Goal: Task Accomplishment & Management: Use online tool/utility

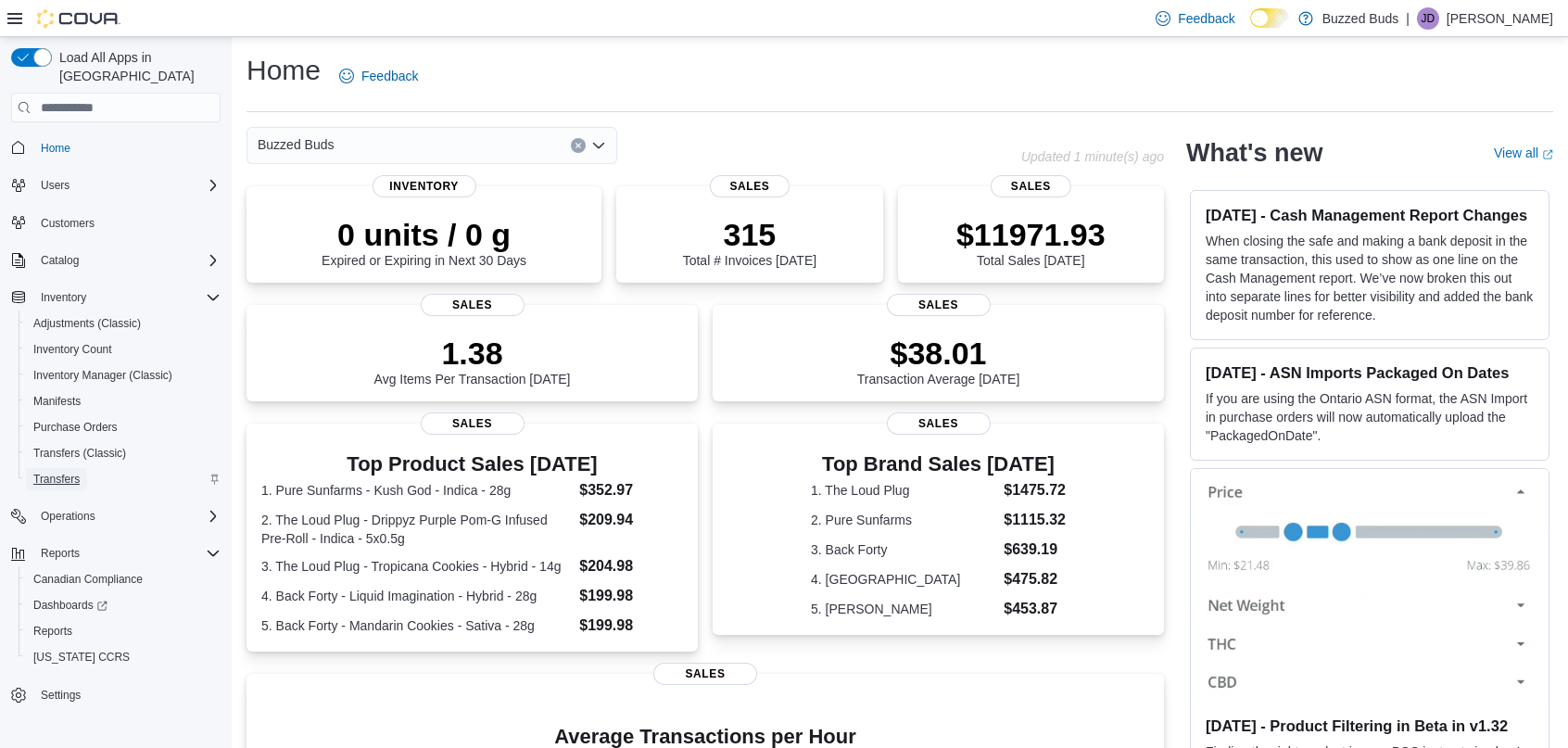
click at [69, 472] on span "Transfers" at bounding box center [57, 479] width 47 height 15
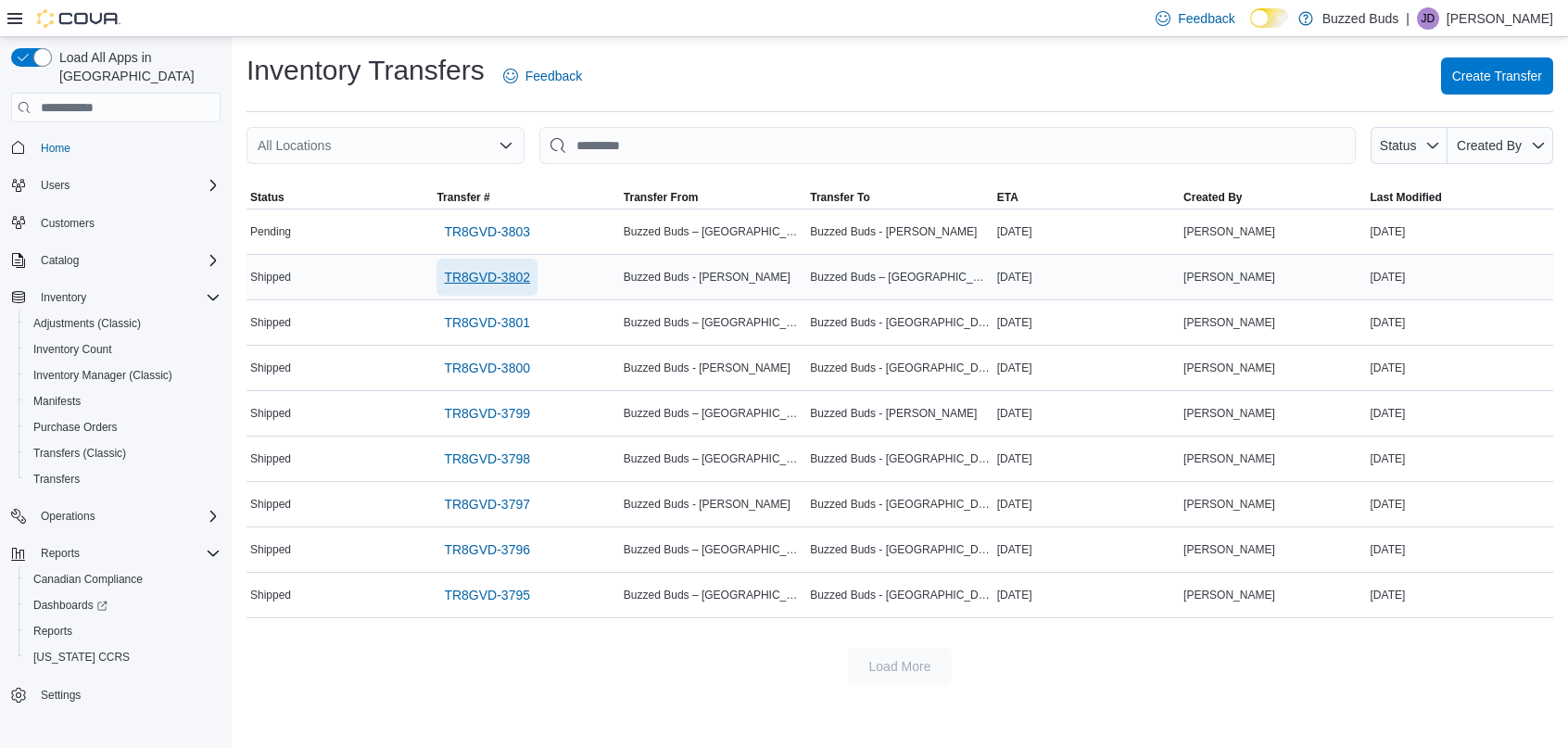
click at [492, 280] on span "TR8GVD-3802" at bounding box center [487, 277] width 86 height 19
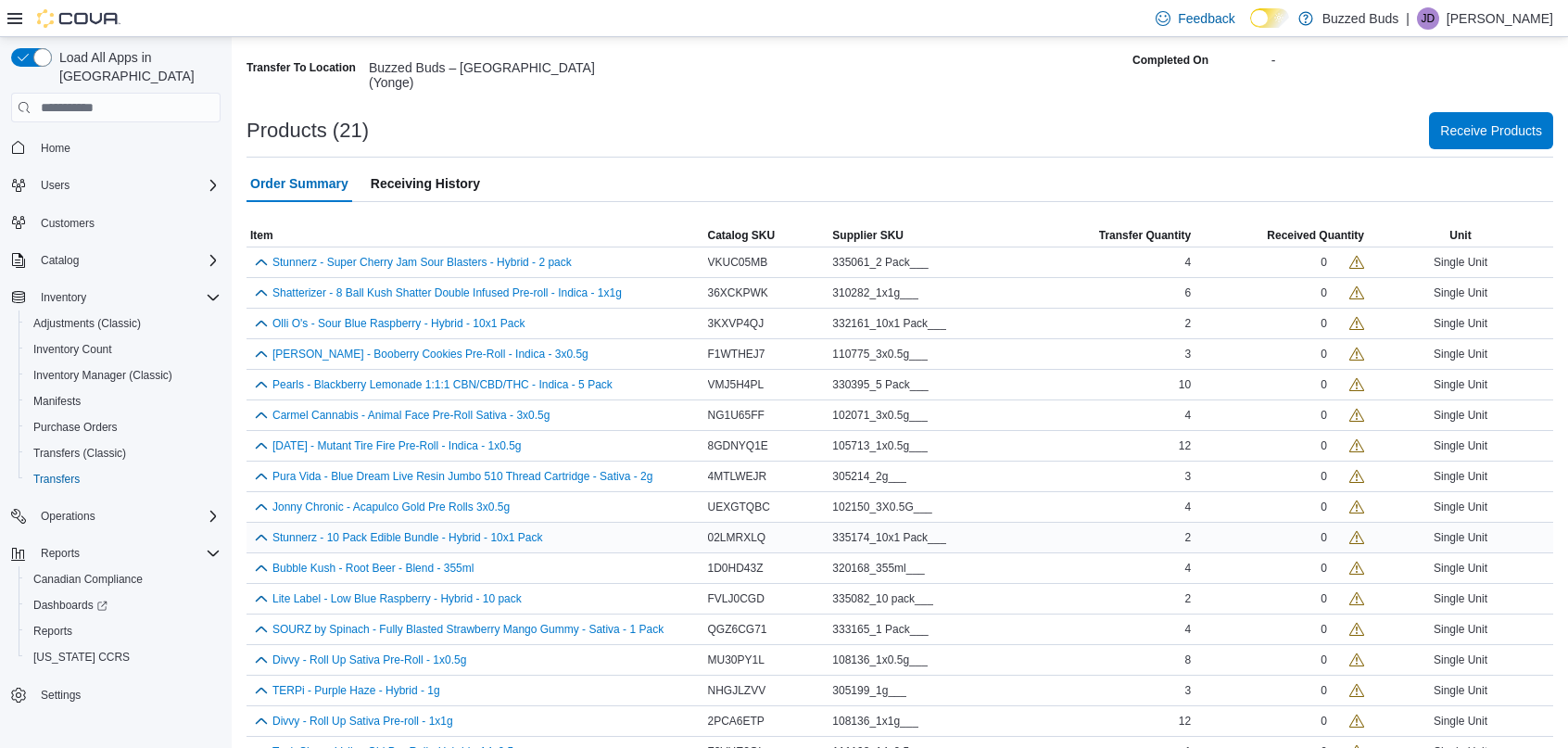
scroll to position [113, 0]
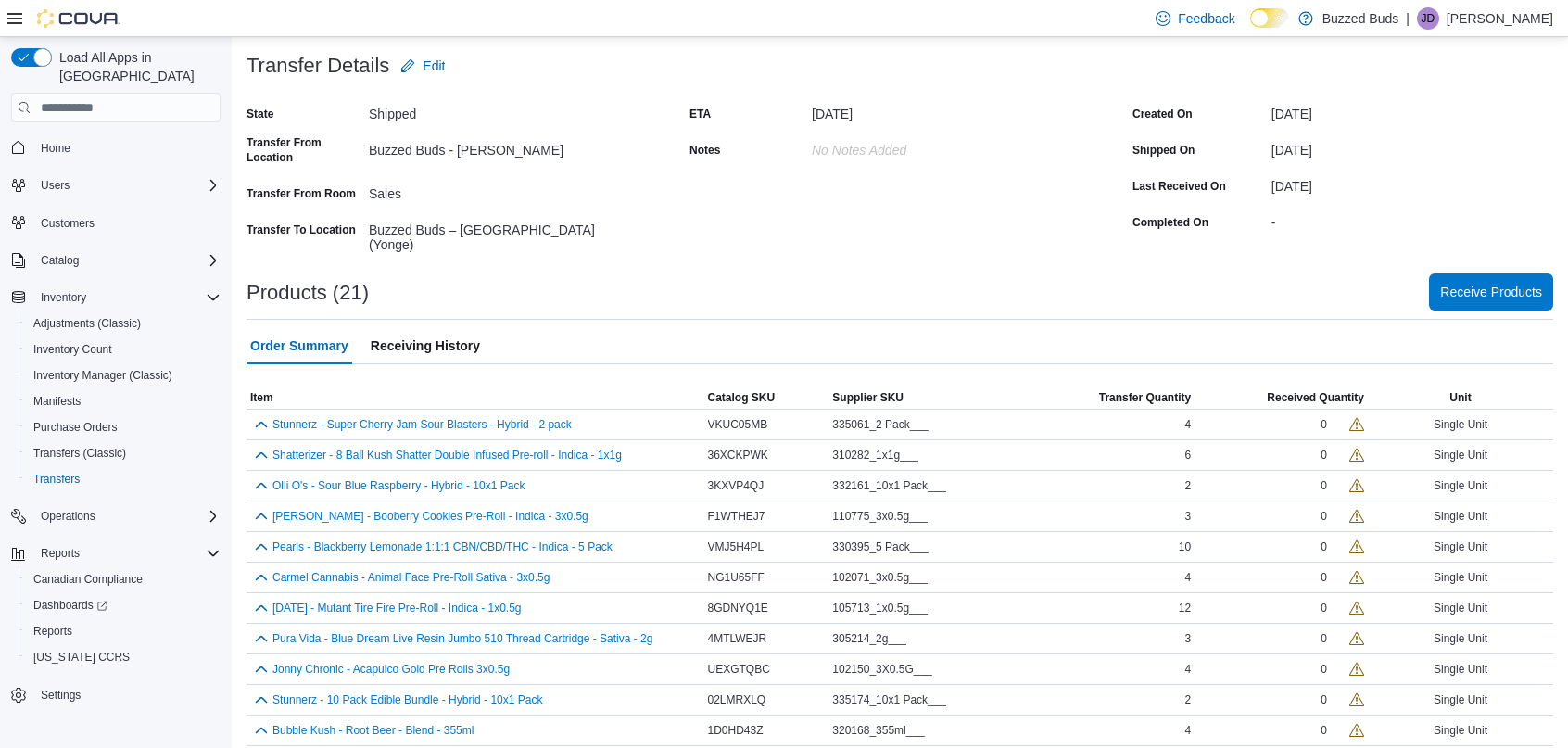
click at [1461, 293] on span "Receive Products" at bounding box center [1491, 291] width 102 height 37
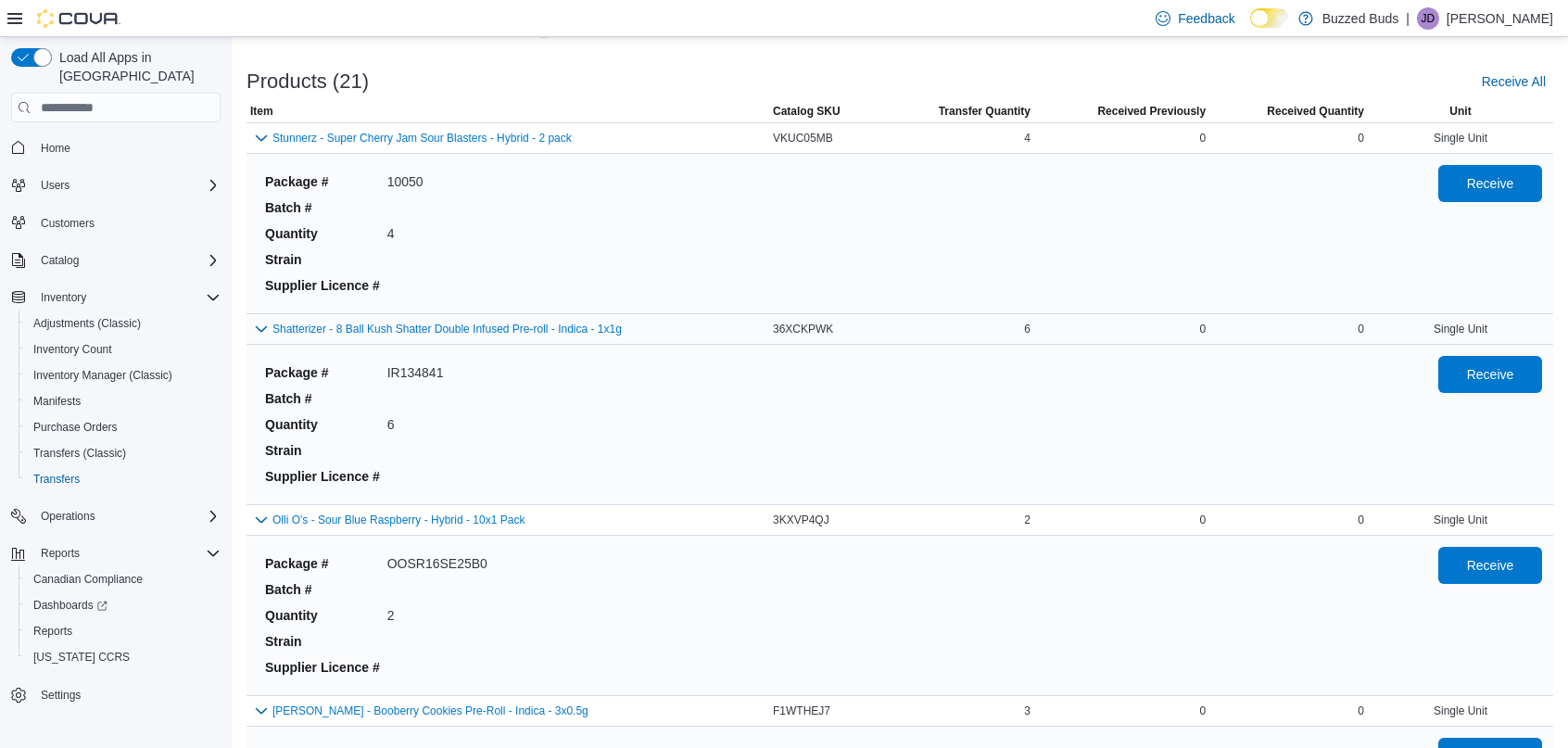
scroll to position [144, 0]
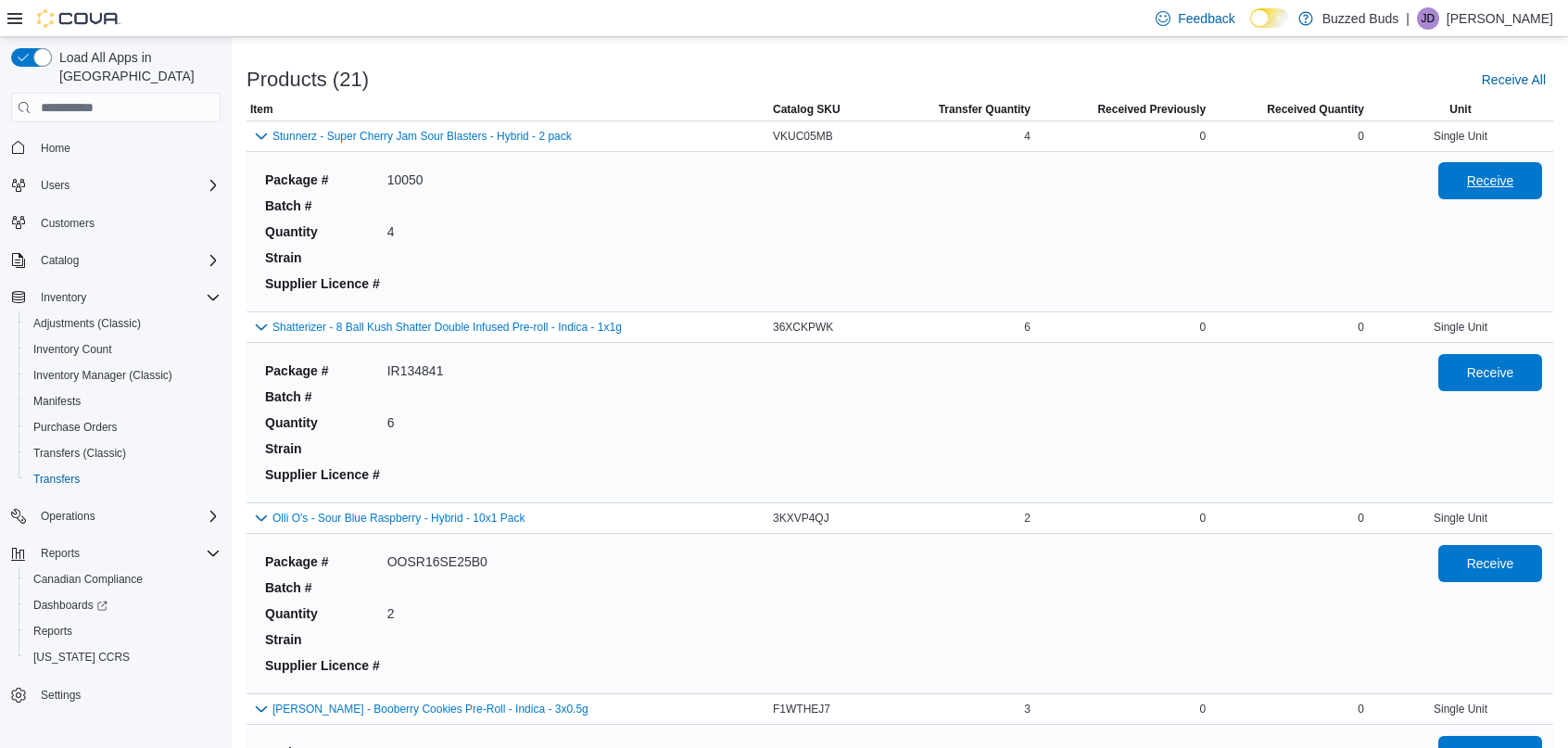
click at [1491, 178] on span "Receive" at bounding box center [1491, 181] width 48 height 19
click at [1486, 376] on span "Receive" at bounding box center [1491, 372] width 48 height 19
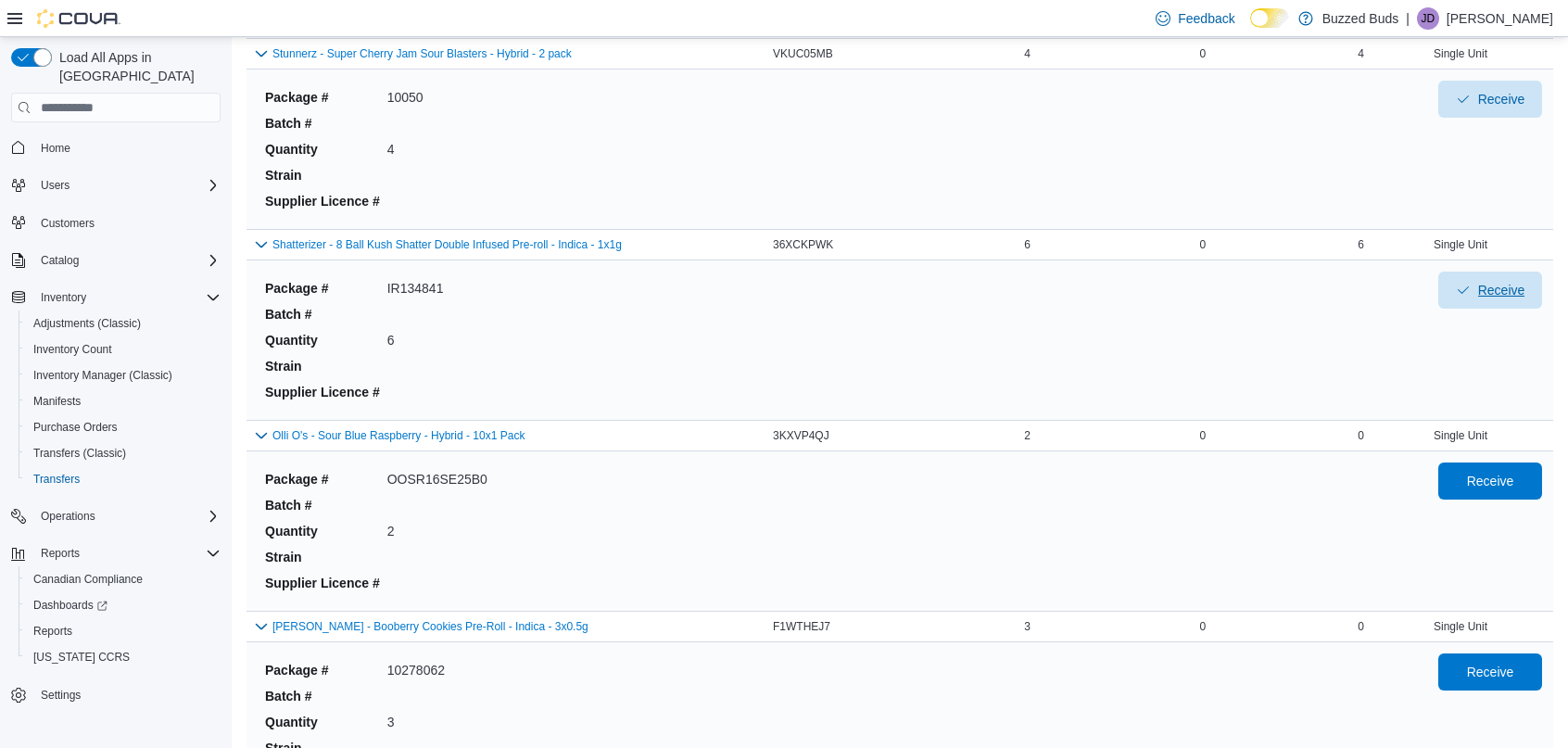
scroll to position [290, 0]
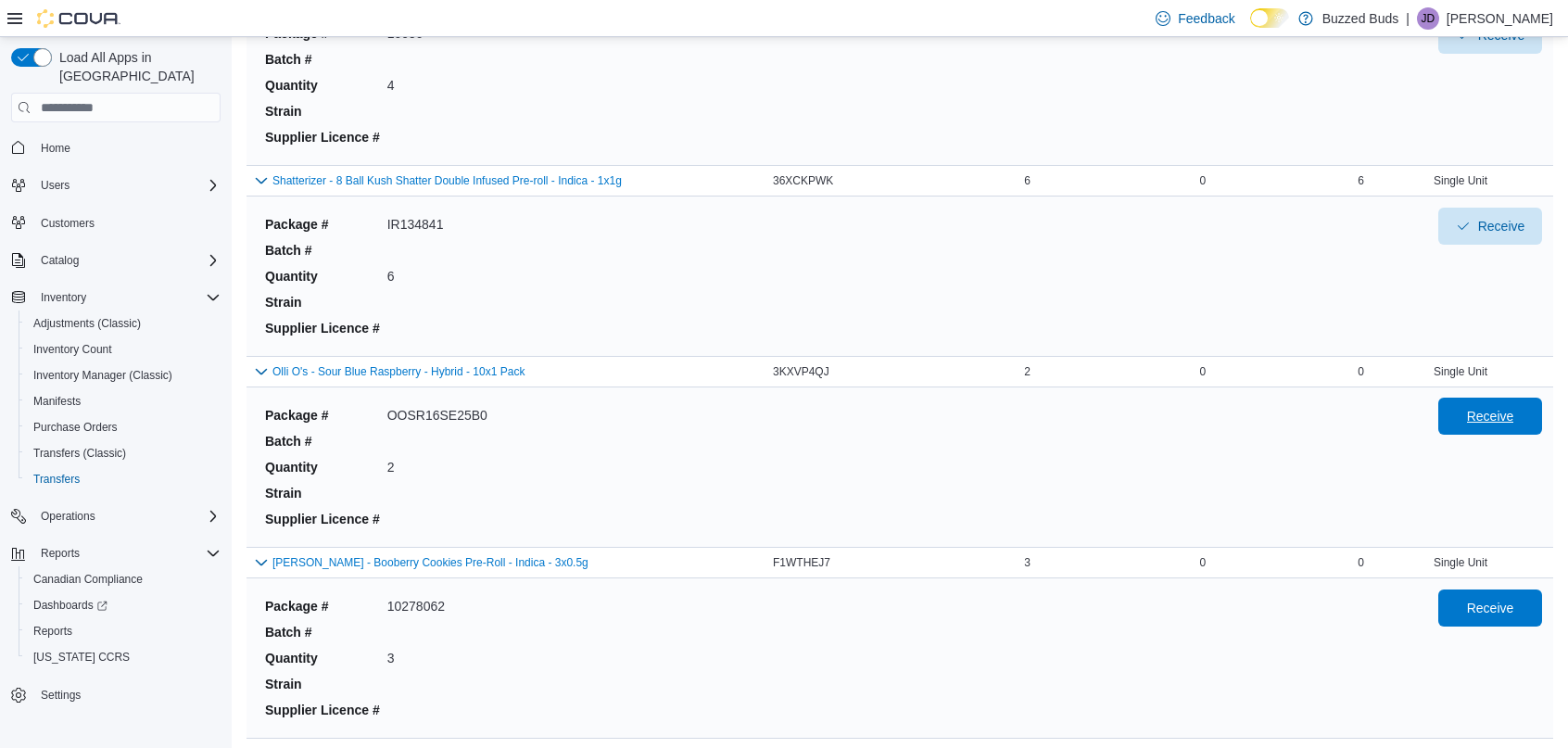
click at [1476, 404] on span "Receive" at bounding box center [1491, 415] width 81 height 37
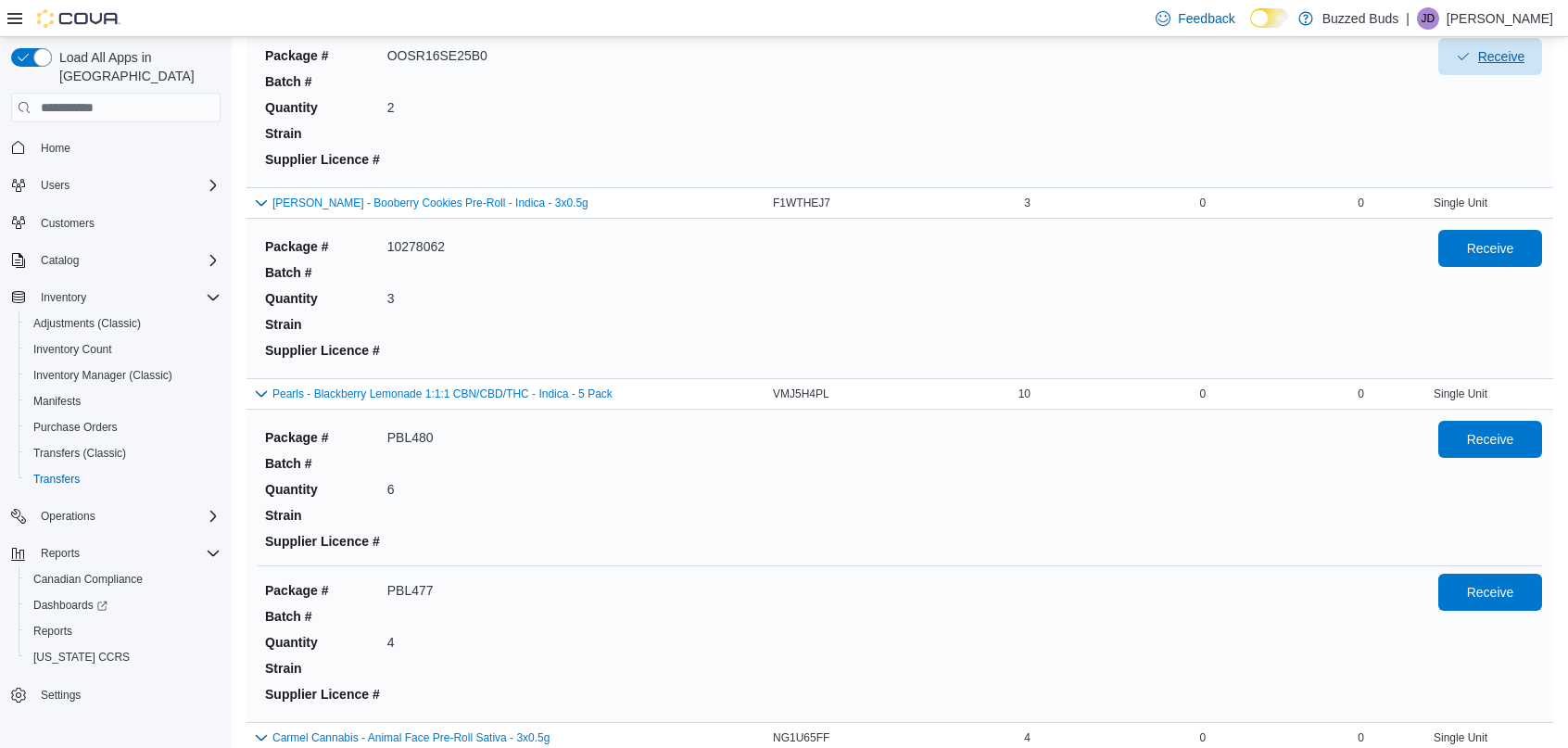
scroll to position [653, 0]
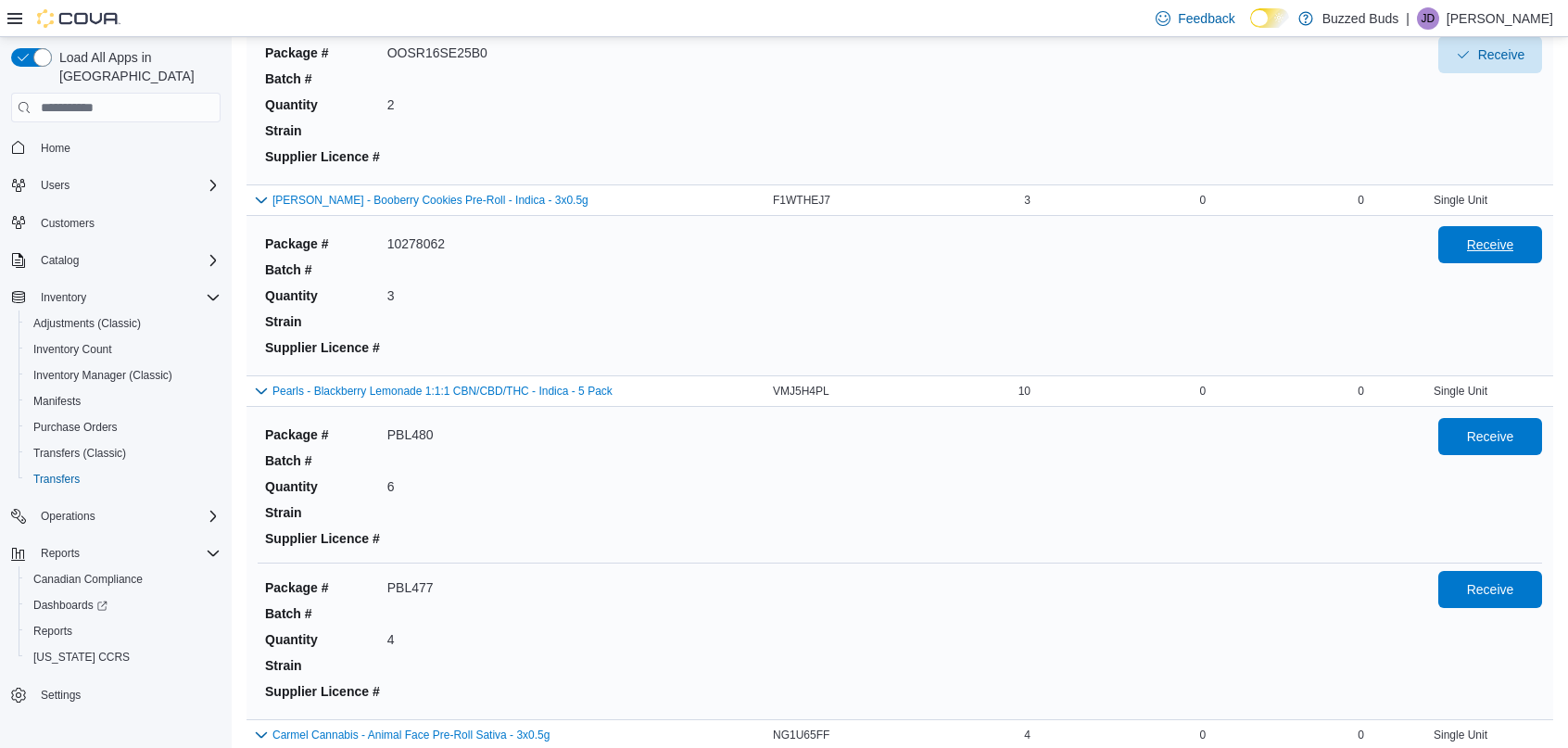
click at [1480, 249] on span "Receive" at bounding box center [1491, 244] width 48 height 19
click at [1517, 441] on span "Receive" at bounding box center [1491, 435] width 81 height 37
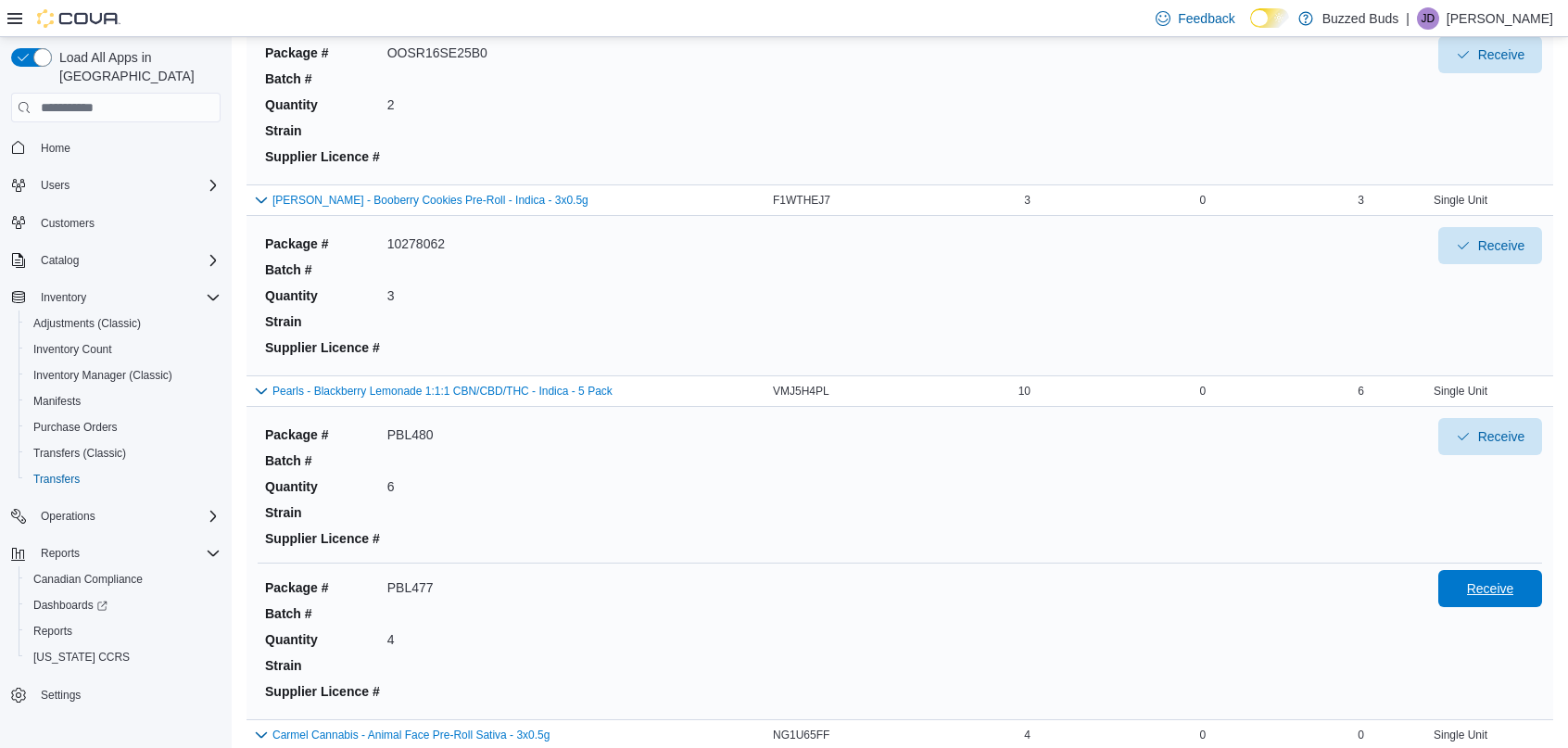
click at [1482, 598] on span "Receive" at bounding box center [1491, 588] width 81 height 37
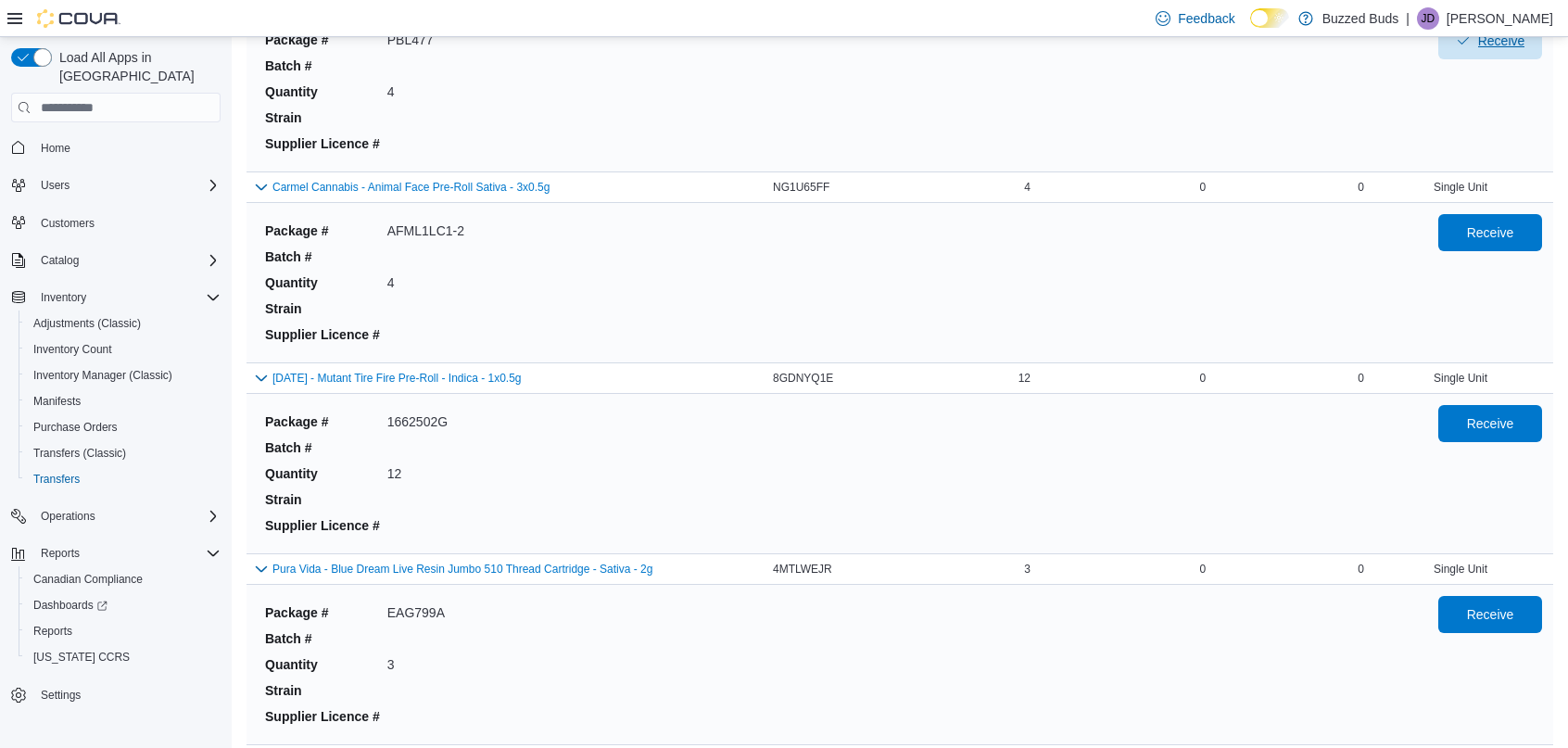
scroll to position [1206, 0]
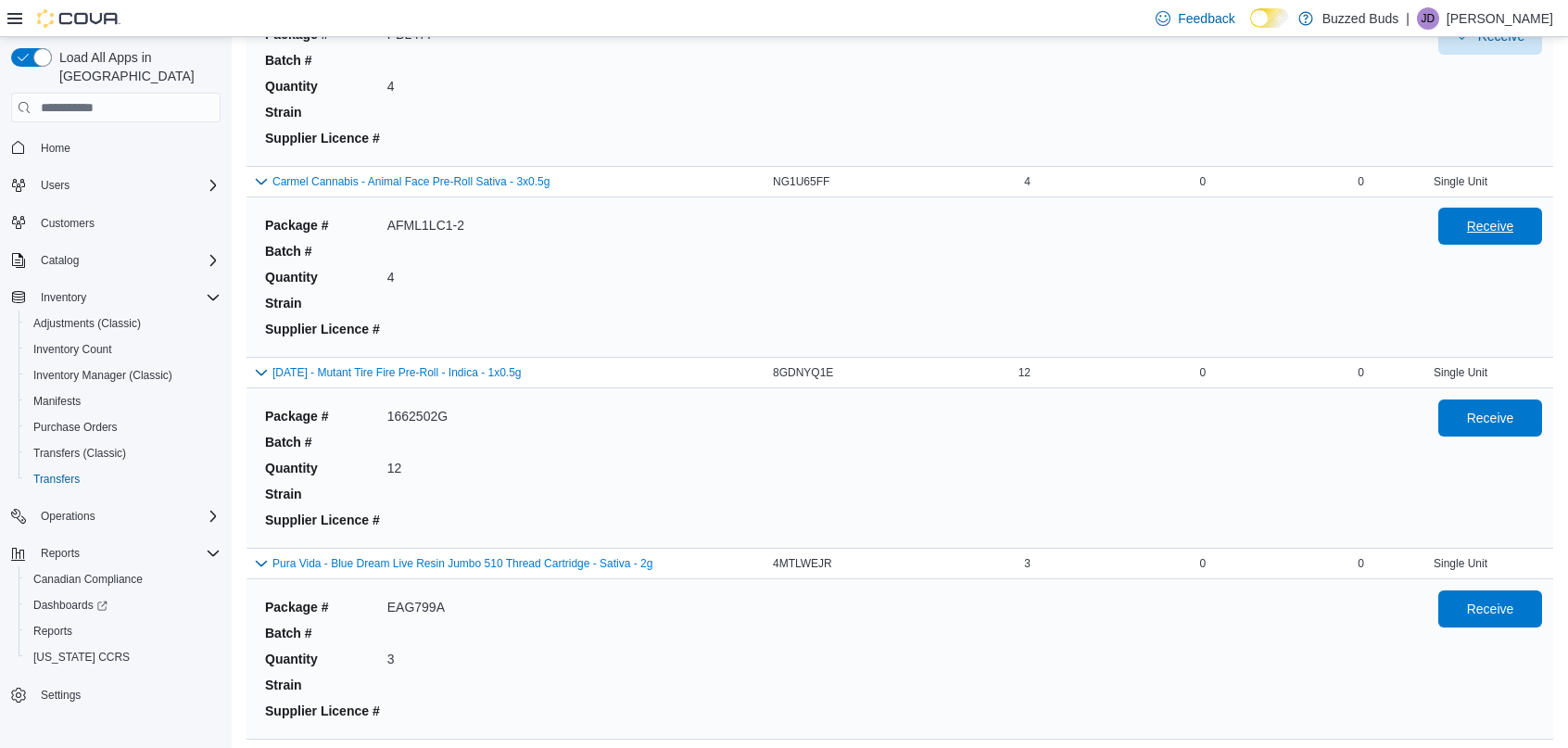
click at [1480, 243] on span "Receive" at bounding box center [1491, 225] width 81 height 37
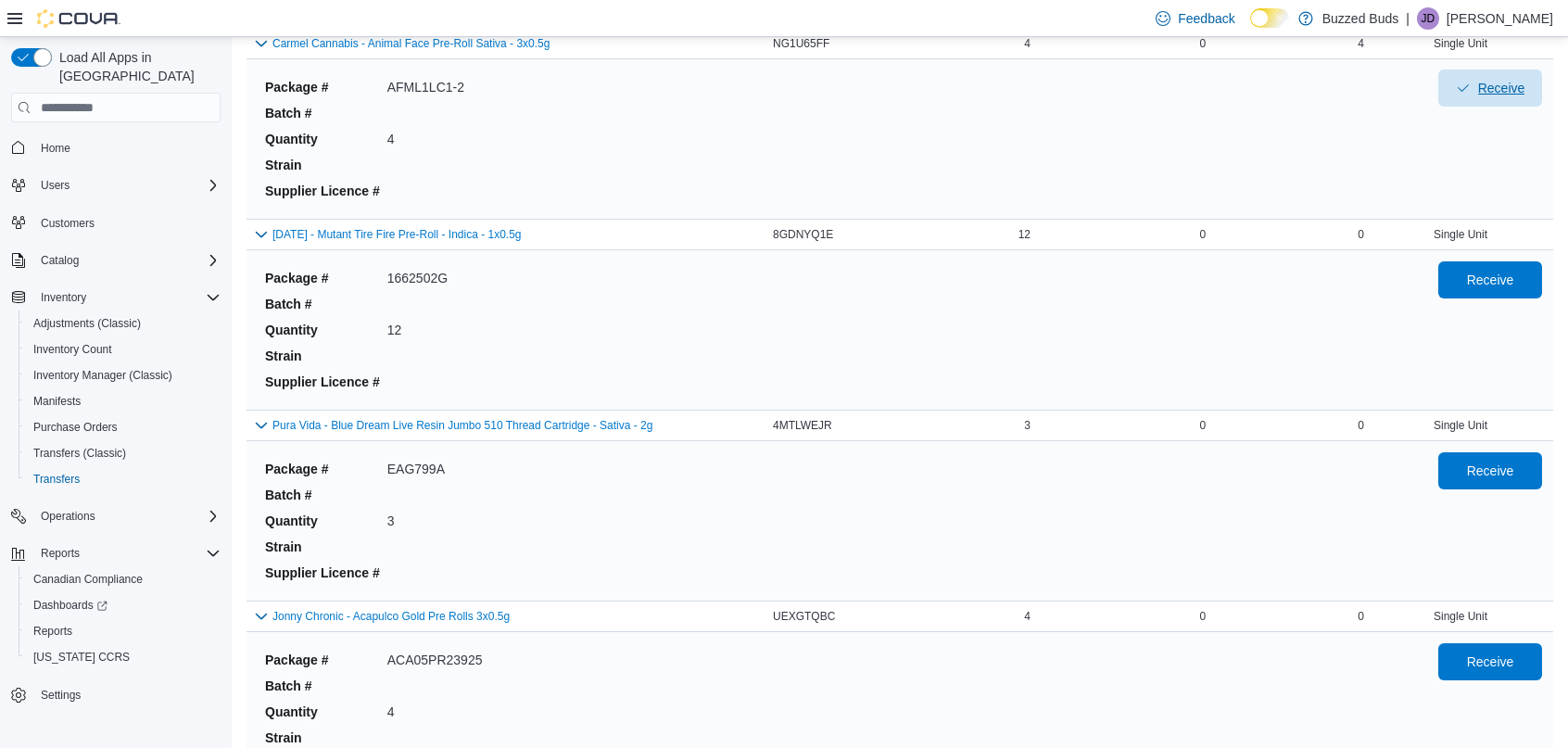
scroll to position [1351, 0]
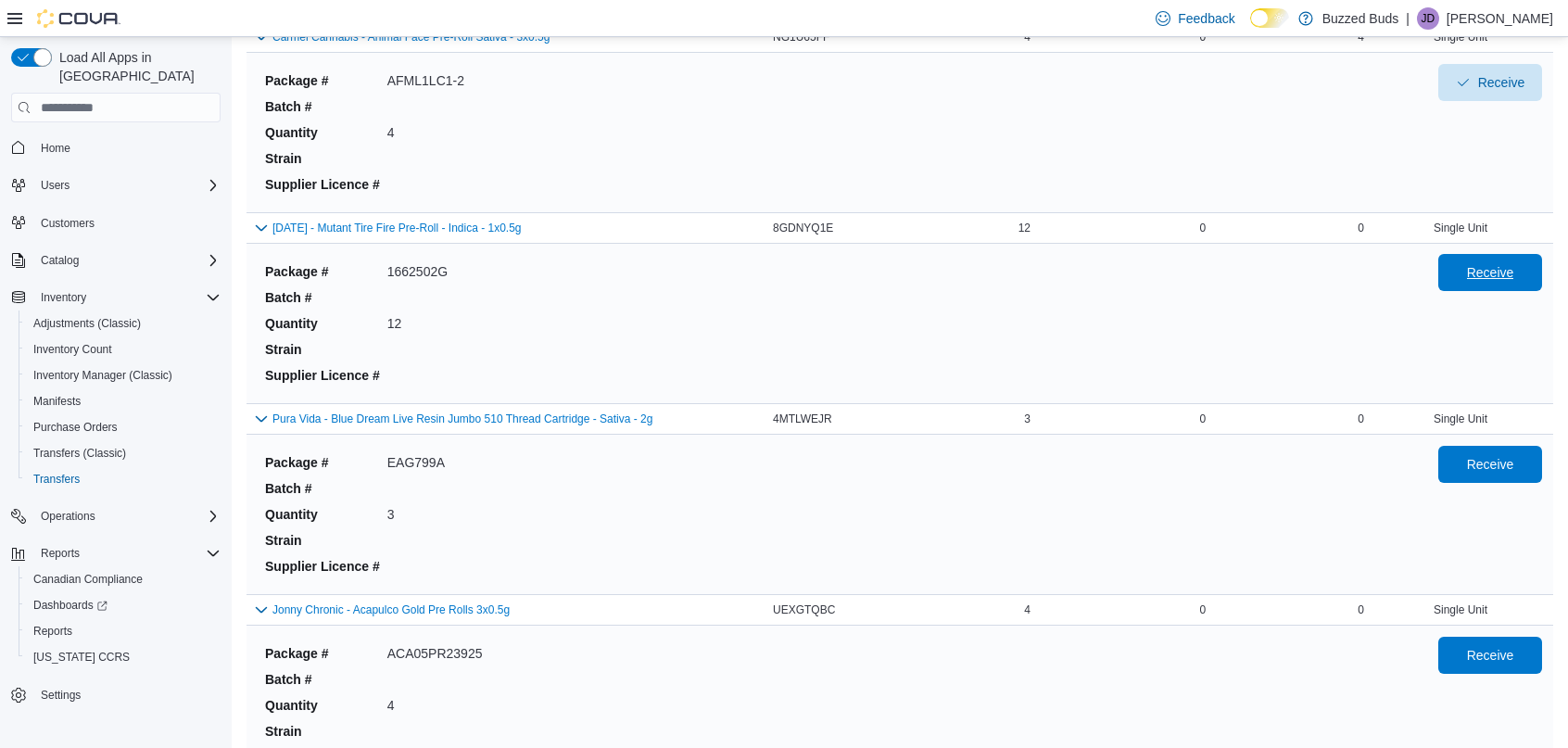
click at [1483, 268] on span "Receive" at bounding box center [1491, 272] width 48 height 19
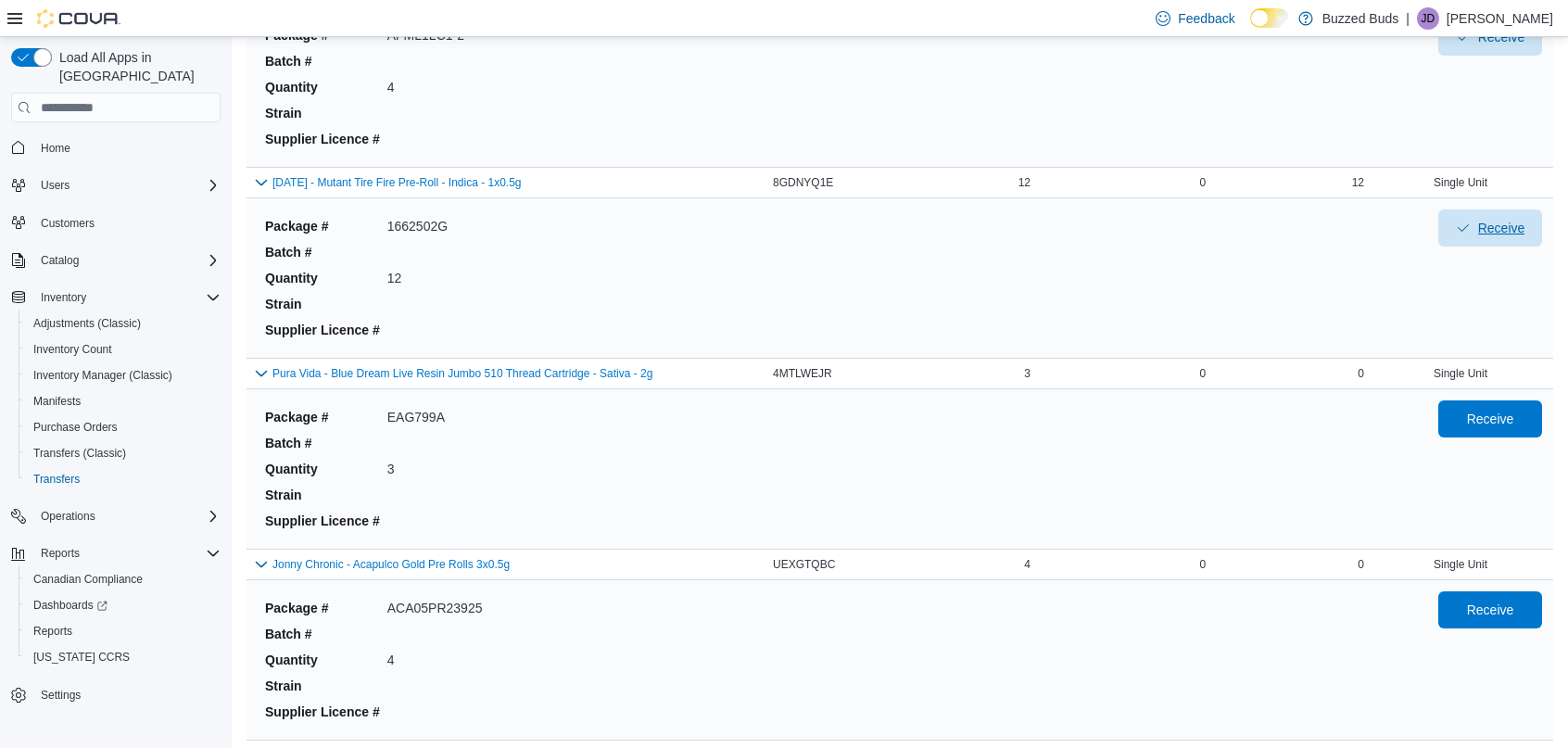
scroll to position [1399, 0]
click at [1472, 412] on span "Receive" at bounding box center [1491, 415] width 48 height 19
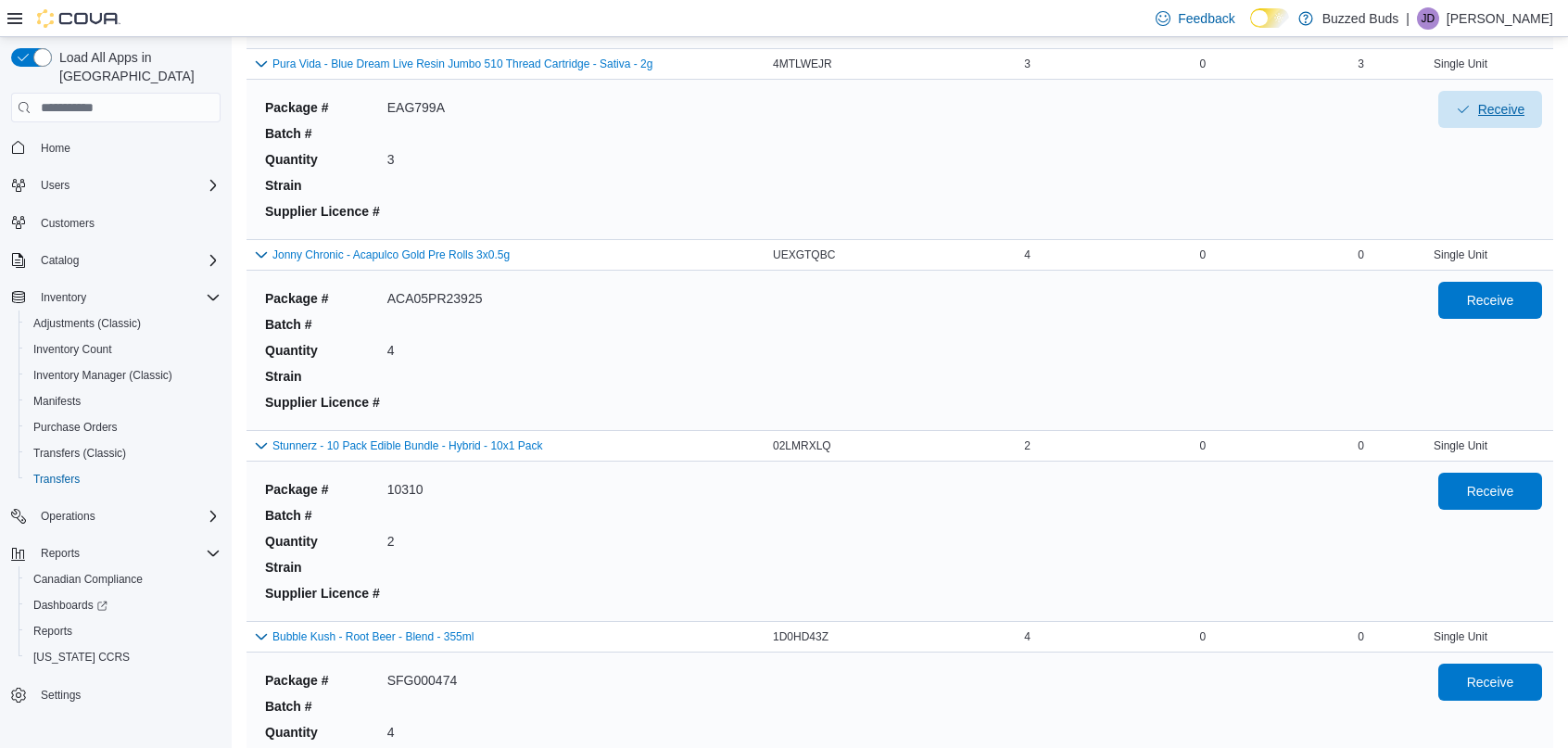
scroll to position [1736, 0]
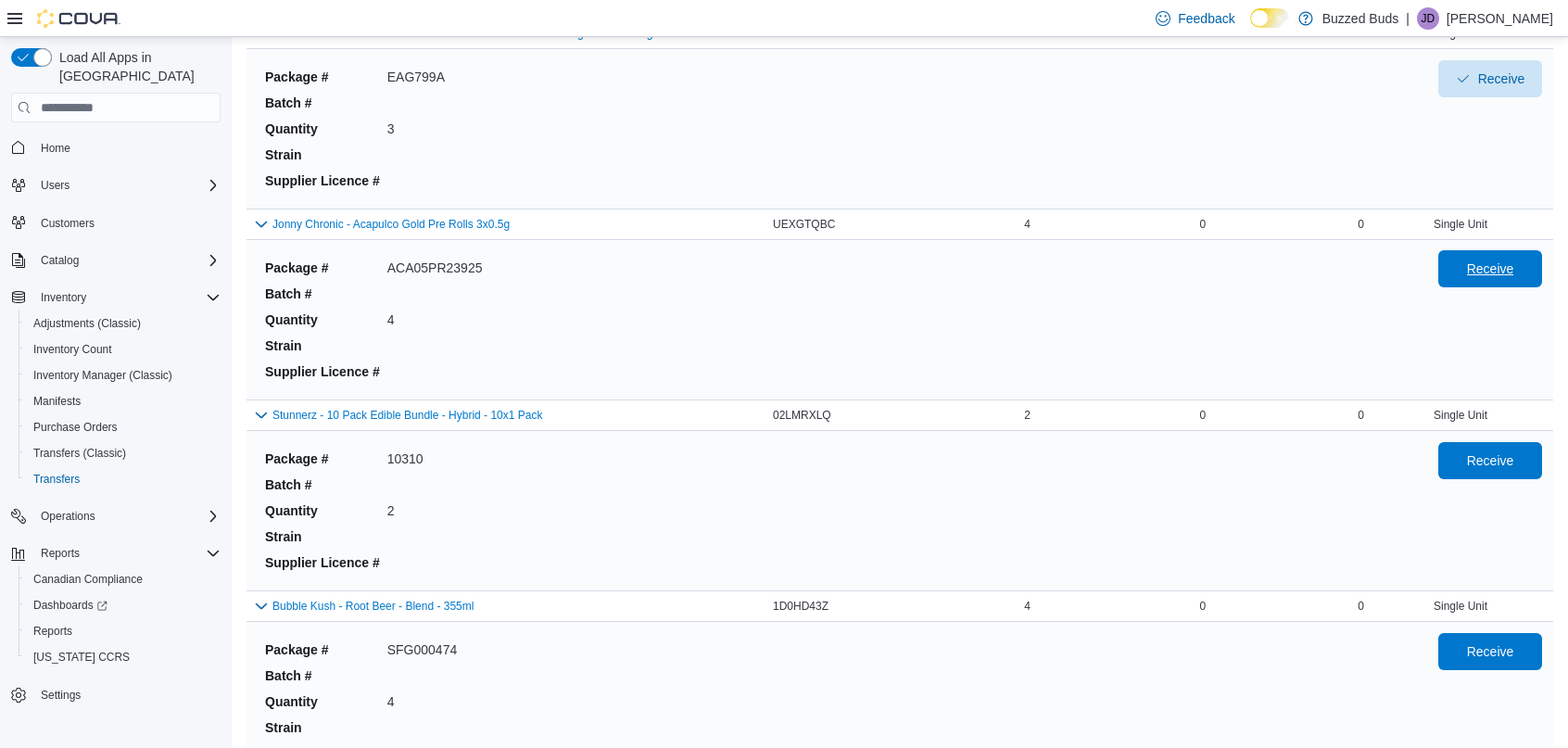
click at [1473, 266] on span "Receive" at bounding box center [1491, 268] width 48 height 19
click at [1521, 455] on span "Receive" at bounding box center [1491, 459] width 81 height 37
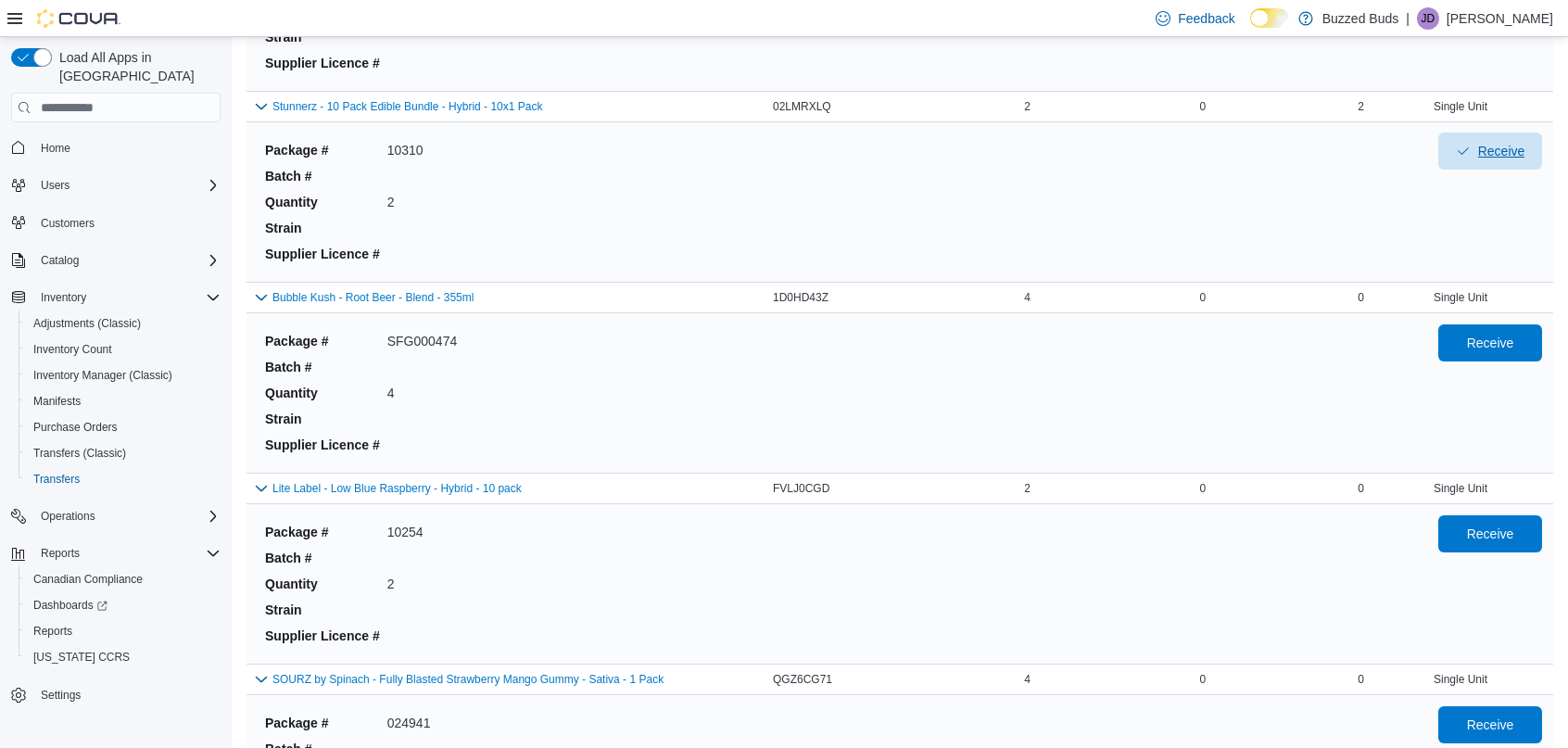
scroll to position [2049, 0]
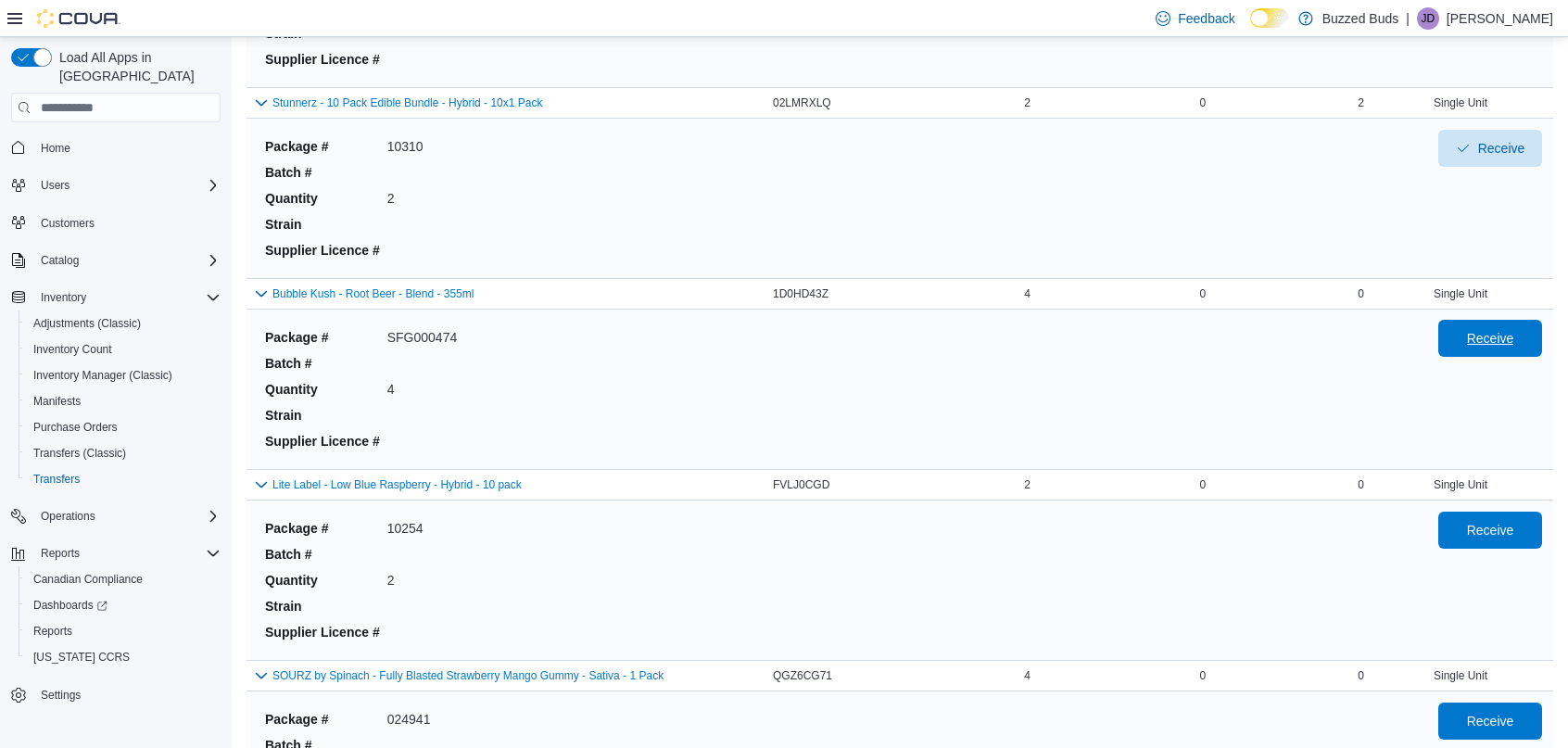
click at [1491, 345] on span "Receive" at bounding box center [1491, 338] width 48 height 19
click at [1473, 522] on span "Receive" at bounding box center [1491, 529] width 48 height 19
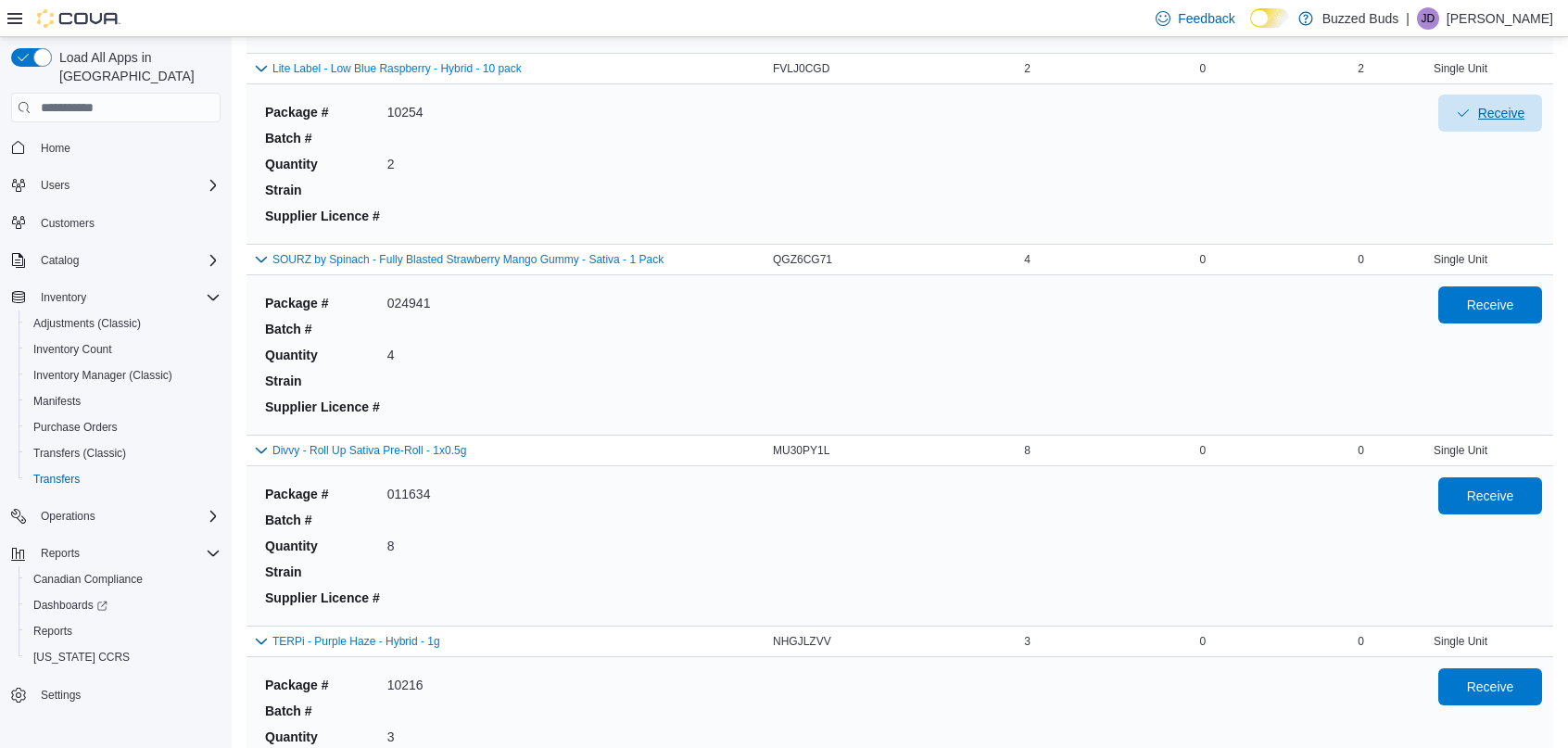
scroll to position [2465, 0]
click at [1473, 319] on span "Receive" at bounding box center [1491, 304] width 81 height 37
click at [1494, 509] on span "Receive" at bounding box center [1491, 496] width 81 height 37
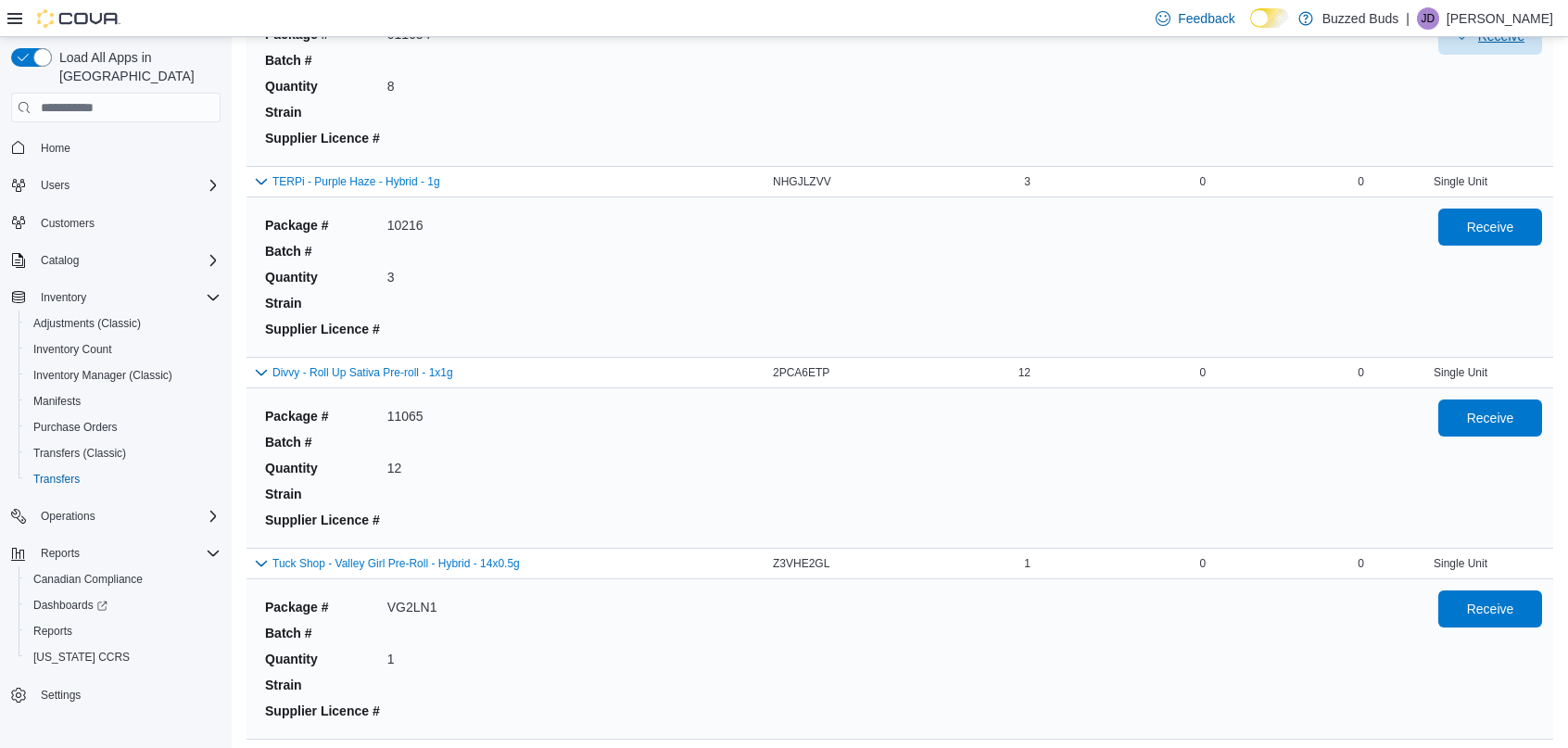
scroll to position [2925, 0]
click at [1462, 224] on span "Receive" at bounding box center [1491, 224] width 81 height 37
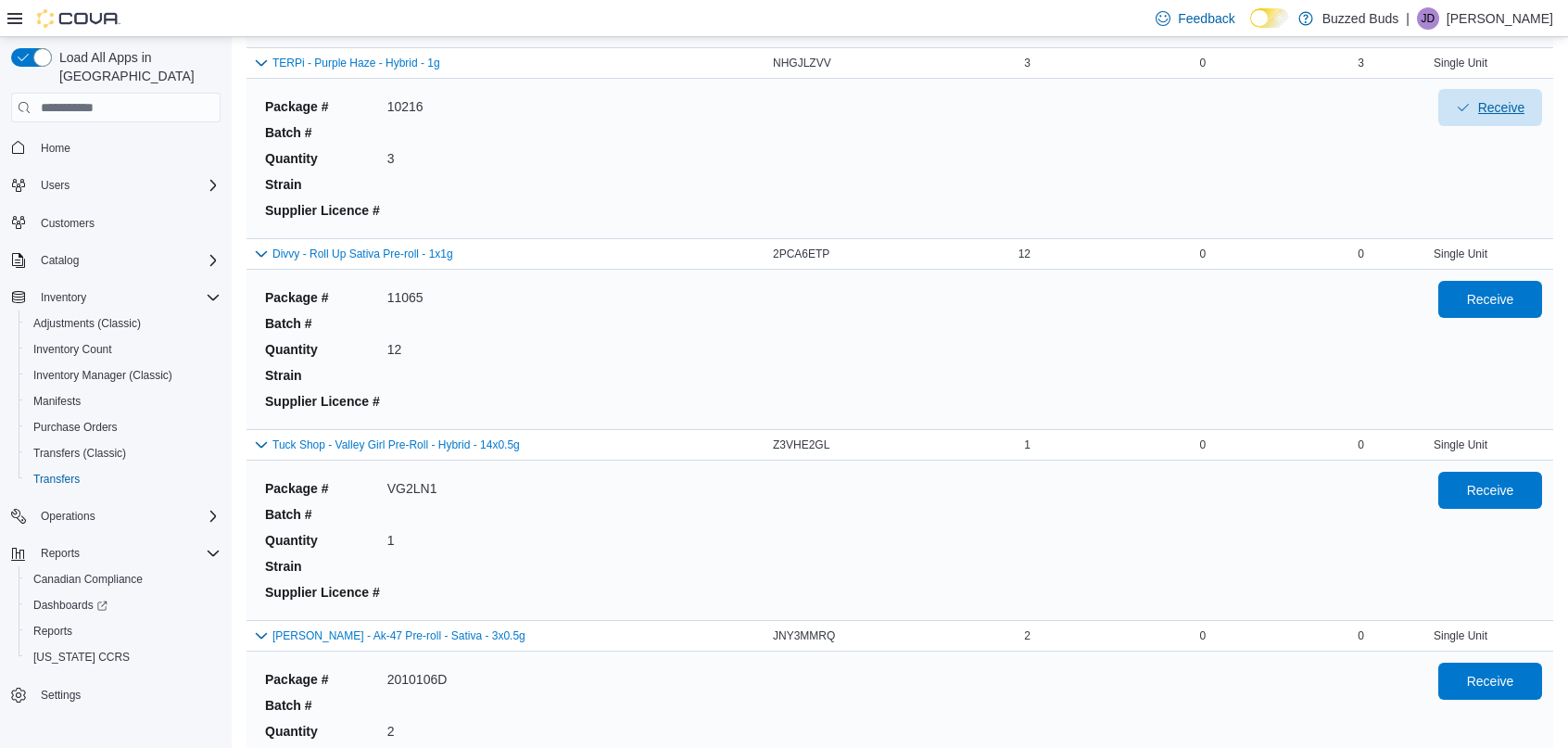
scroll to position [3067, 0]
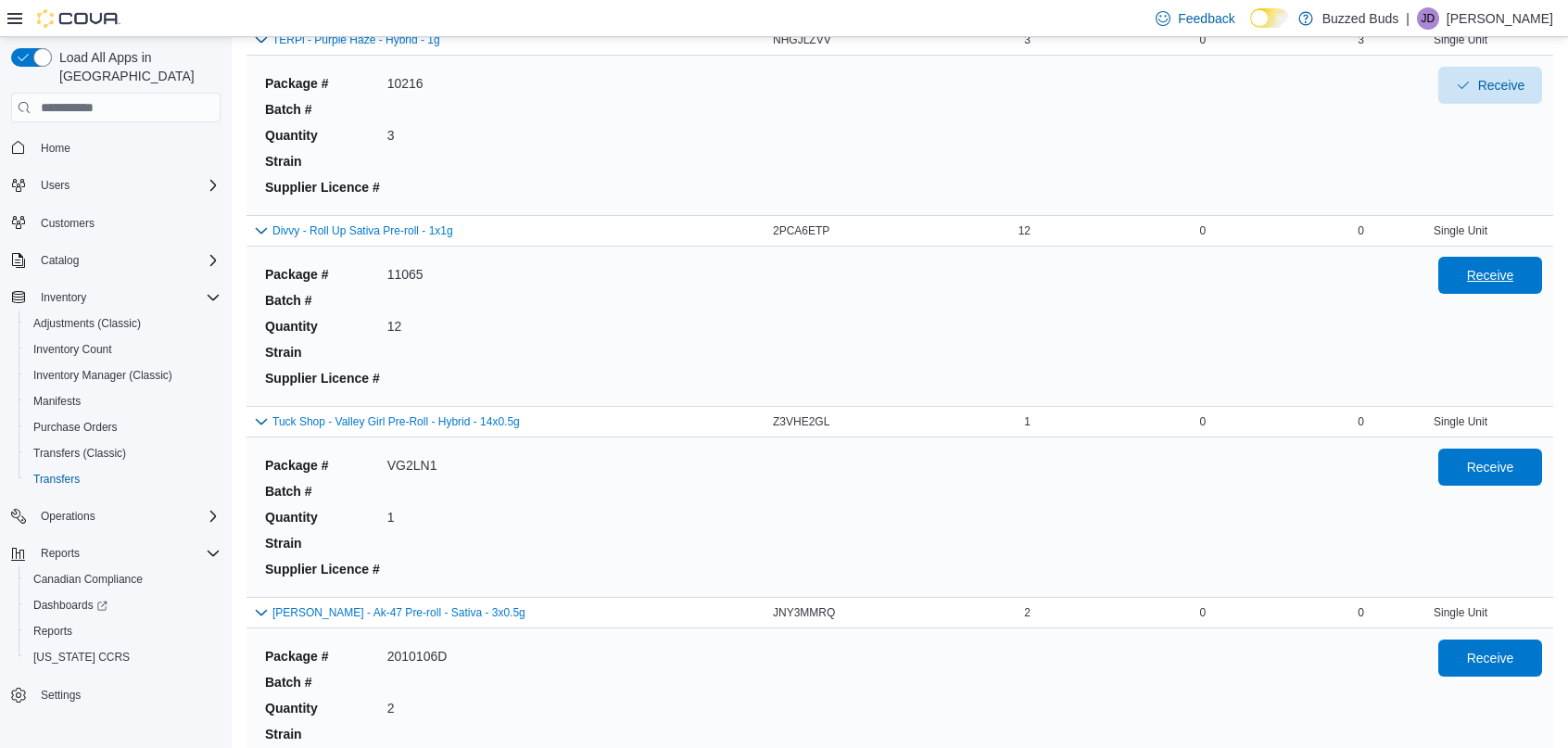
click at [1472, 282] on span "Receive" at bounding box center [1491, 275] width 48 height 19
click at [1504, 454] on span "Receive" at bounding box center [1491, 466] width 81 height 37
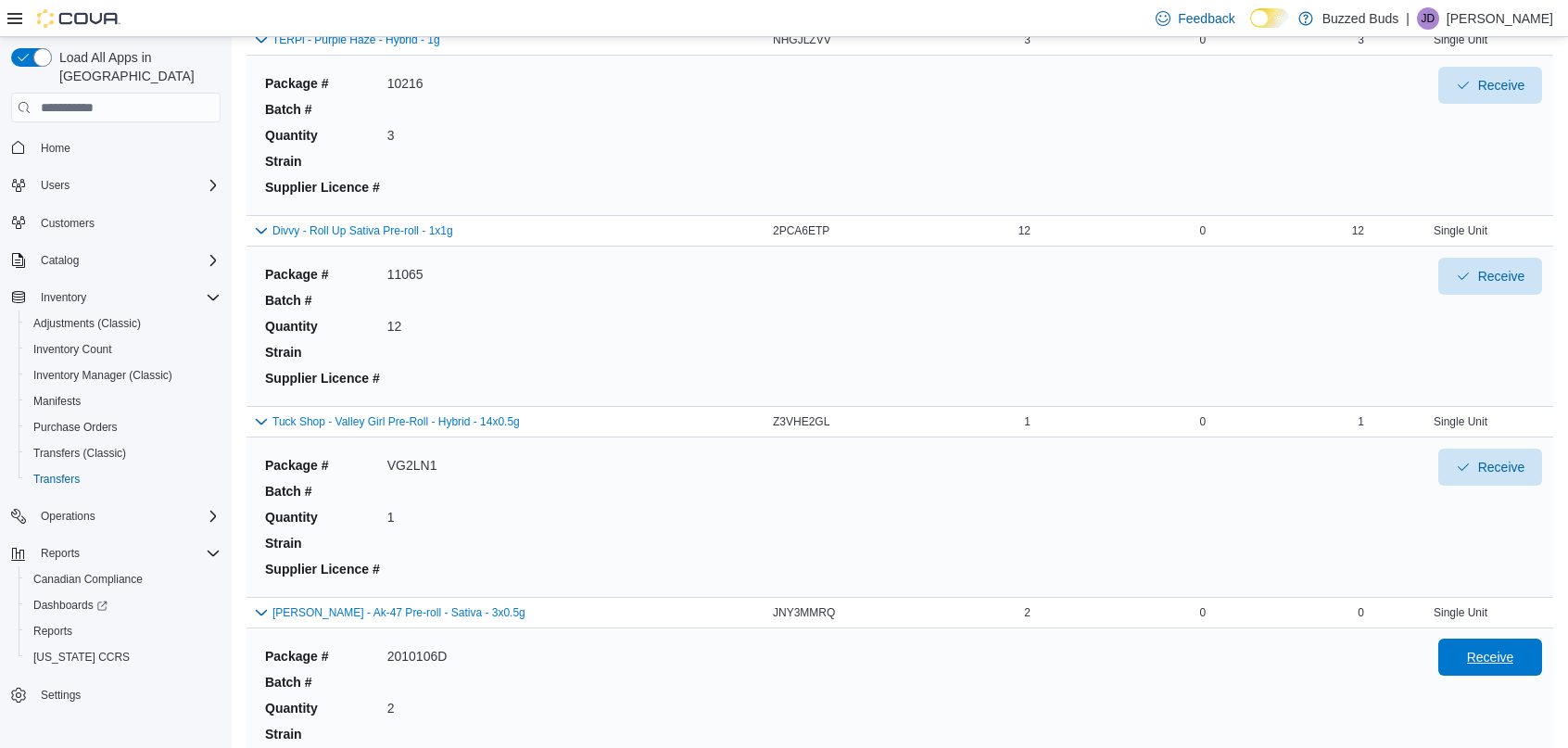
click at [1485, 647] on span "Receive" at bounding box center [1491, 657] width 81 height 37
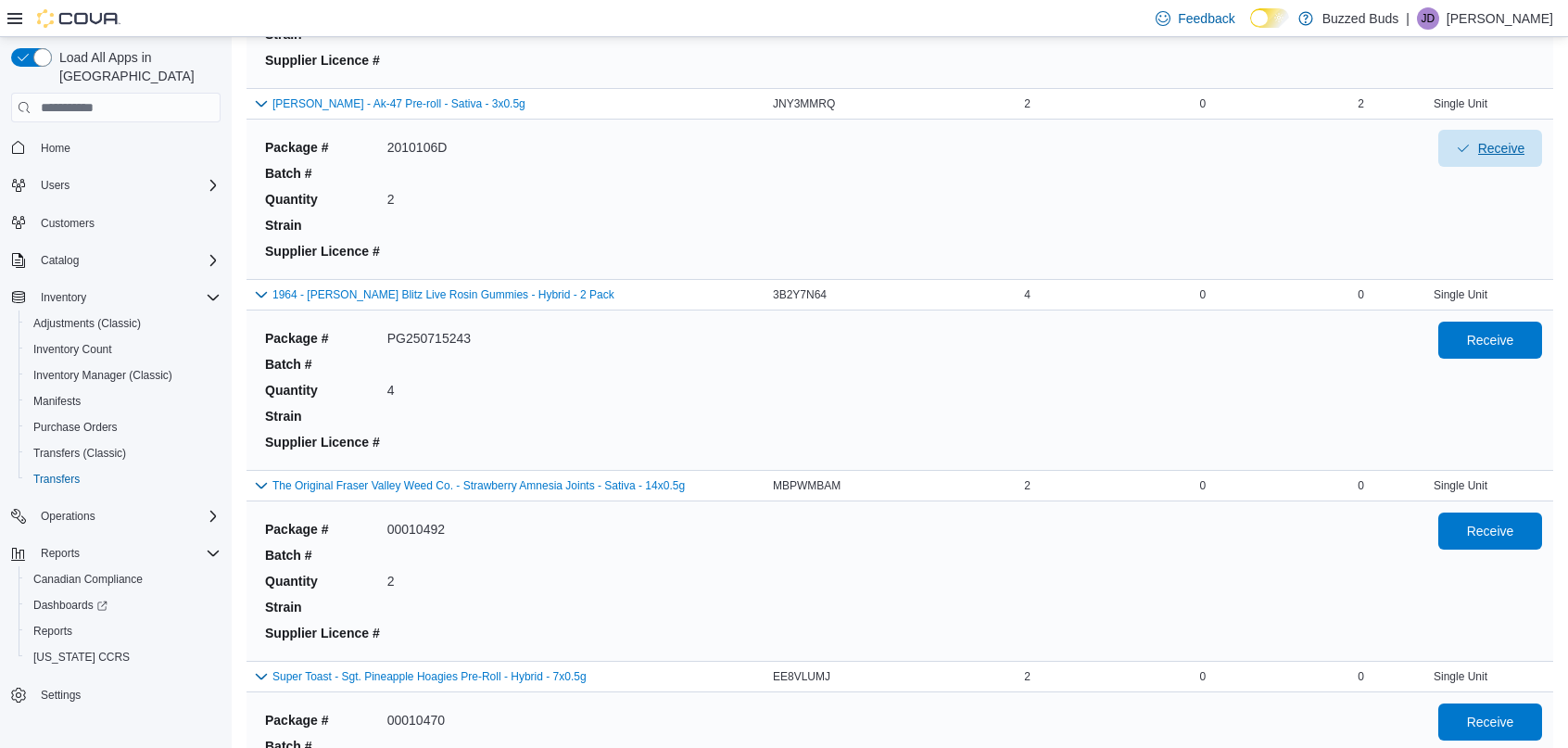
scroll to position [3751, 0]
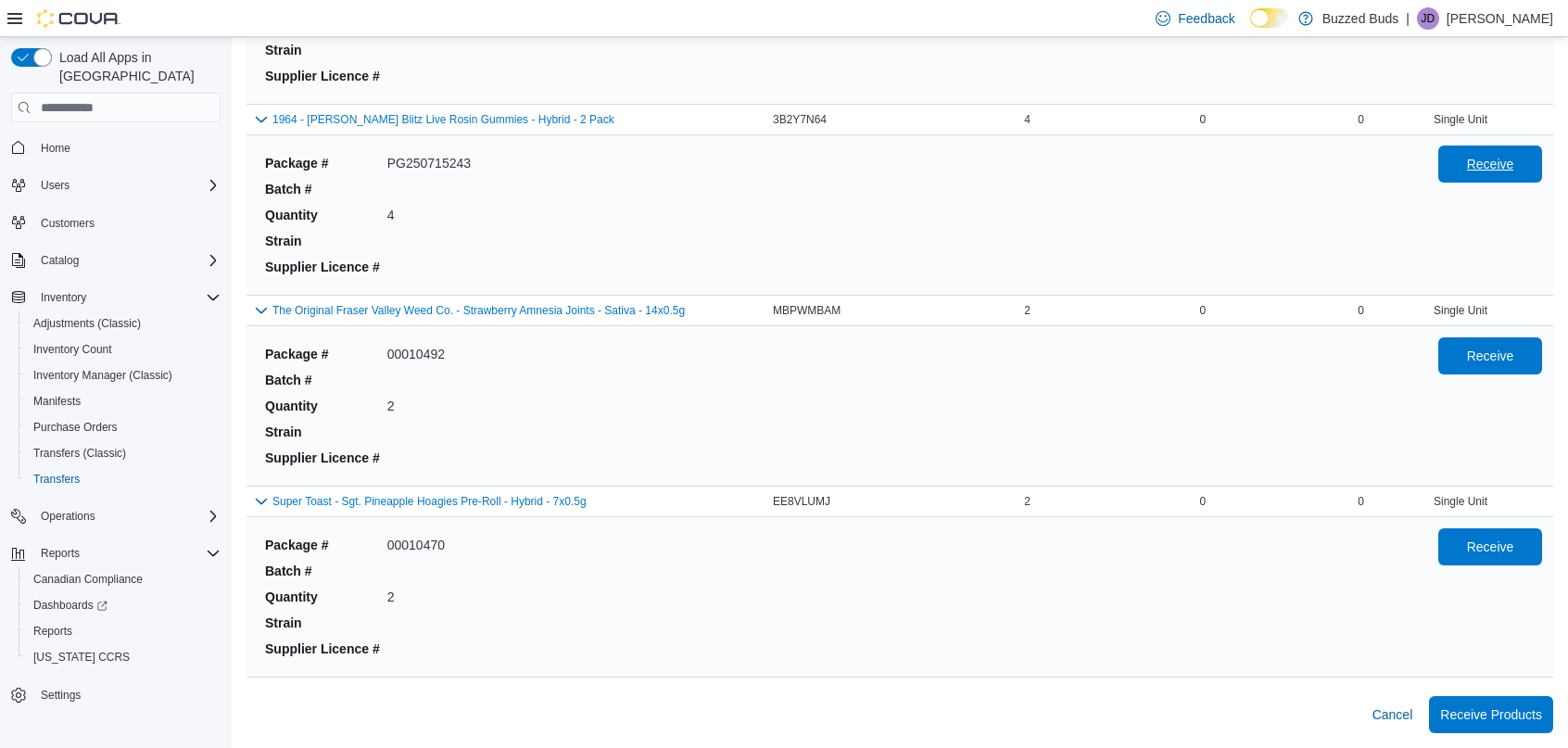
click at [1506, 159] on span "Receive" at bounding box center [1491, 164] width 48 height 19
click at [1520, 341] on span "Receive" at bounding box center [1491, 355] width 81 height 37
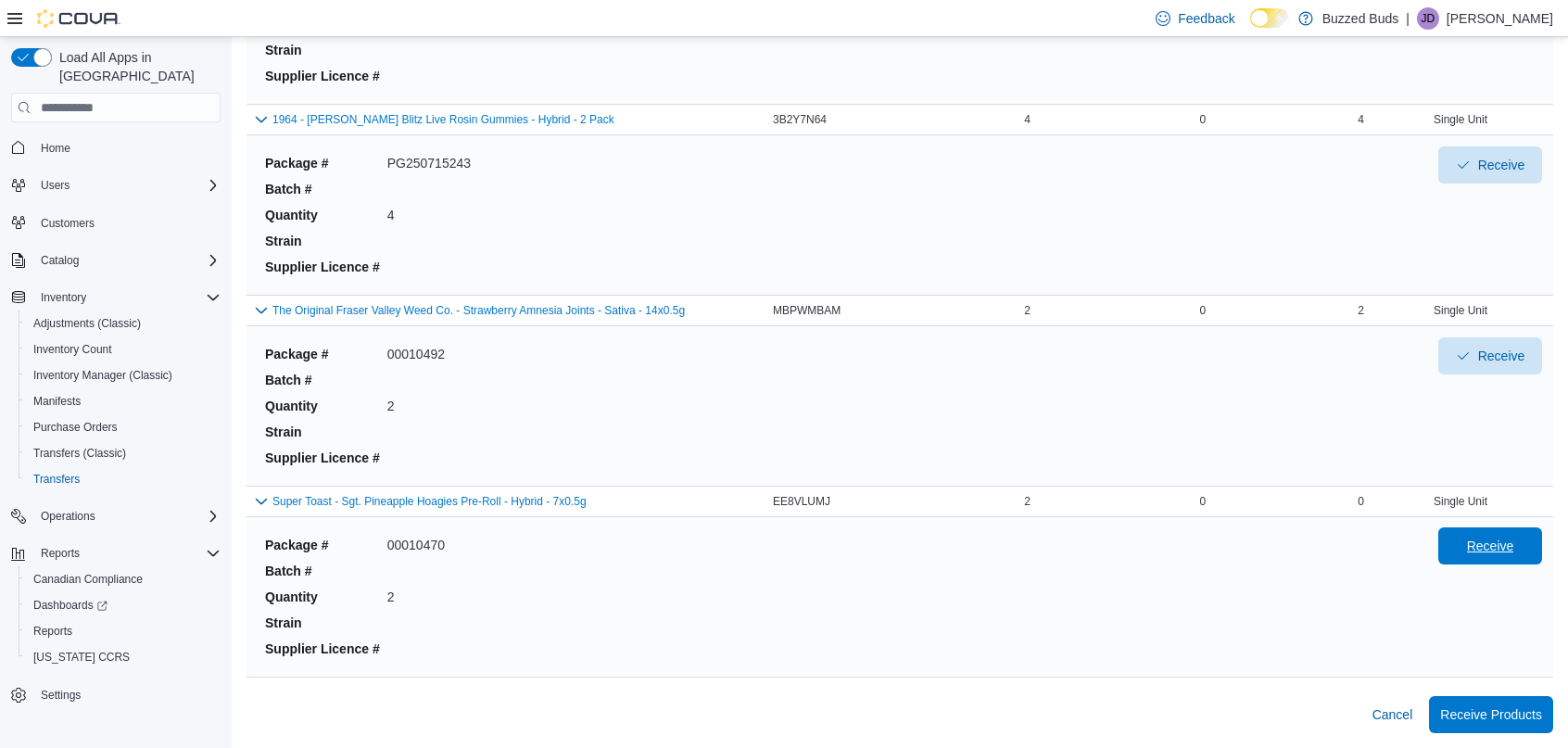
click at [1493, 537] on span "Receive" at bounding box center [1491, 545] width 81 height 37
click at [1485, 709] on span "Receive Products" at bounding box center [1491, 713] width 102 height 19
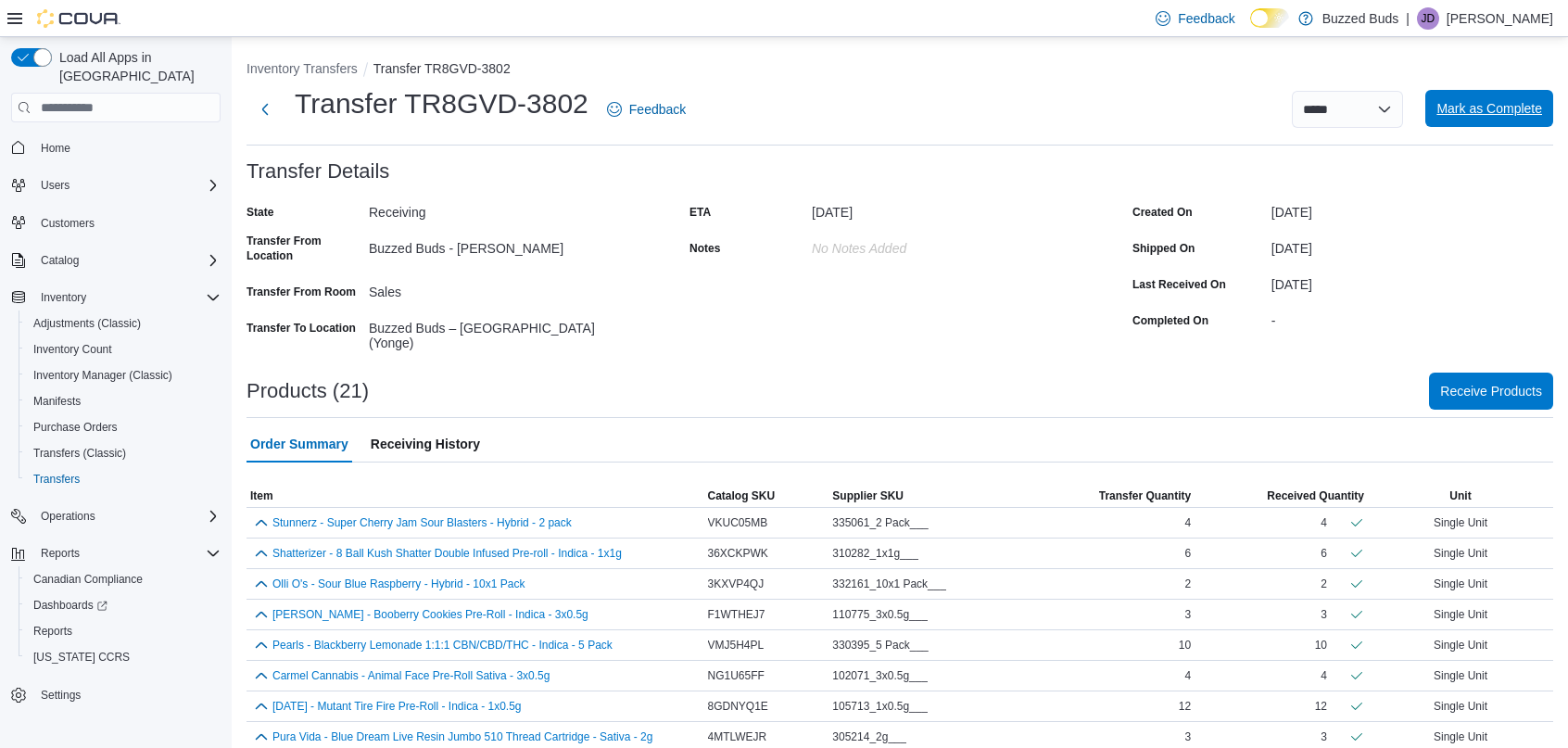
click at [1467, 117] on span "Mark as Complete" at bounding box center [1490, 108] width 105 height 19
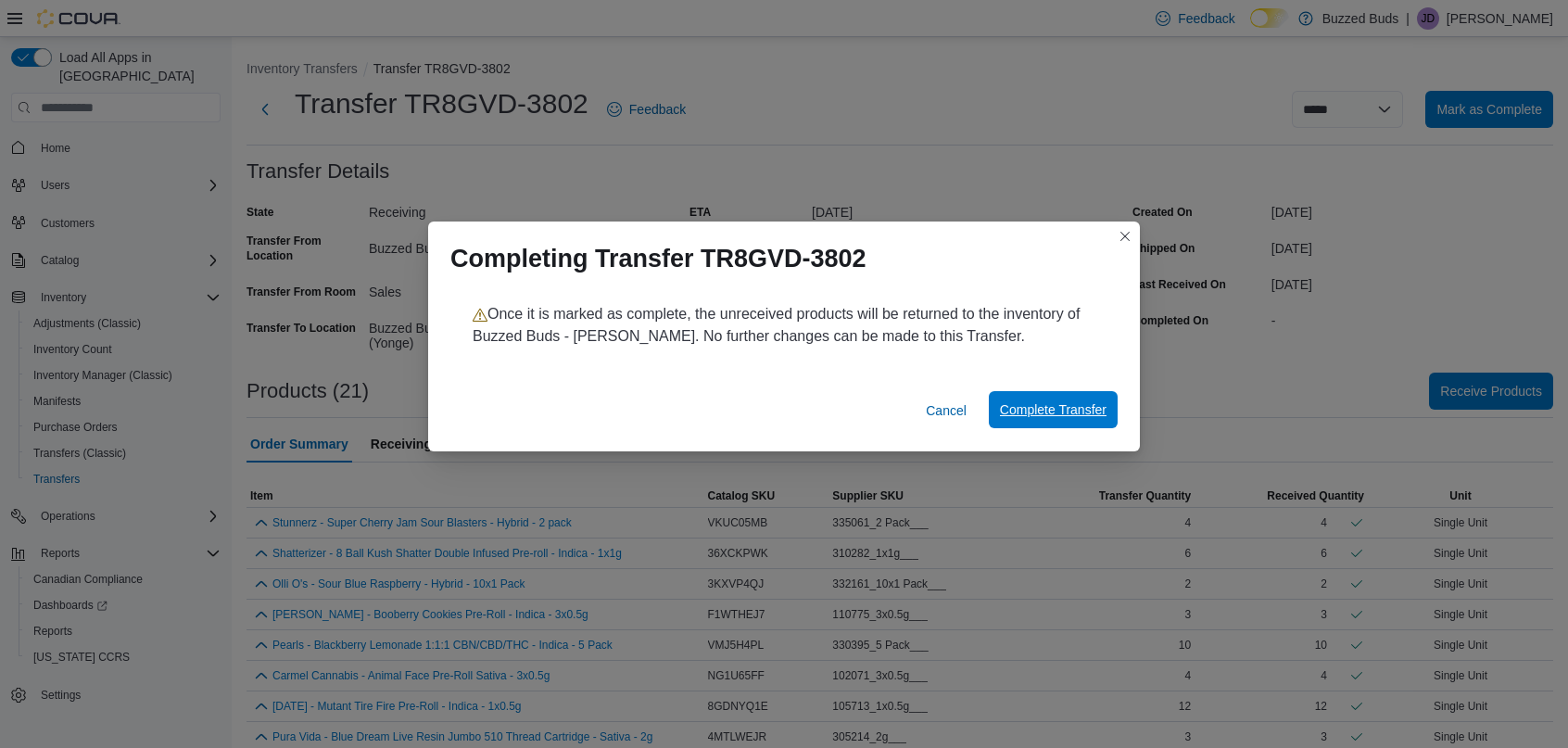
click at [1061, 424] on span "Complete Transfer" at bounding box center [1053, 409] width 106 height 37
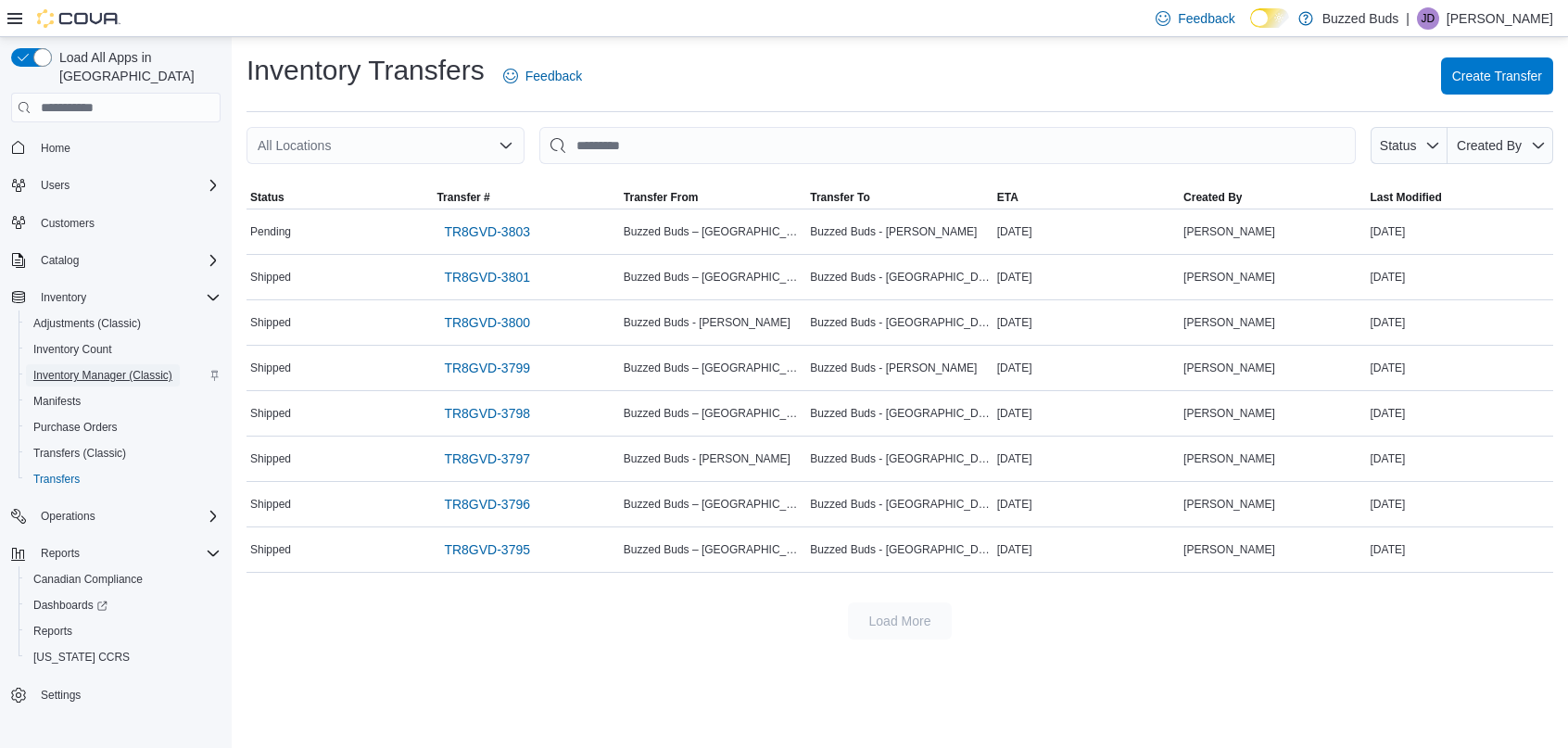
click at [99, 365] on span "Inventory Manager (Classic)" at bounding box center [103, 375] width 139 height 22
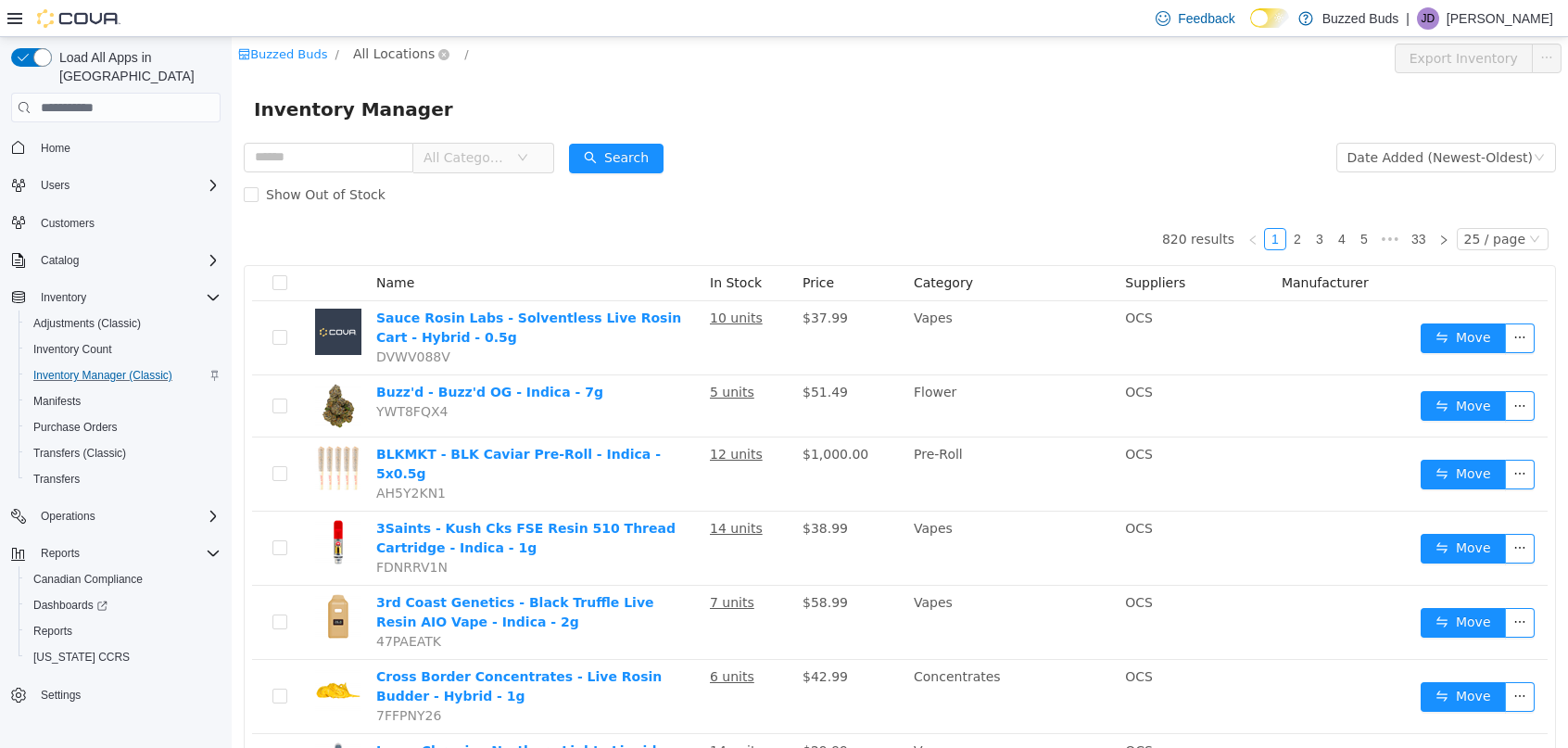
click at [399, 61] on span "All Locations" at bounding box center [394, 54] width 81 height 21
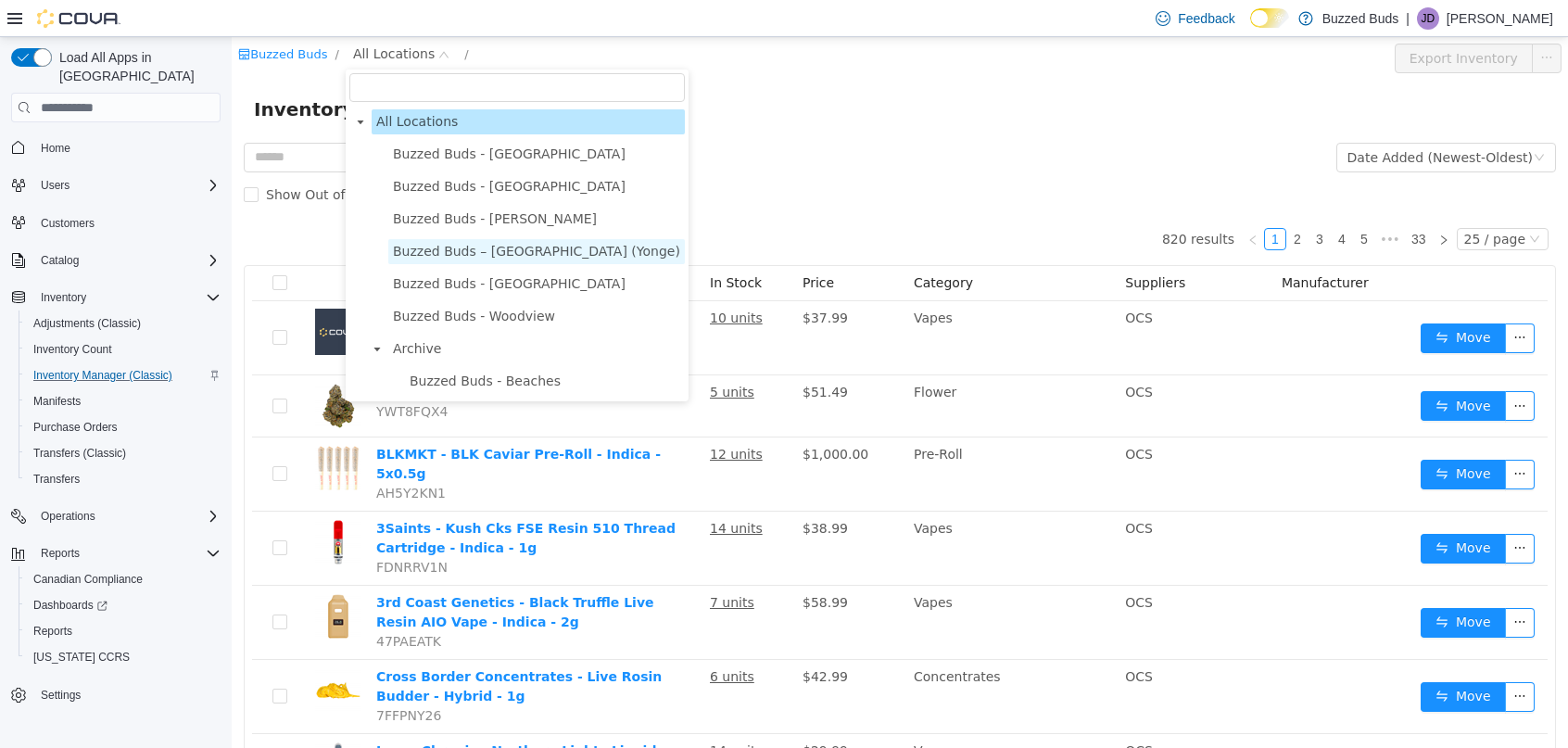
click at [482, 243] on span "Buzzed Buds – [GEOGRAPHIC_DATA] (Yonge)" at bounding box center [536, 250] width 287 height 15
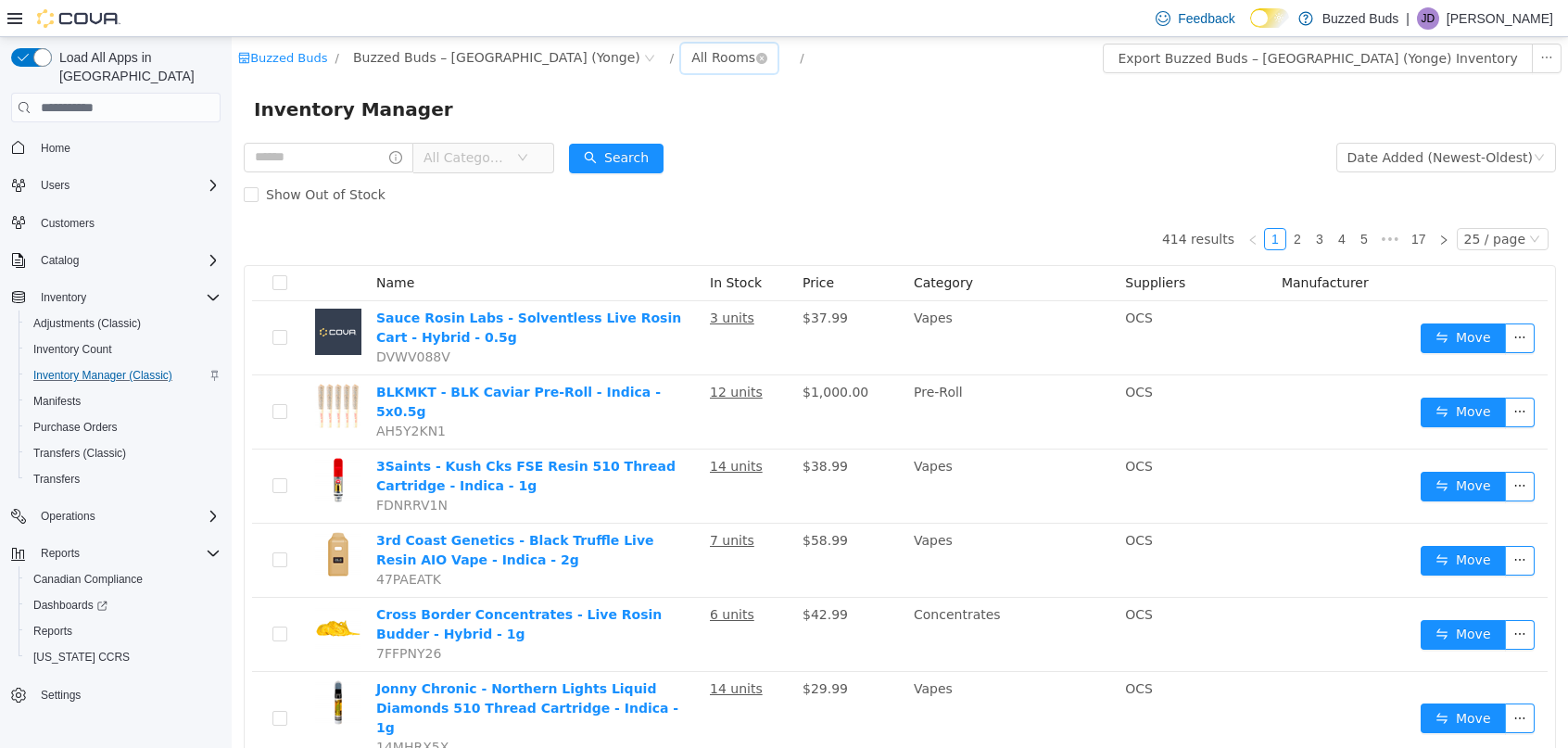
click at [691, 59] on div "All Rooms" at bounding box center [723, 58] width 64 height 28
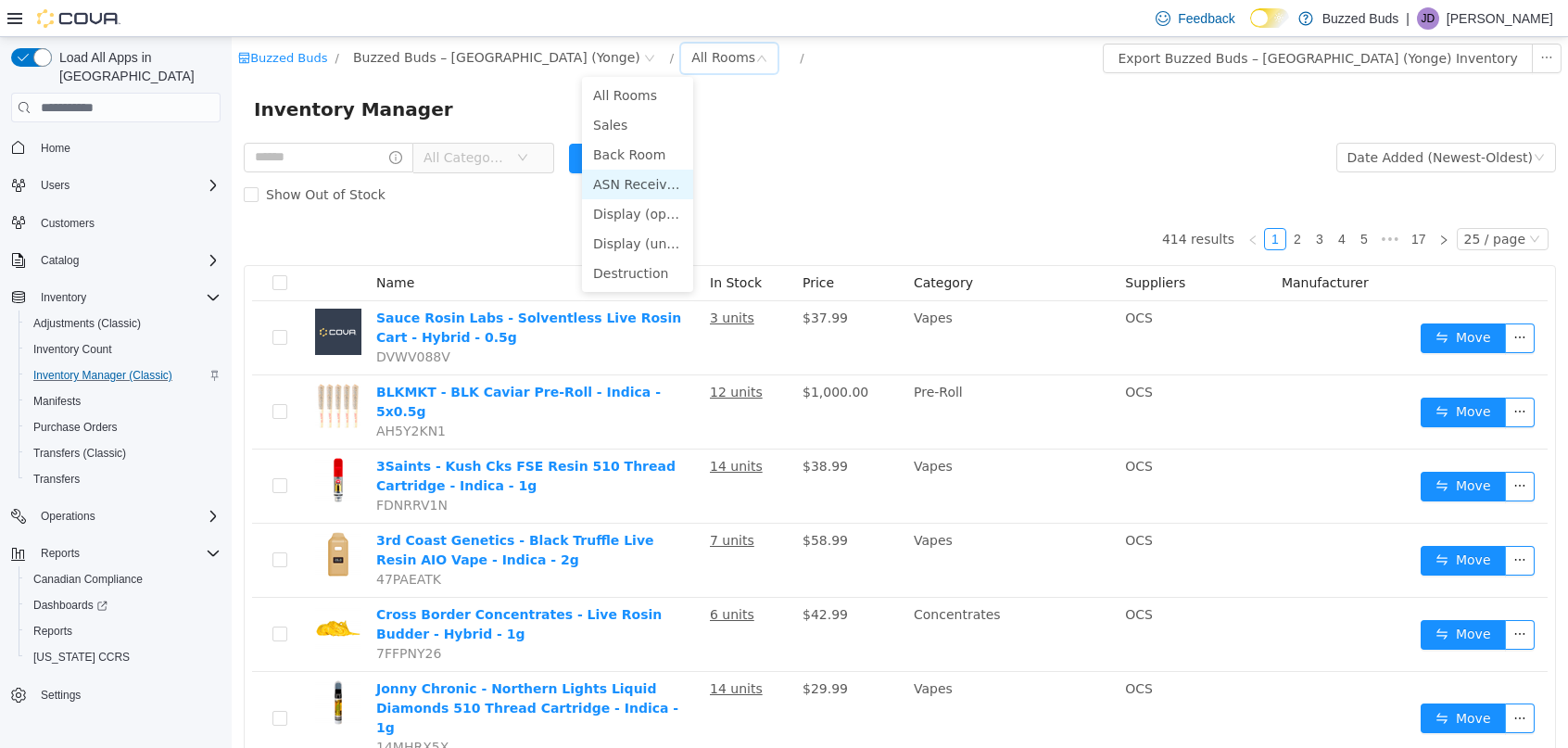
click at [625, 186] on li "ASN Receiving" at bounding box center [638, 185] width 111 height 30
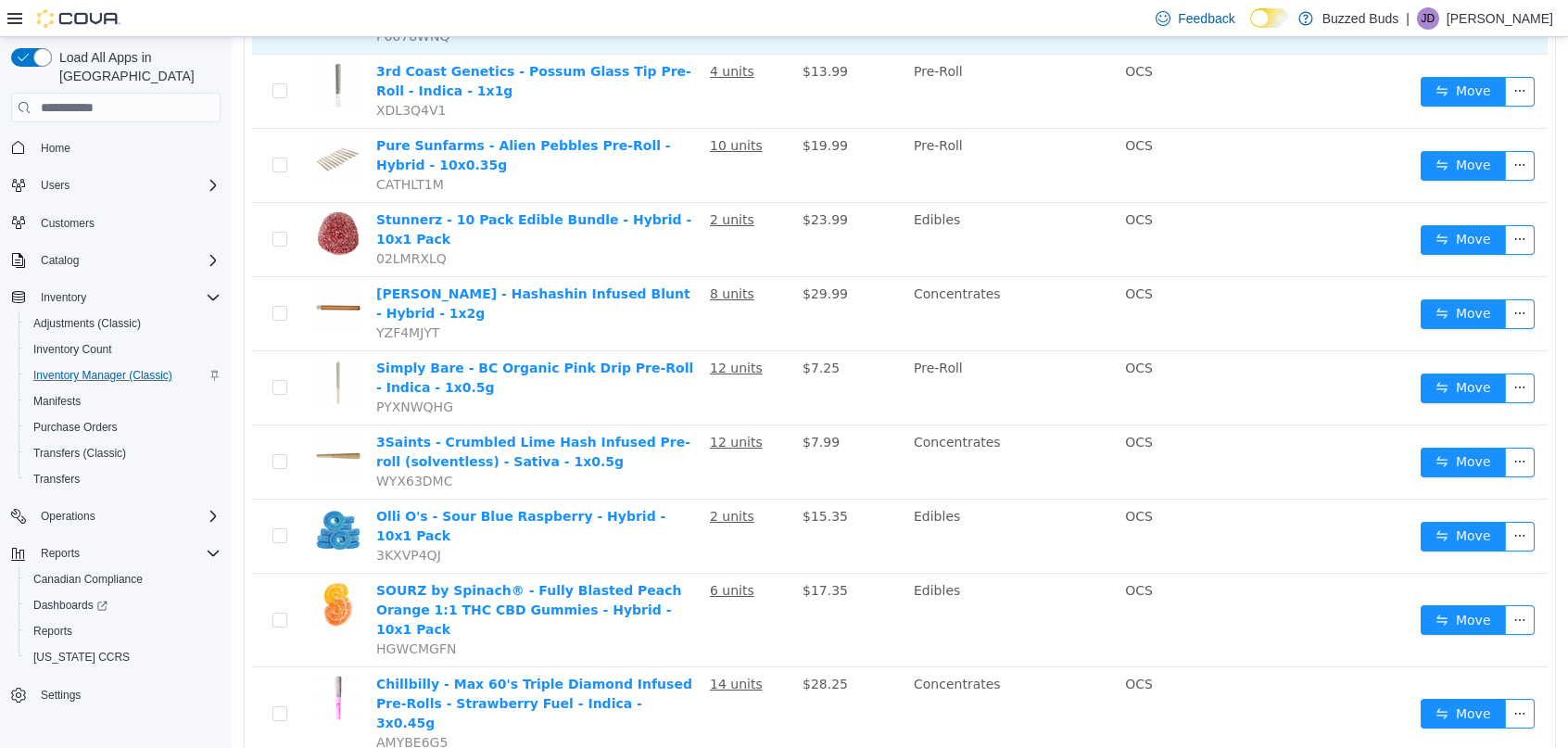
scroll to position [1155, 0]
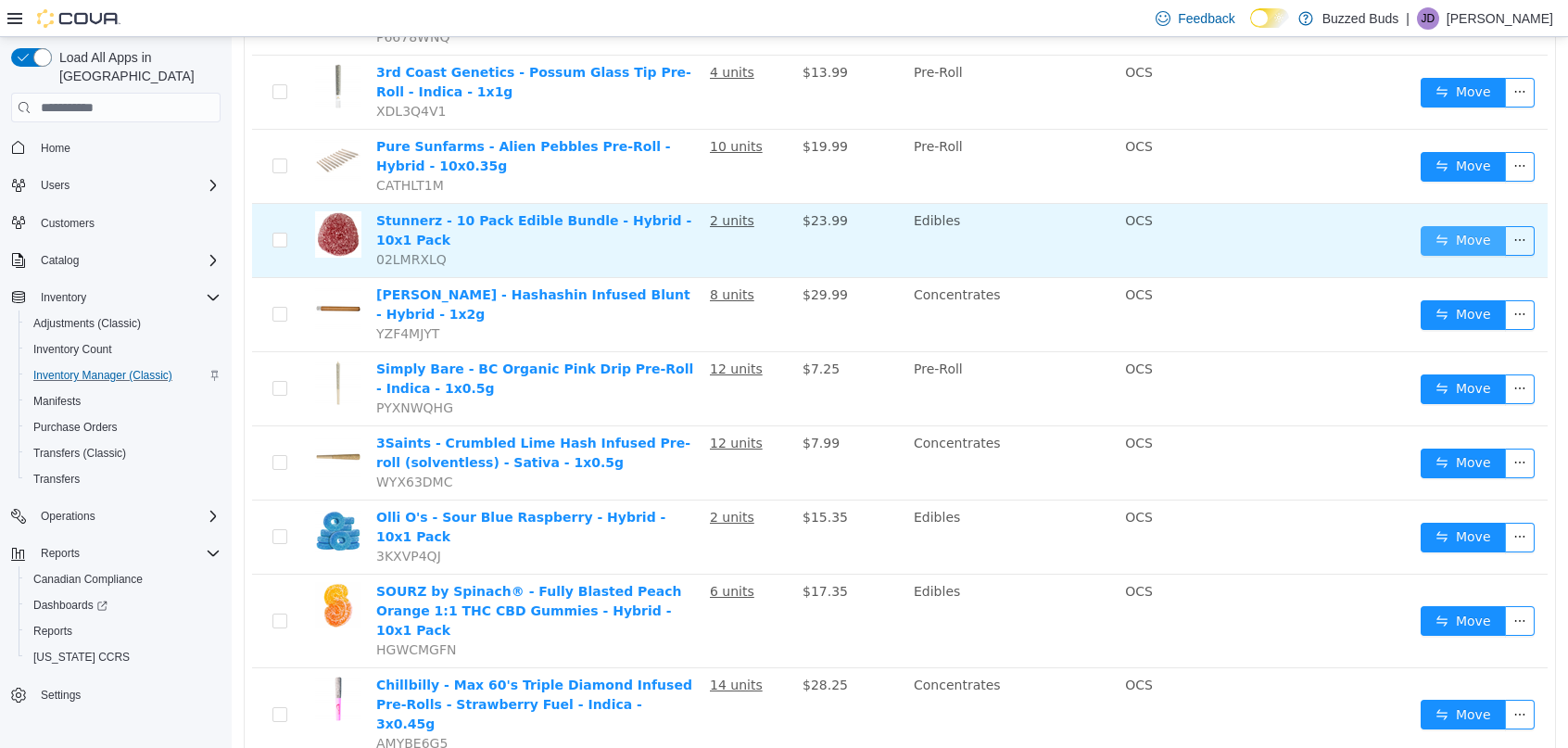
click at [1444, 226] on button "Move" at bounding box center [1464, 241] width 85 height 30
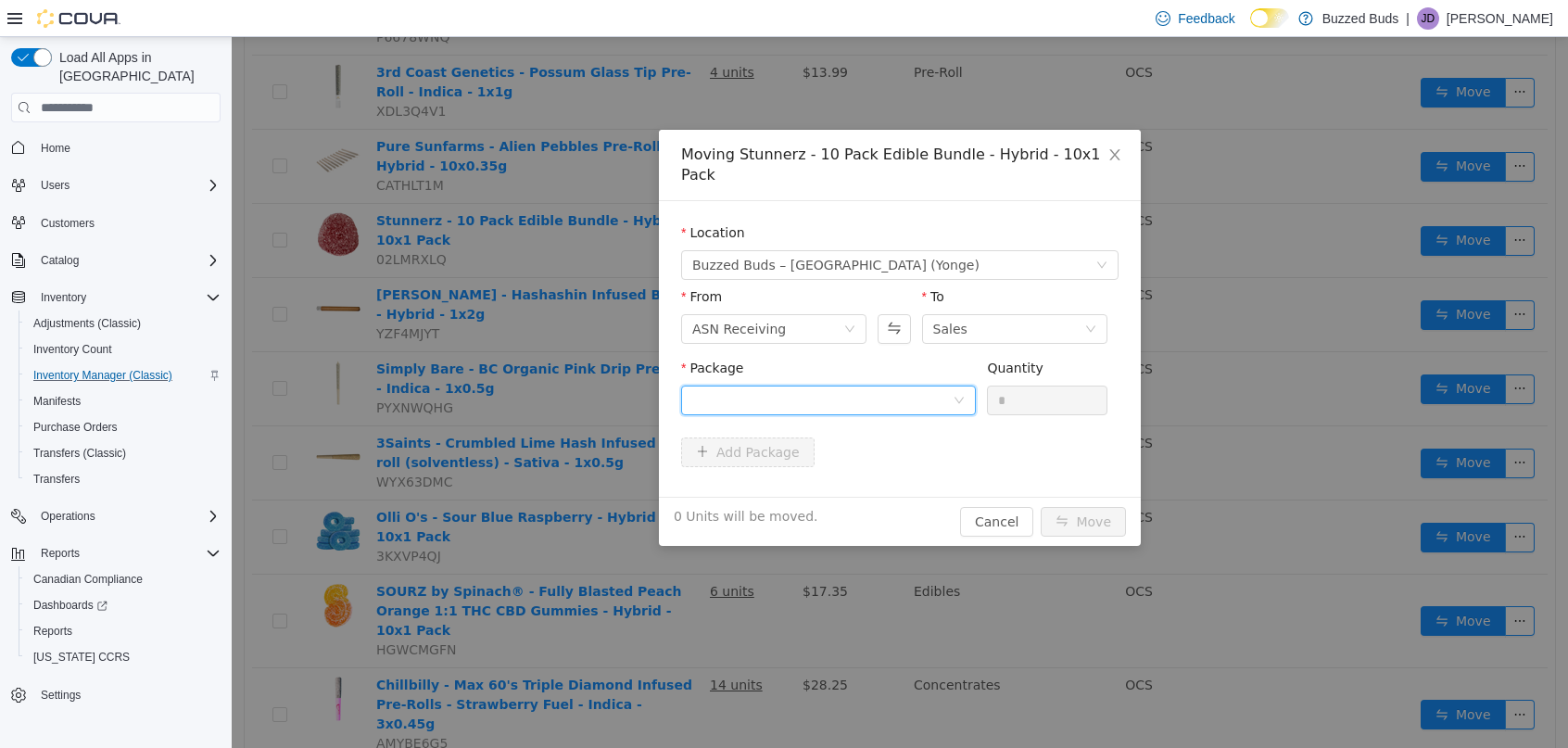
click at [795, 386] on div at bounding box center [822, 400] width 260 height 28
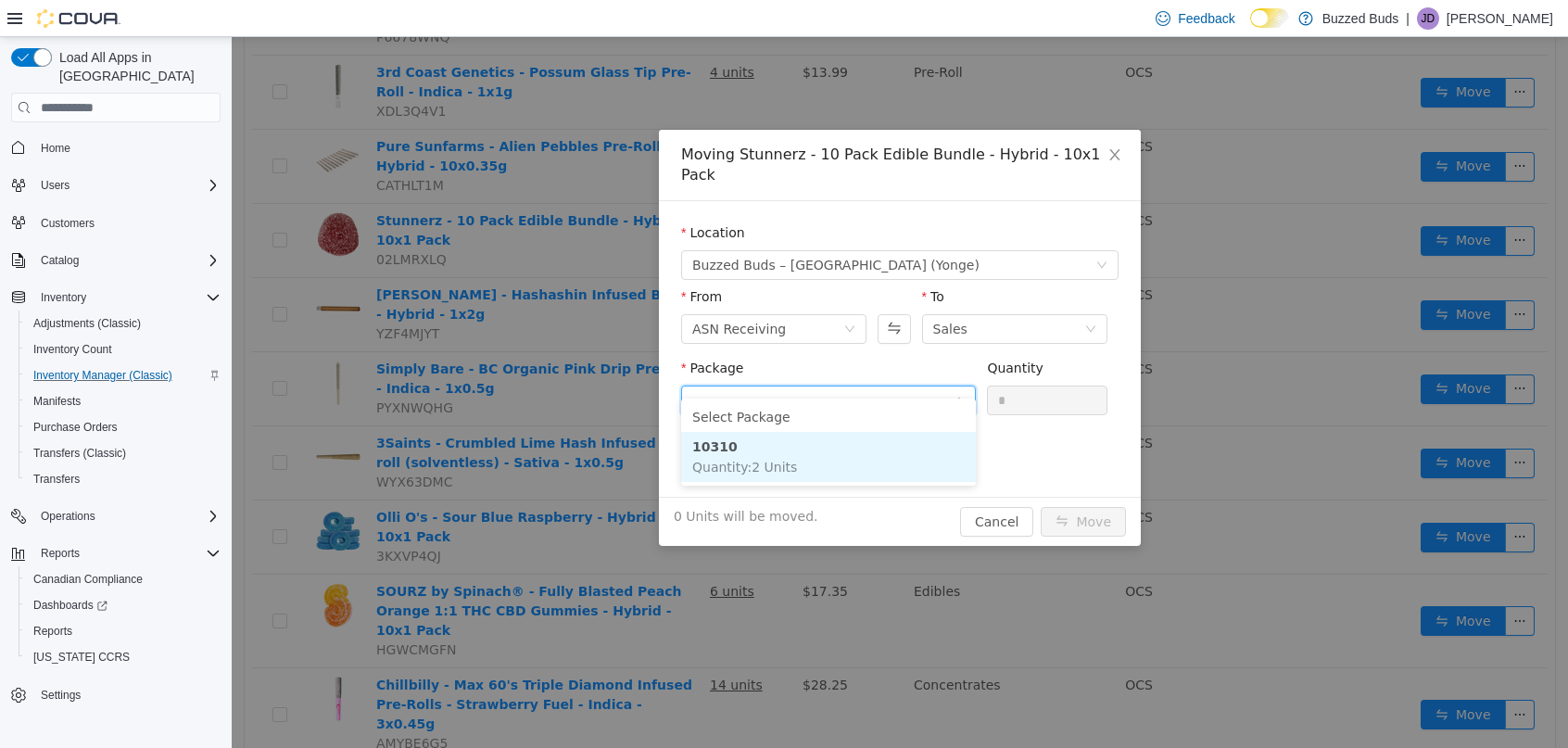
click at [742, 452] on li "10310 Quantity : 2 Units" at bounding box center [828, 457] width 295 height 50
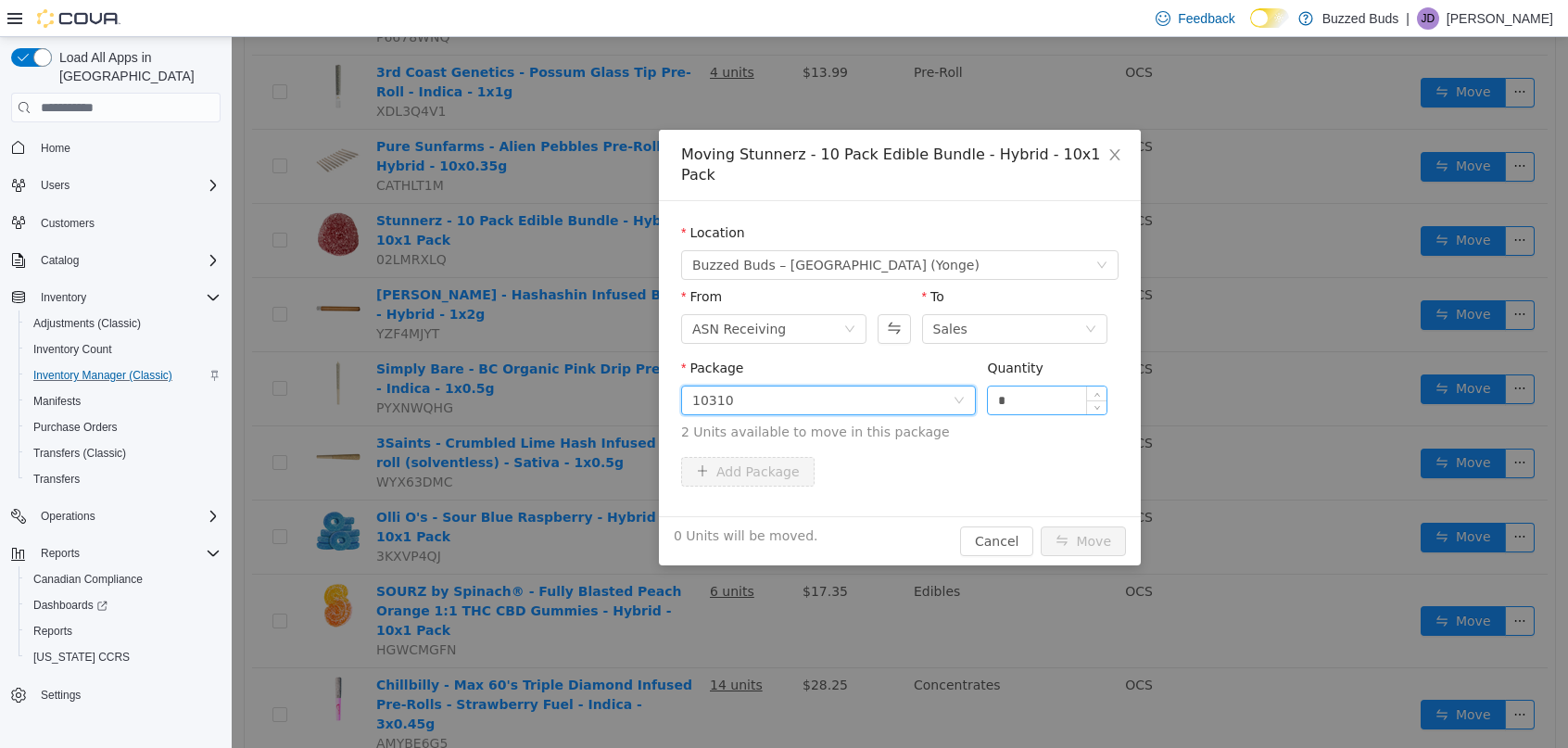
click at [1036, 386] on input "*" at bounding box center [1047, 400] width 118 height 28
type input "*"
click at [1041, 526] on button "Move" at bounding box center [1083, 541] width 85 height 30
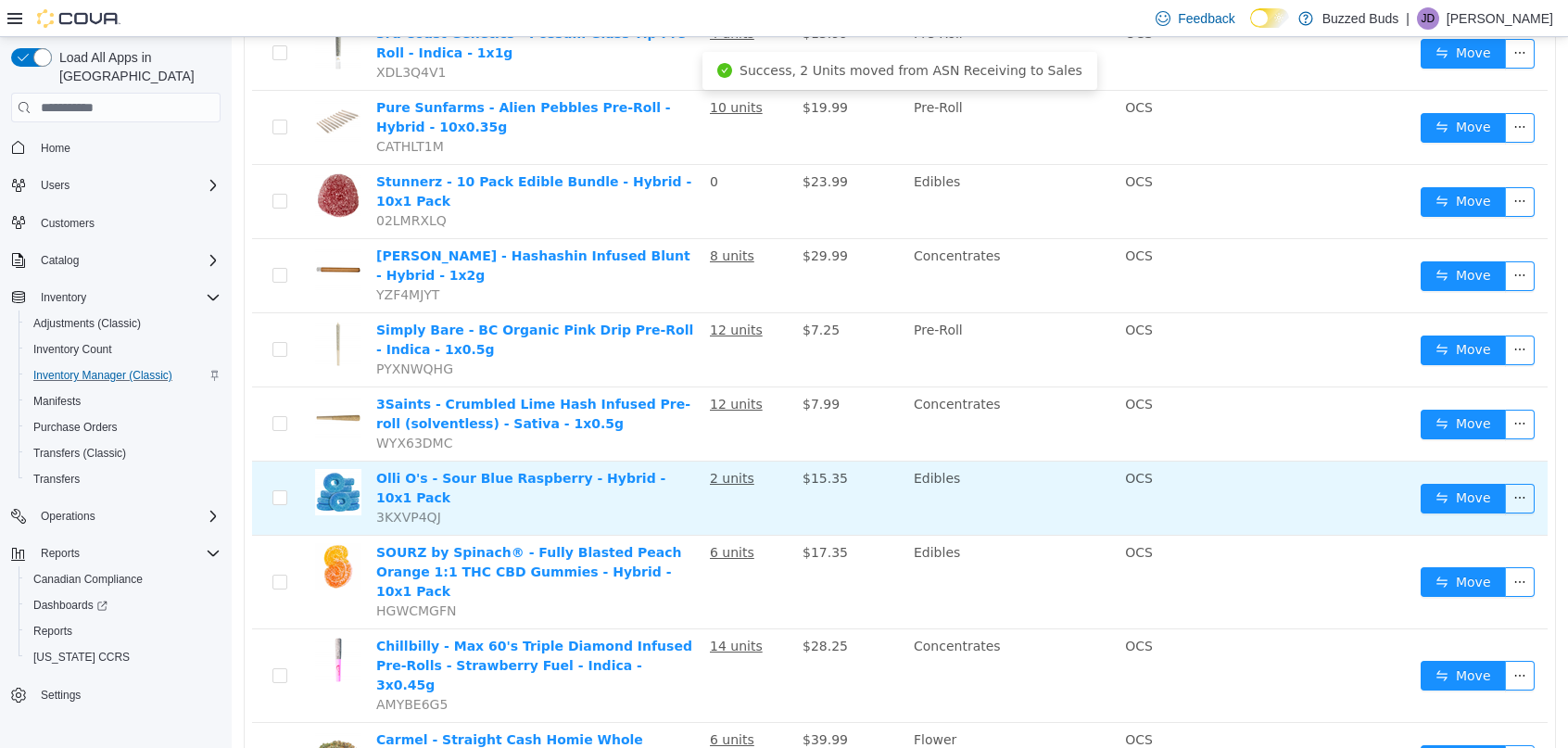
scroll to position [1201, 0]
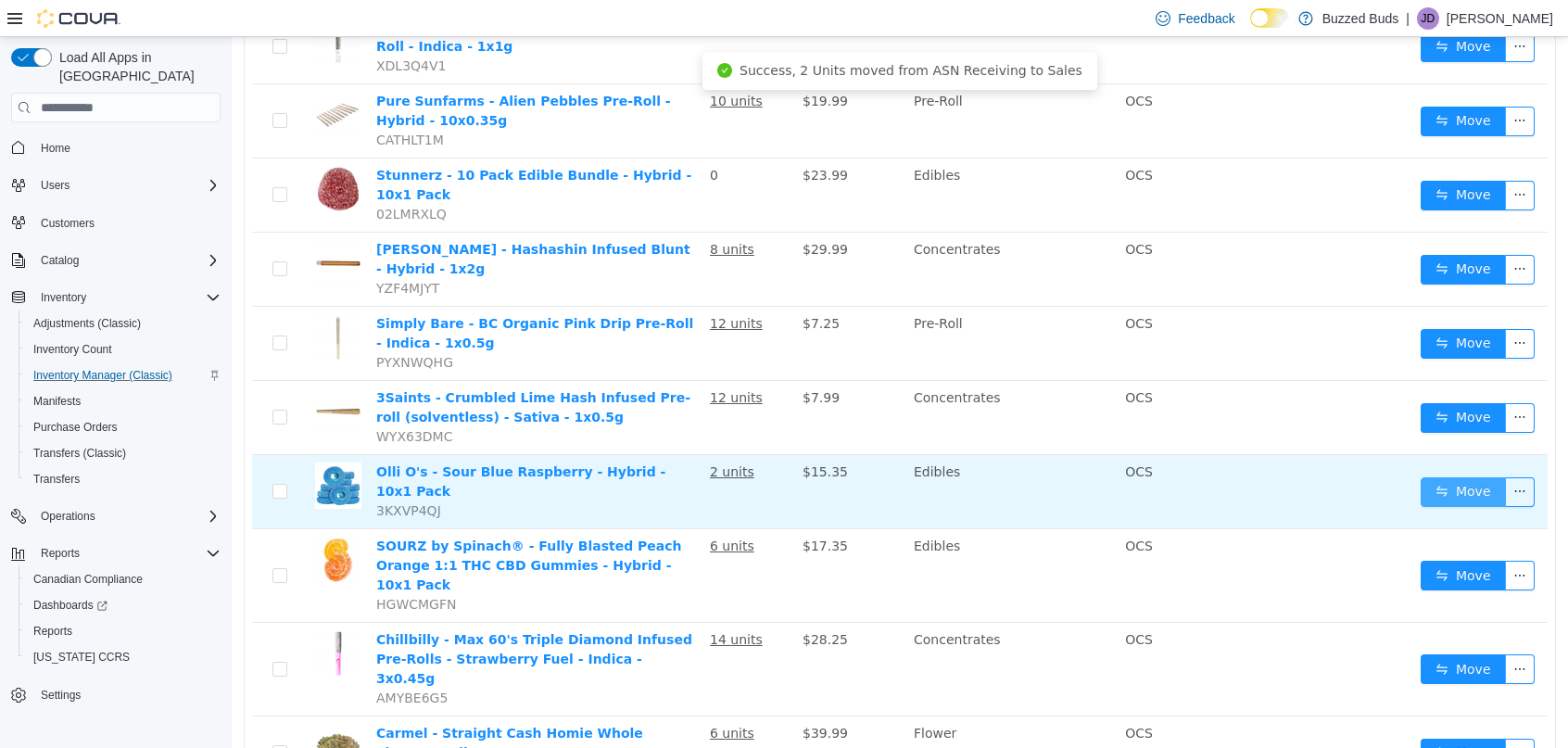
click at [1470, 478] on button "Move" at bounding box center [1464, 493] width 85 height 30
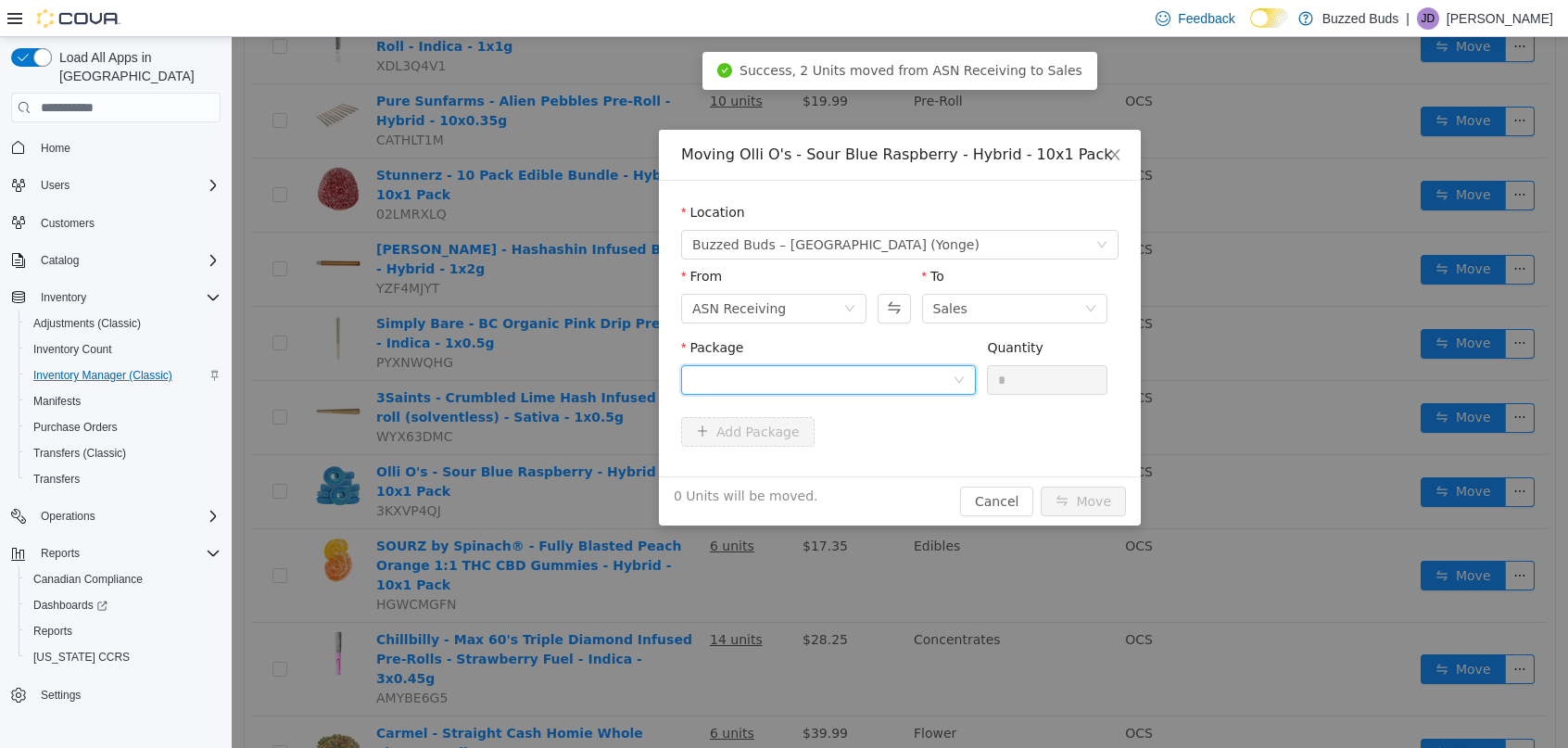
click at [868, 374] on div at bounding box center [822, 380] width 260 height 28
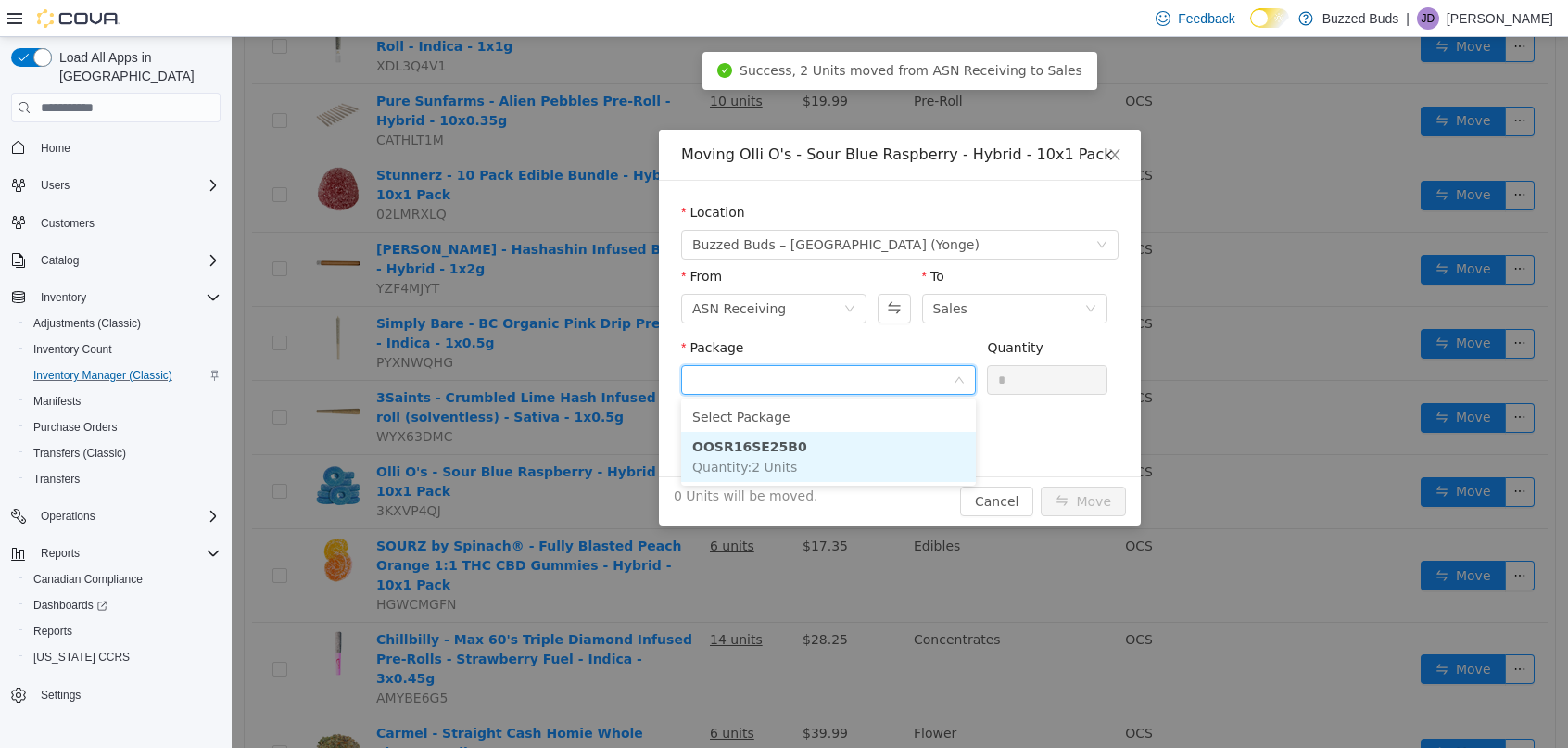
click at [784, 466] on span "Quantity : 2 Units" at bounding box center [744, 467] width 104 height 15
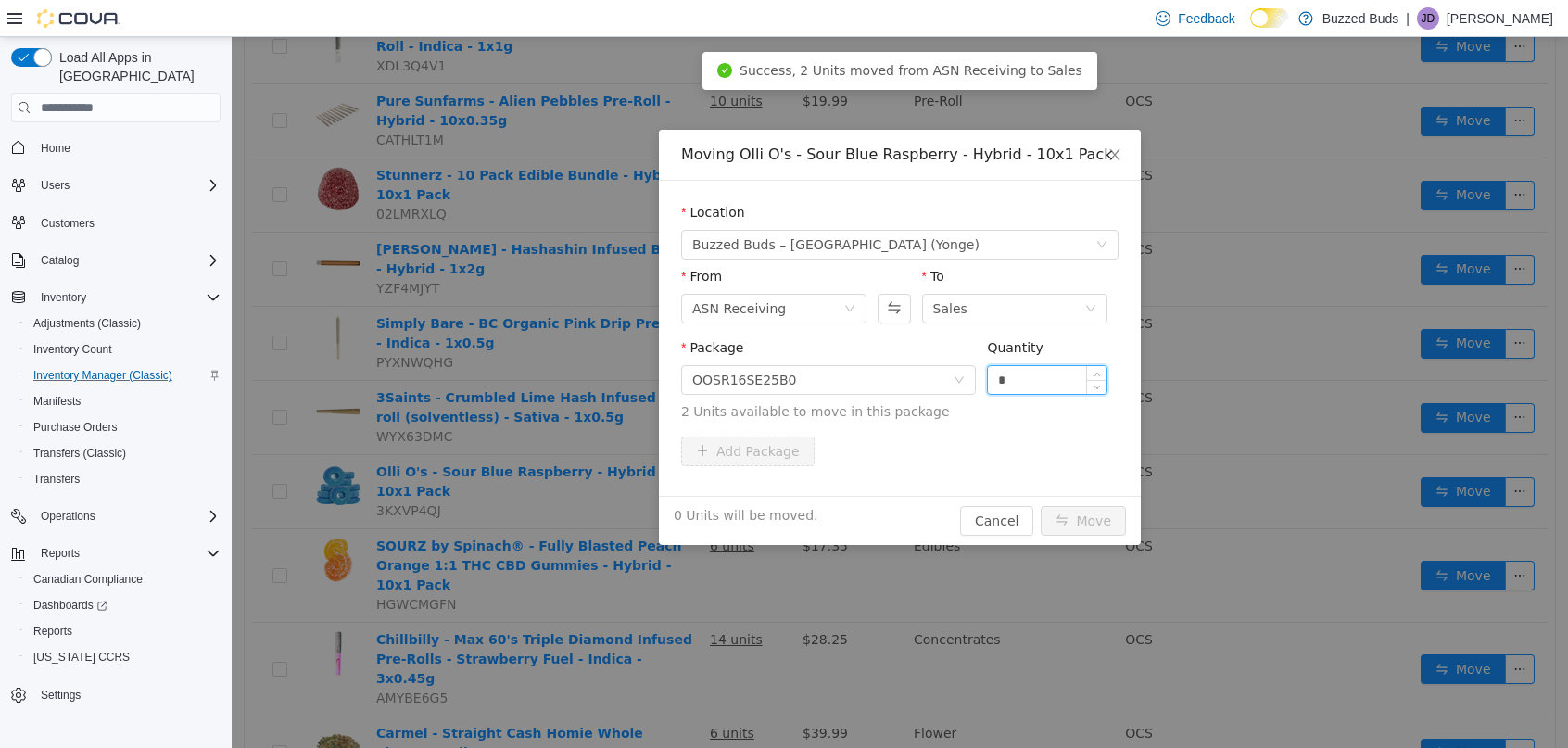
click at [1032, 380] on input "*" at bounding box center [1047, 380] width 118 height 28
type input "*"
click at [1041, 507] on button "Move" at bounding box center [1083, 522] width 85 height 30
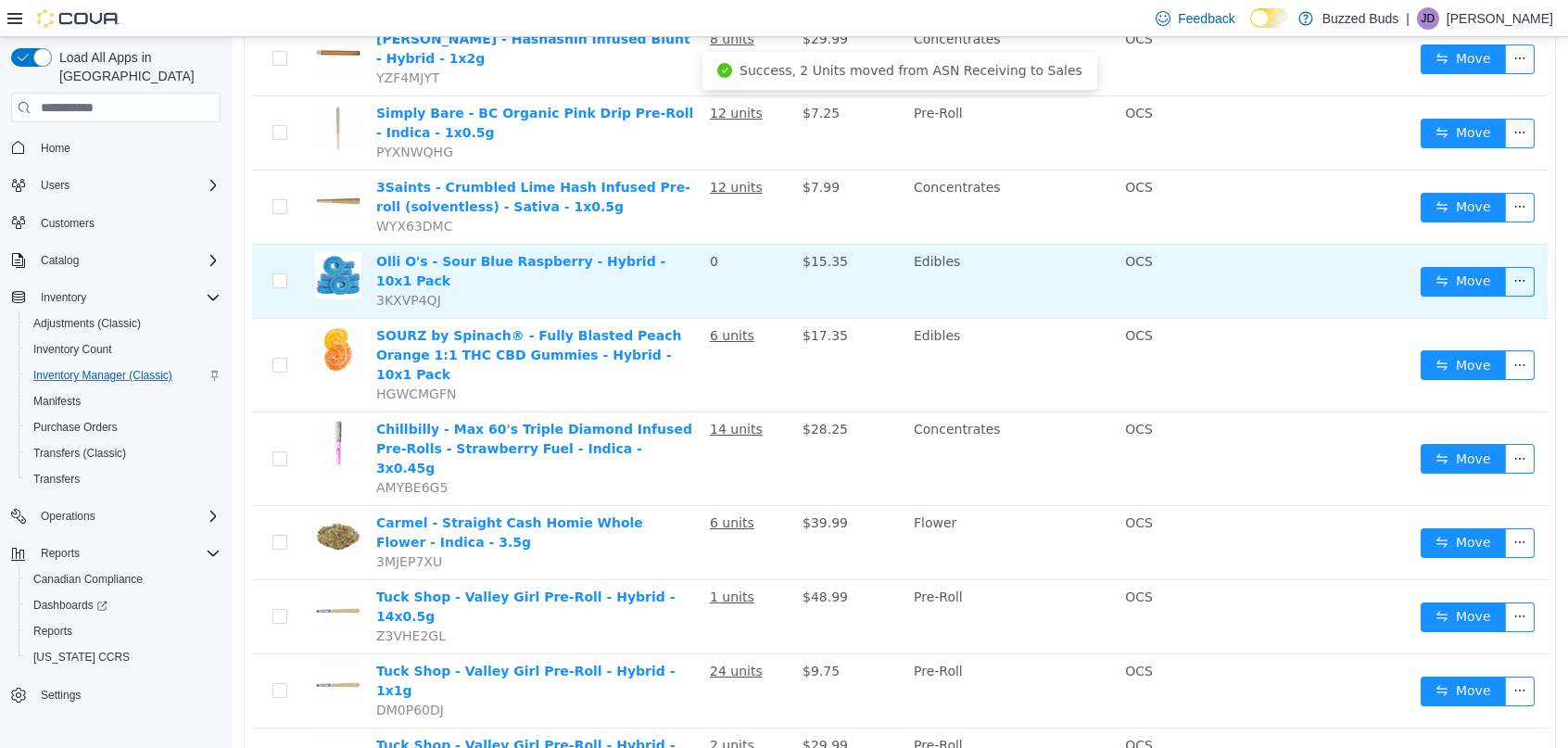
scroll to position [1388, 0]
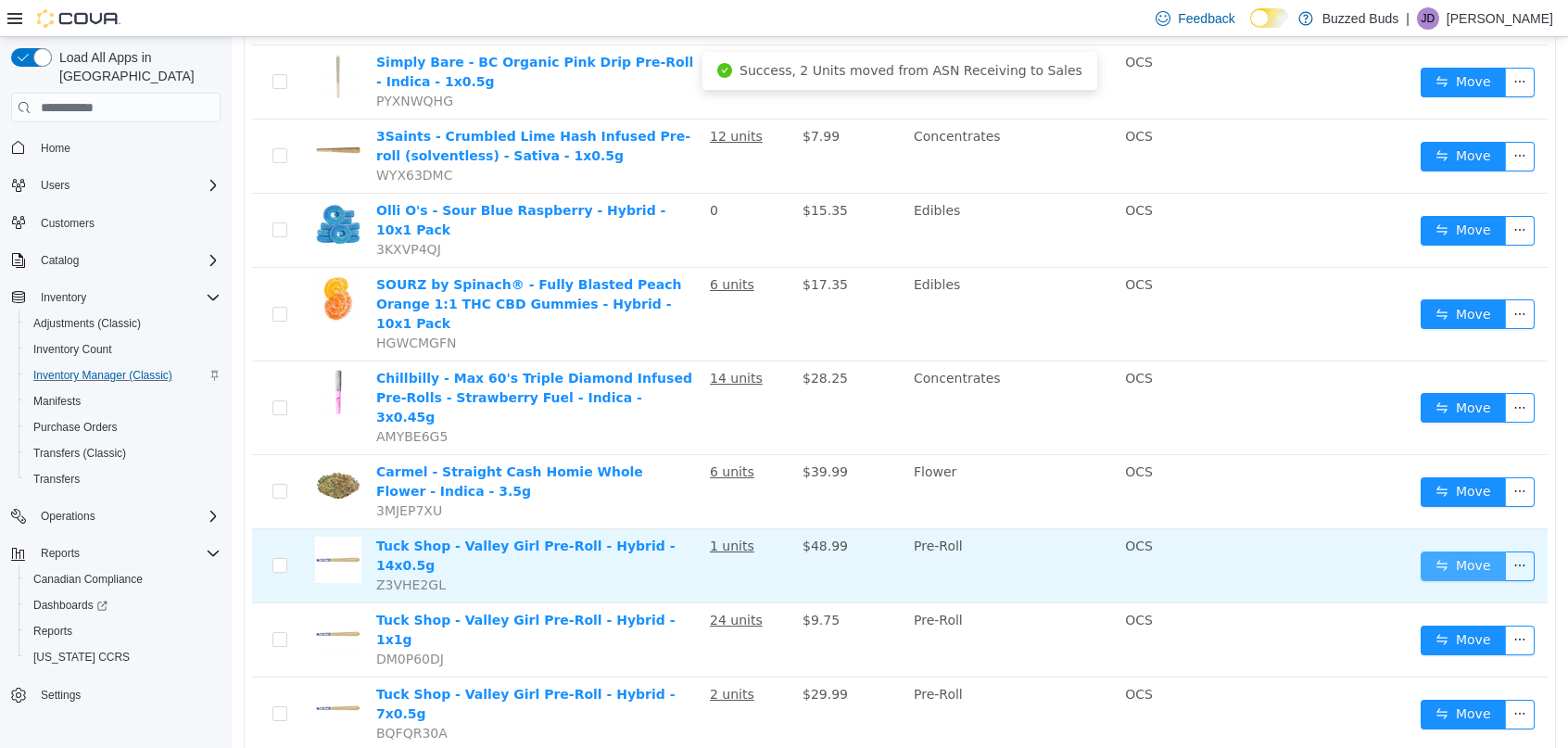
click at [1444, 551] on button "Move" at bounding box center [1464, 566] width 85 height 30
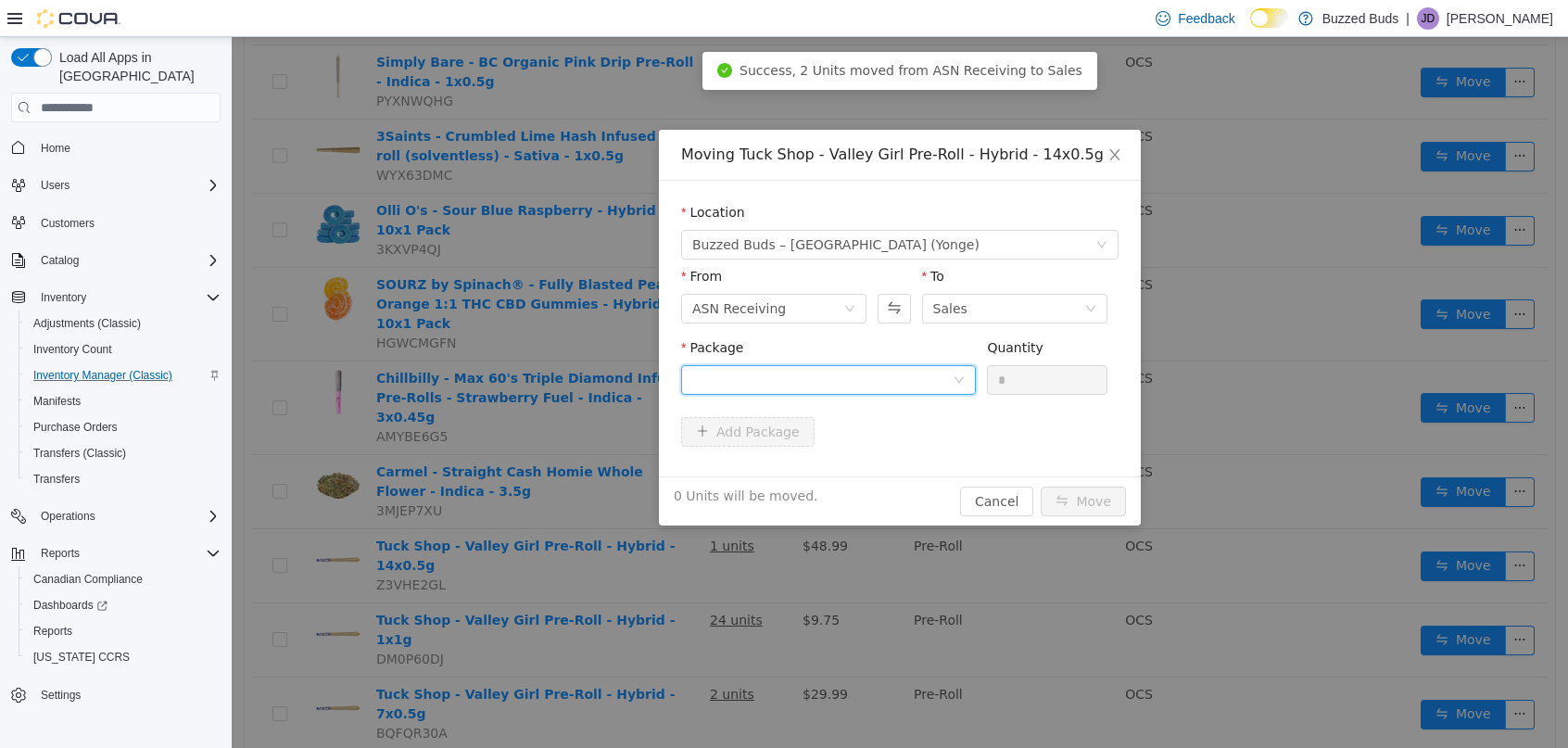
click at [824, 385] on div at bounding box center [822, 380] width 260 height 28
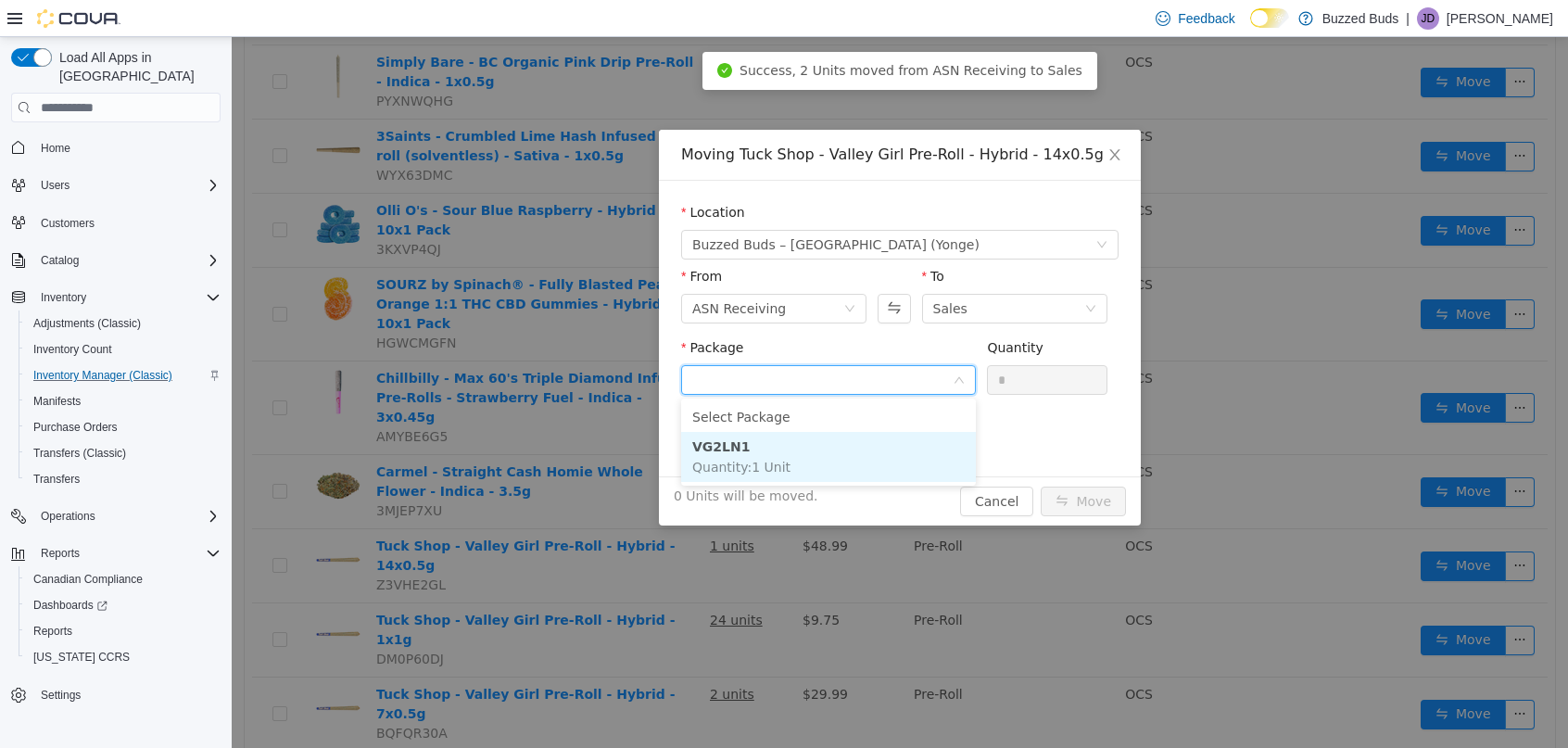
click at [775, 462] on span "Quantity : 1 Unit" at bounding box center [741, 467] width 98 height 15
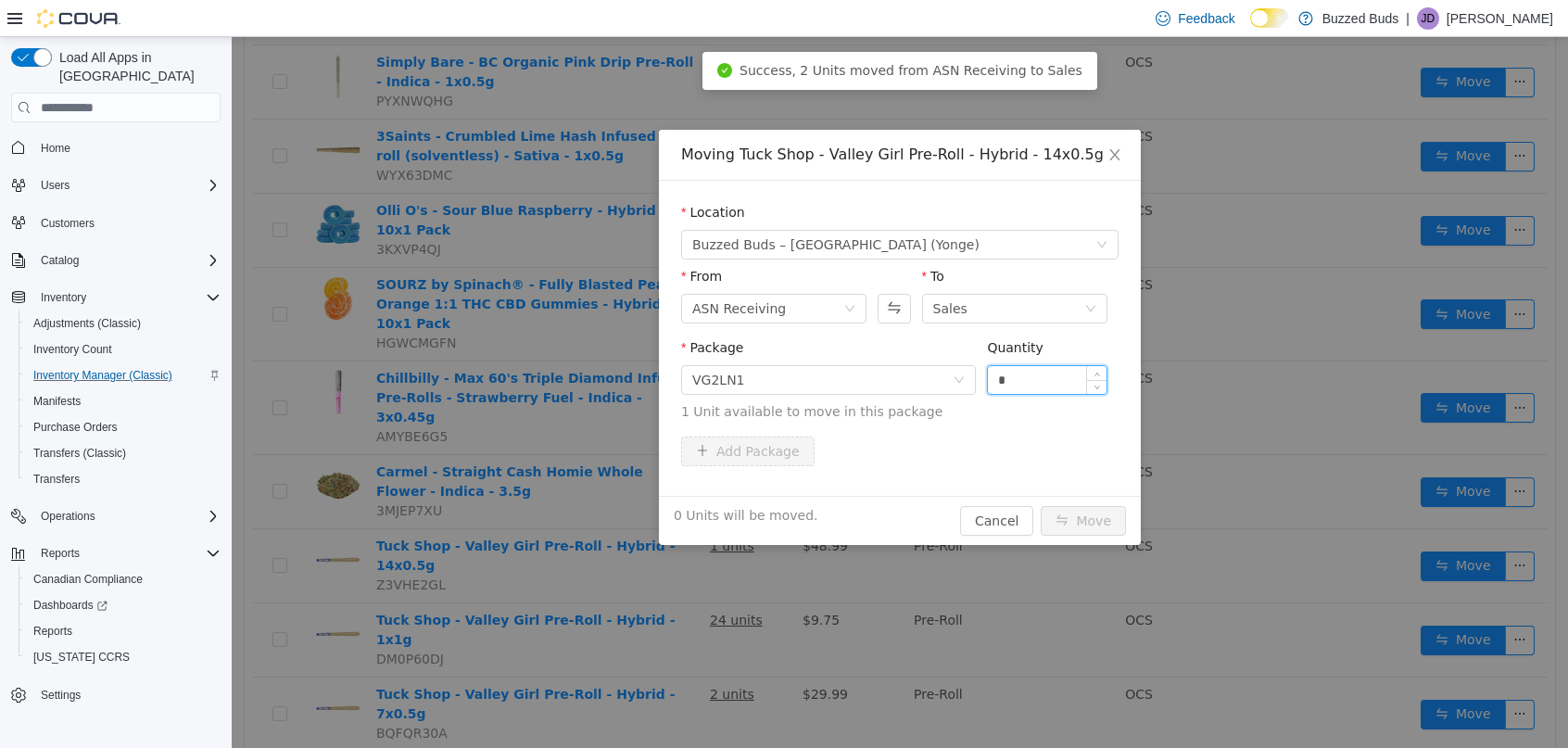
click at [1032, 379] on input "*" at bounding box center [1047, 380] width 118 height 28
type input "*"
click at [1041, 507] on button "Move" at bounding box center [1083, 522] width 85 height 30
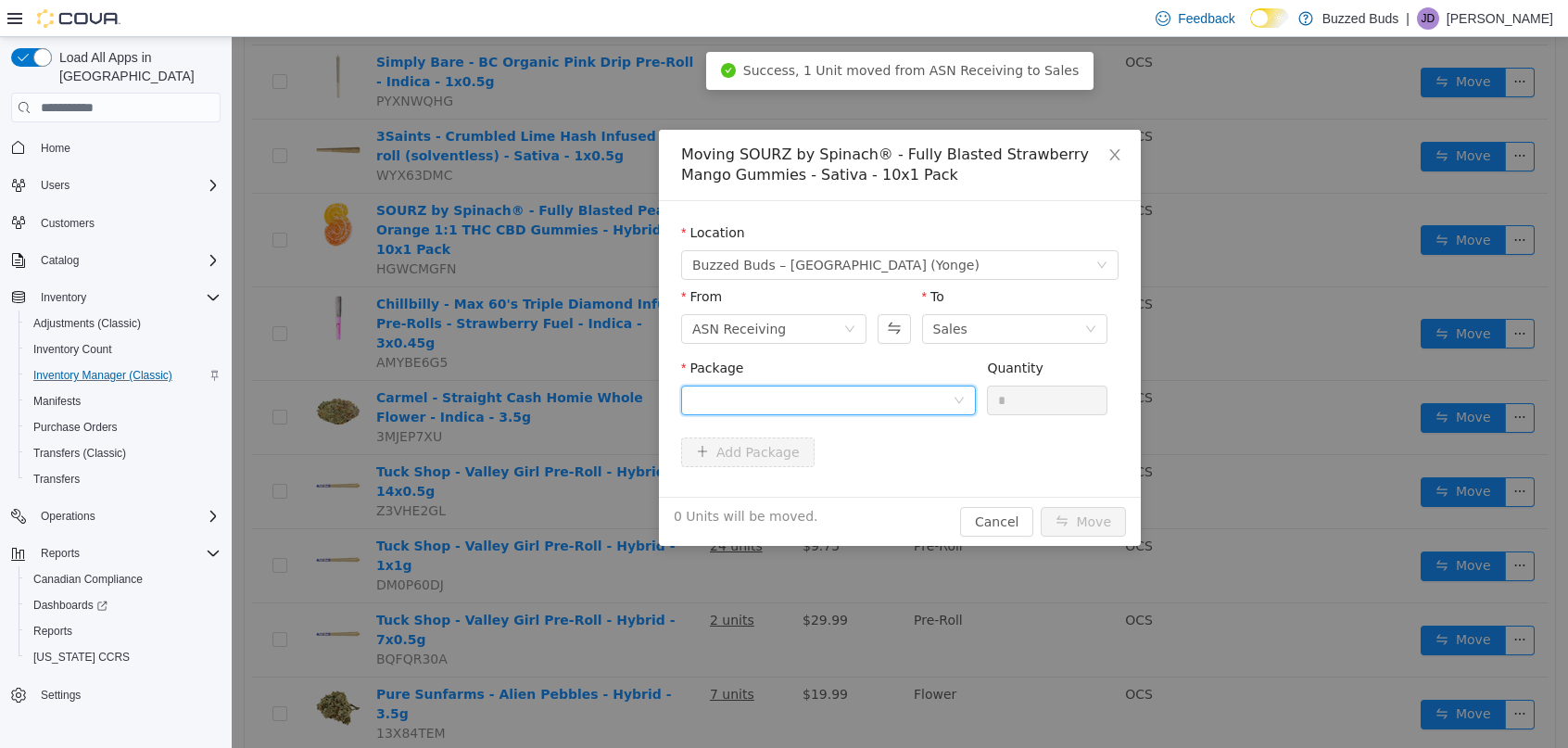
click at [852, 389] on div at bounding box center [822, 400] width 260 height 28
click at [784, 472] on li "024941 Quantity : 4 Units" at bounding box center [828, 477] width 295 height 50
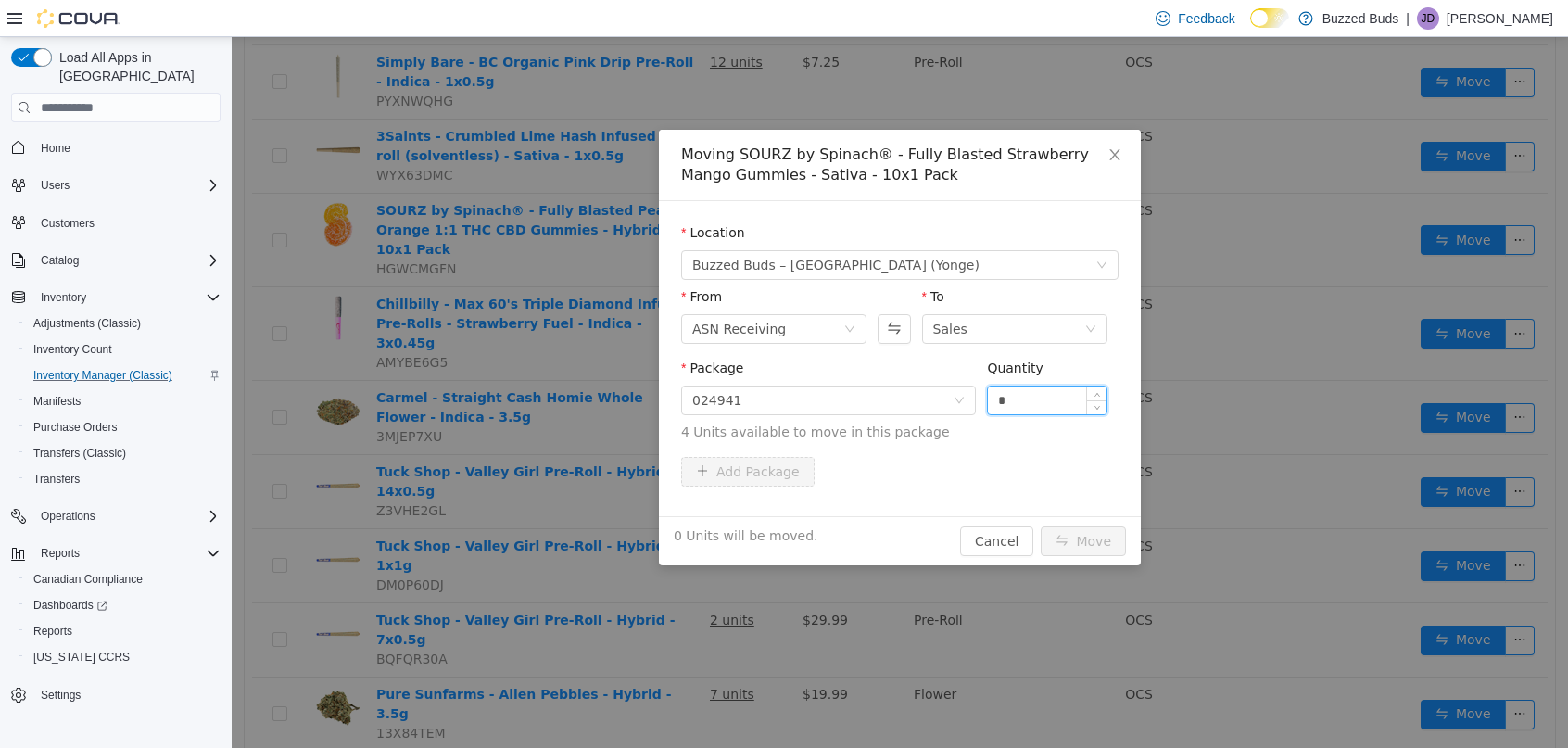
click at [1016, 403] on input "*" at bounding box center [1047, 400] width 118 height 28
type input "*"
click at [1041, 526] on button "Move" at bounding box center [1083, 541] width 85 height 30
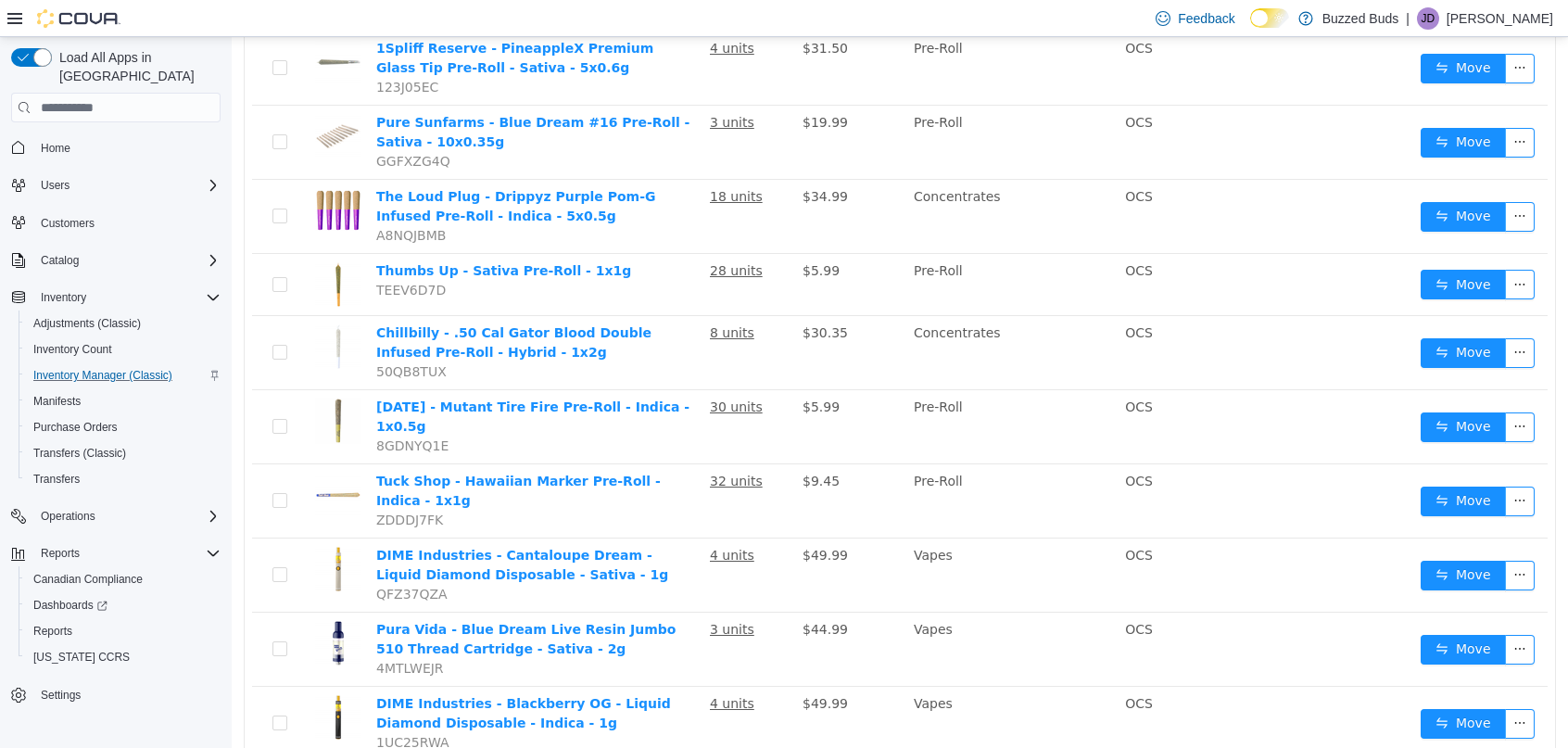
scroll to position [613, 0]
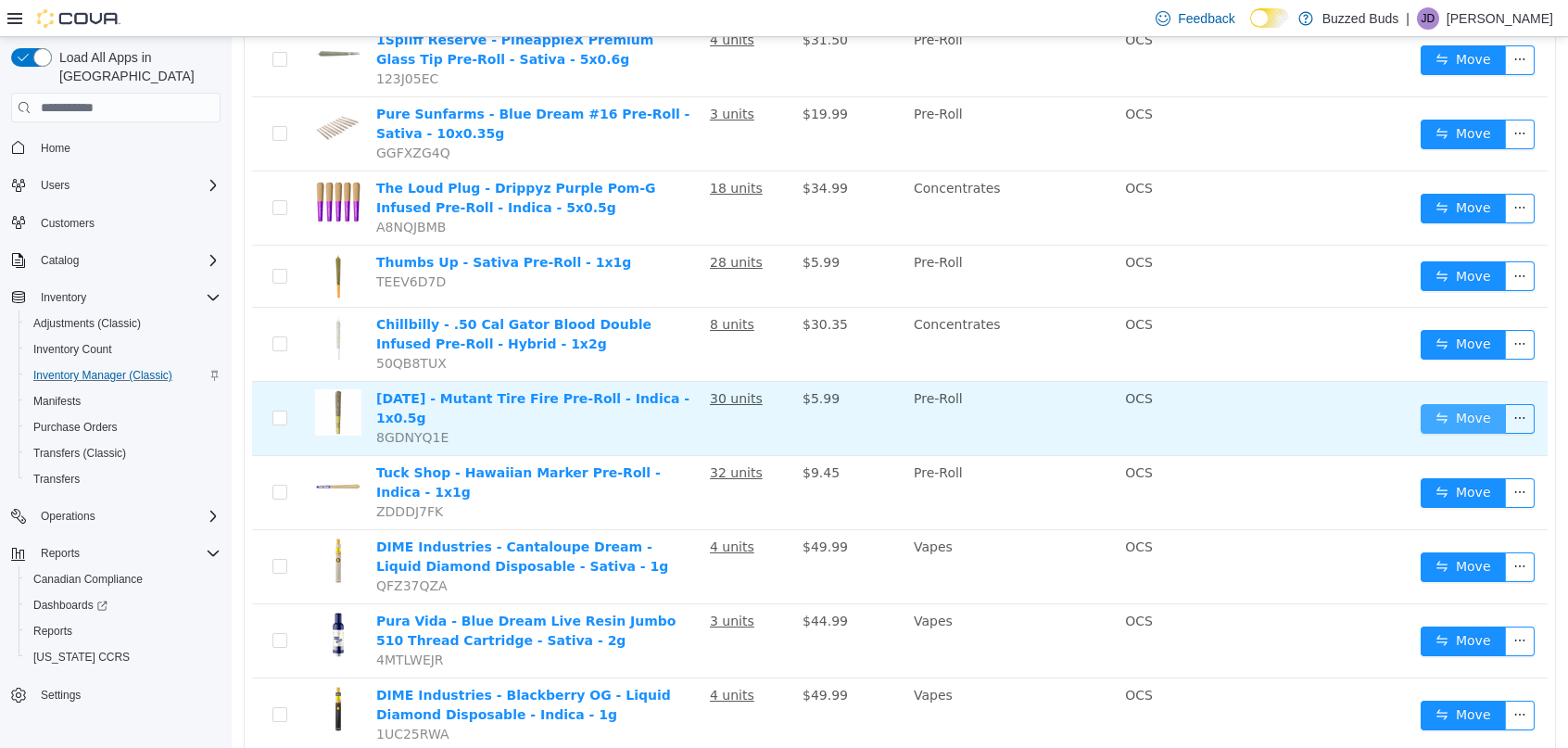
click at [1448, 404] on button "Move" at bounding box center [1464, 419] width 85 height 30
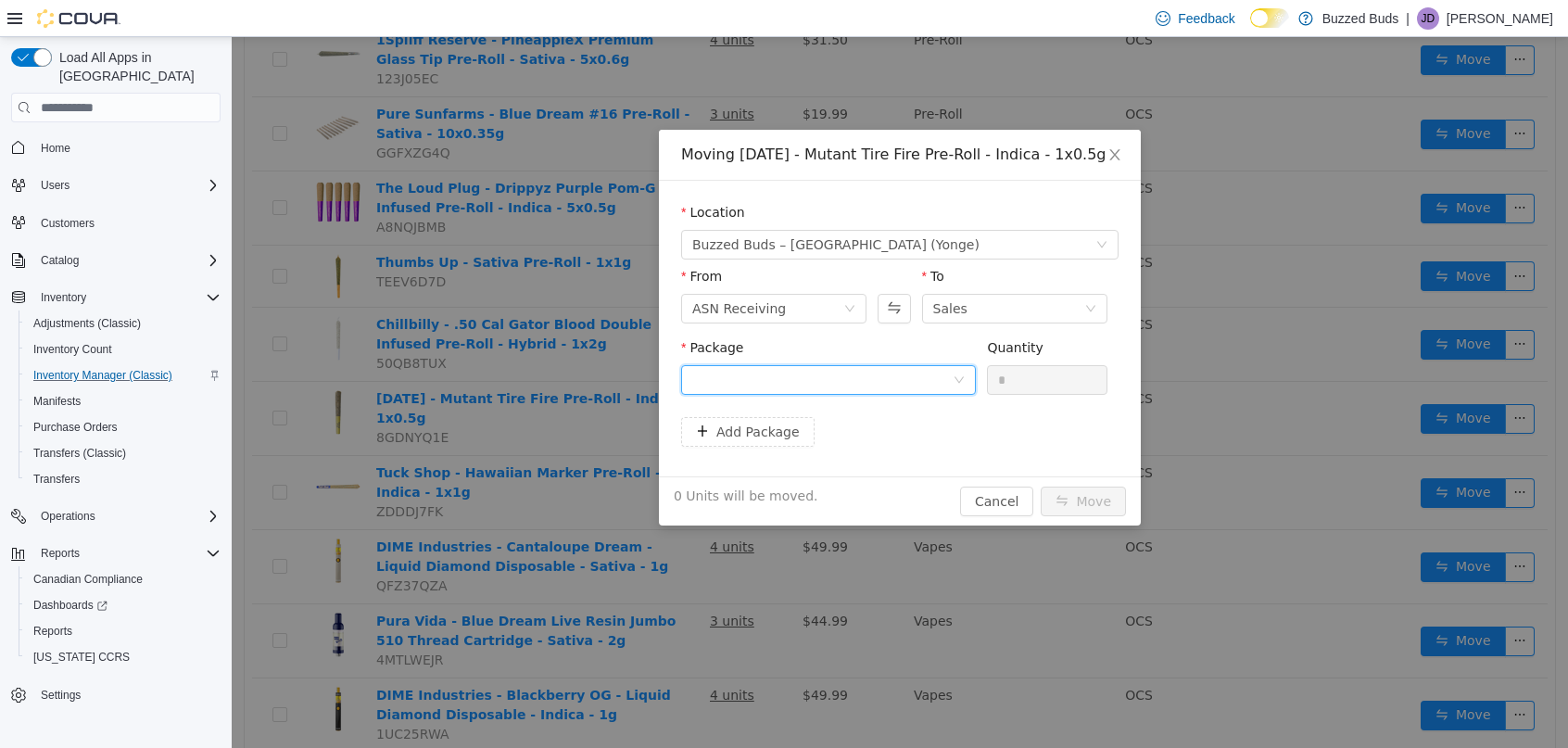
click at [852, 386] on div at bounding box center [822, 380] width 260 height 28
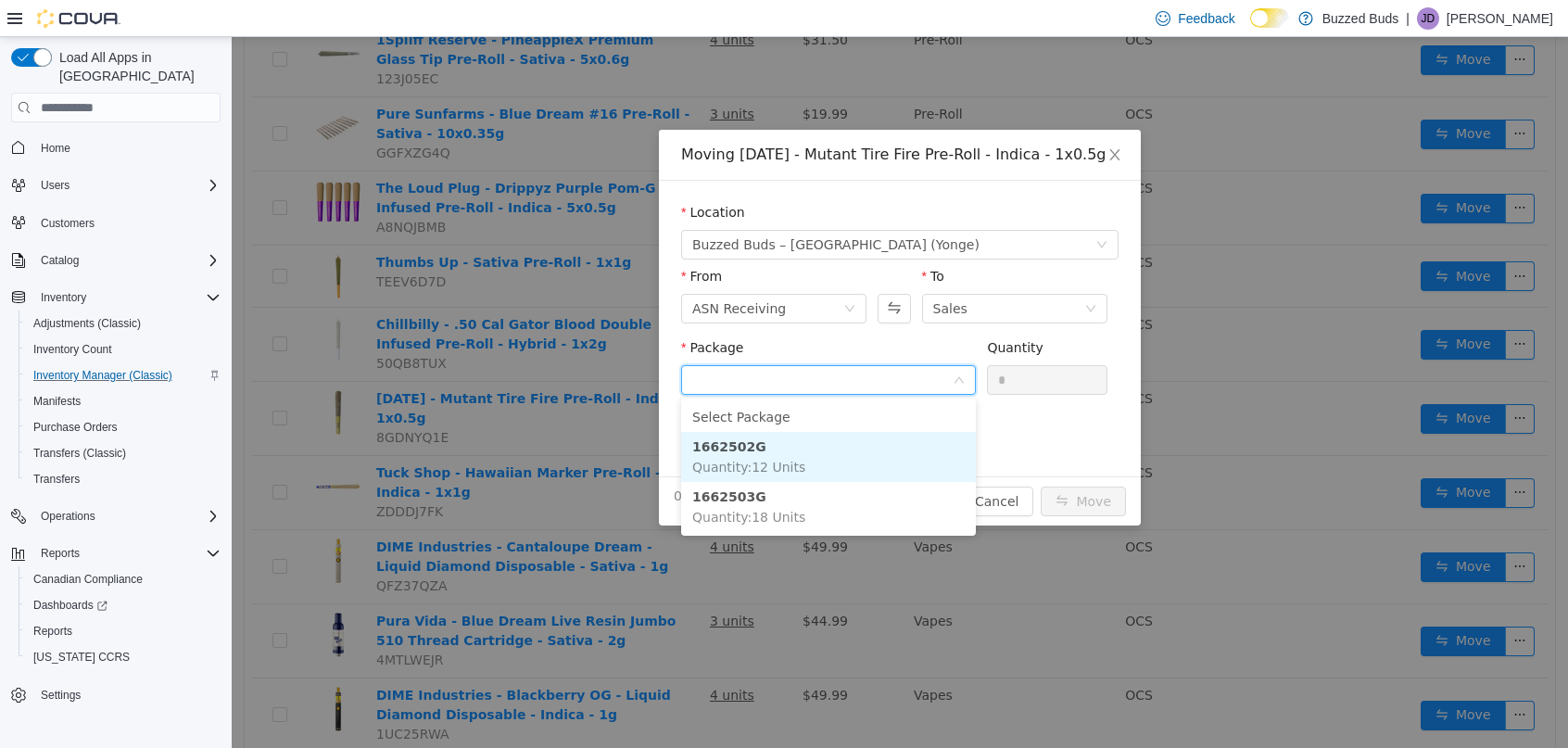
click at [782, 455] on li "1662502G Quantity : 12 Units" at bounding box center [828, 457] width 295 height 50
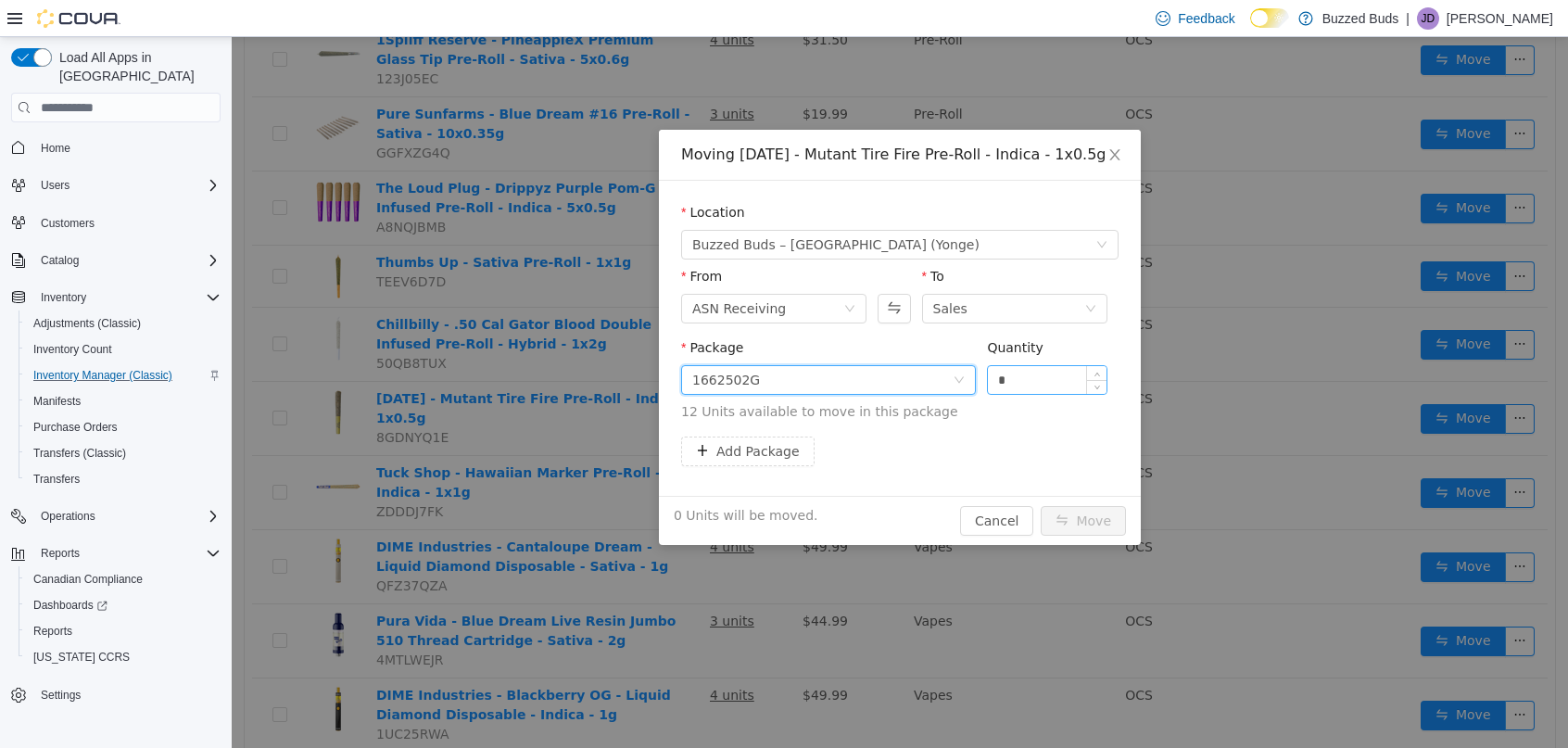
click at [1030, 374] on input "*" at bounding box center [1047, 380] width 118 height 28
type input "**"
click at [1041, 507] on button "Move" at bounding box center [1083, 522] width 85 height 30
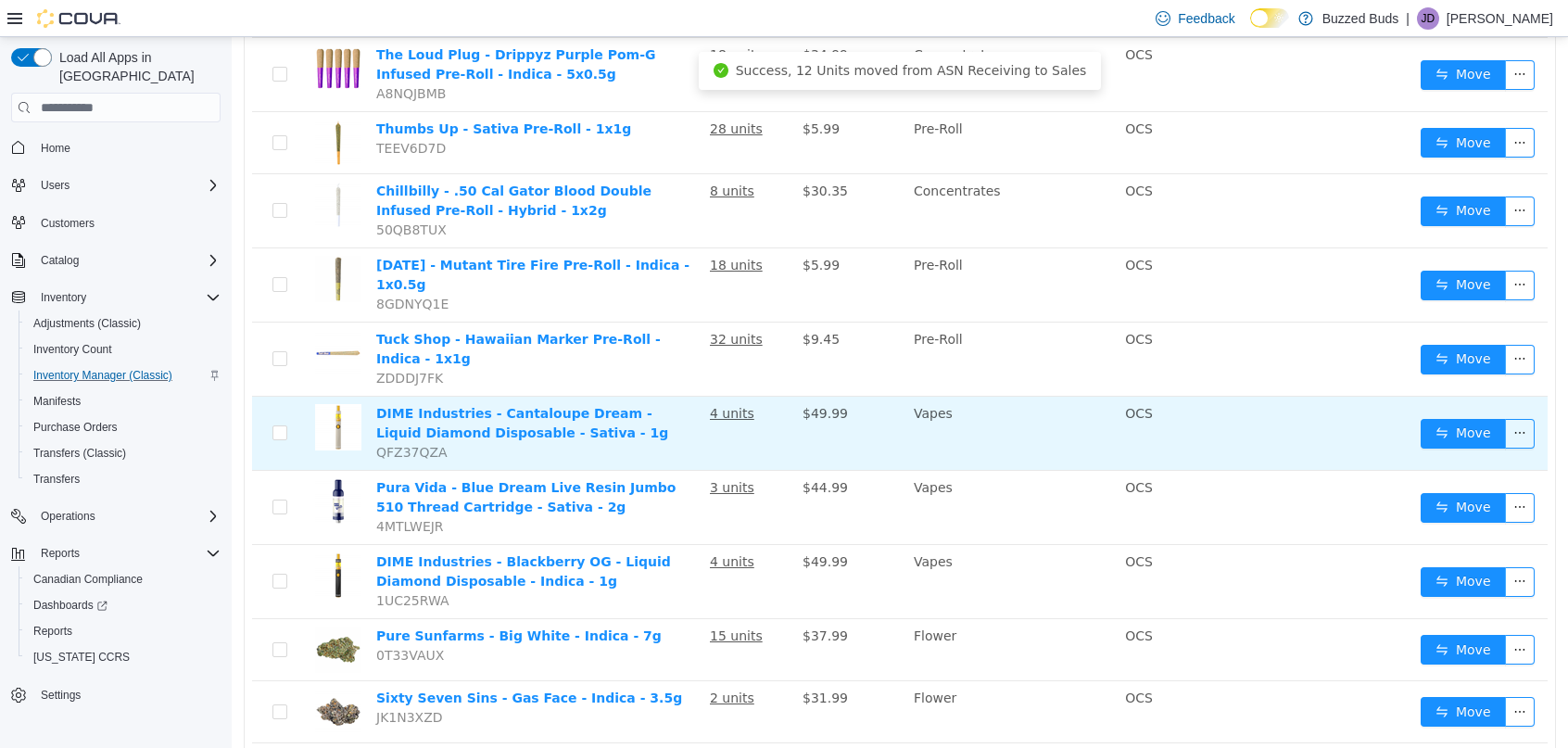
scroll to position [758, 0]
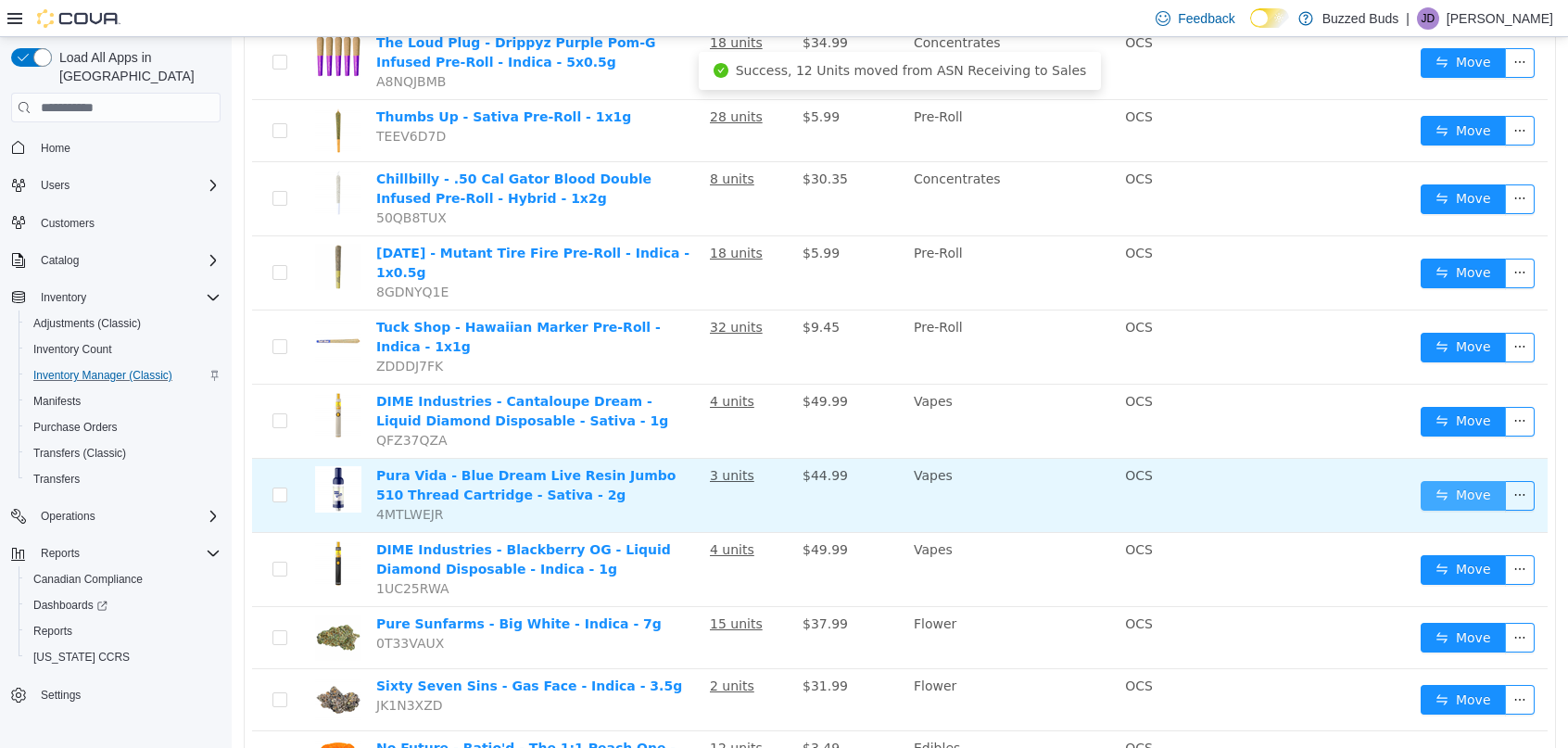
click at [1447, 481] on button "Move" at bounding box center [1464, 496] width 85 height 30
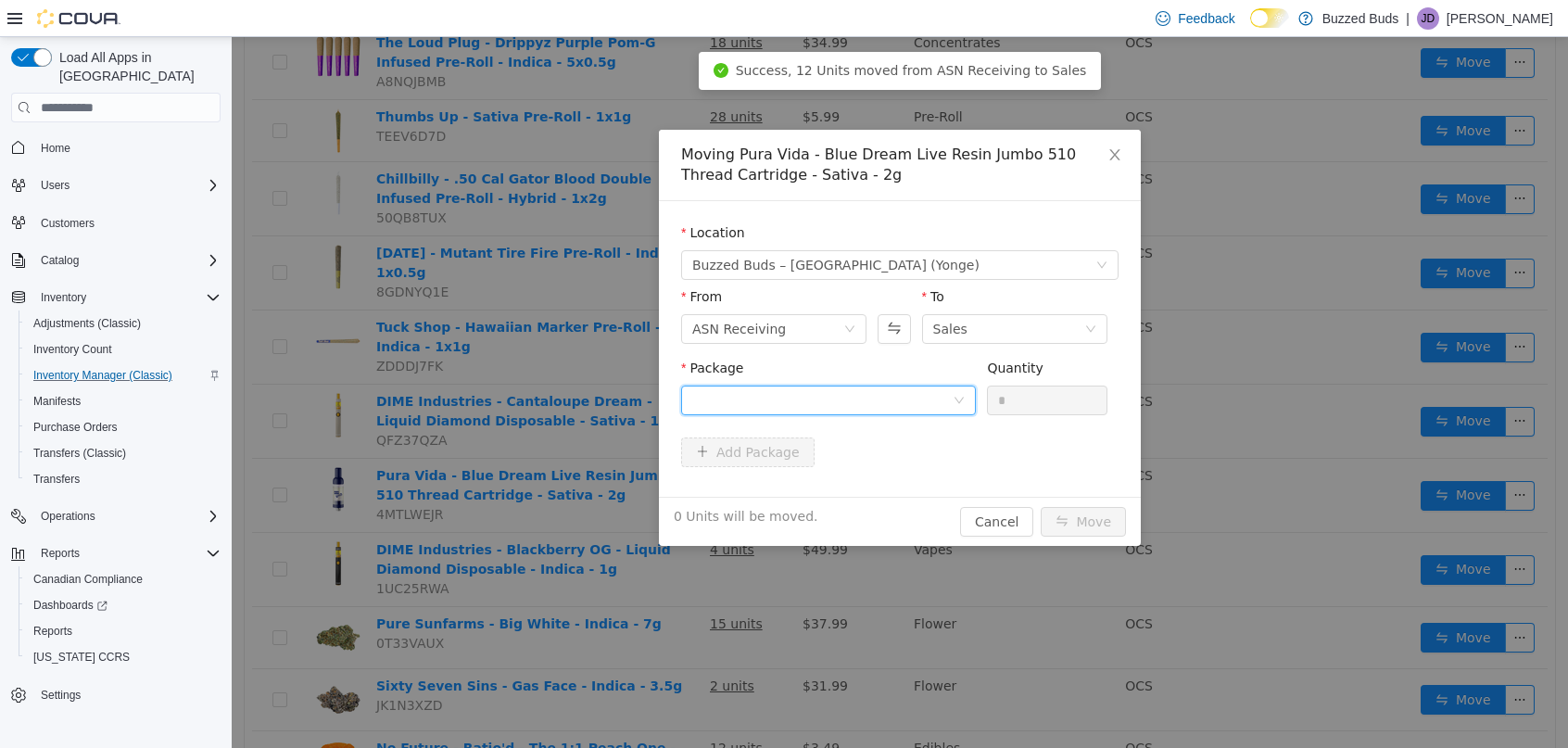
click at [806, 390] on div at bounding box center [822, 400] width 260 height 28
click at [784, 486] on span "Quantity : 3 Units" at bounding box center [744, 487] width 104 height 15
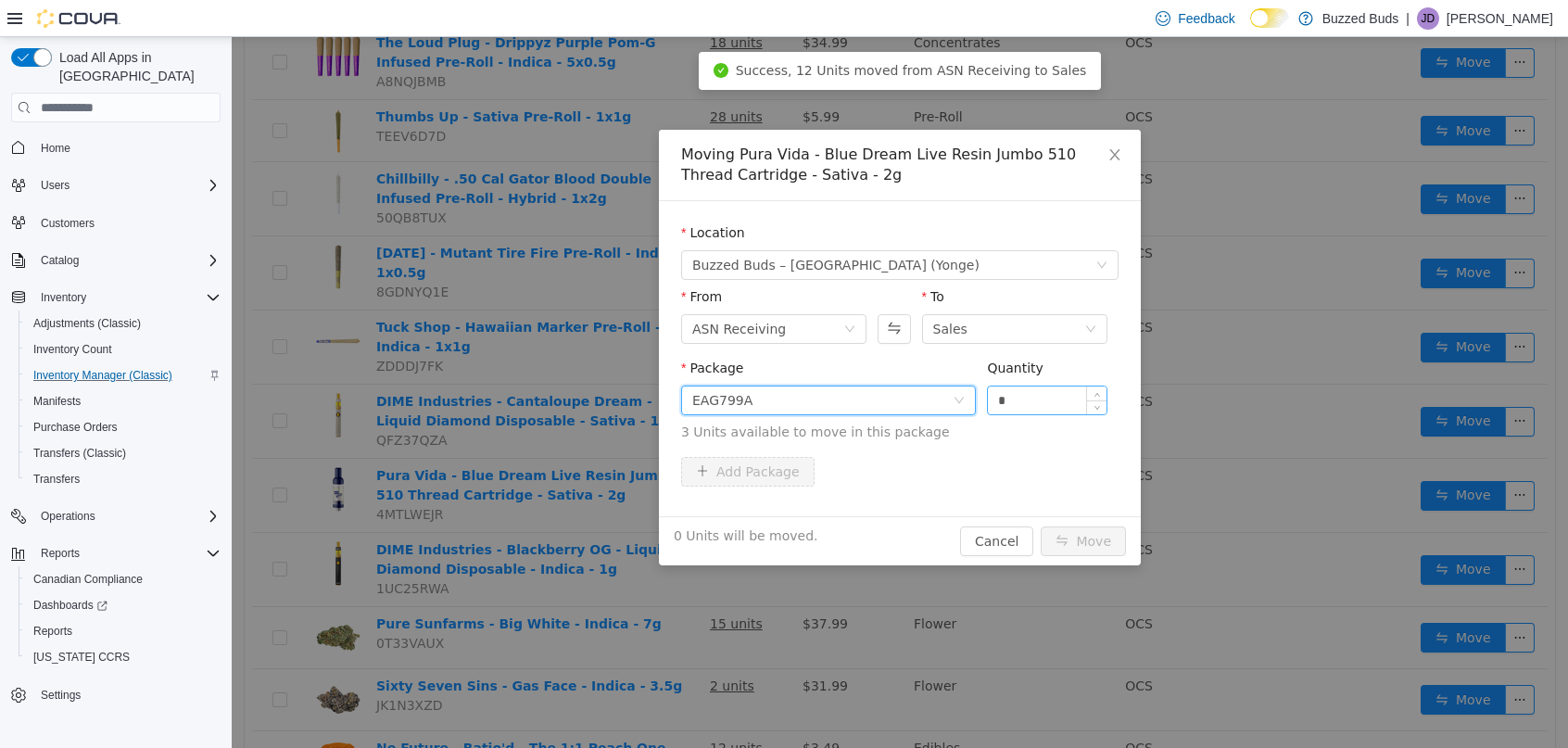
click at [1041, 405] on input "*" at bounding box center [1047, 400] width 118 height 28
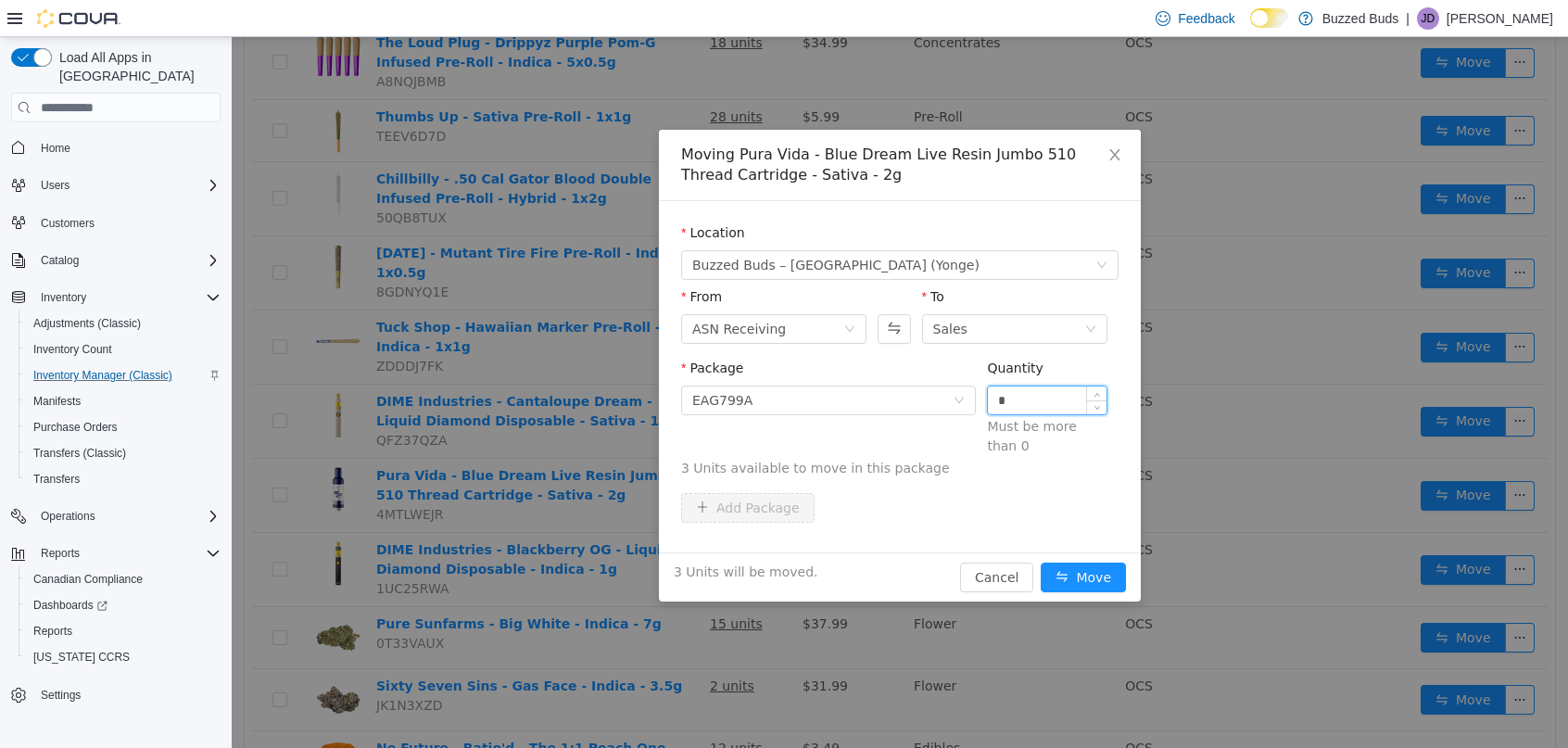
type input "*"
click at [1041, 563] on button "Move" at bounding box center [1083, 578] width 85 height 30
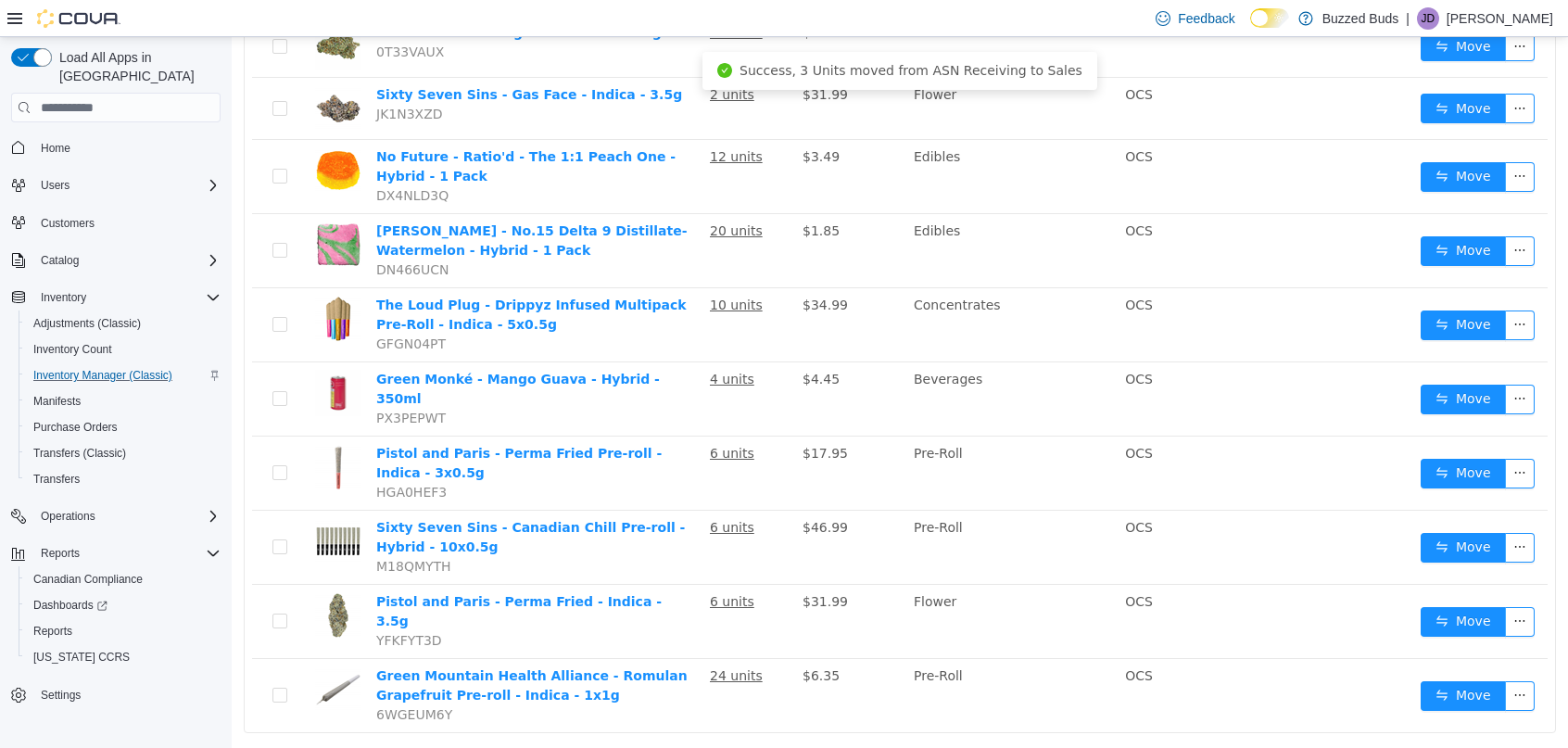
scroll to position [1352, 0]
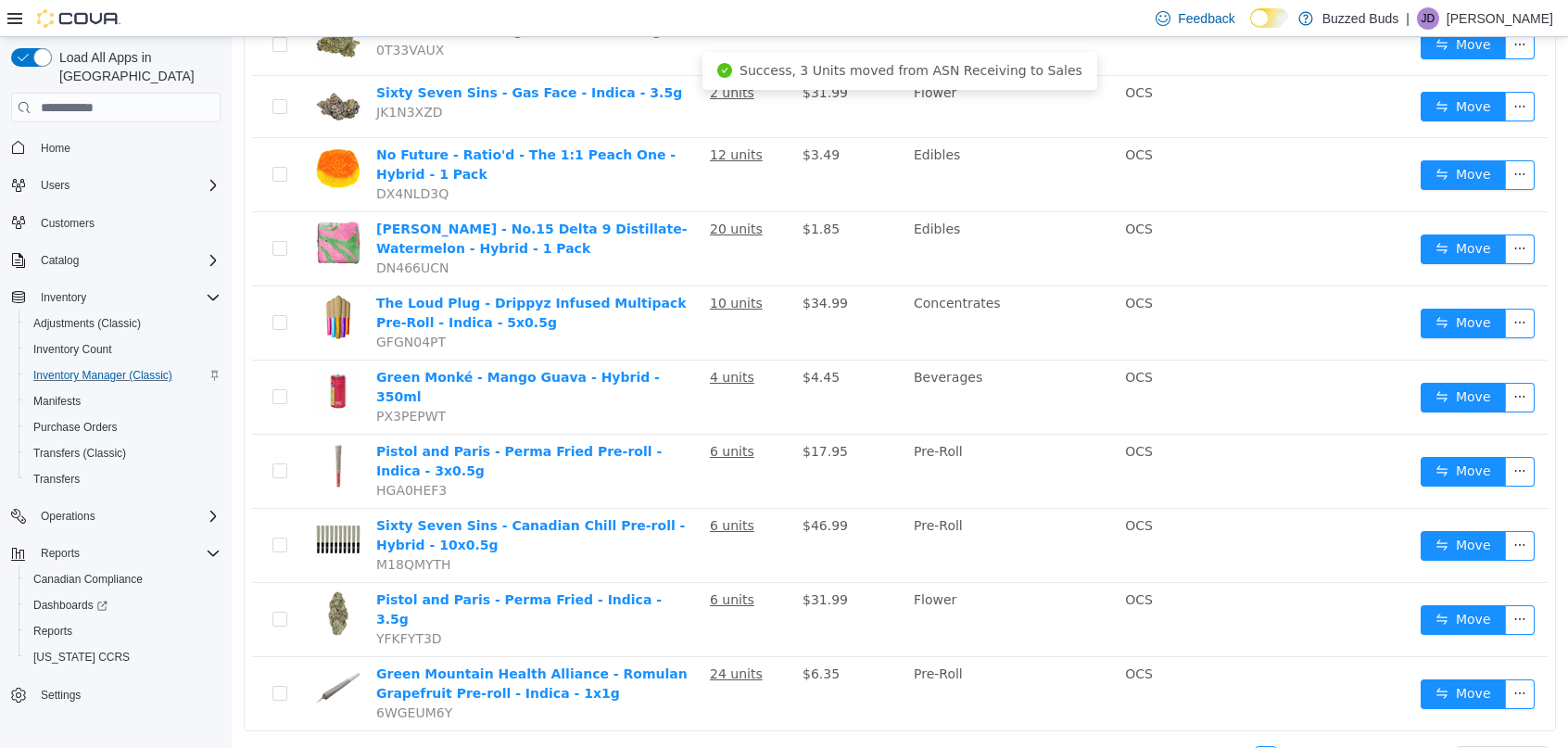
click at [1295, 747] on link "3" at bounding box center [1288, 757] width 21 height 21
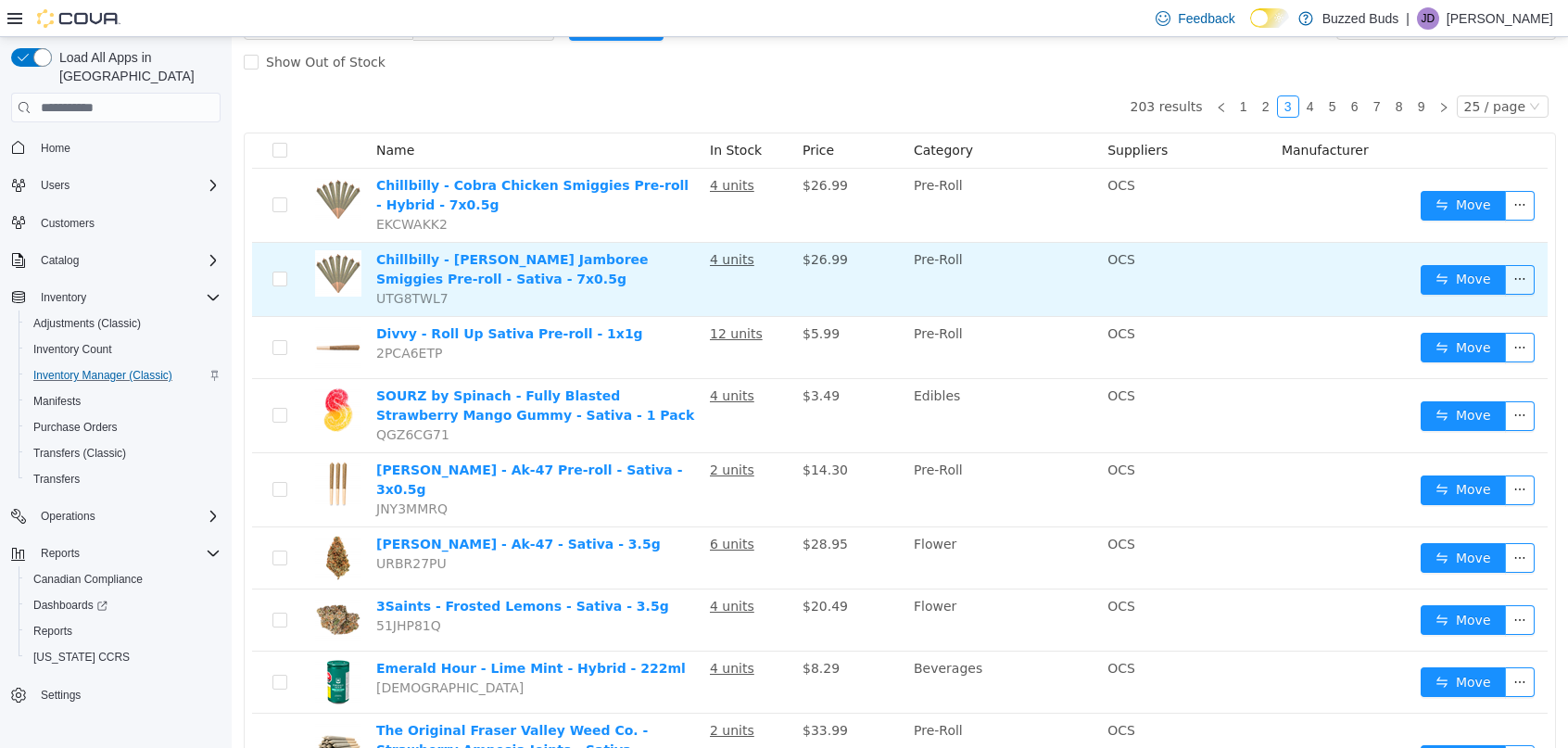
scroll to position [137, 0]
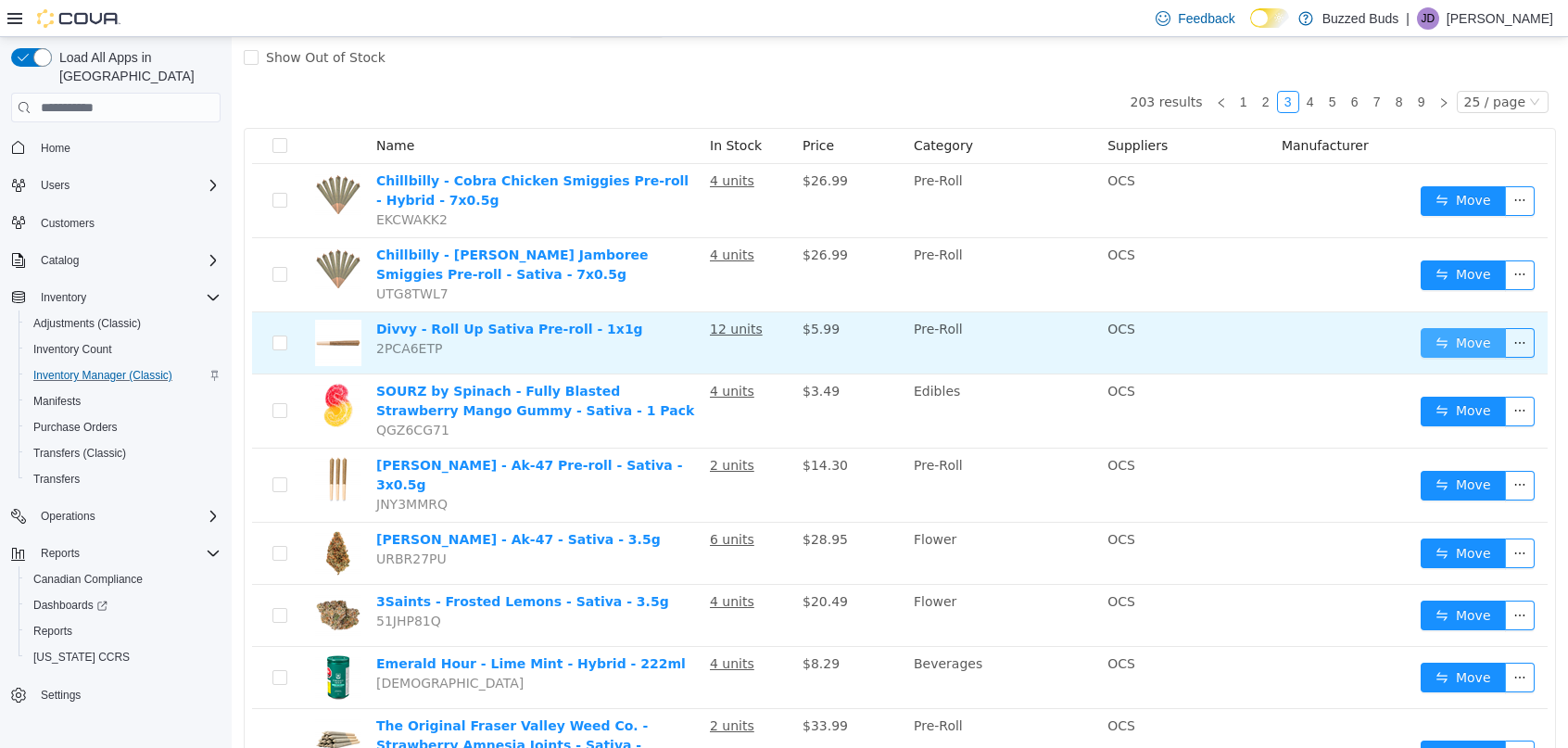
click at [1432, 339] on button "Move" at bounding box center [1464, 343] width 85 height 30
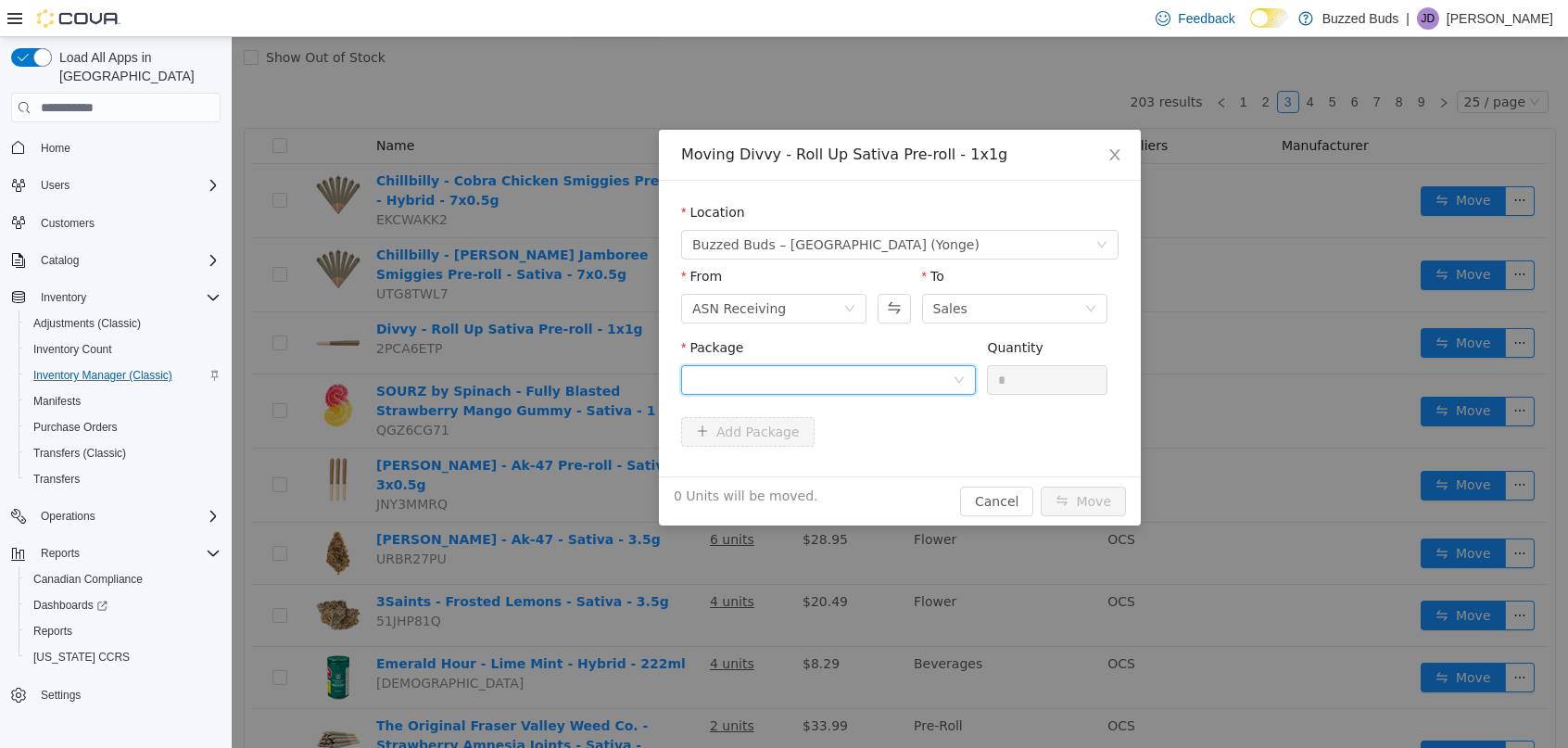
click at [798, 379] on div at bounding box center [822, 380] width 260 height 28
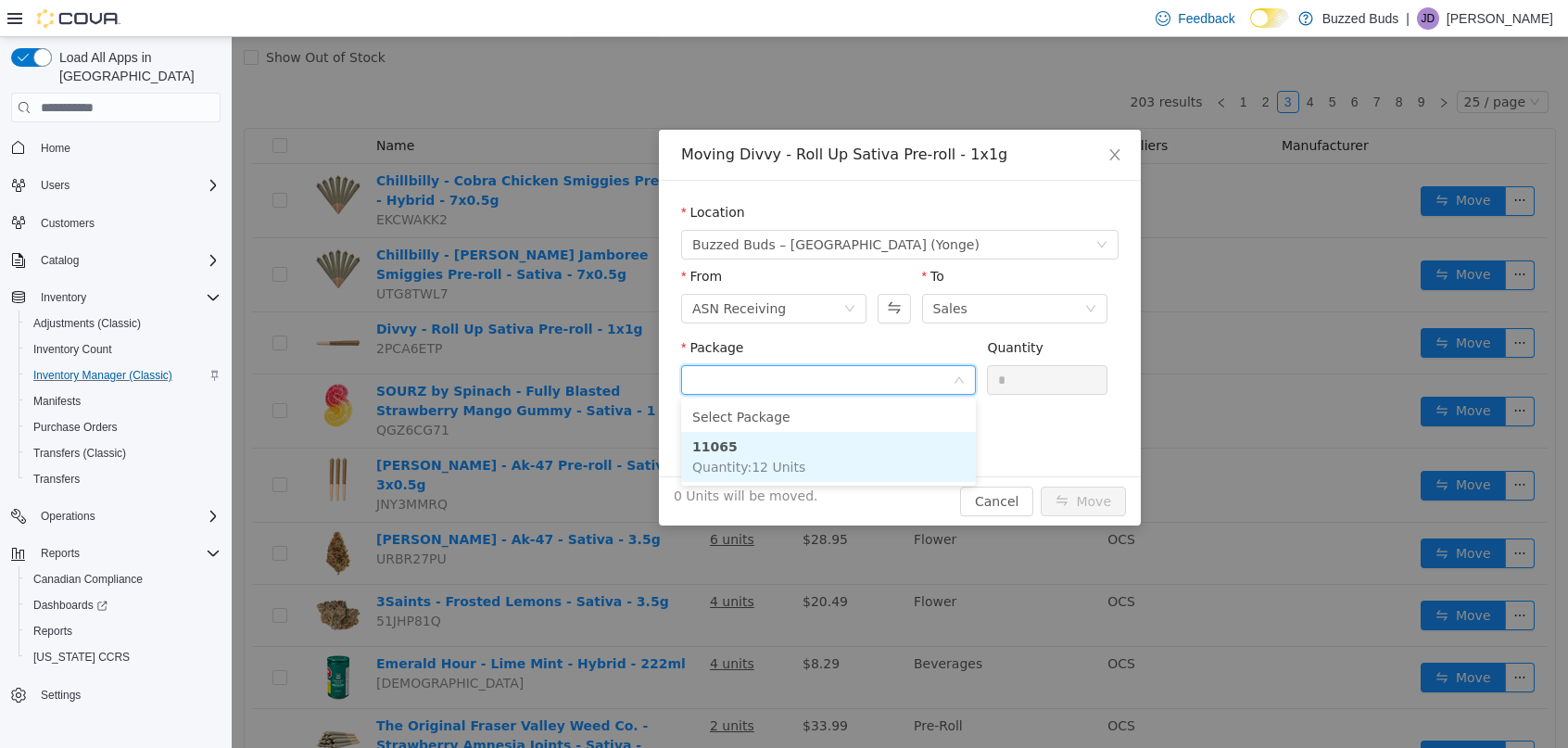
click at [774, 455] on li "11065 Quantity : 12 Units" at bounding box center [828, 457] width 295 height 50
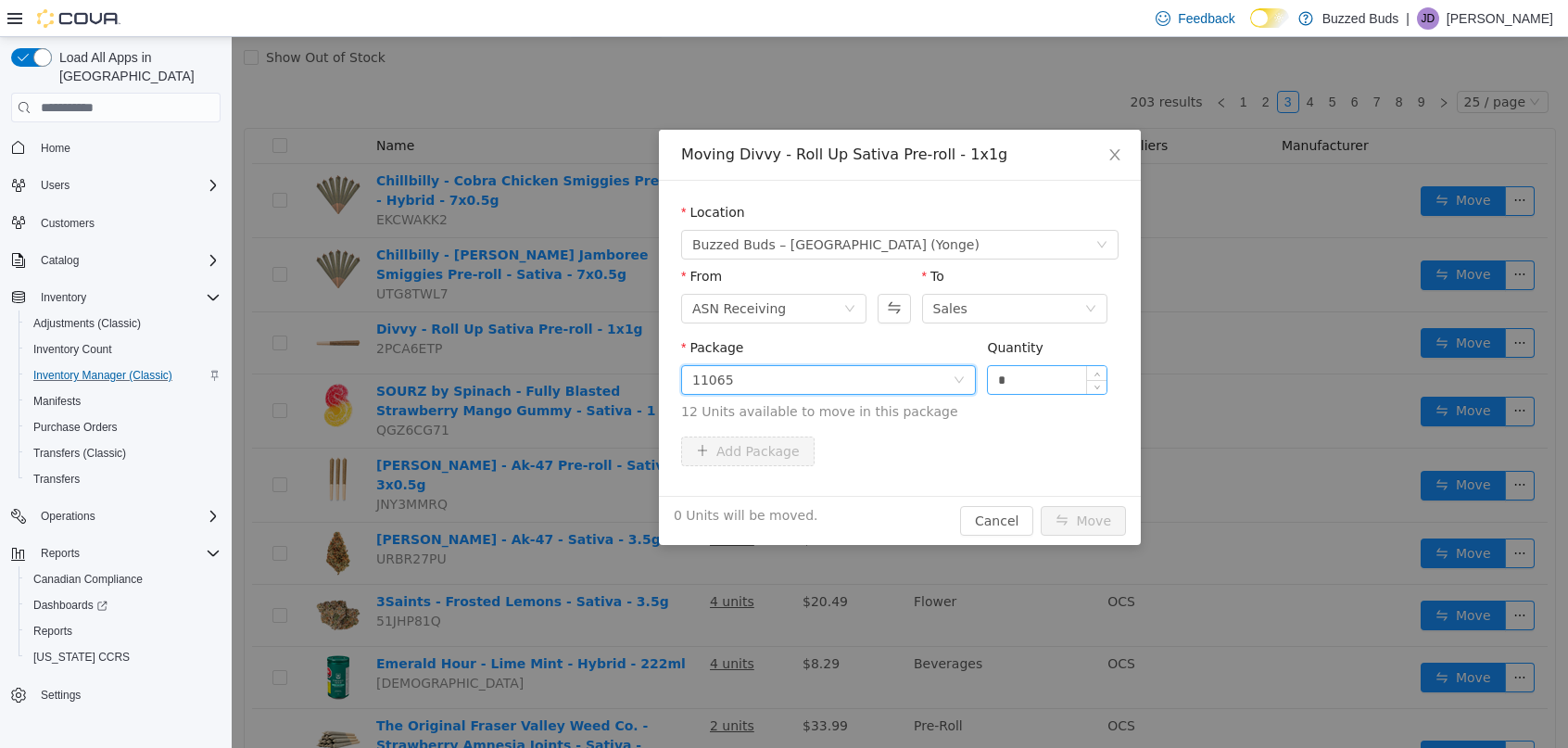
click at [1020, 382] on input "*" at bounding box center [1047, 380] width 118 height 28
type input "**"
click at [1041, 507] on button "Move" at bounding box center [1083, 522] width 85 height 30
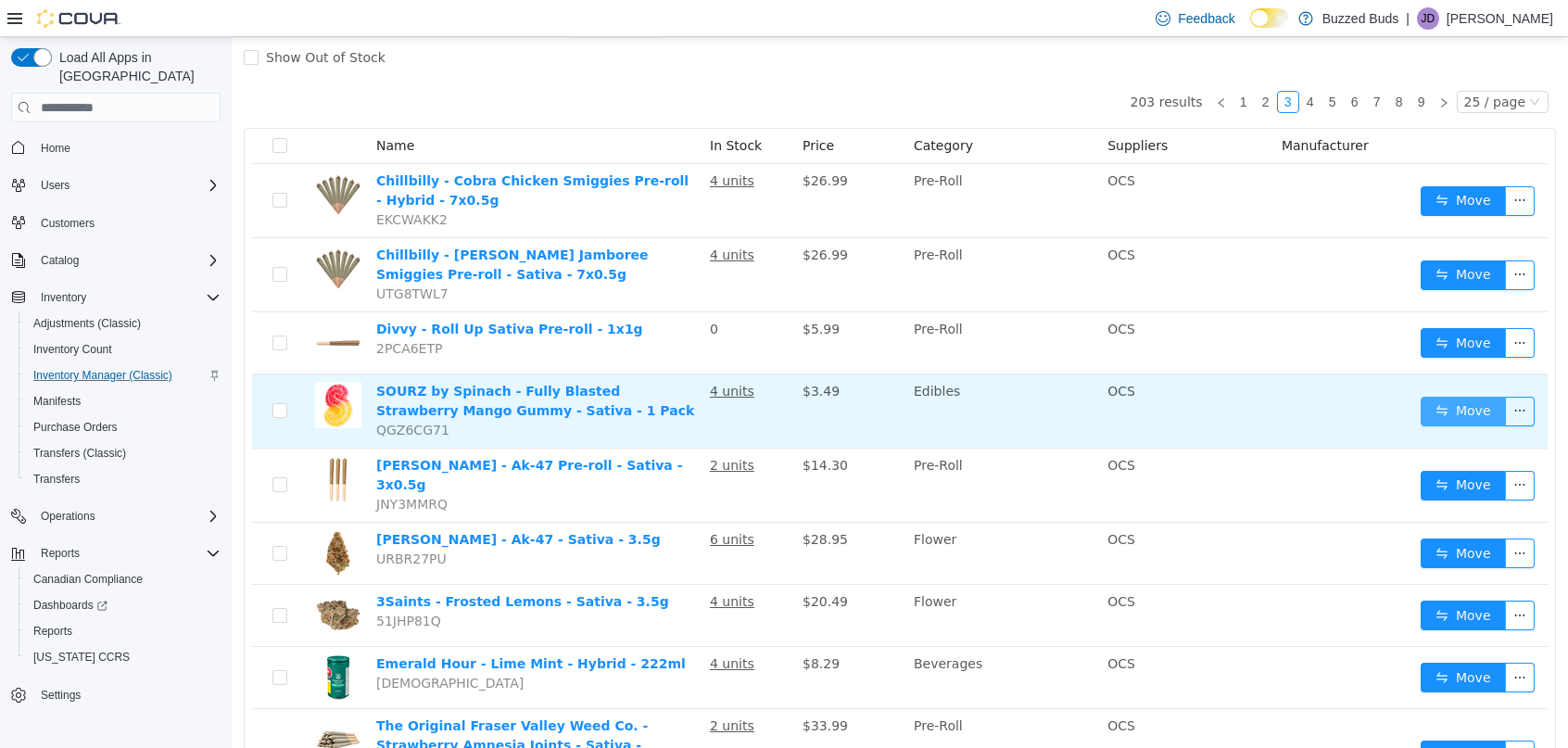
click at [1456, 412] on button "Move" at bounding box center [1464, 411] width 85 height 30
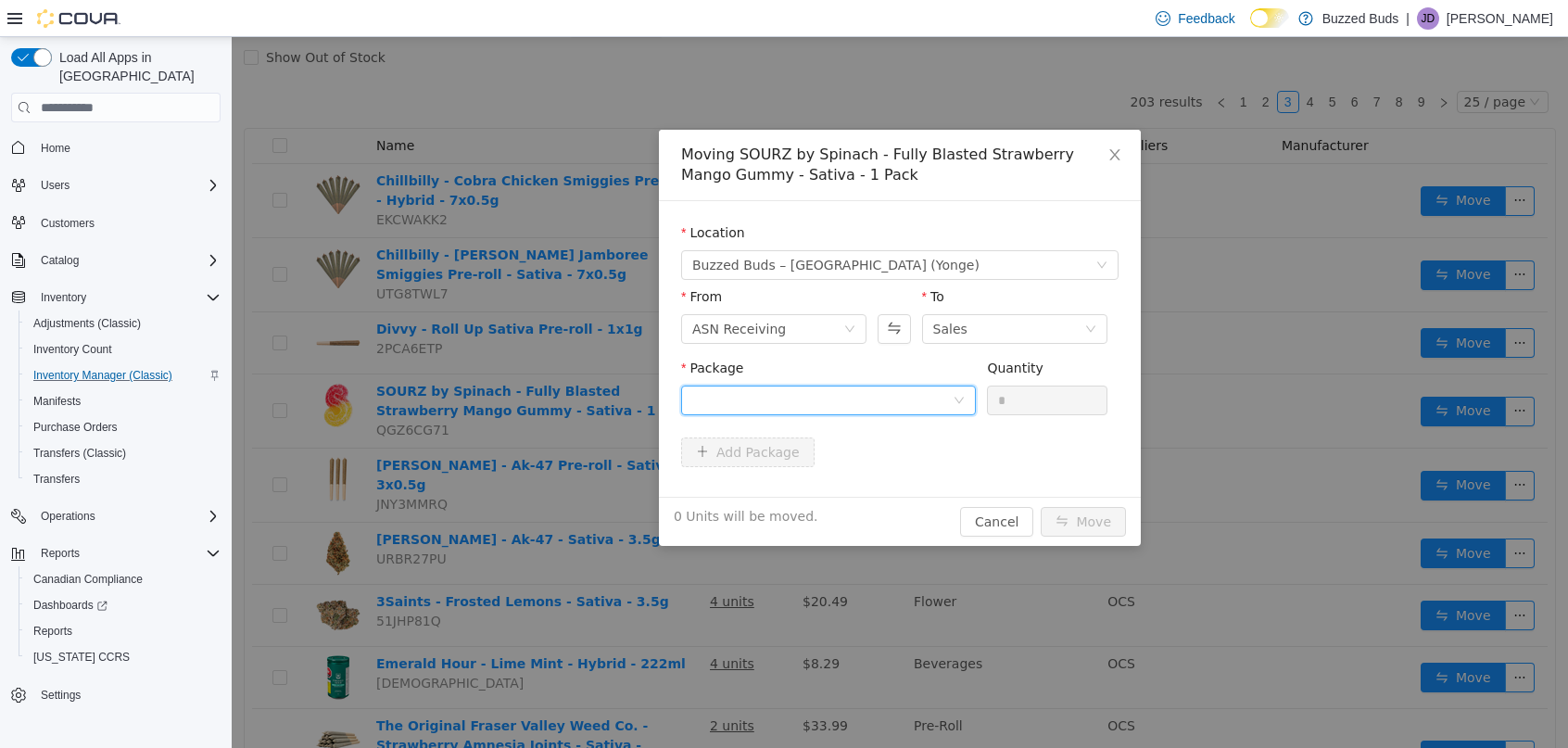
click at [837, 400] on div at bounding box center [822, 400] width 260 height 28
click at [770, 476] on li "024941 Quantity : 4 Units" at bounding box center [828, 477] width 295 height 50
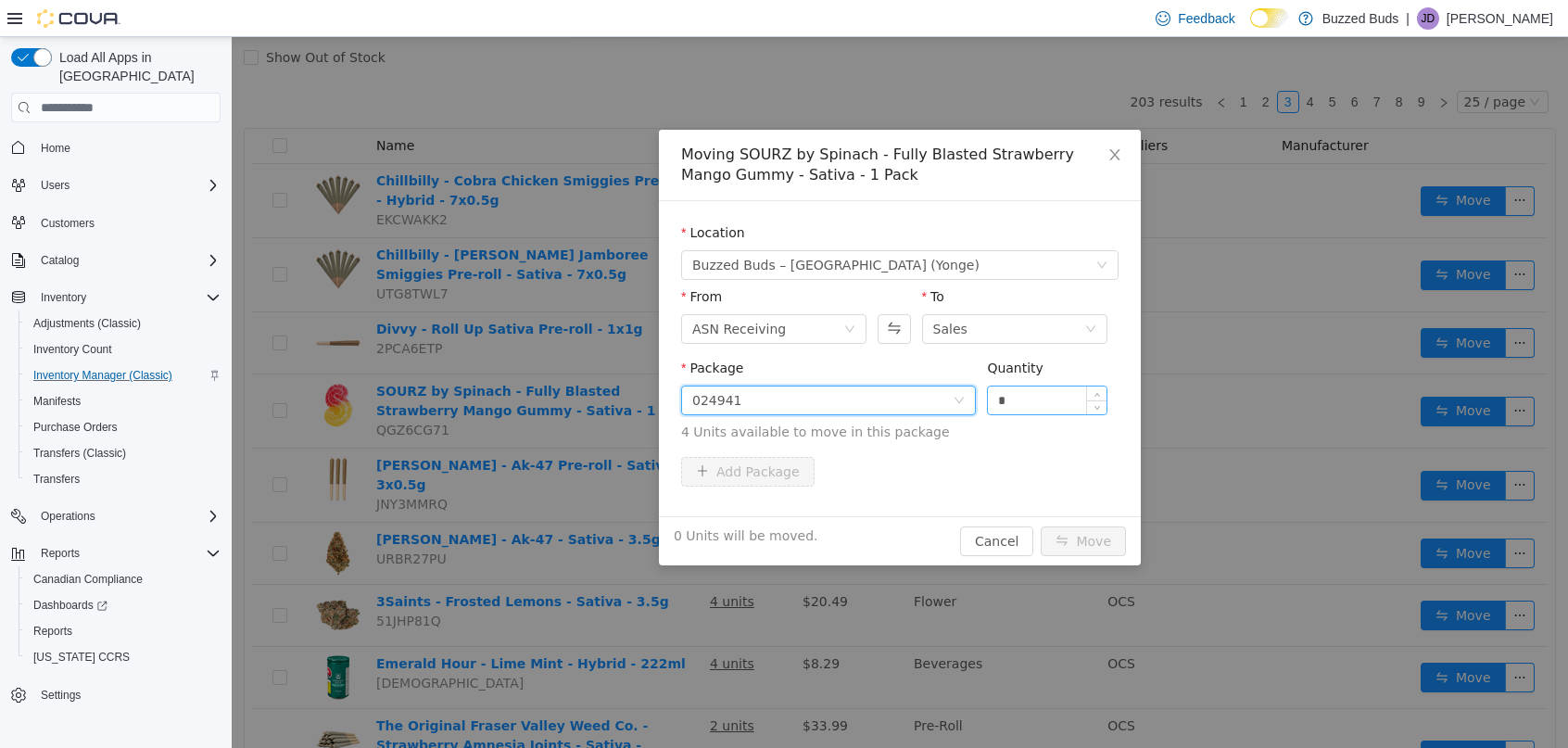
click at [1017, 401] on input "*" at bounding box center [1047, 400] width 118 height 28
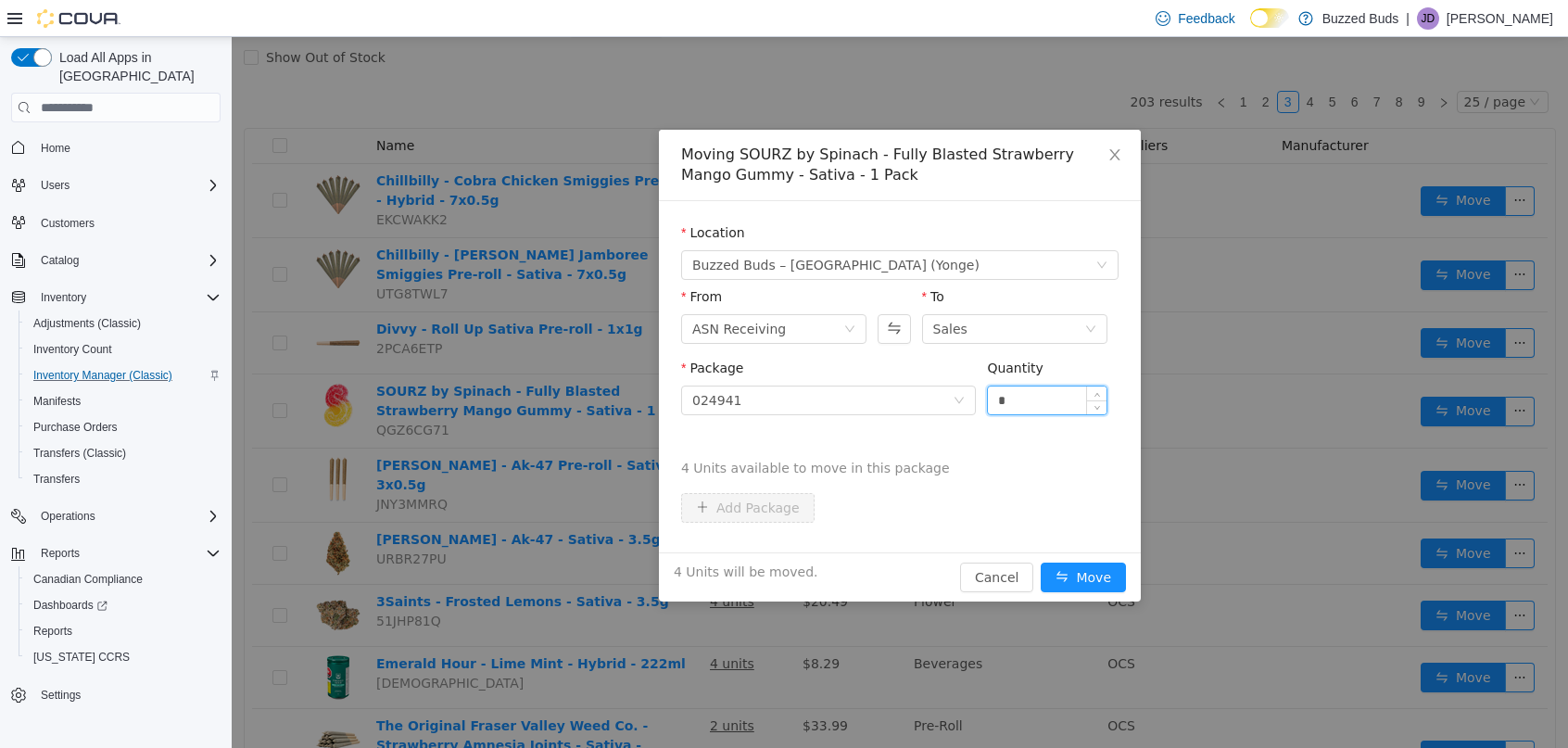
type input "*"
click at [1041, 563] on button "Move" at bounding box center [1083, 578] width 85 height 30
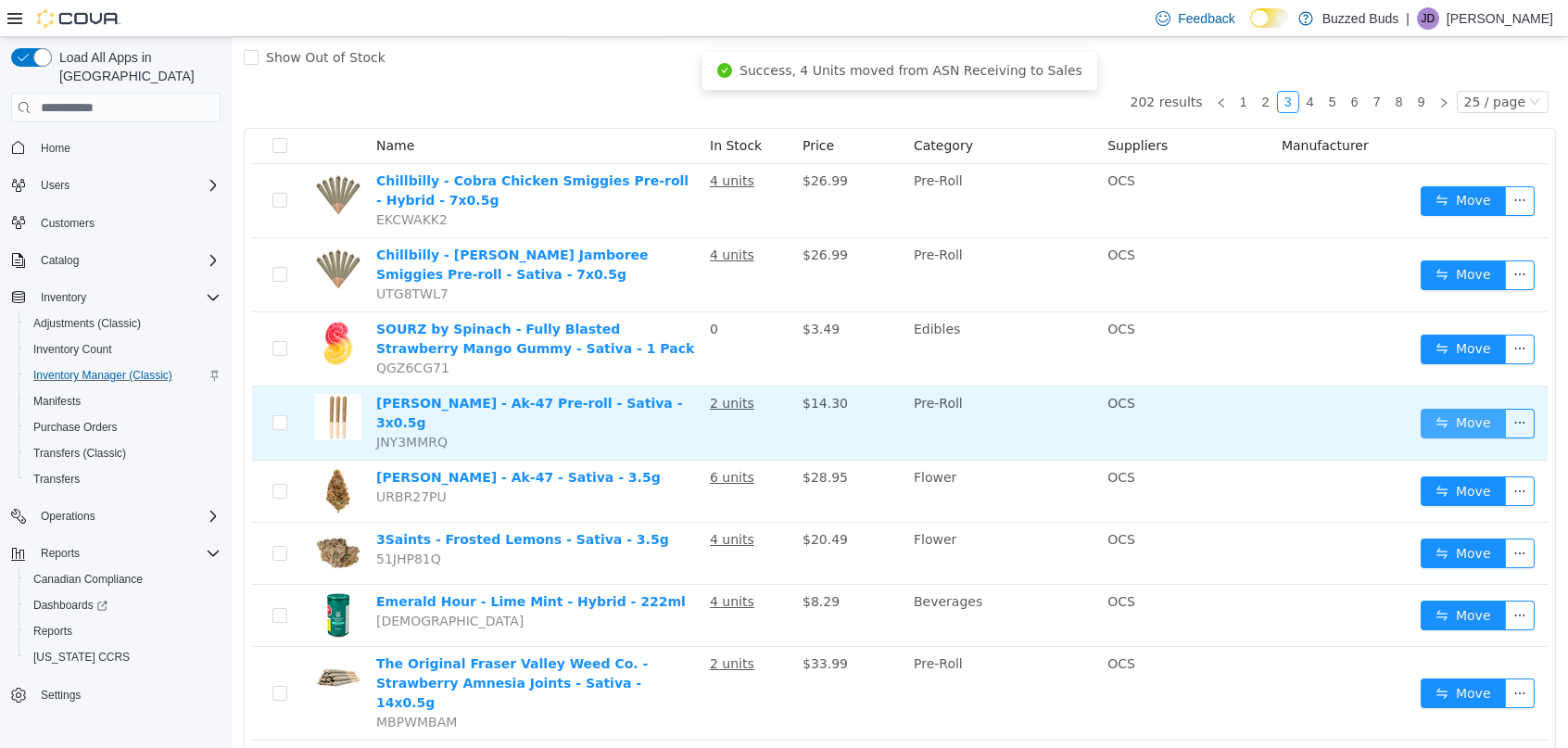
click at [1440, 409] on button "Move" at bounding box center [1464, 424] width 85 height 30
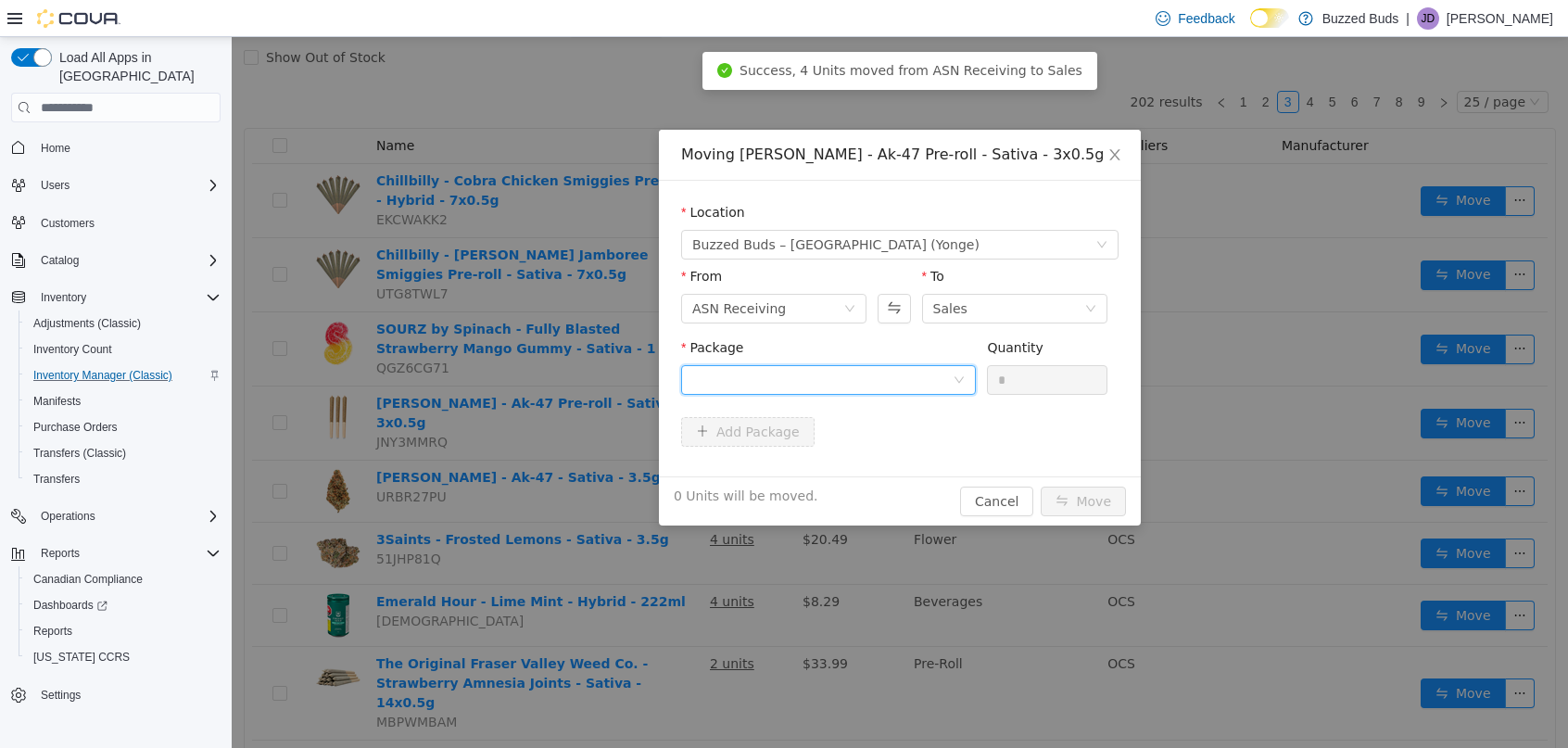
click at [846, 377] on div at bounding box center [822, 380] width 260 height 28
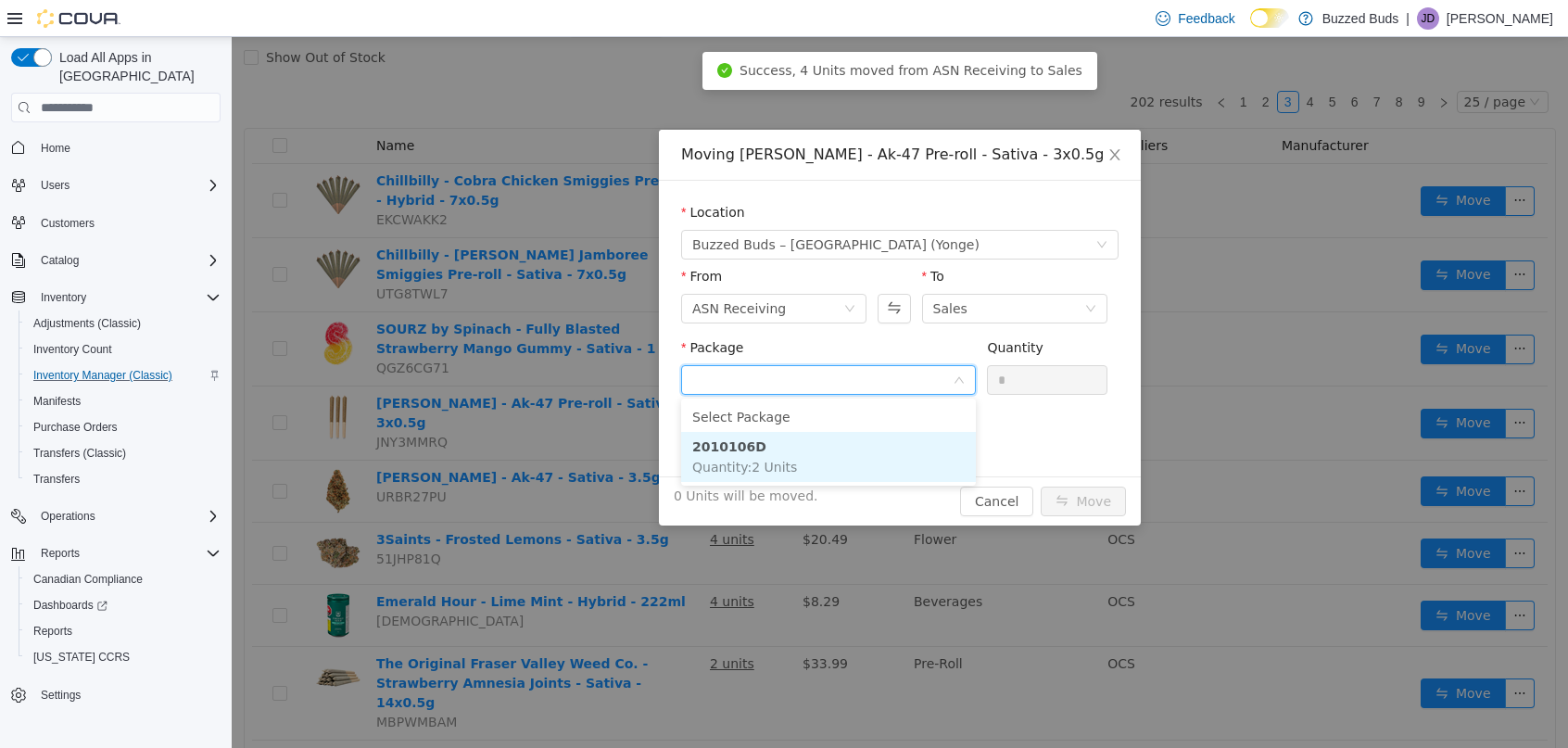
click at [798, 466] on li "2010106D Quantity : 2 Units" at bounding box center [828, 457] width 295 height 50
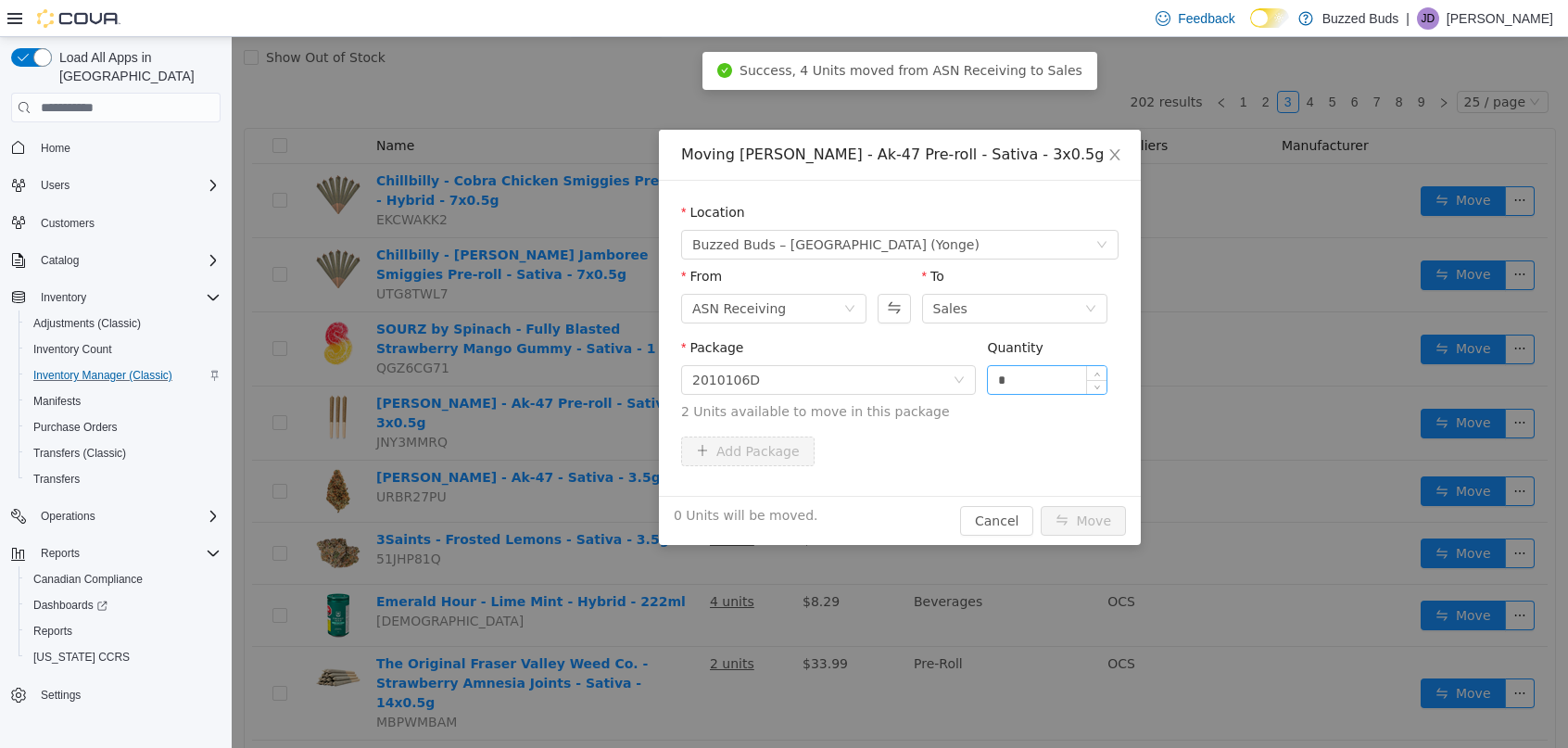
click at [1041, 385] on form "Location Buzzed Buds – Toronto (Yonge) From ASN Receiving To Sales Package 2010…" at bounding box center [900, 338] width 438 height 271
click at [1041, 385] on input "*" at bounding box center [1047, 380] width 118 height 28
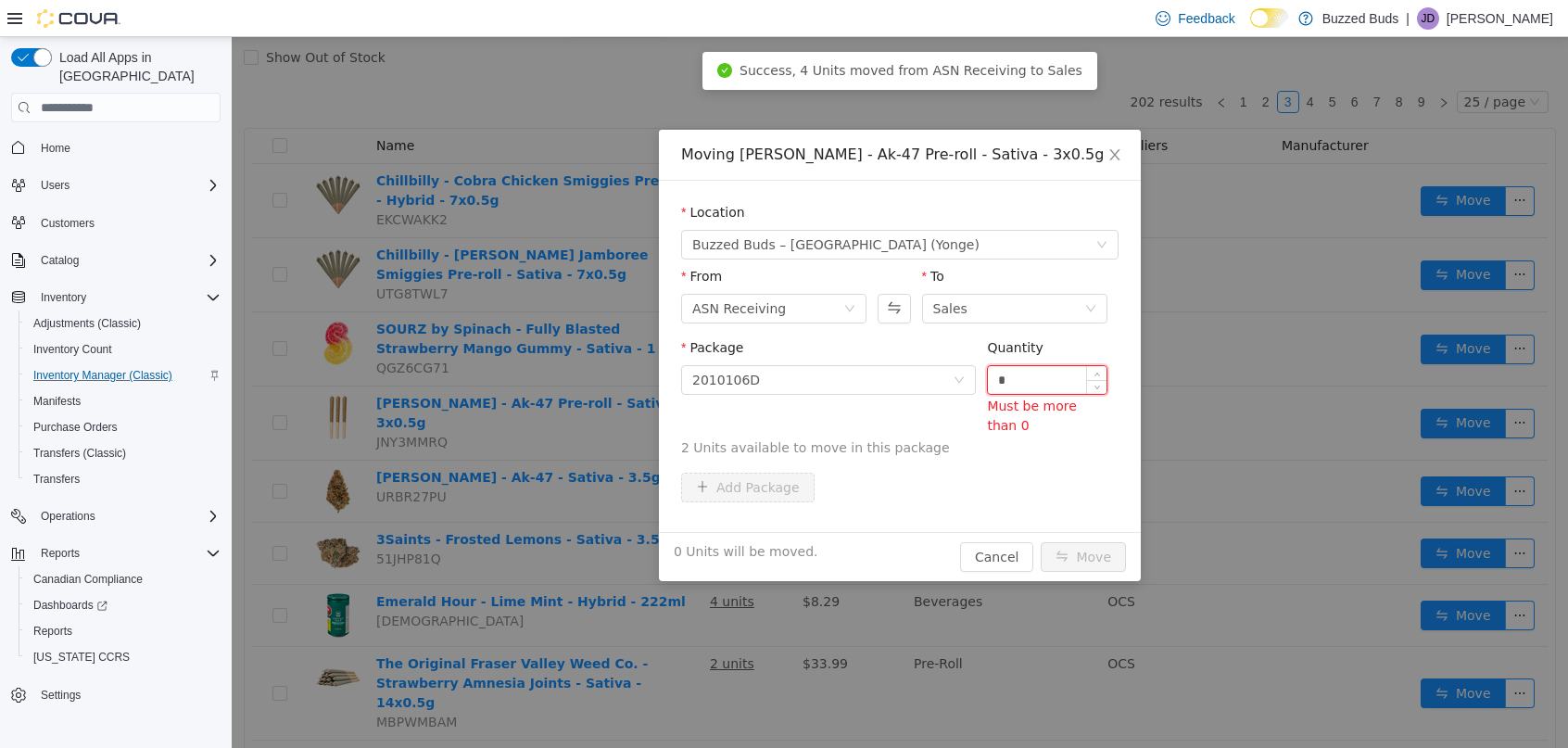
type input "*"
click at [1041, 542] on button "Move" at bounding box center [1083, 557] width 85 height 30
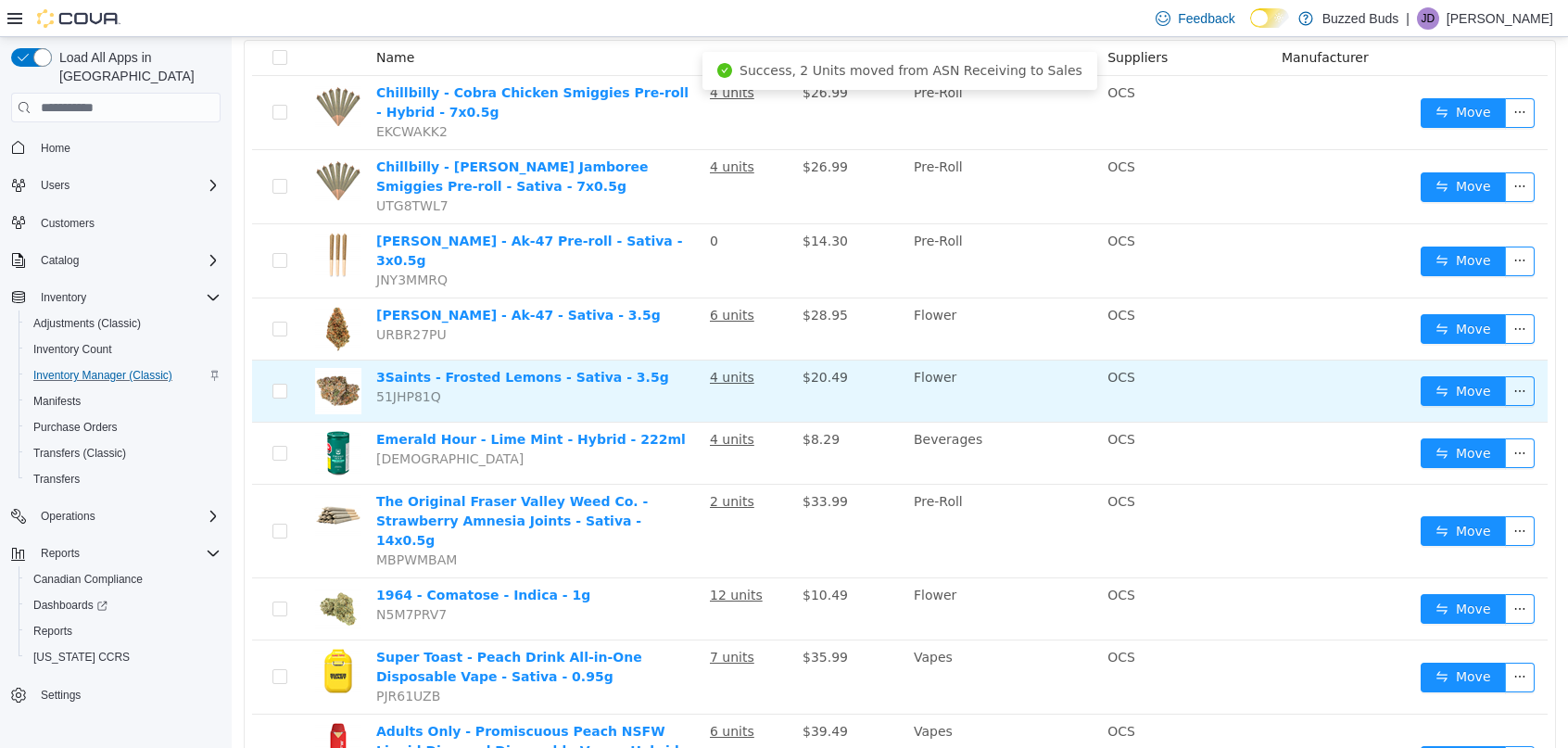
scroll to position [229, 0]
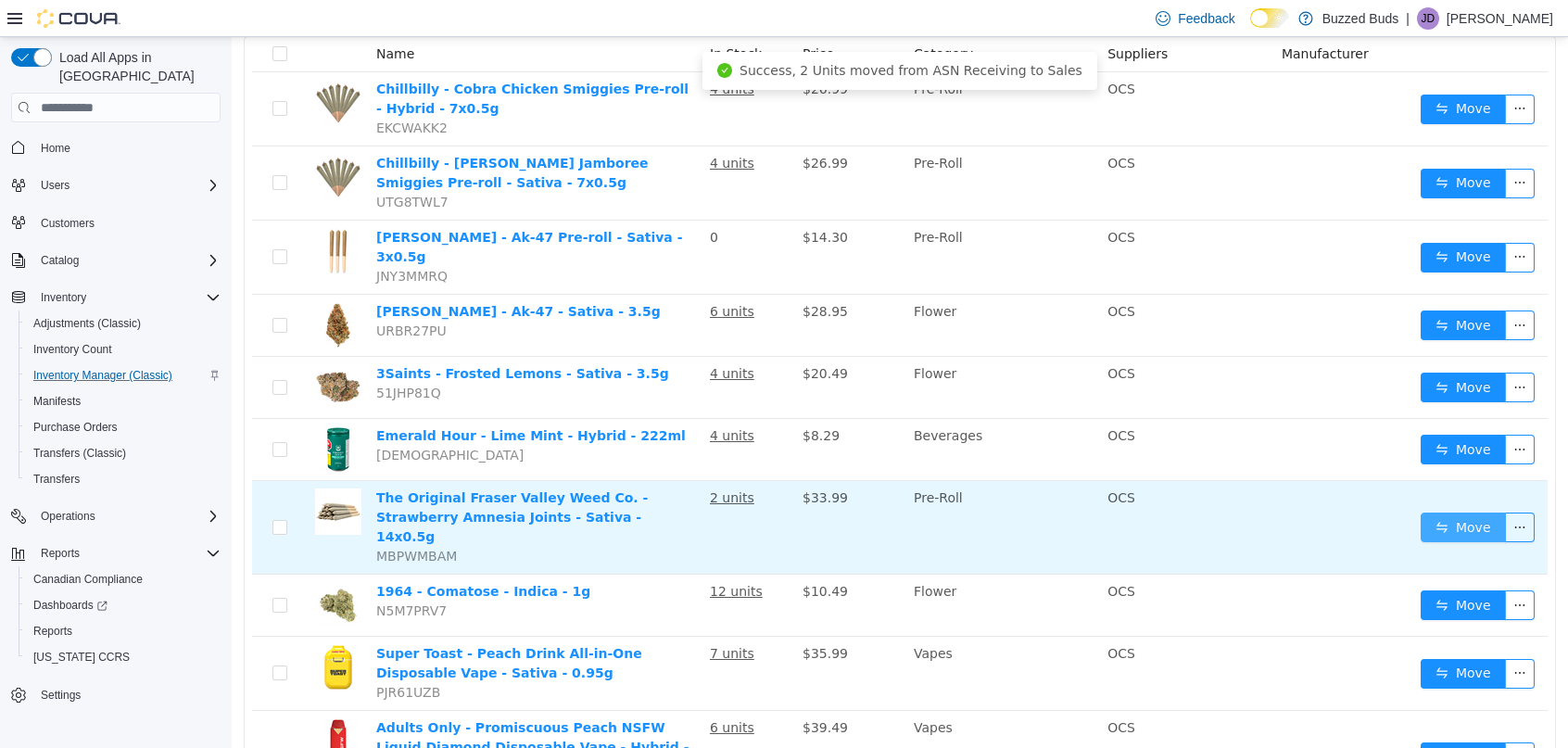
click at [1427, 513] on button "Move" at bounding box center [1464, 527] width 85 height 30
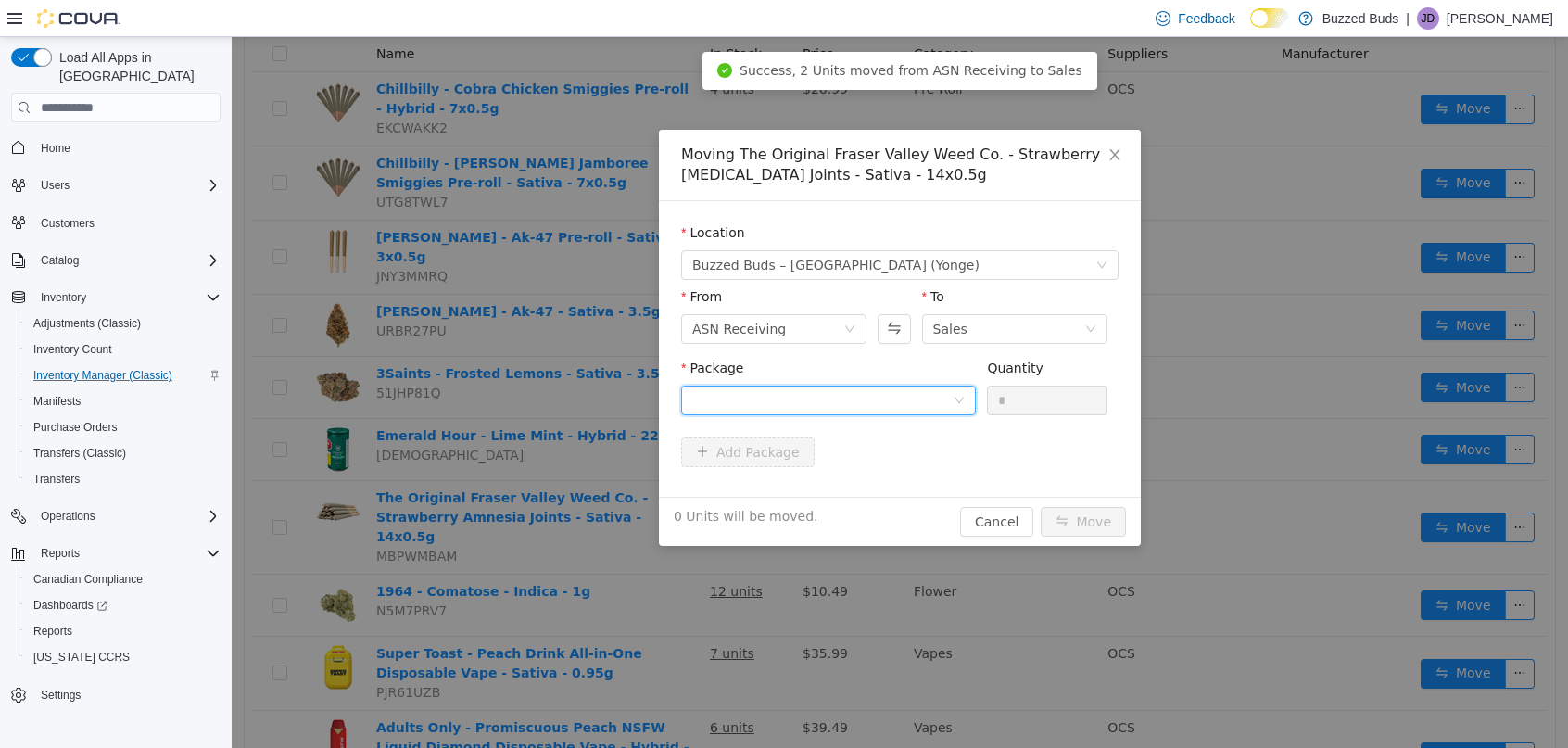
click at [868, 397] on div at bounding box center [822, 400] width 260 height 28
click at [829, 502] on li "00010492 Quantity : 2 Units" at bounding box center [828, 477] width 295 height 50
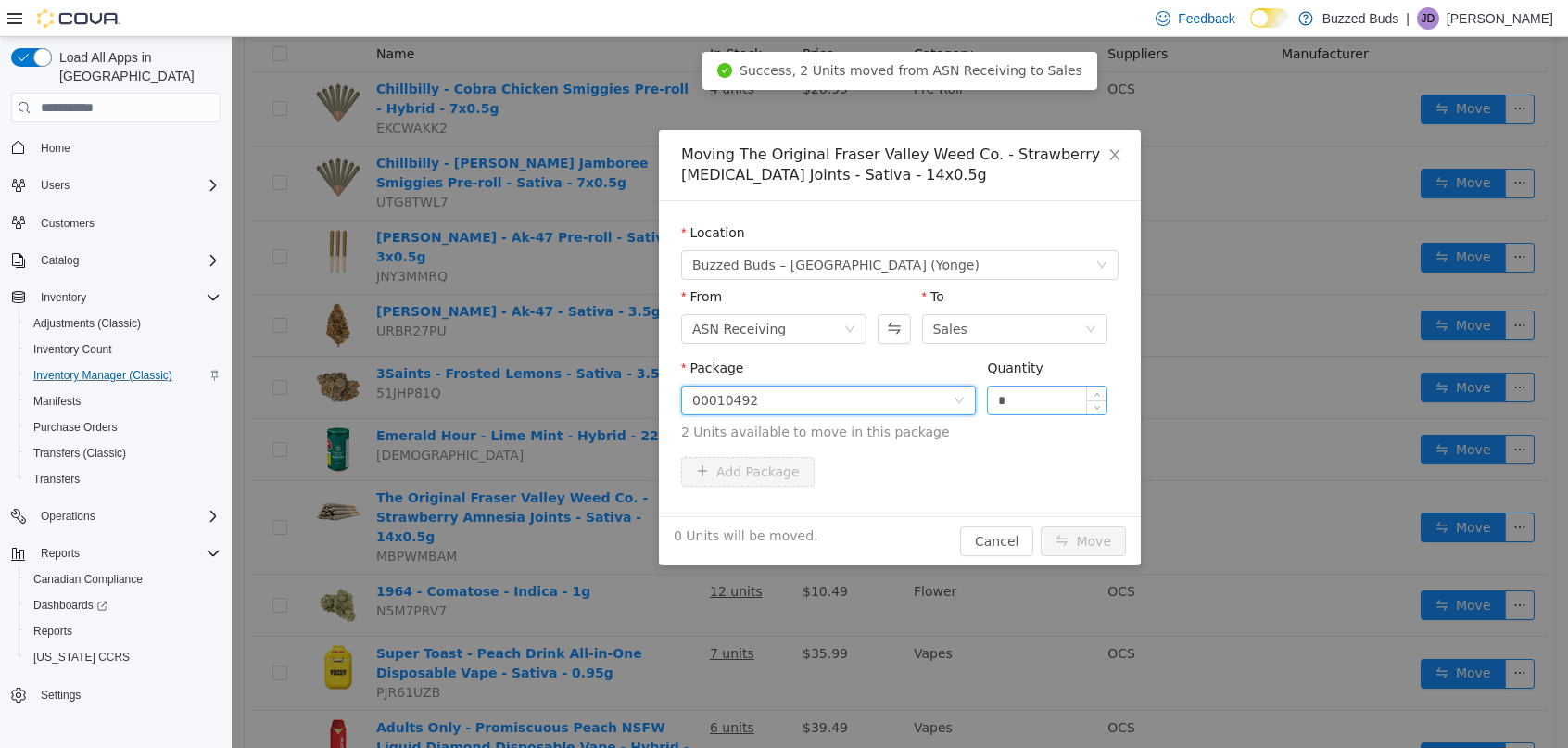
click at [1049, 402] on input "*" at bounding box center [1047, 400] width 118 height 28
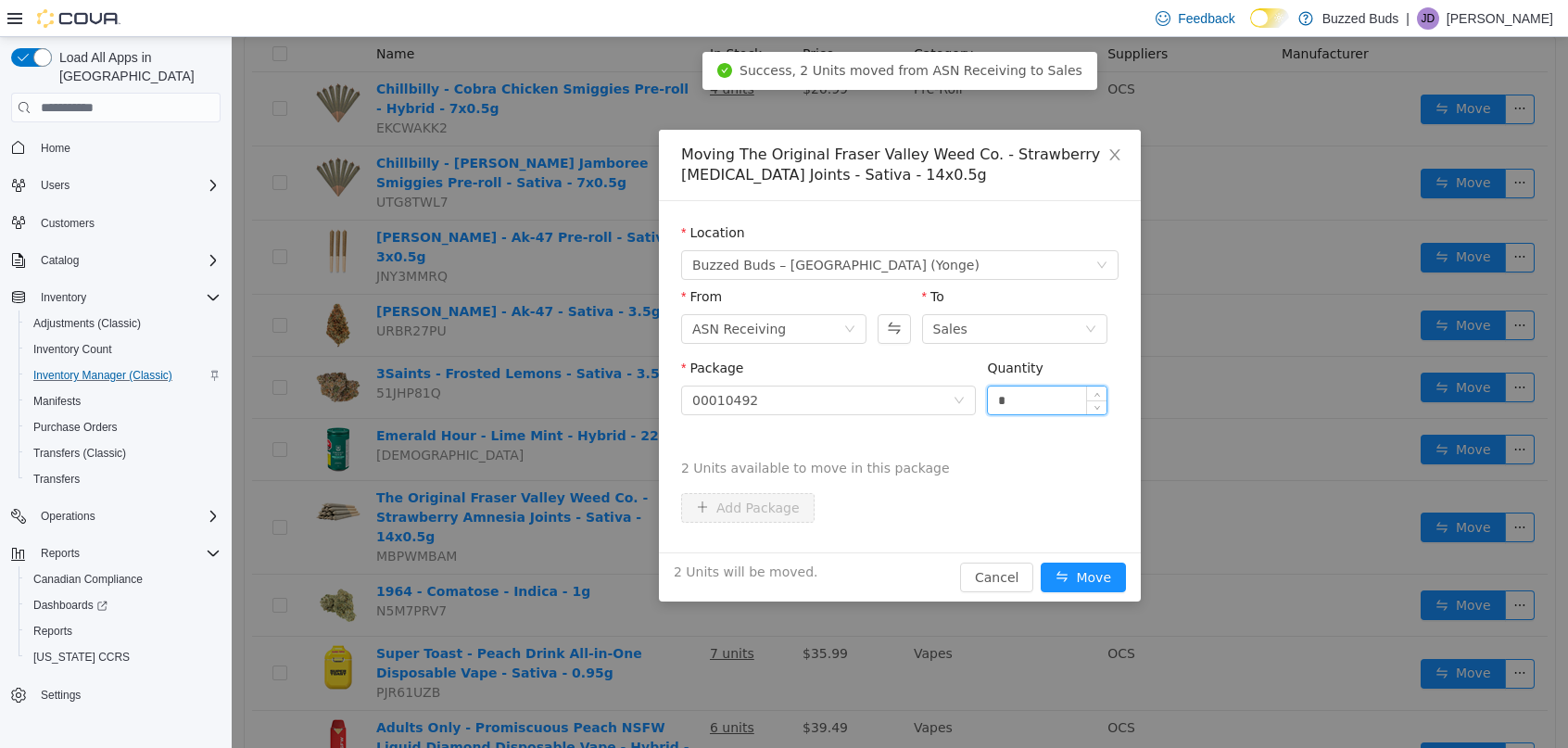
type input "*"
click at [1041, 563] on button "Move" at bounding box center [1083, 578] width 85 height 30
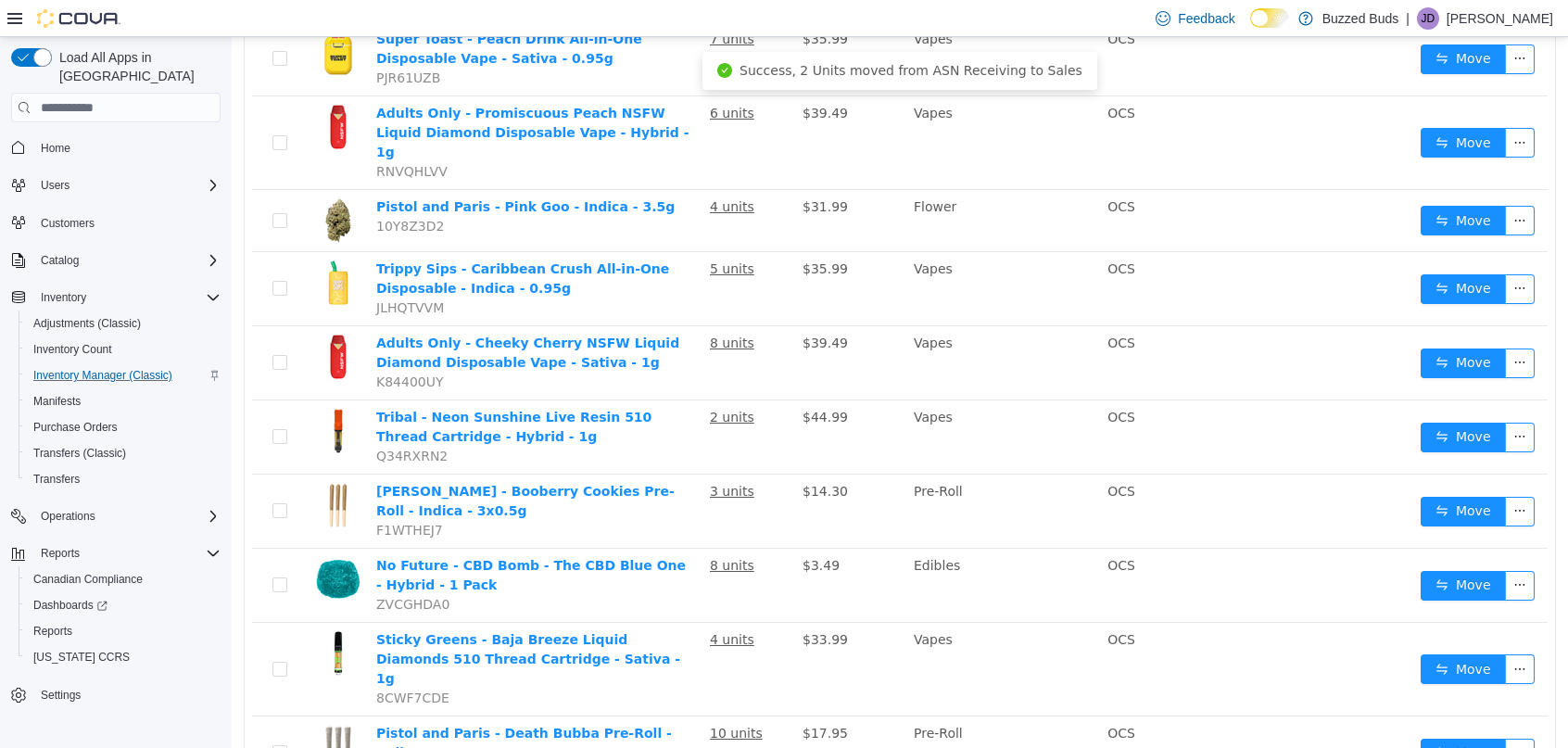
scroll to position [771, 0]
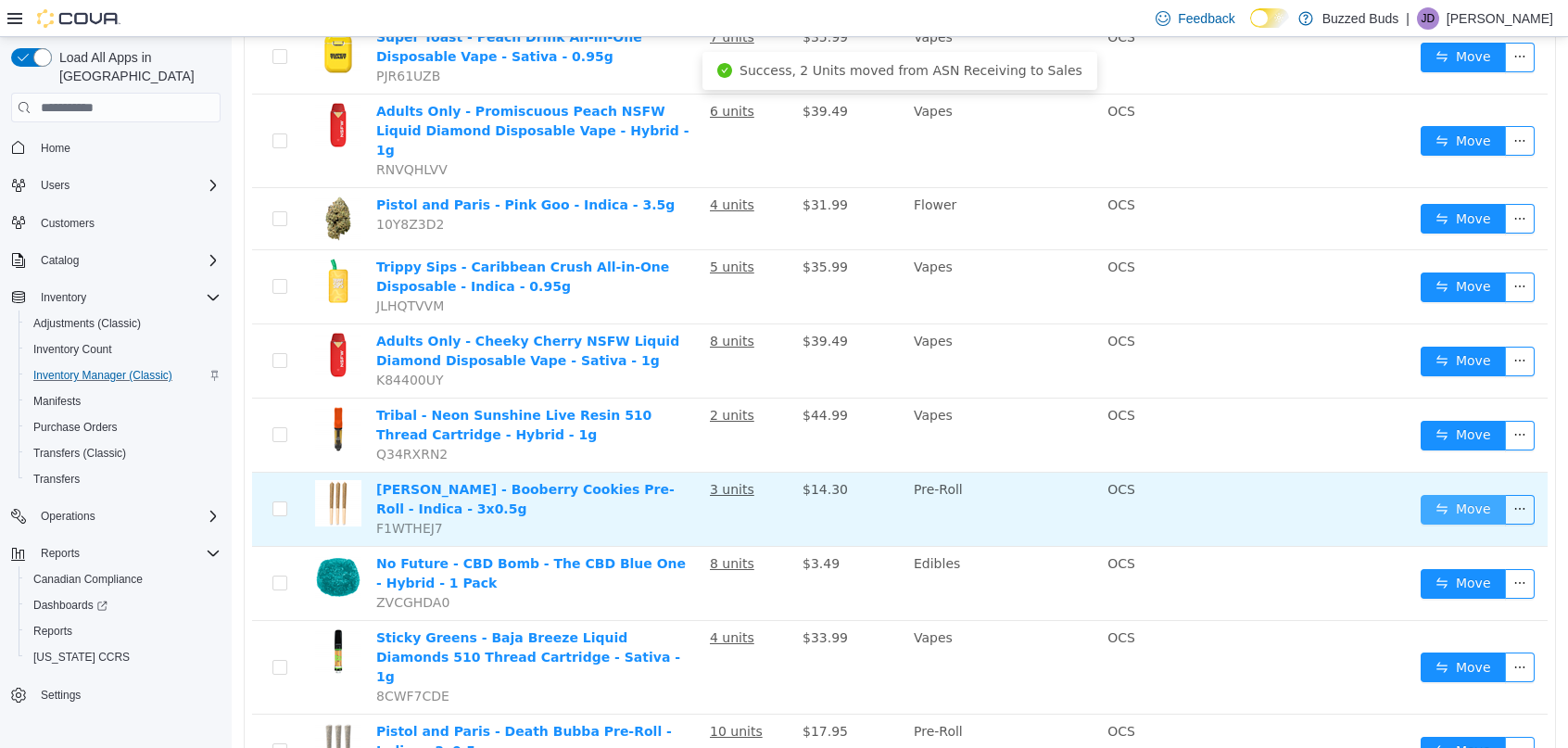
click at [1437, 495] on button "Move" at bounding box center [1464, 510] width 85 height 30
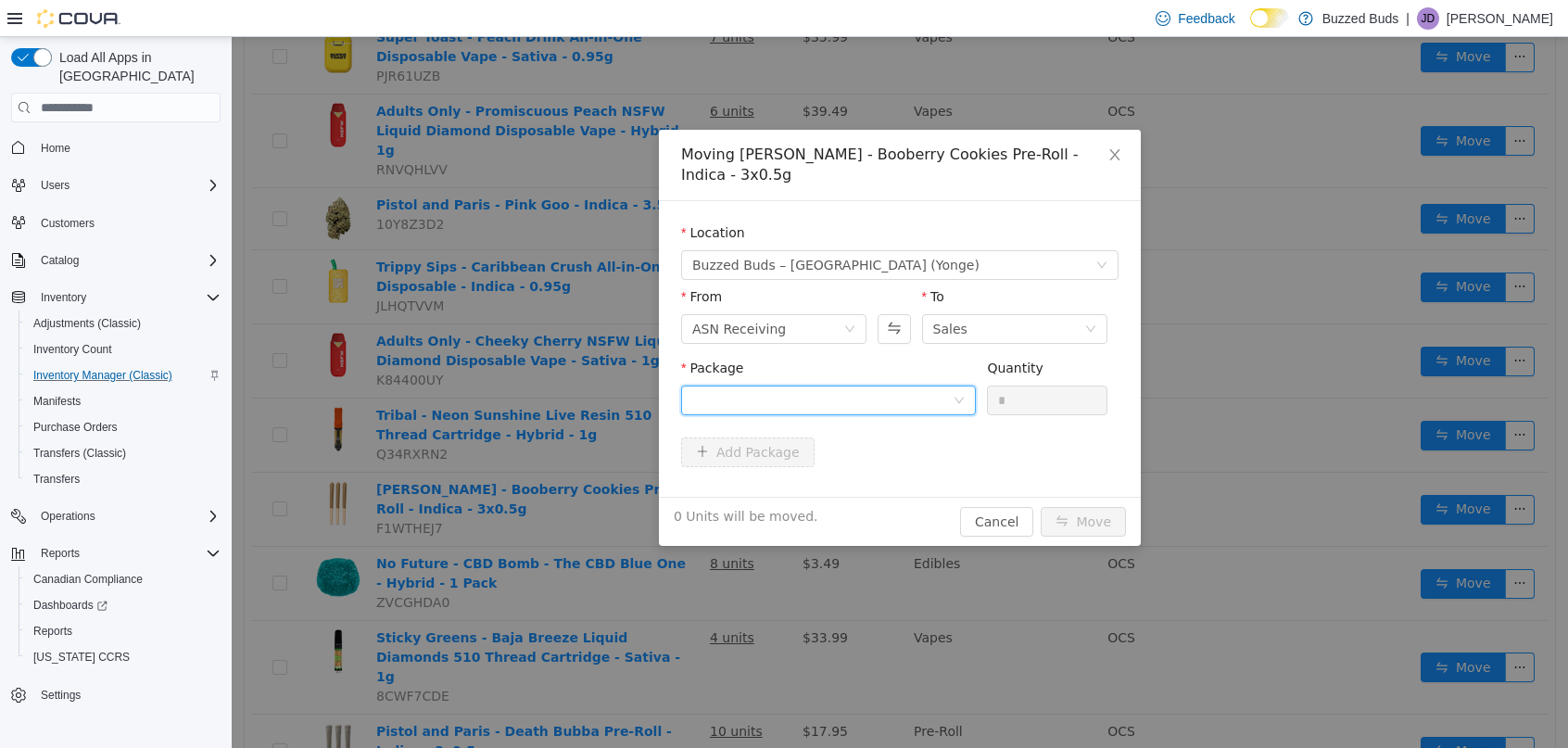
click at [826, 406] on div at bounding box center [822, 400] width 260 height 28
click at [807, 480] on li "10278062 Quantity : 3 Units" at bounding box center [828, 477] width 295 height 50
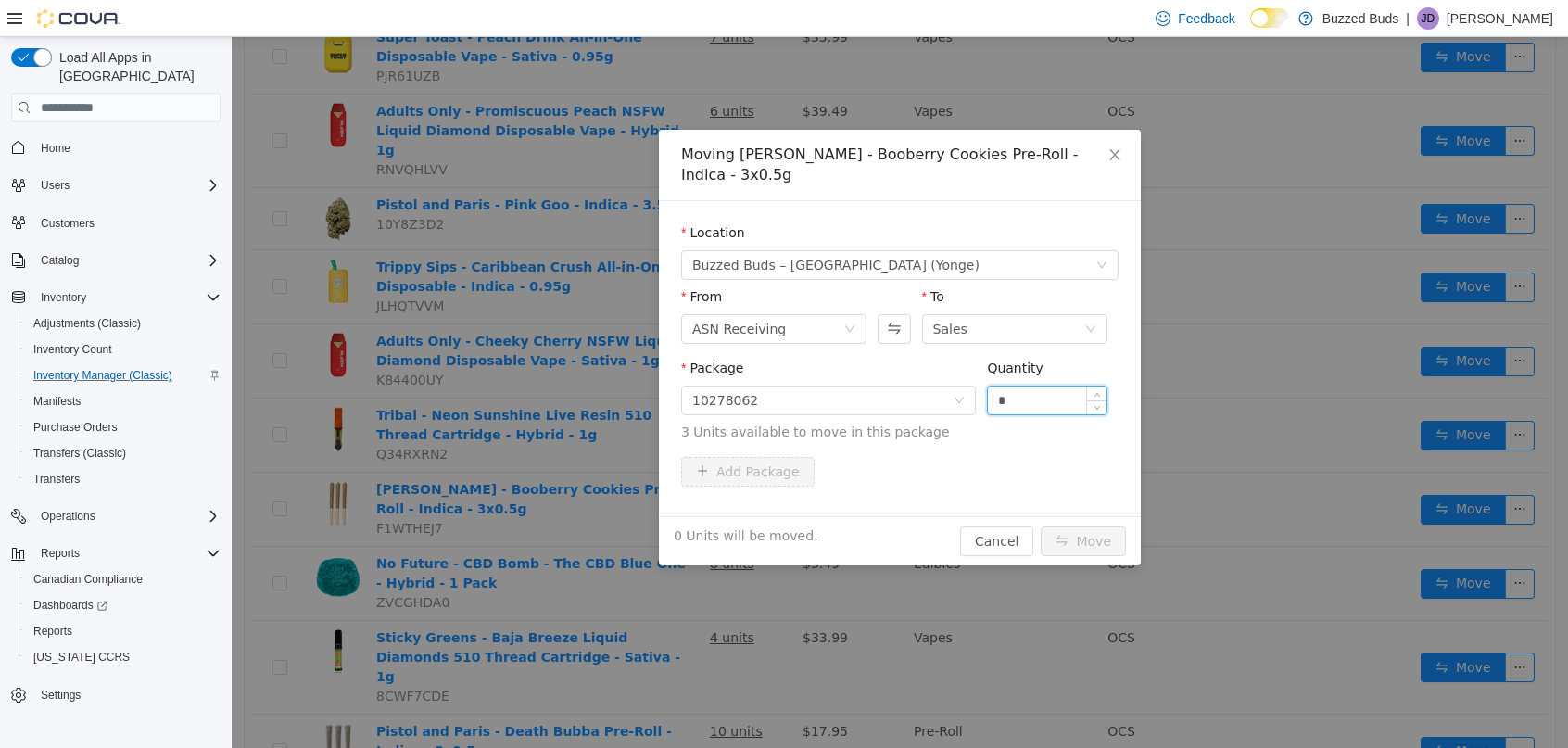
click at [1037, 399] on input "*" at bounding box center [1047, 400] width 118 height 28
type input "*"
click at [1041, 526] on button "Move" at bounding box center [1083, 541] width 85 height 30
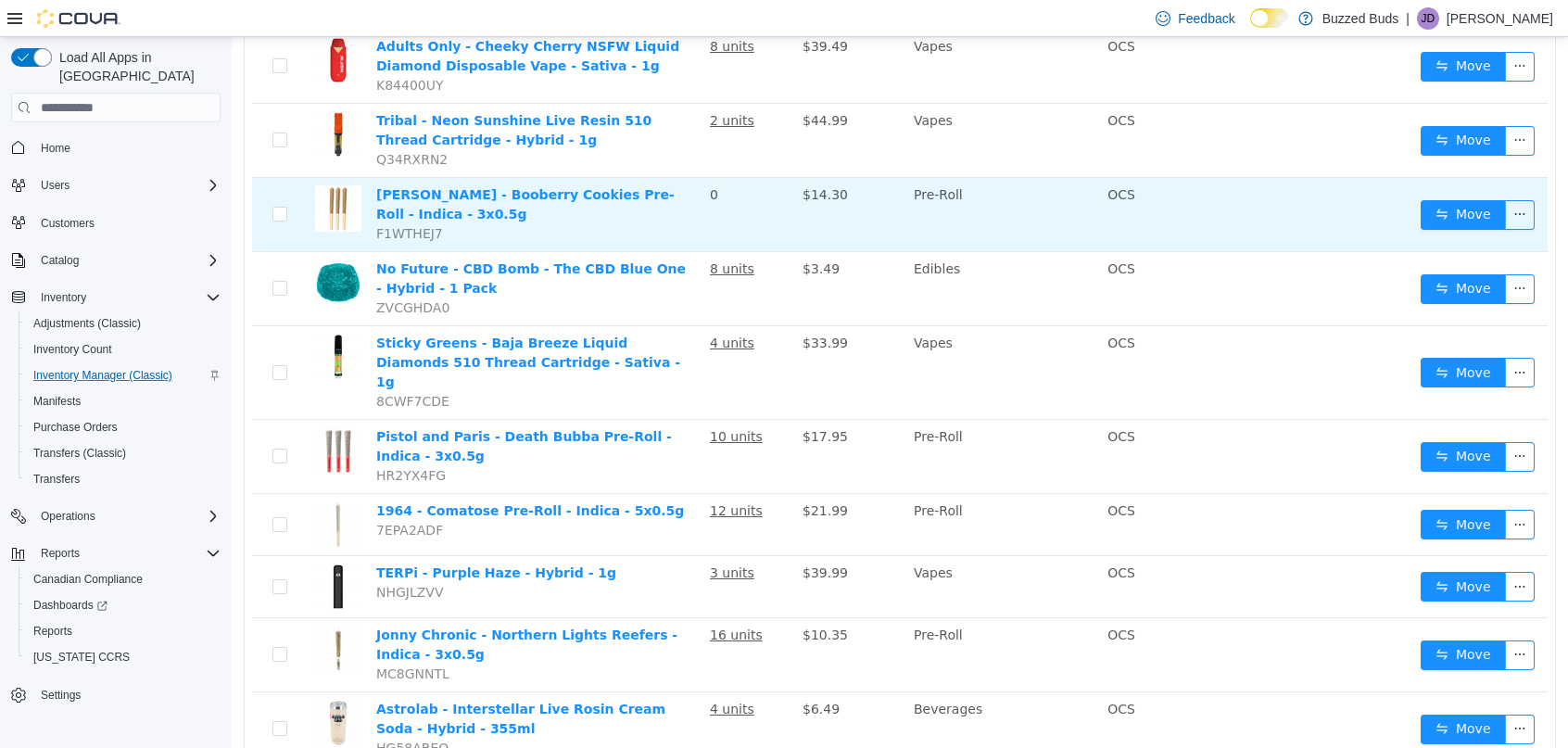
scroll to position [998, 0]
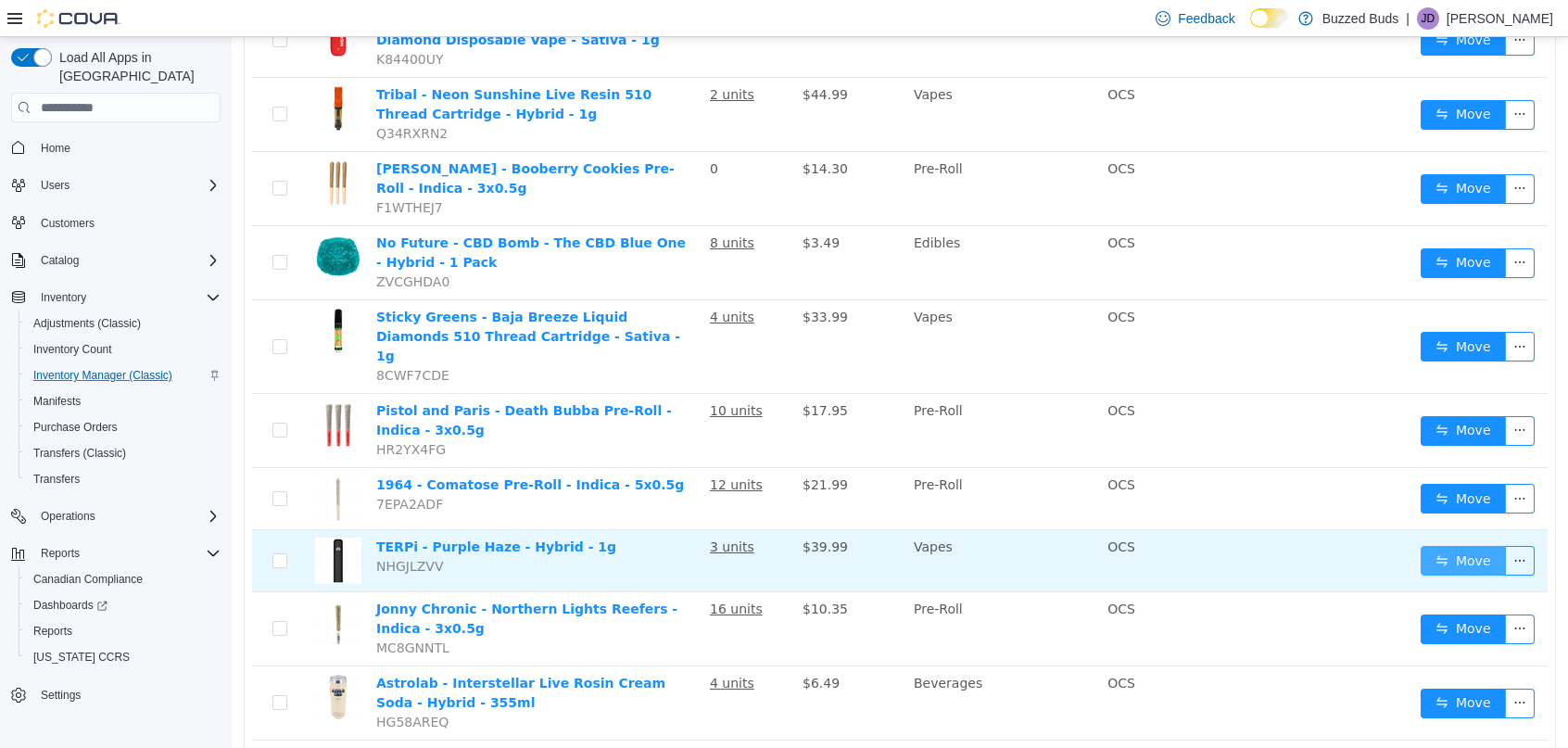
click at [1487, 546] on button "Move" at bounding box center [1464, 561] width 85 height 30
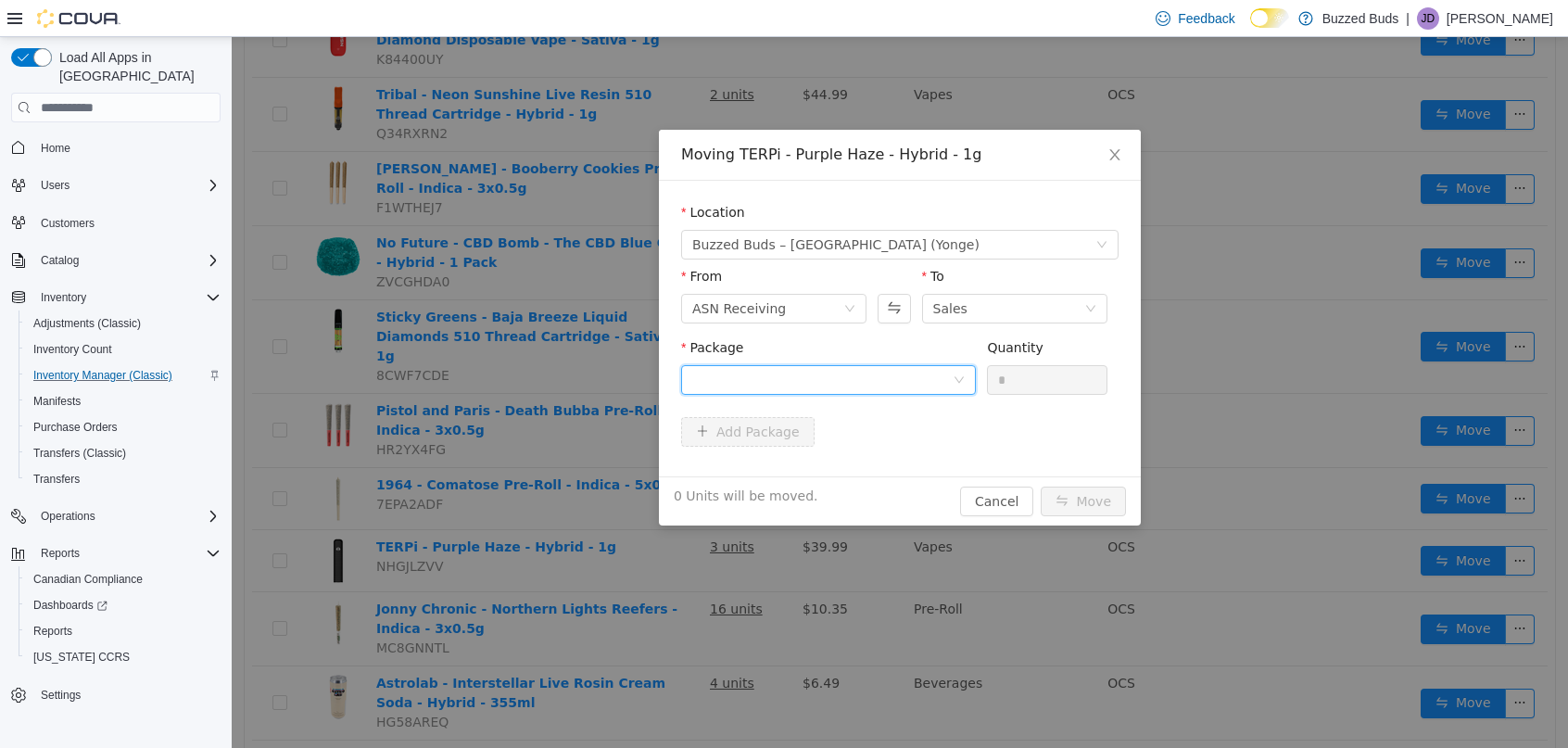
click at [892, 369] on div at bounding box center [822, 380] width 260 height 28
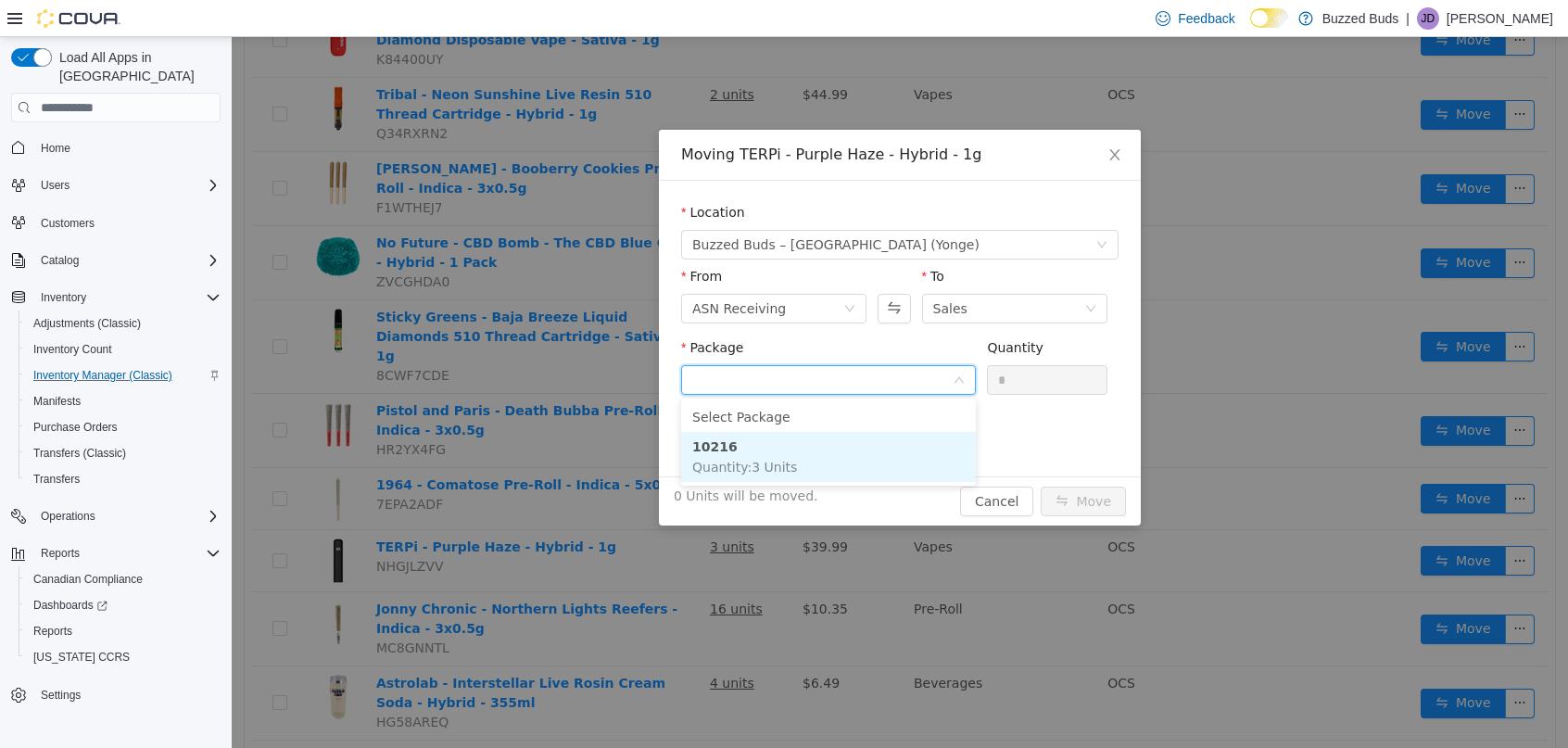
click at [858, 478] on li "10216 Quantity : 3 Units" at bounding box center [828, 457] width 295 height 50
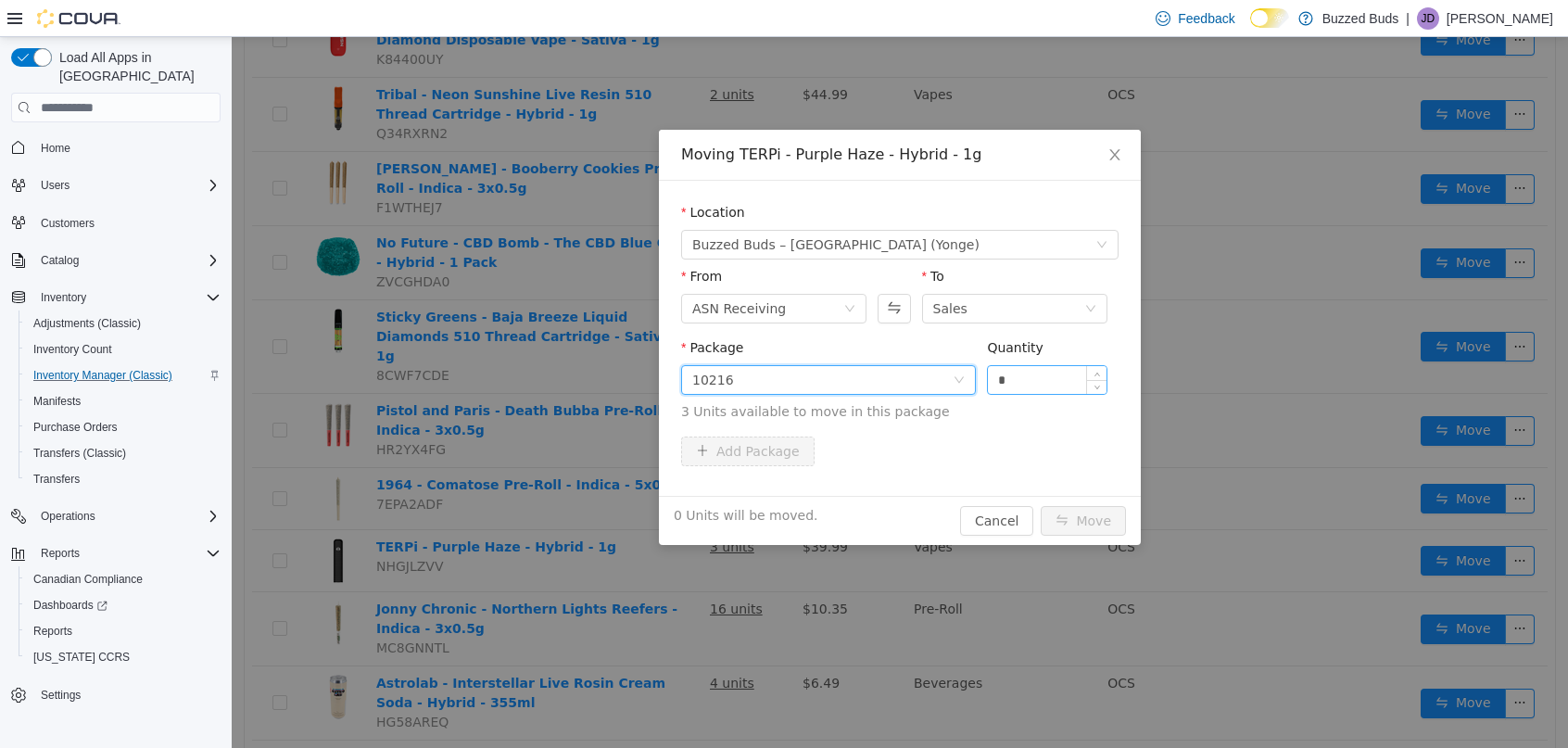
click at [1048, 382] on input "*" at bounding box center [1047, 380] width 118 height 28
type input "*"
click at [1041, 507] on button "Move" at bounding box center [1083, 522] width 85 height 30
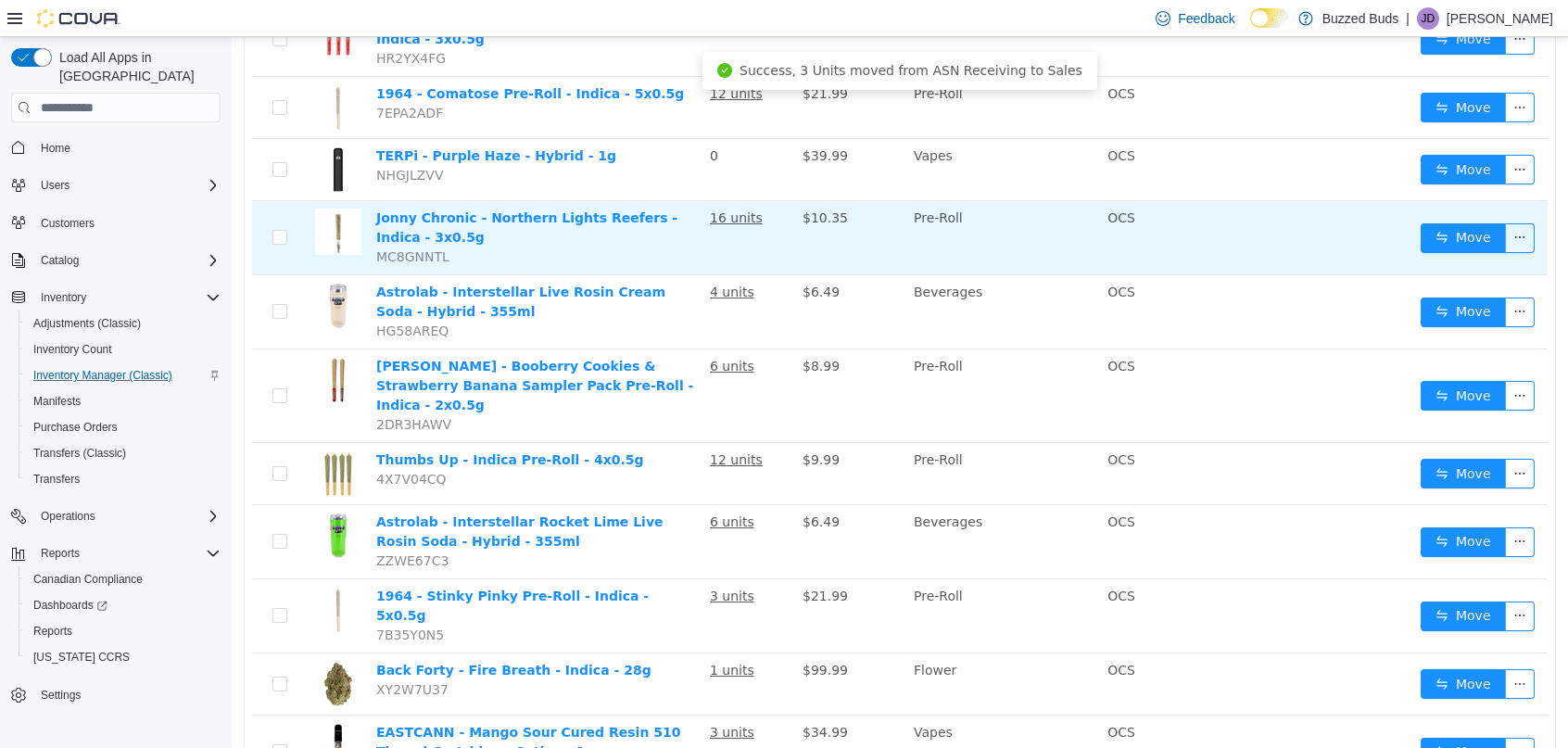
scroll to position [1340, 0]
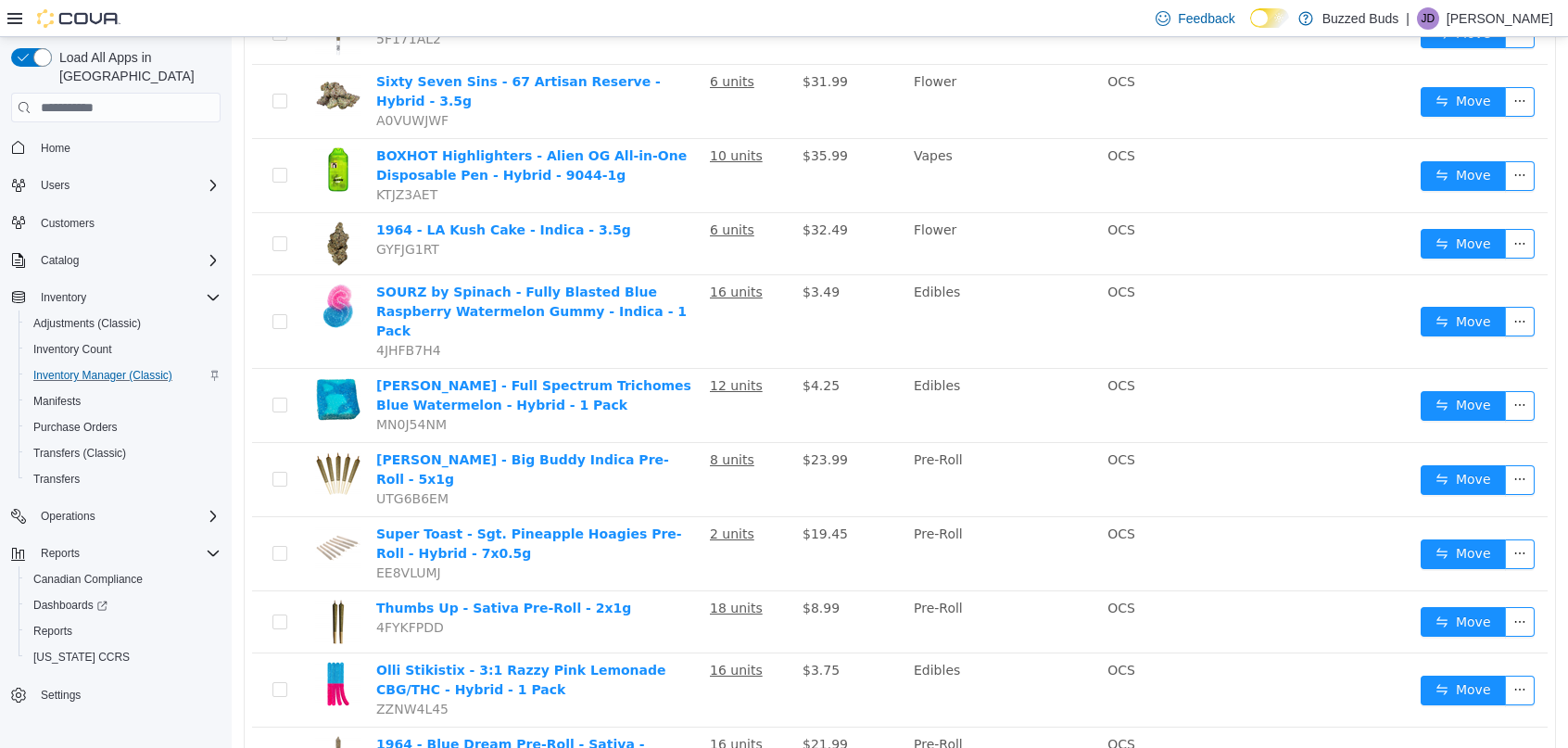
scroll to position [608, 0]
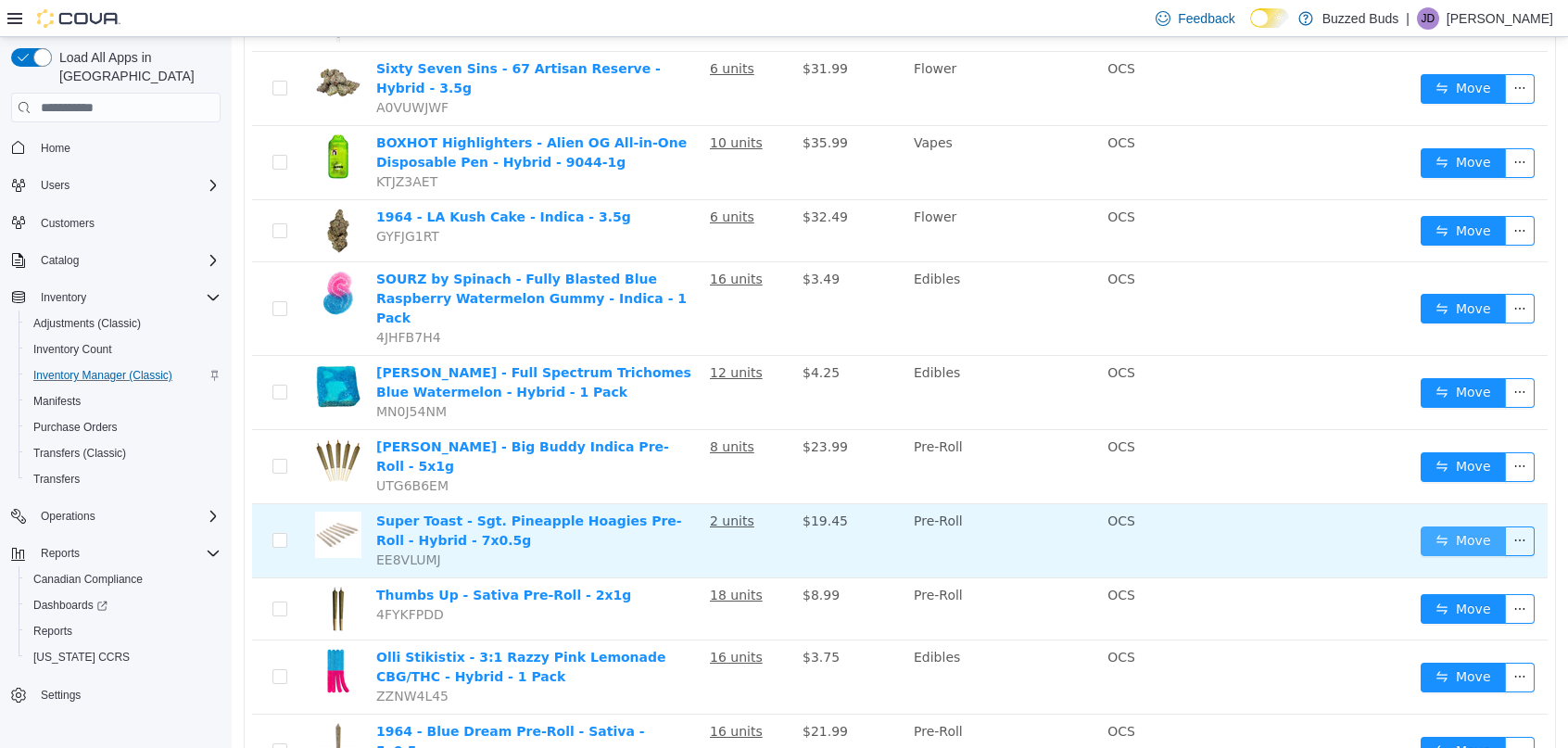
click at [1442, 526] on button "Move" at bounding box center [1464, 541] width 85 height 30
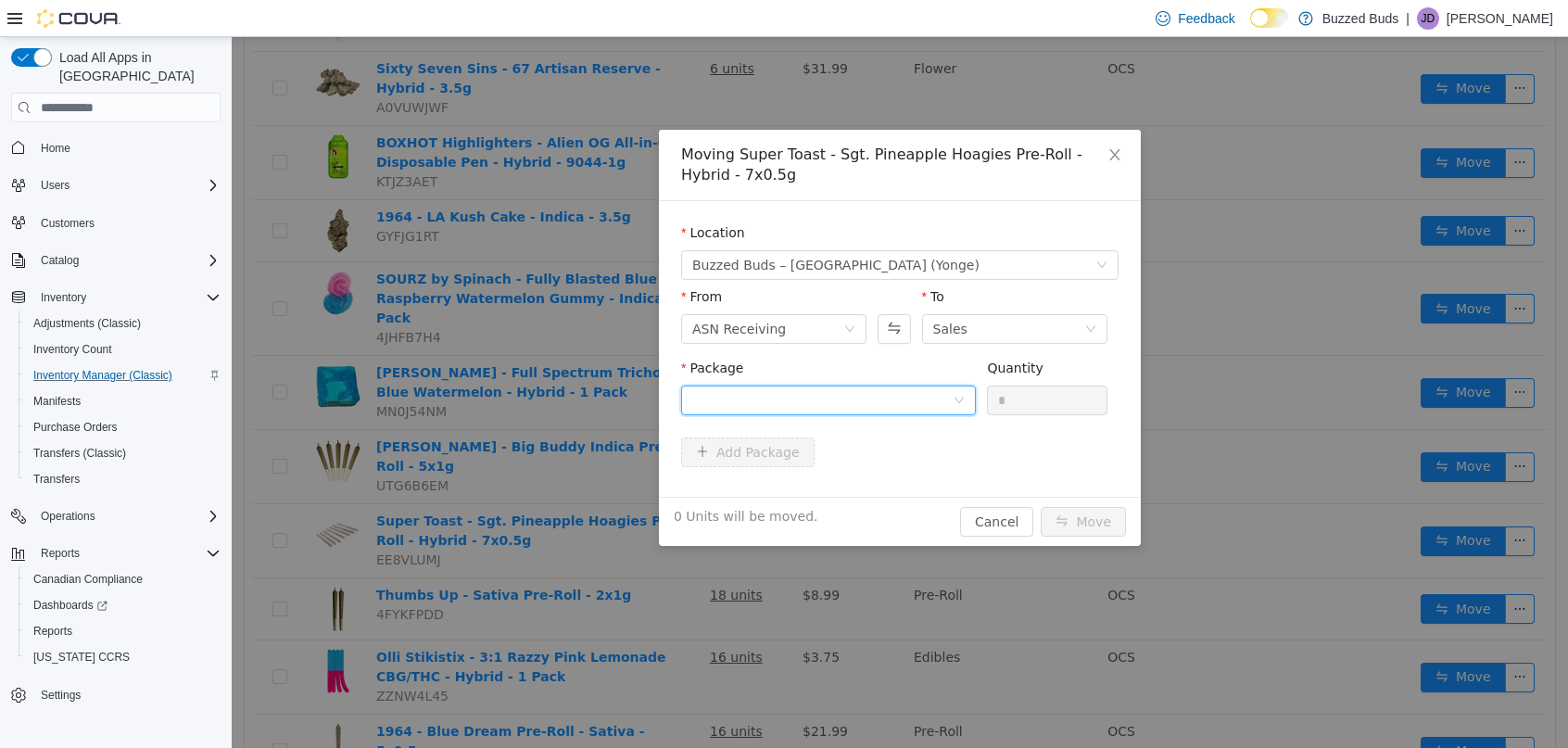
click at [827, 393] on div at bounding box center [822, 400] width 260 height 28
click at [776, 472] on li "00010470 Quantity : 2 Units" at bounding box center [828, 477] width 295 height 50
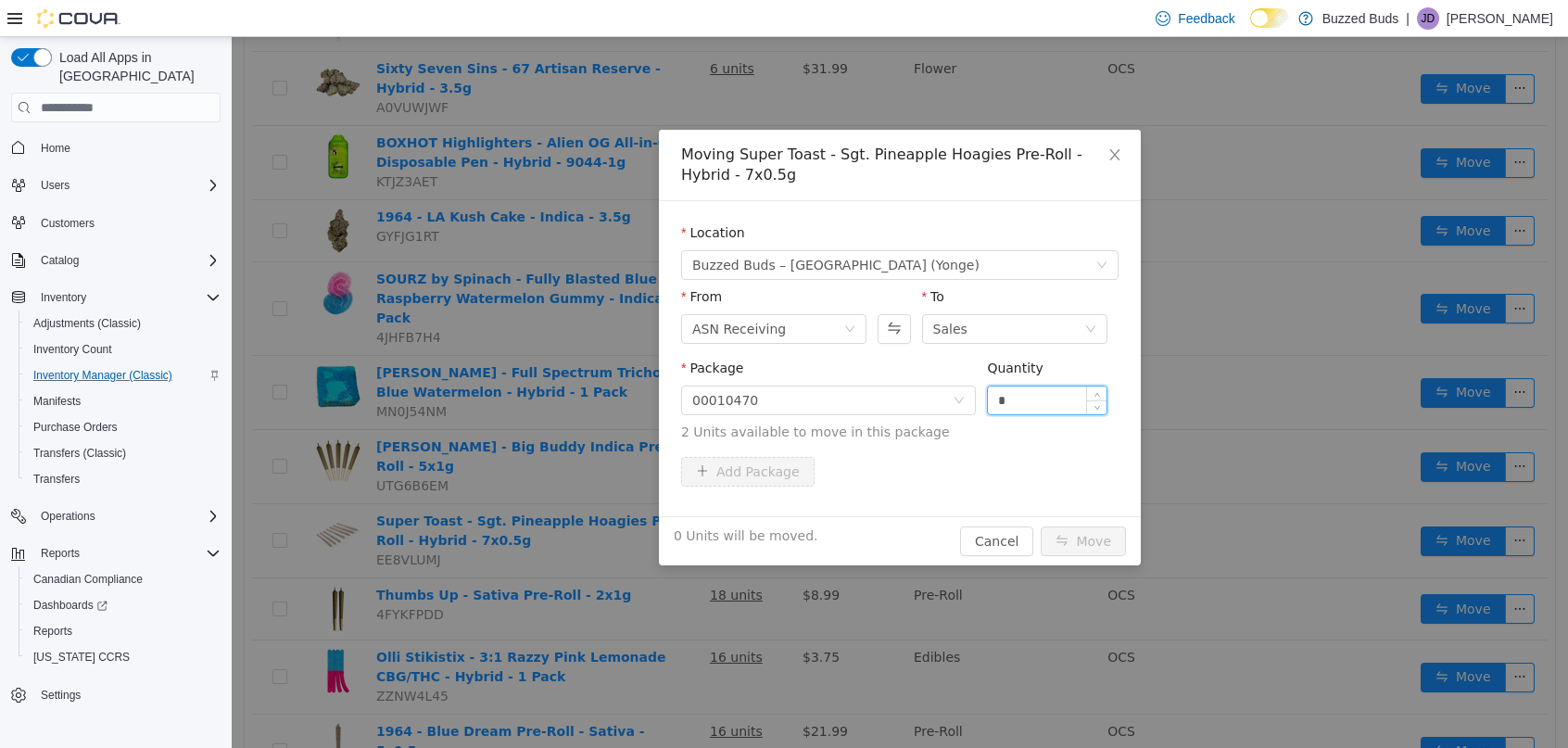
click at [1029, 403] on input "*" at bounding box center [1047, 400] width 118 height 28
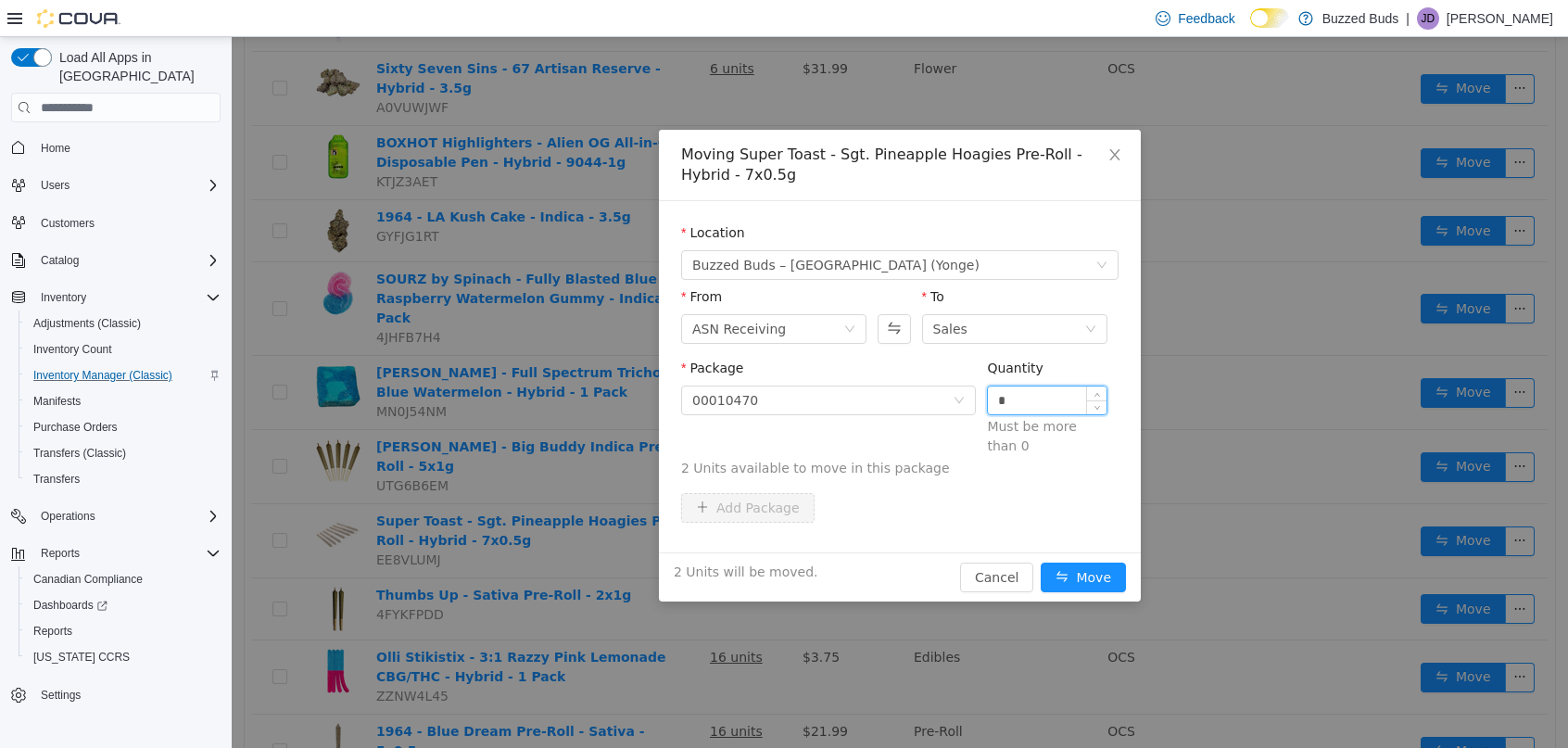
type input "*"
click at [1041, 563] on button "Move" at bounding box center [1083, 578] width 85 height 30
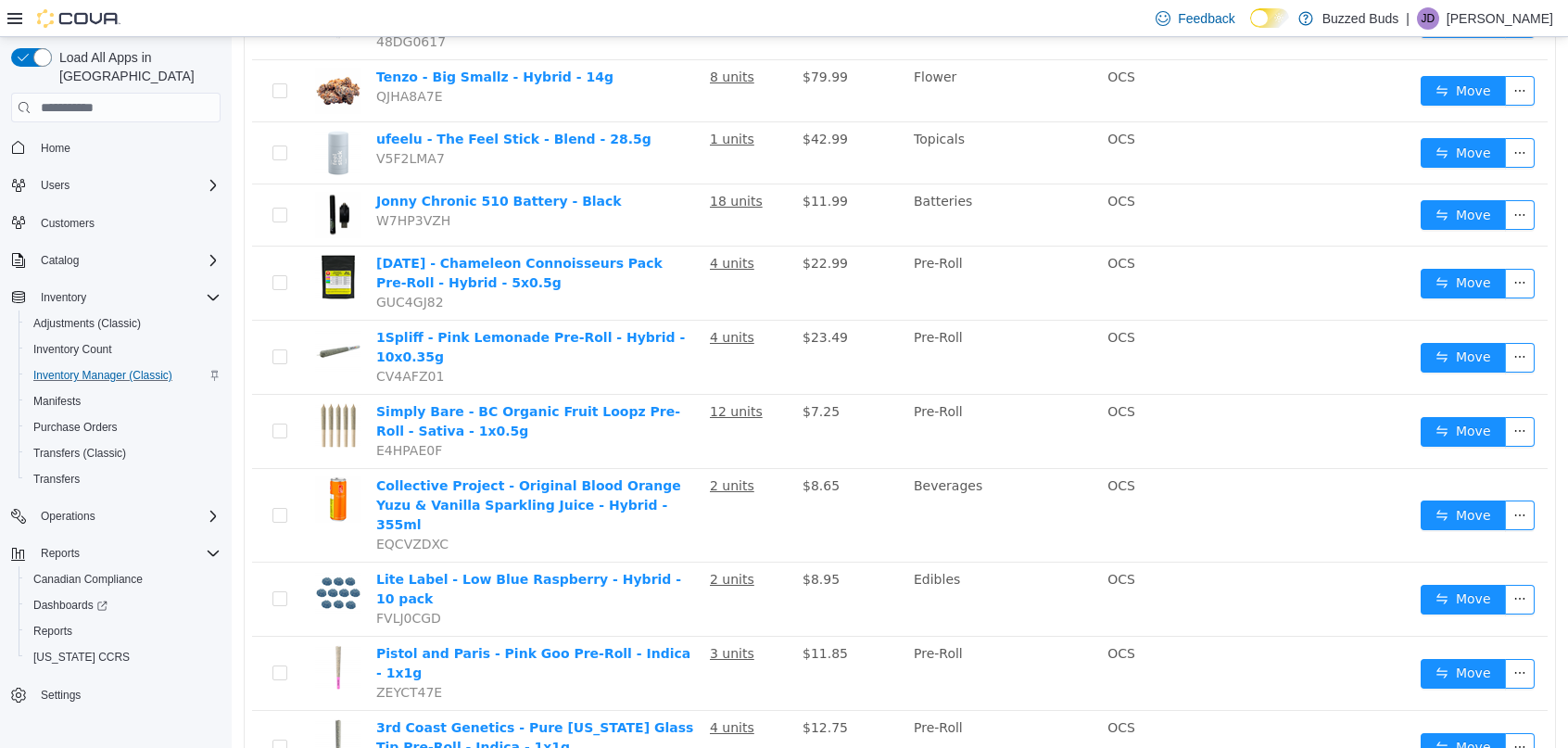
scroll to position [1340, 0]
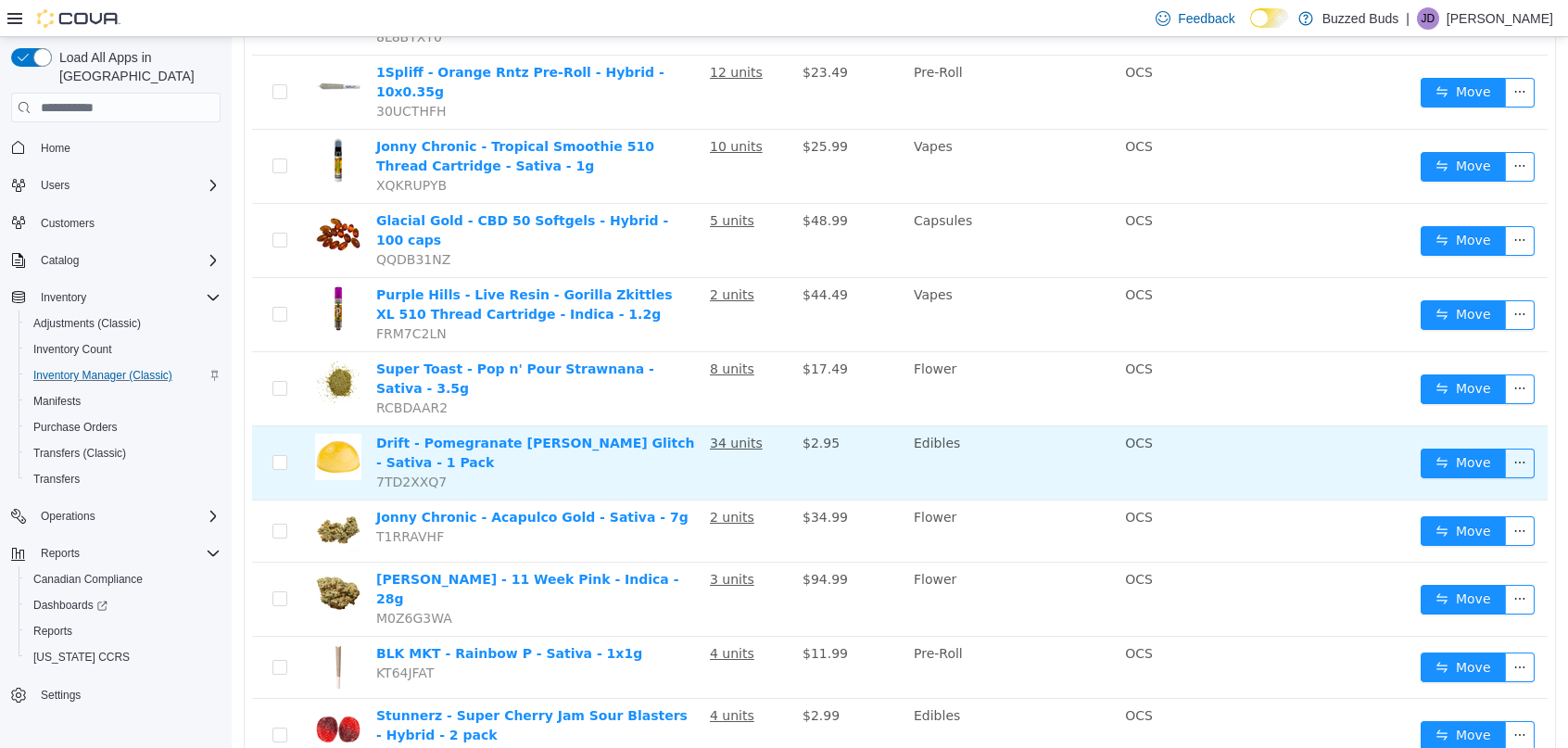
scroll to position [679, 0]
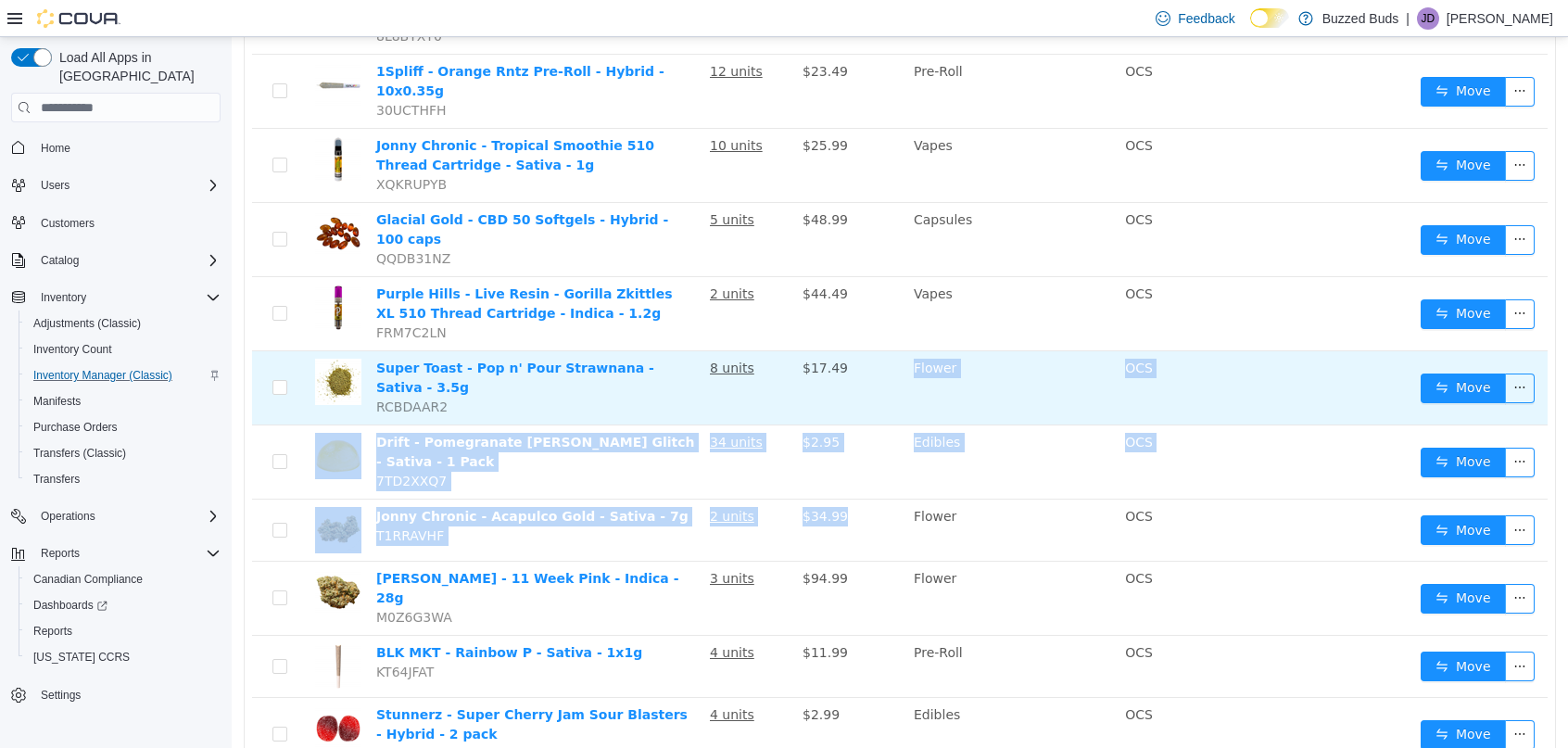
drag, startPoint x: 868, startPoint y: 494, endPoint x: 838, endPoint y: 352, distance: 145.1
click at [838, 352] on tbody "Super Toast - Pop n’ Pour Blue Raspberry - Indica - 3.5g 7V64Q18Y 8 units $17.4…" at bounding box center [900, 529] width 1296 height 1817
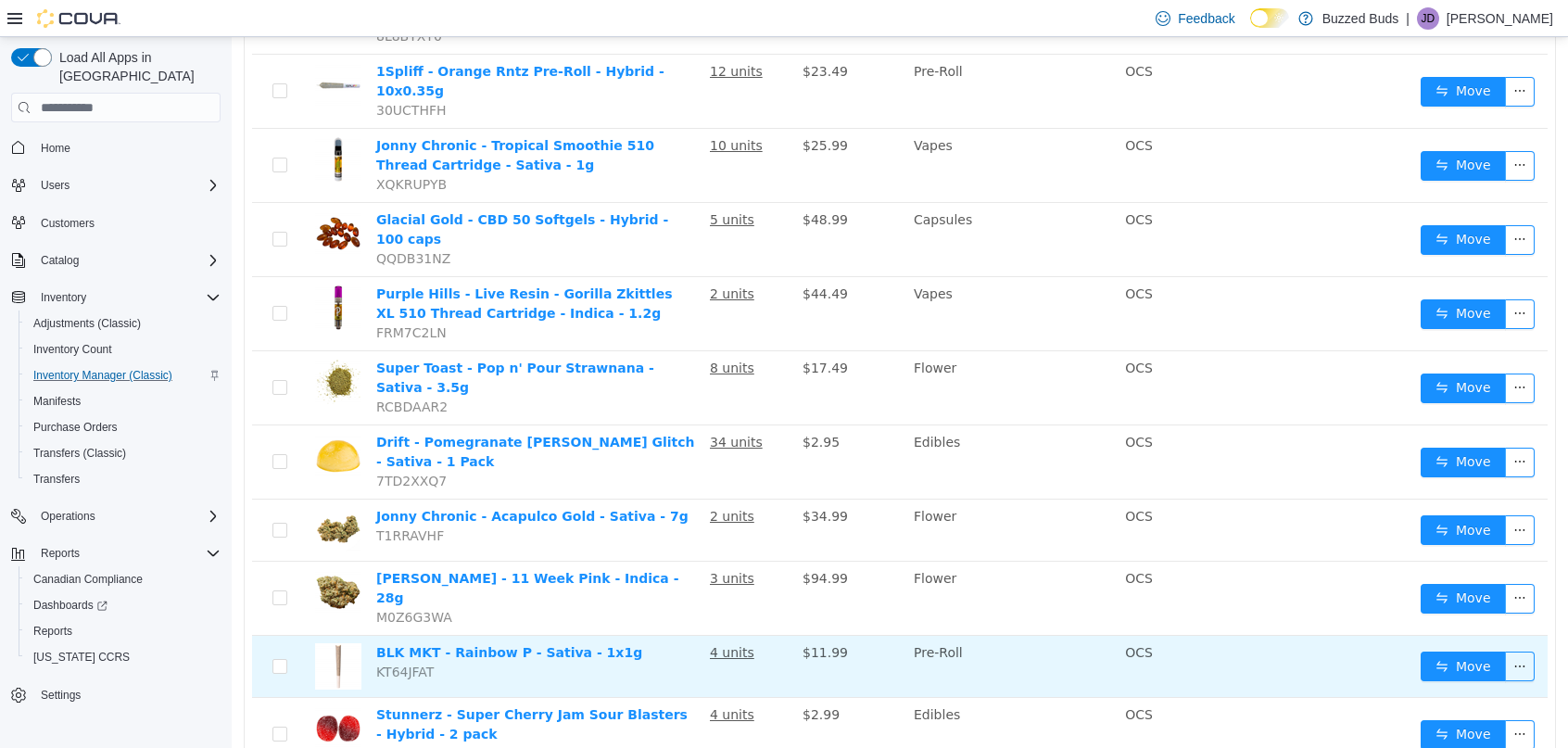
click at [617, 636] on td "BLK MKT - Rainbow P - Sativa - 1x1g KT64JFAT" at bounding box center [535, 667] width 334 height 63
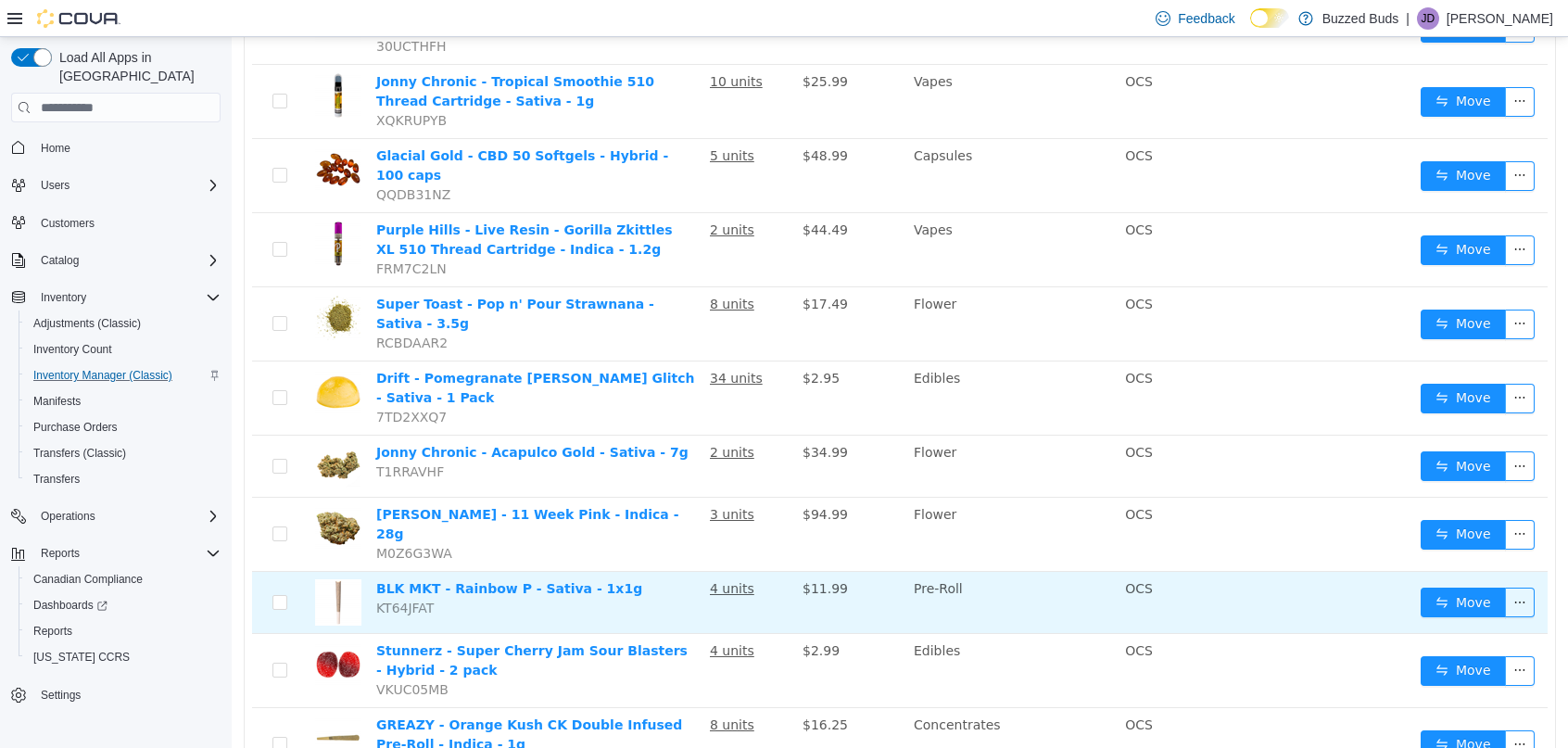
scroll to position [746, 0]
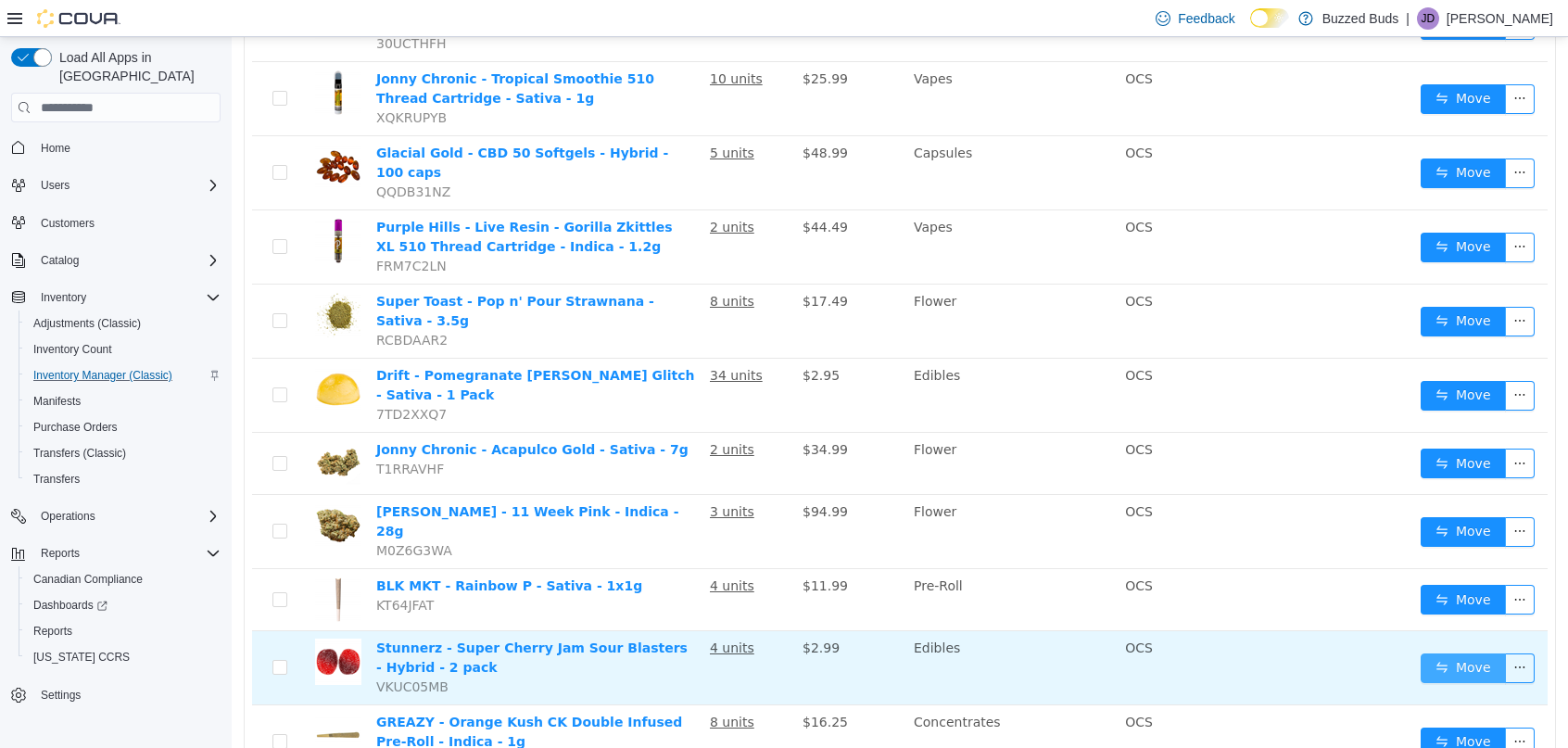
click at [1462, 654] on button "Move" at bounding box center [1464, 669] width 85 height 30
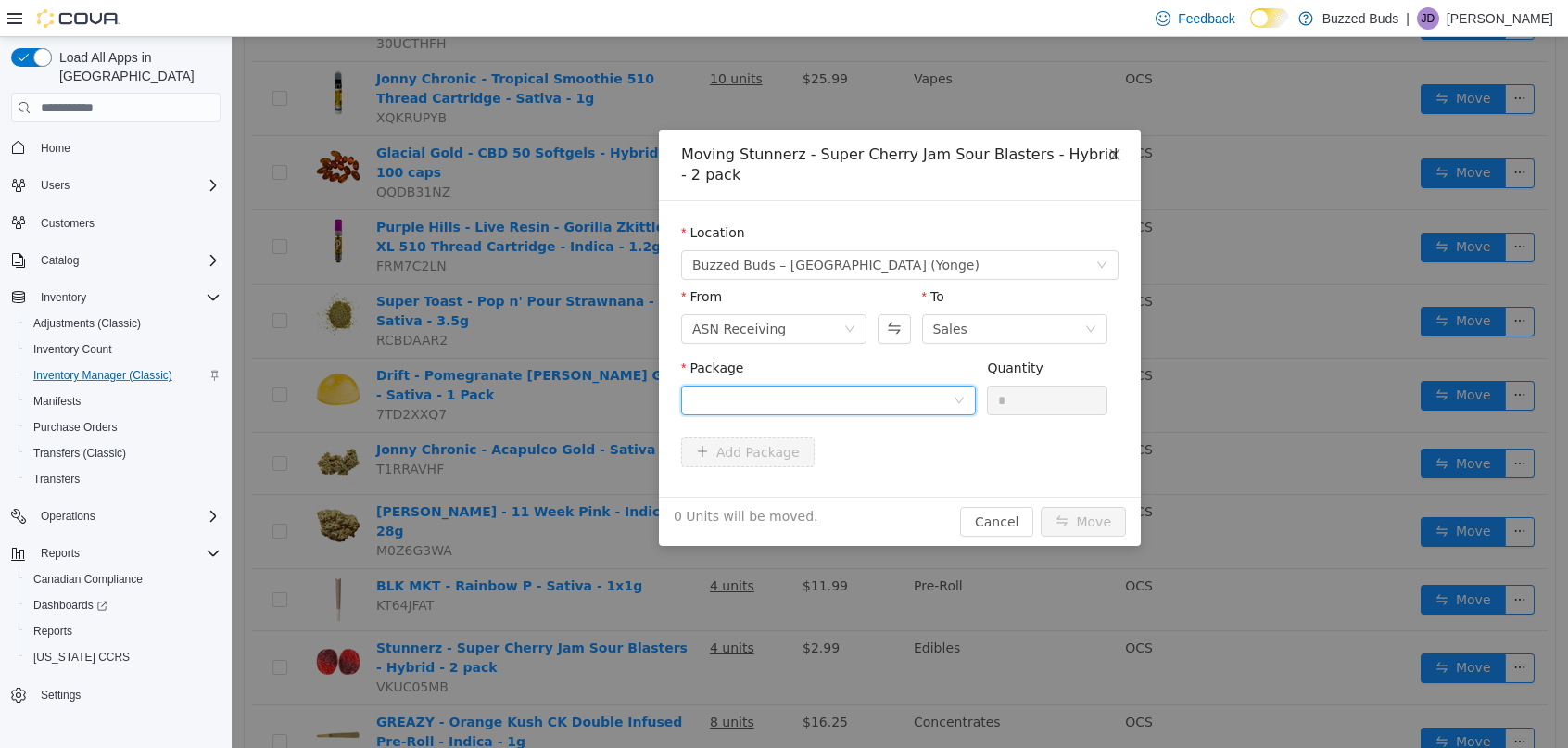
click at [759, 396] on div at bounding box center [822, 400] width 260 height 28
click at [759, 475] on li "10050 Quantity : 4 Units" at bounding box center [828, 477] width 295 height 50
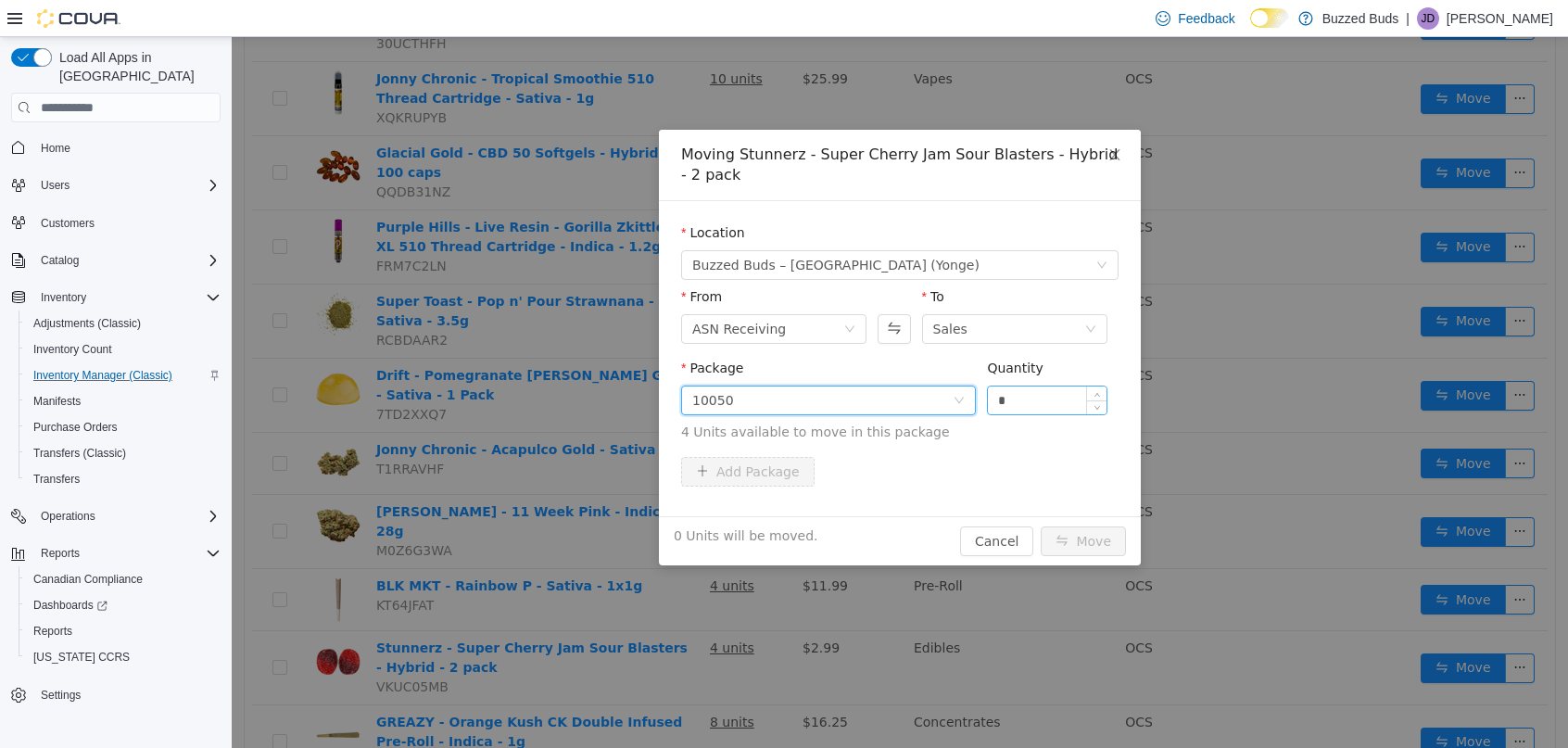
click at [1042, 398] on input "*" at bounding box center [1047, 400] width 118 height 28
type input "*"
click at [1041, 526] on button "Move" at bounding box center [1083, 541] width 85 height 30
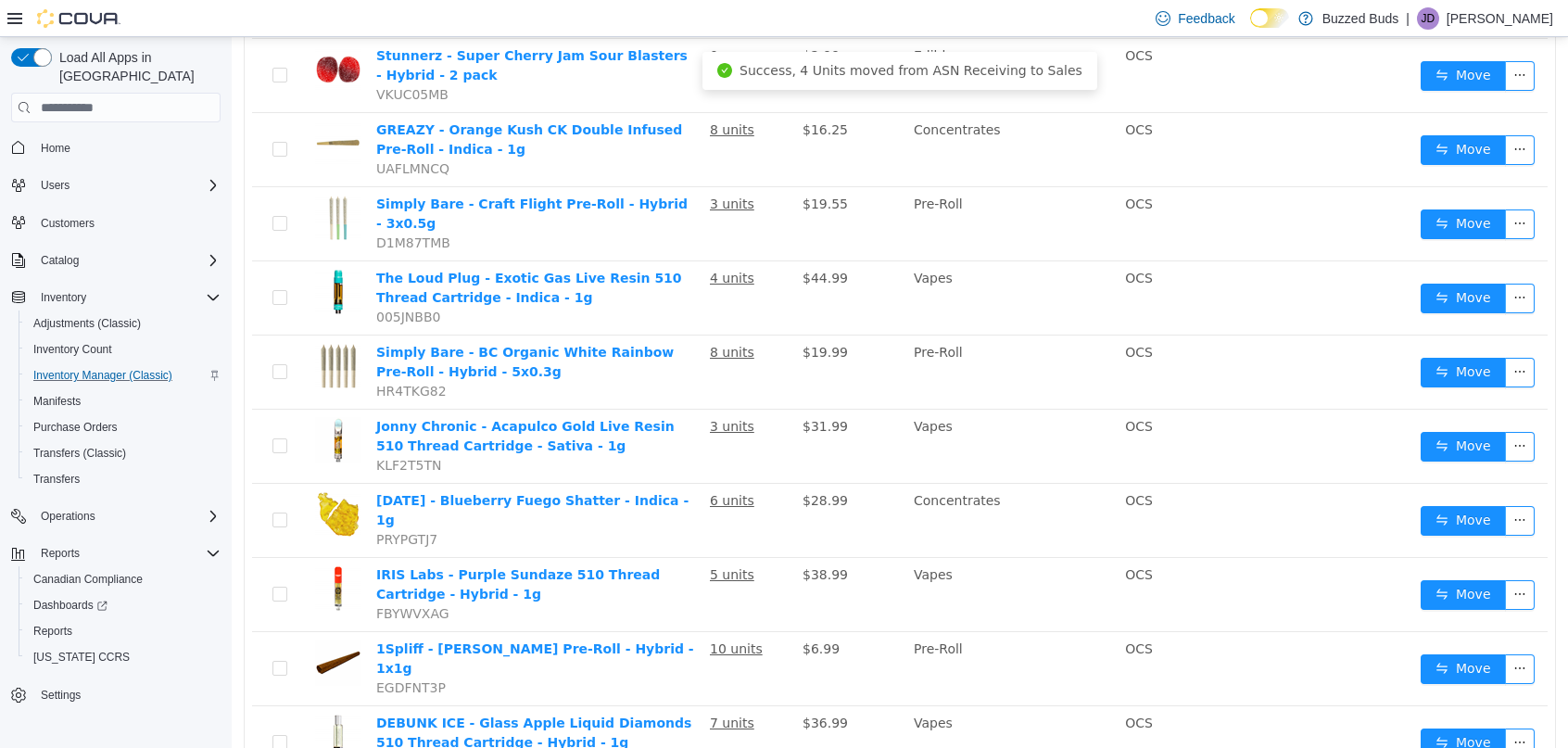
scroll to position [1340, 0]
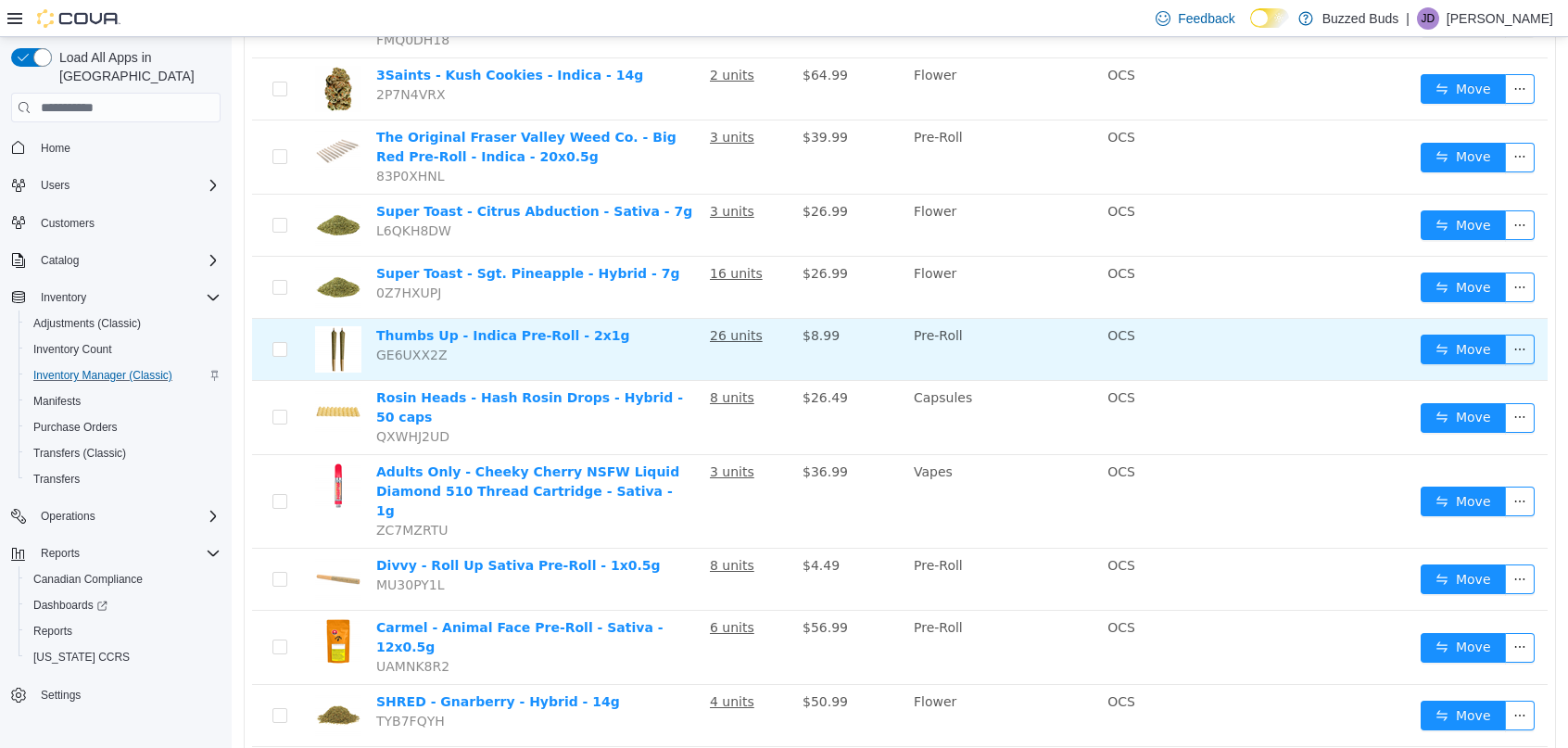
scroll to position [1005, 0]
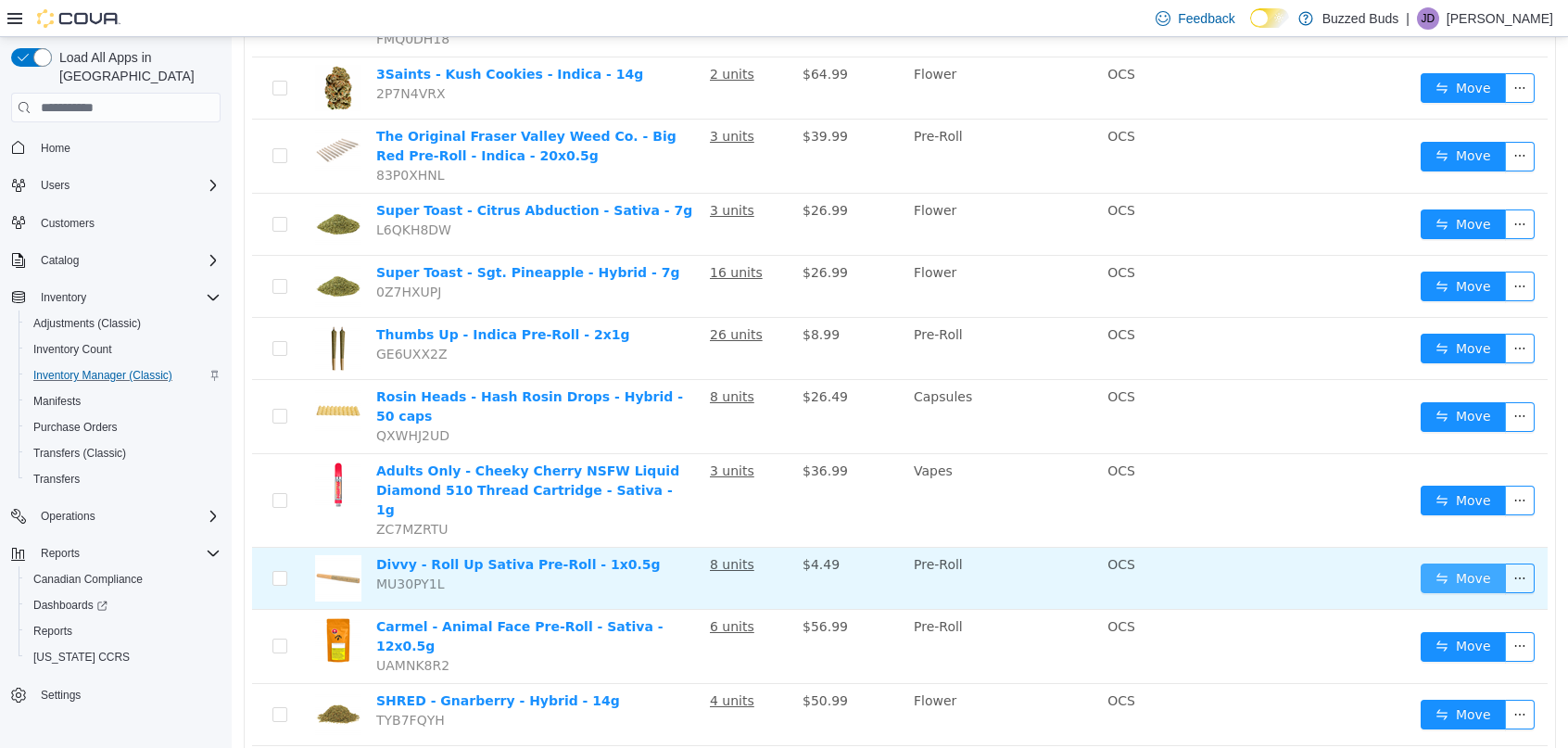
click at [1477, 563] on button "Move" at bounding box center [1464, 578] width 85 height 30
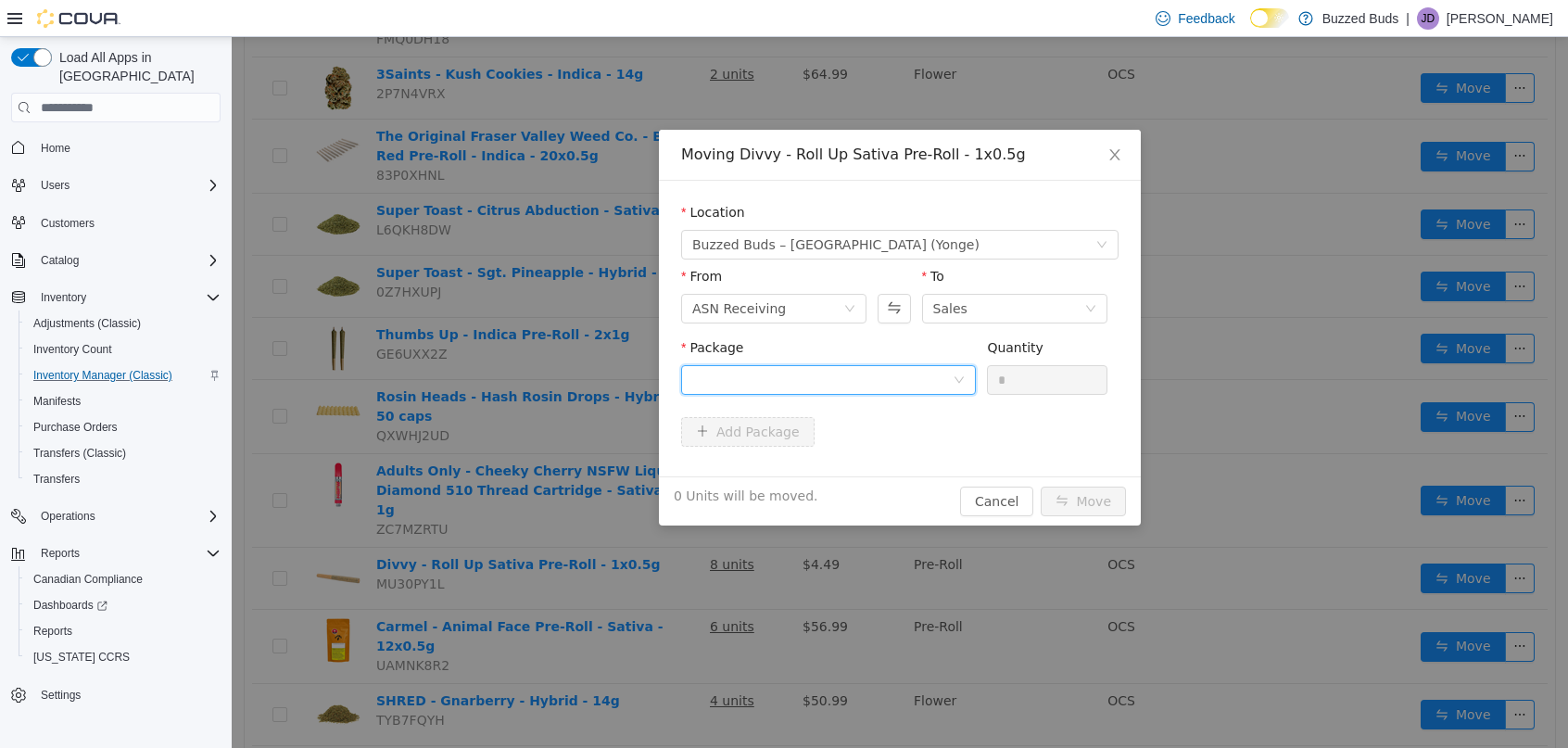
click at [773, 375] on div at bounding box center [822, 380] width 260 height 28
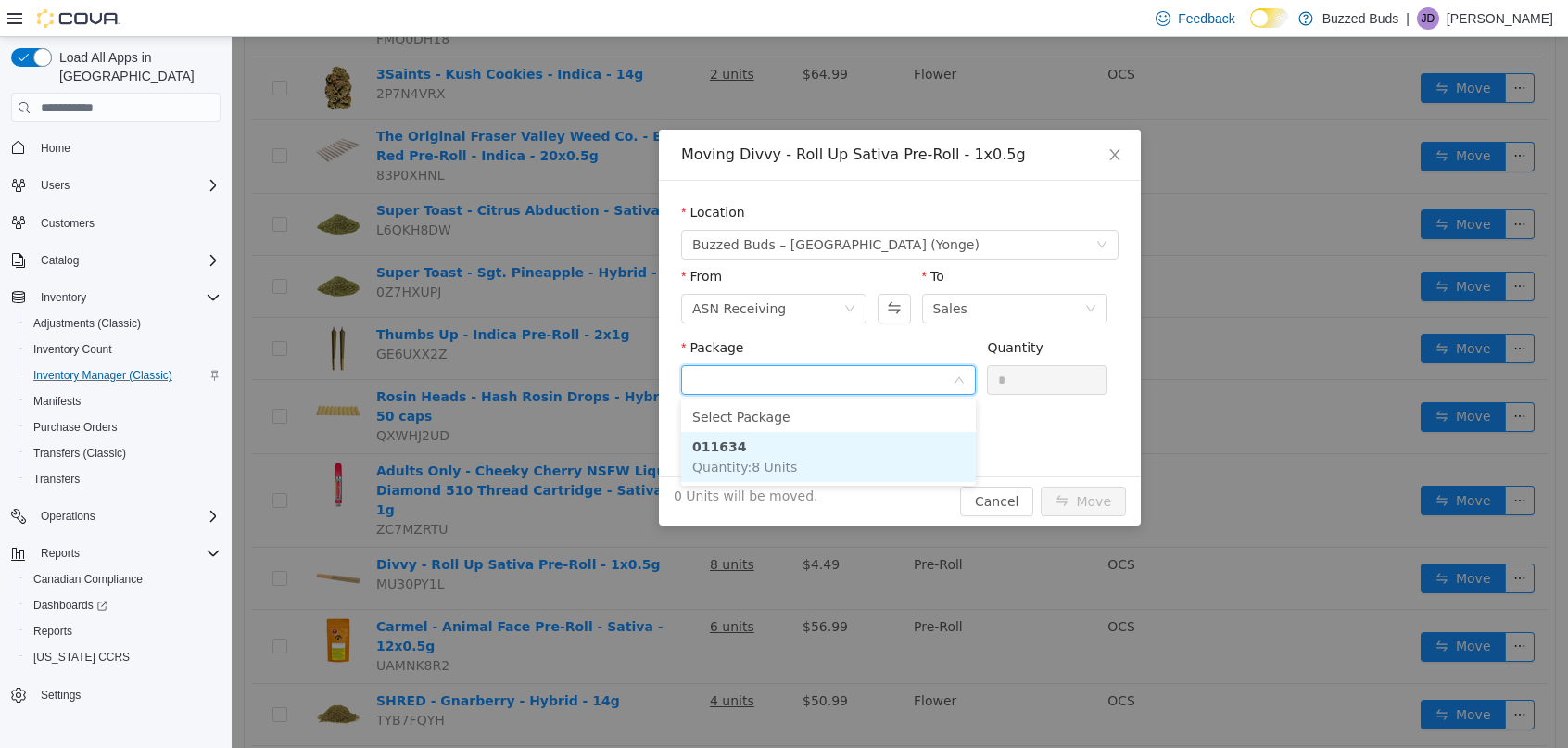
click at [763, 453] on li "011634 Quantity : 8 Units" at bounding box center [828, 457] width 295 height 50
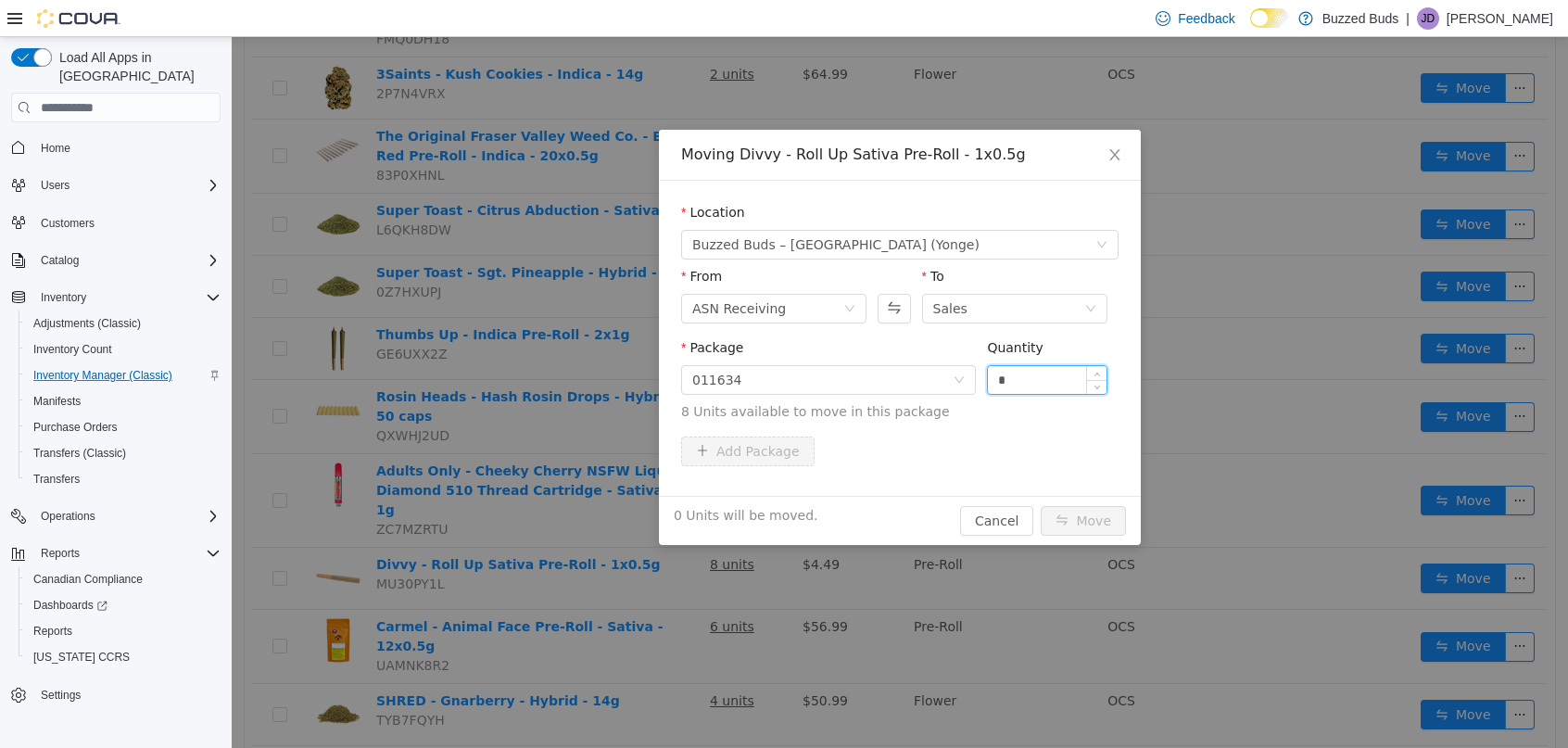
click at [1031, 380] on input "*" at bounding box center [1047, 380] width 118 height 28
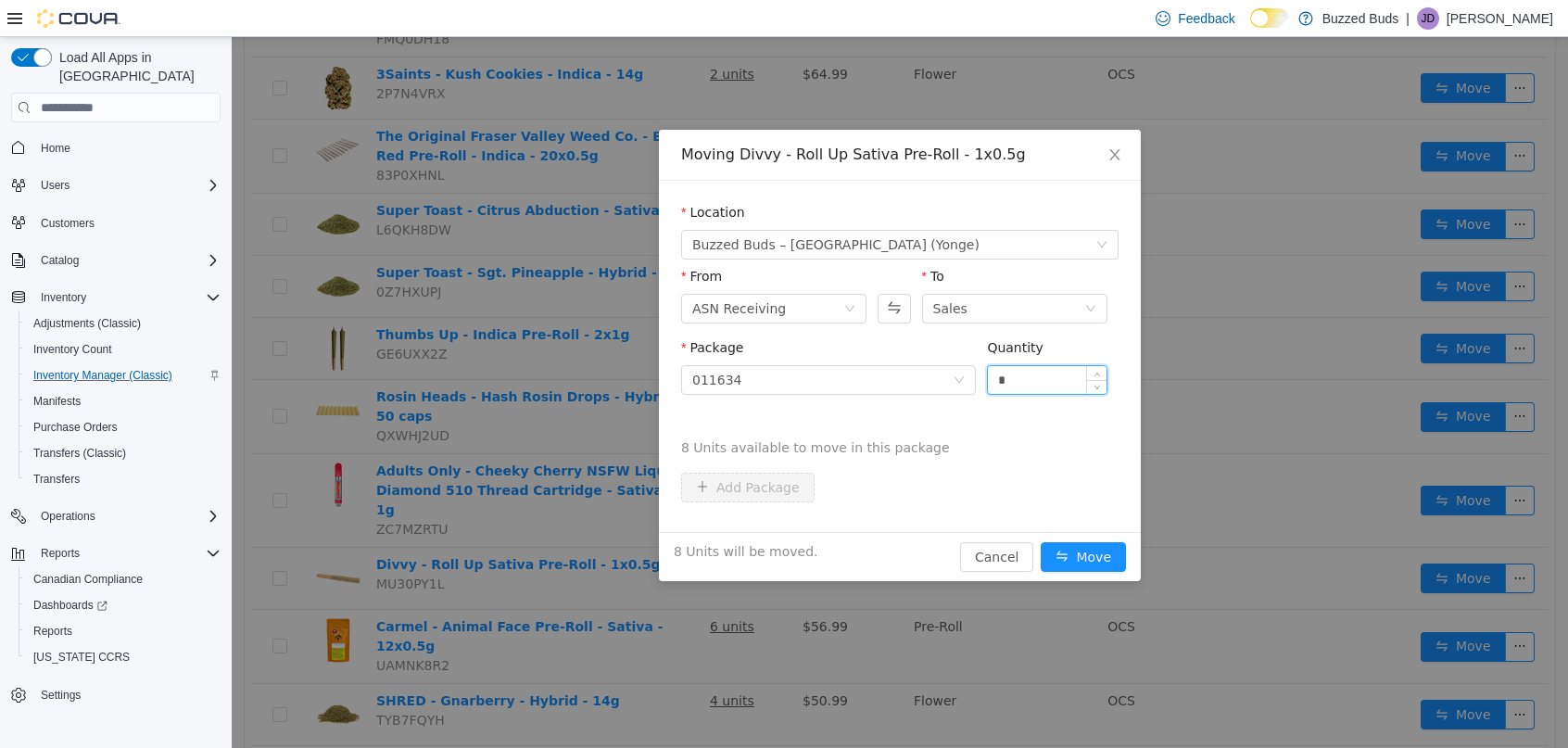
type input "*"
click at [1041, 542] on button "Move" at bounding box center [1083, 557] width 85 height 30
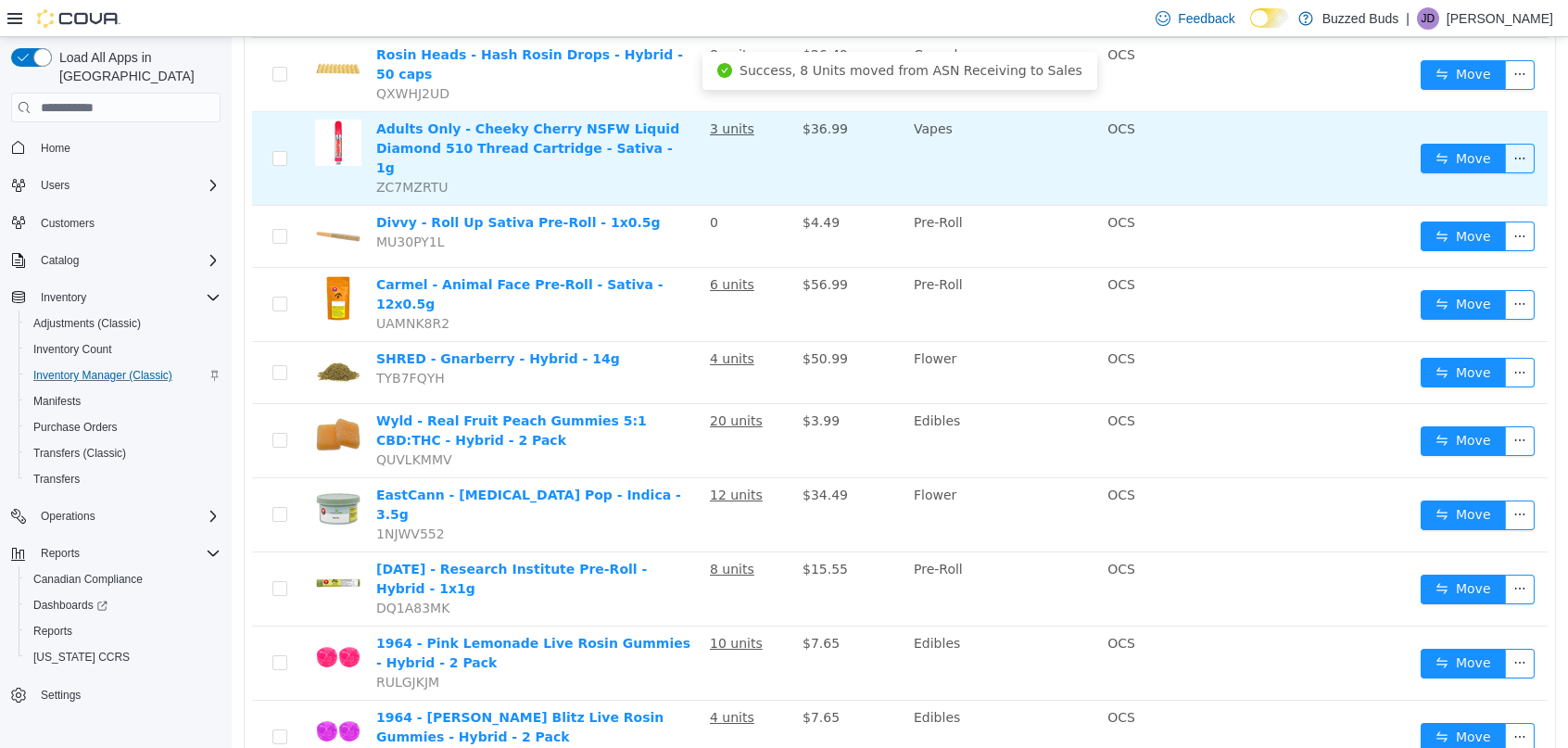
scroll to position [1350, 0]
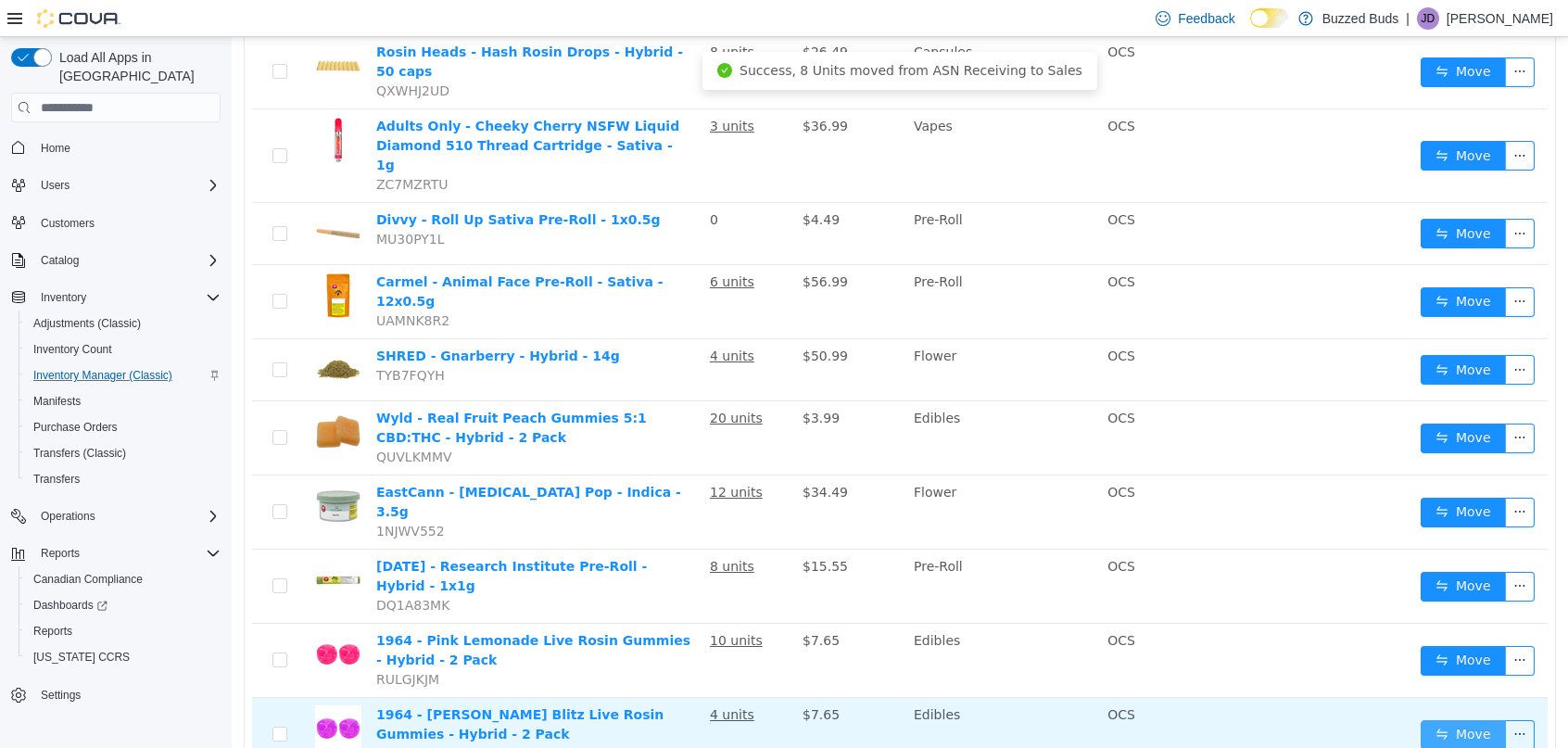
click at [1495, 720] on button "Move" at bounding box center [1464, 735] width 85 height 30
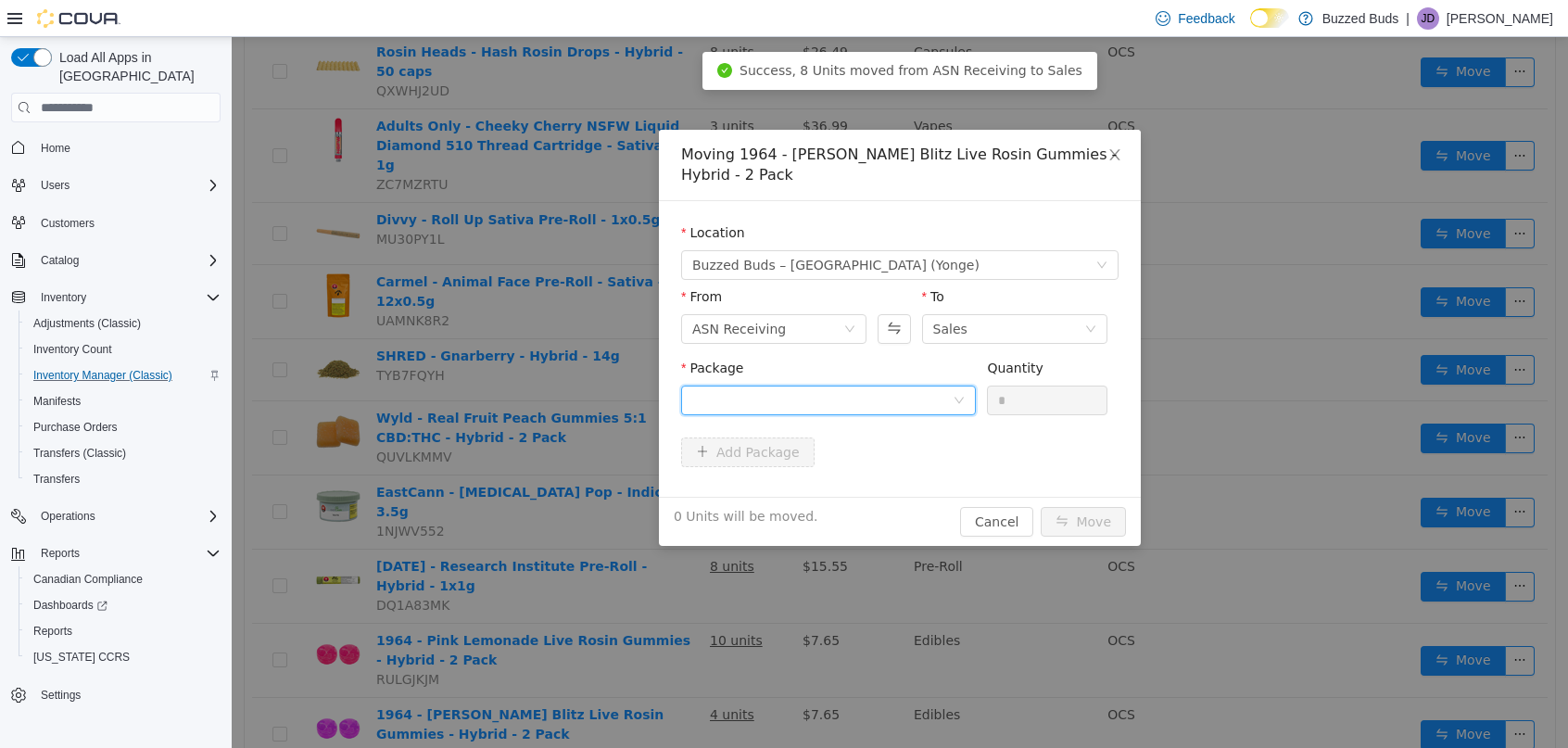
click at [885, 391] on div at bounding box center [822, 400] width 260 height 28
click at [752, 471] on strong "PG250715243" at bounding box center [743, 467] width 101 height 15
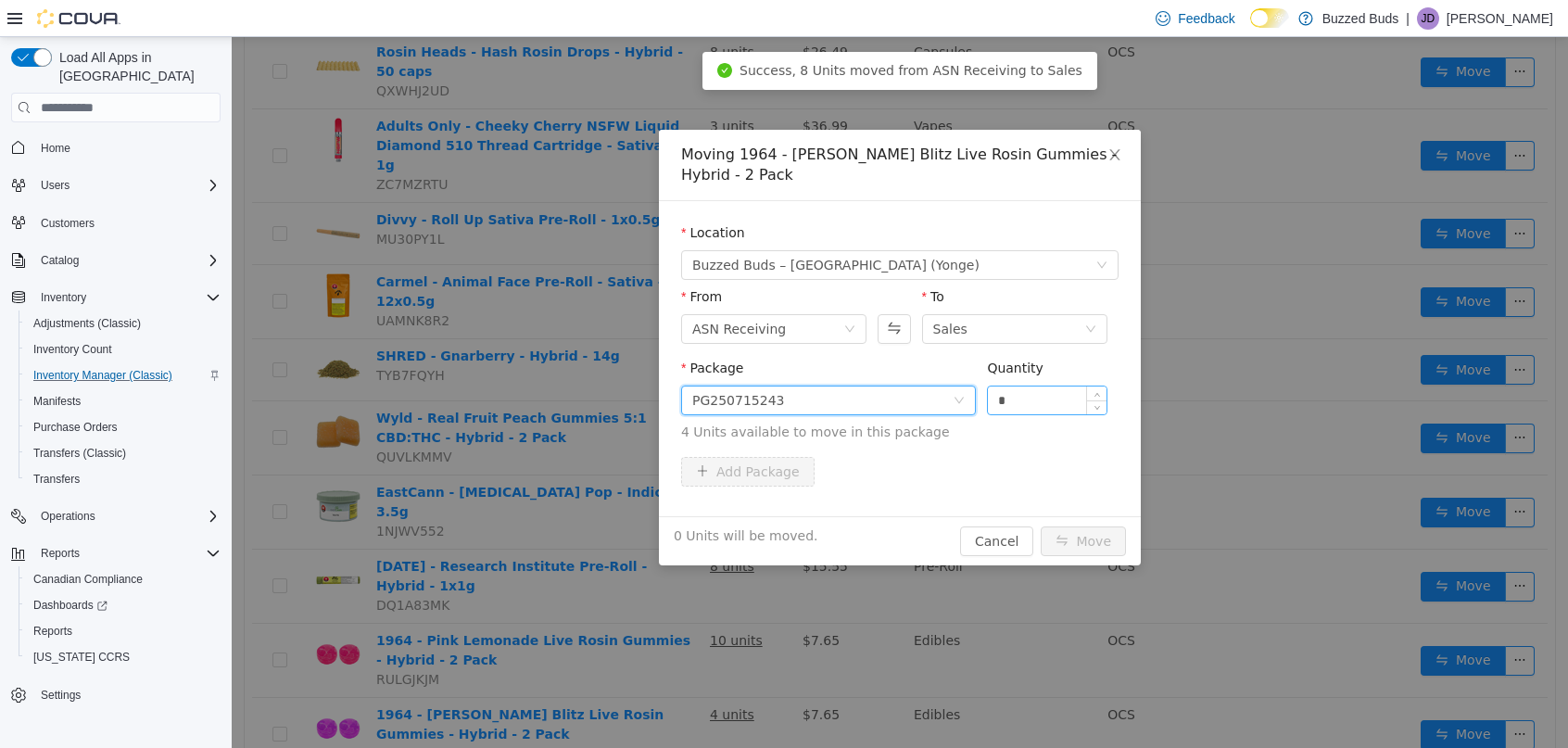
click at [1015, 402] on input "*" at bounding box center [1047, 400] width 118 height 28
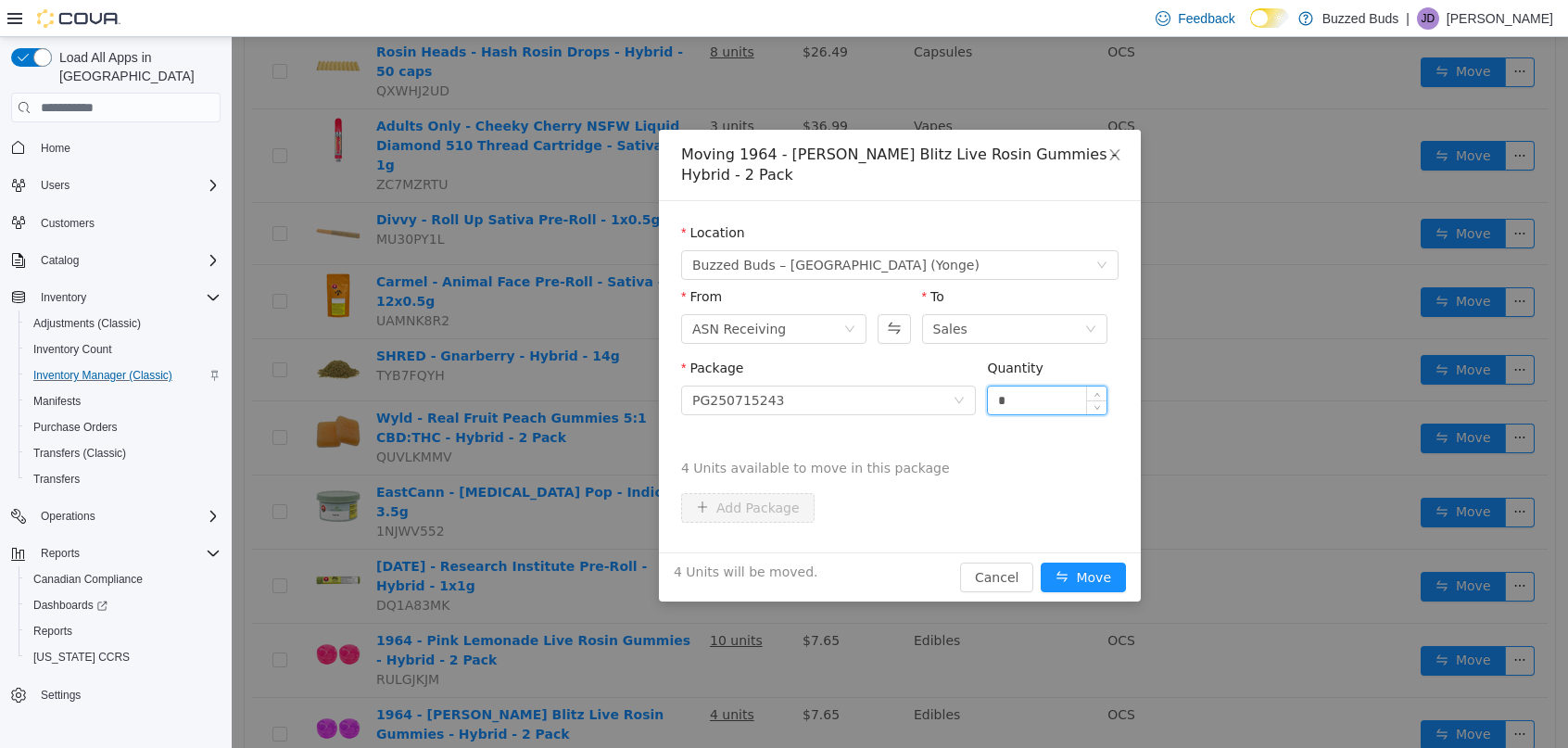
type input "*"
click at [1041, 563] on button "Move" at bounding box center [1083, 578] width 85 height 30
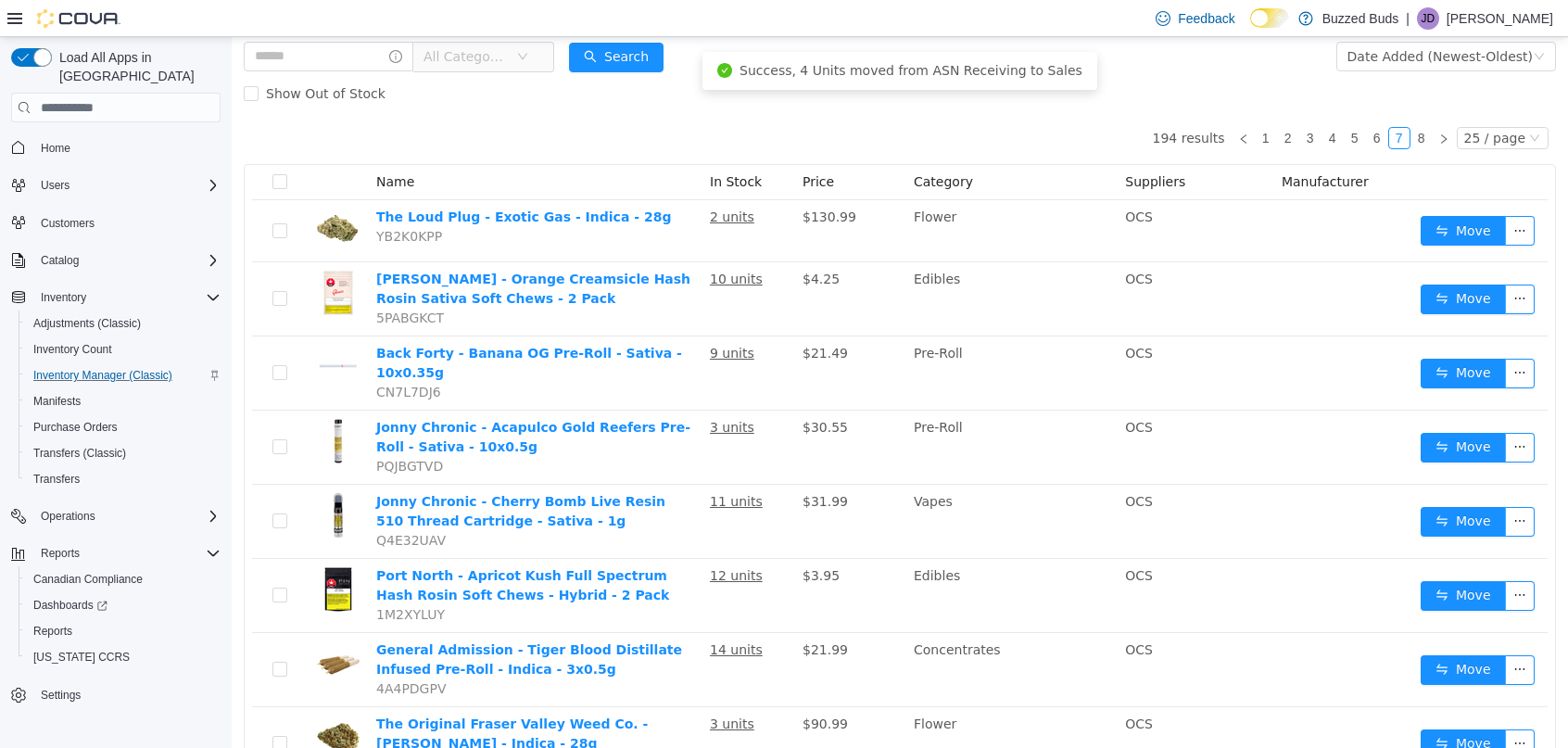
scroll to position [103, 0]
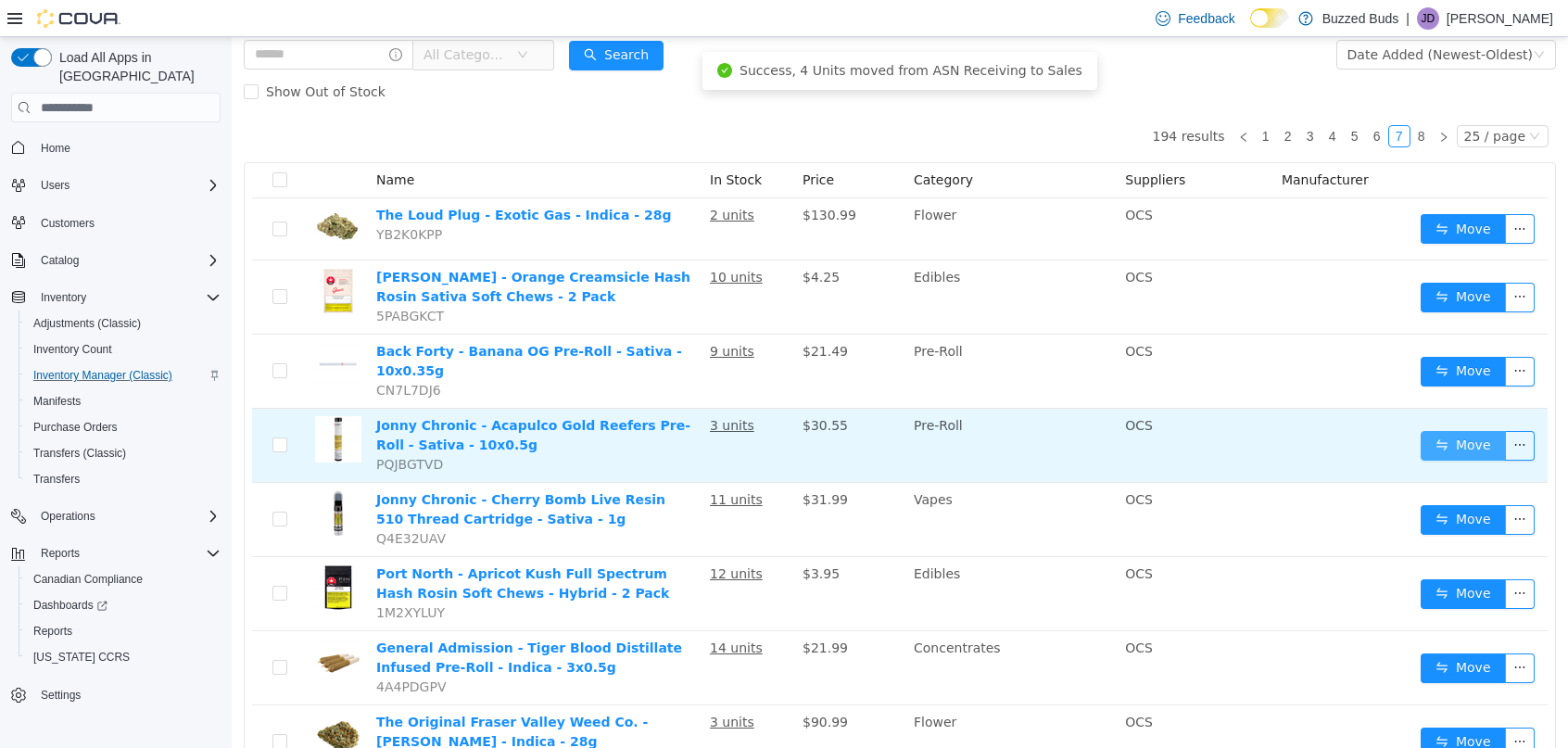
click at [1452, 449] on button "Move" at bounding box center [1464, 446] width 85 height 30
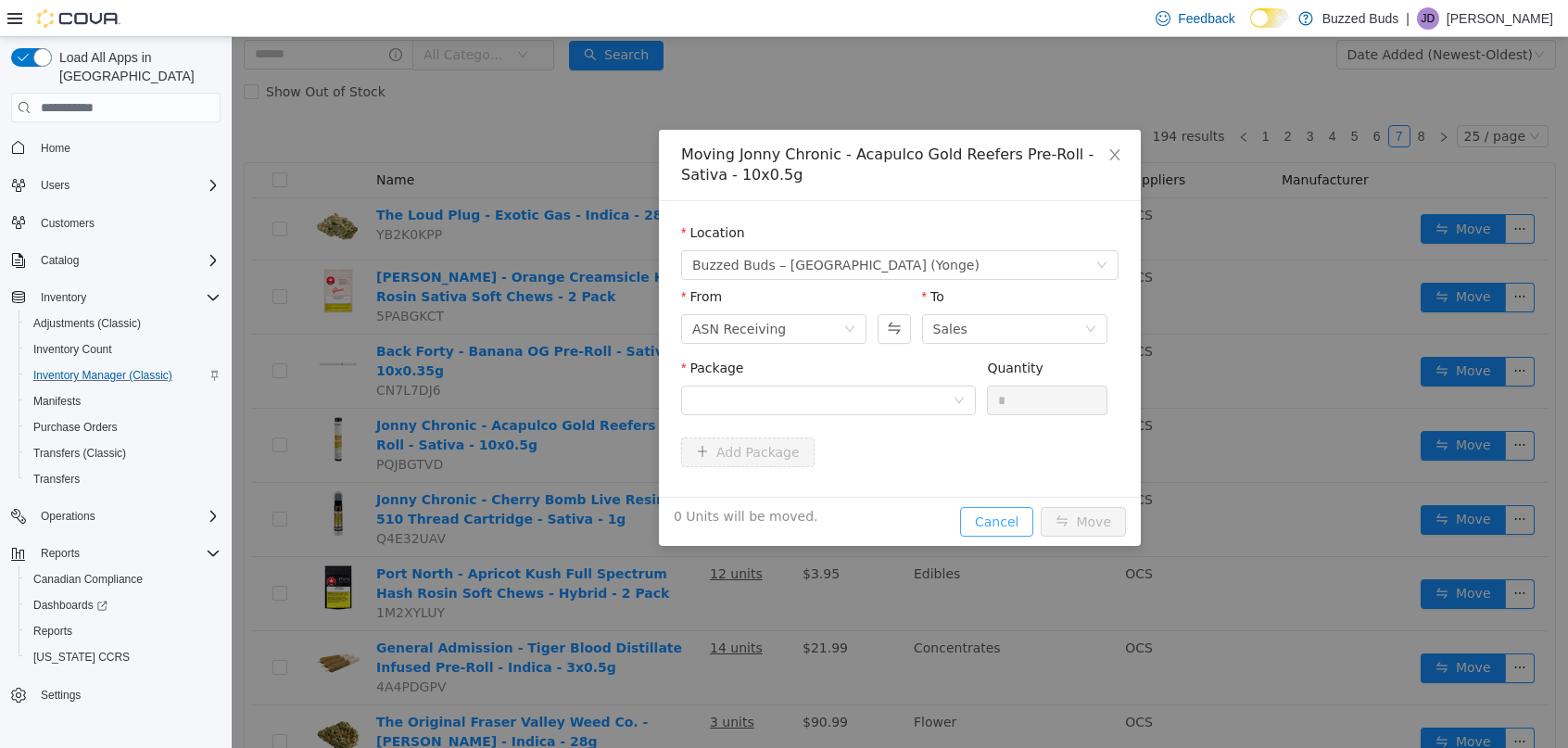
click at [999, 519] on button "Cancel" at bounding box center [997, 523] width 73 height 30
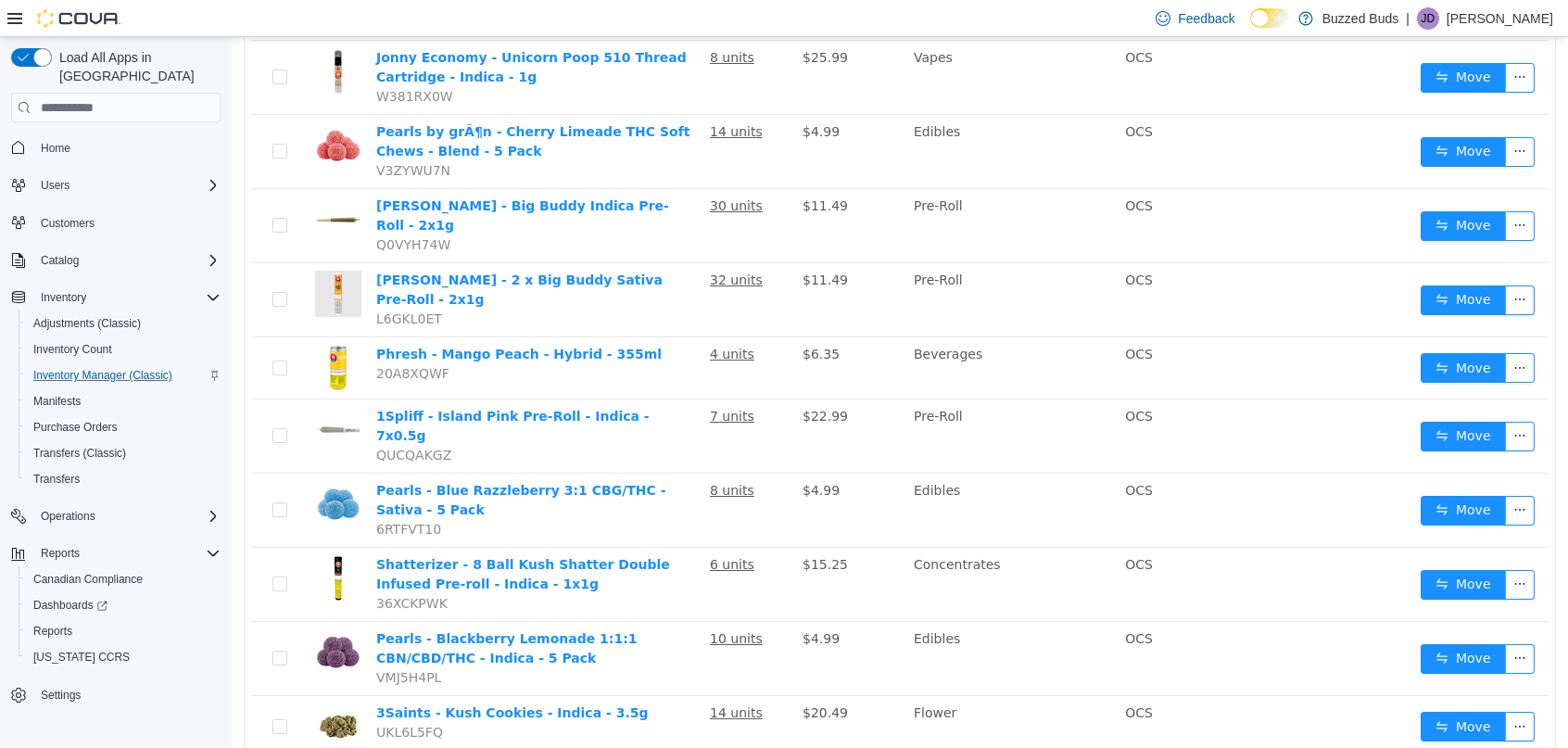
scroll to position [847, 0]
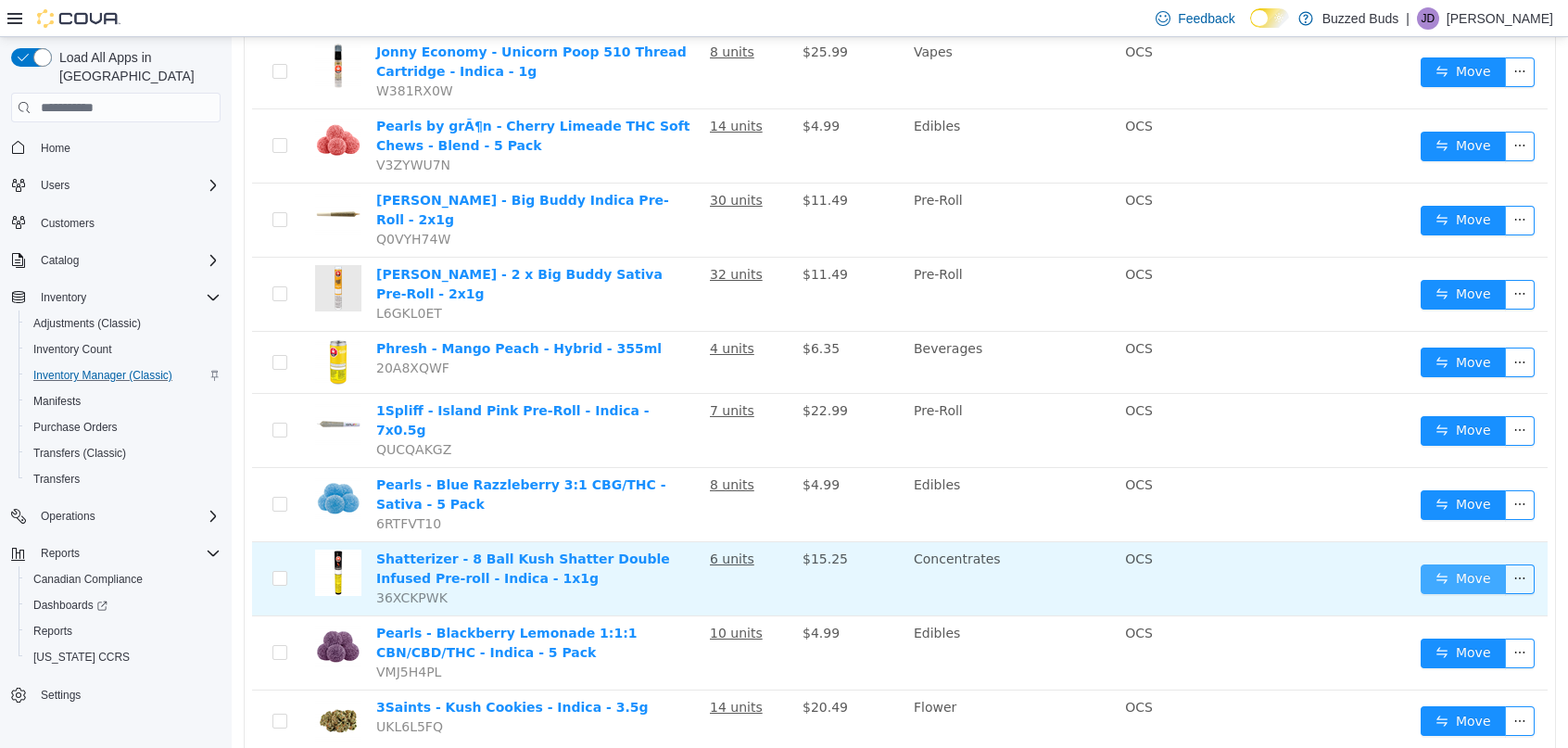
click at [1447, 564] on button "Move" at bounding box center [1464, 579] width 85 height 30
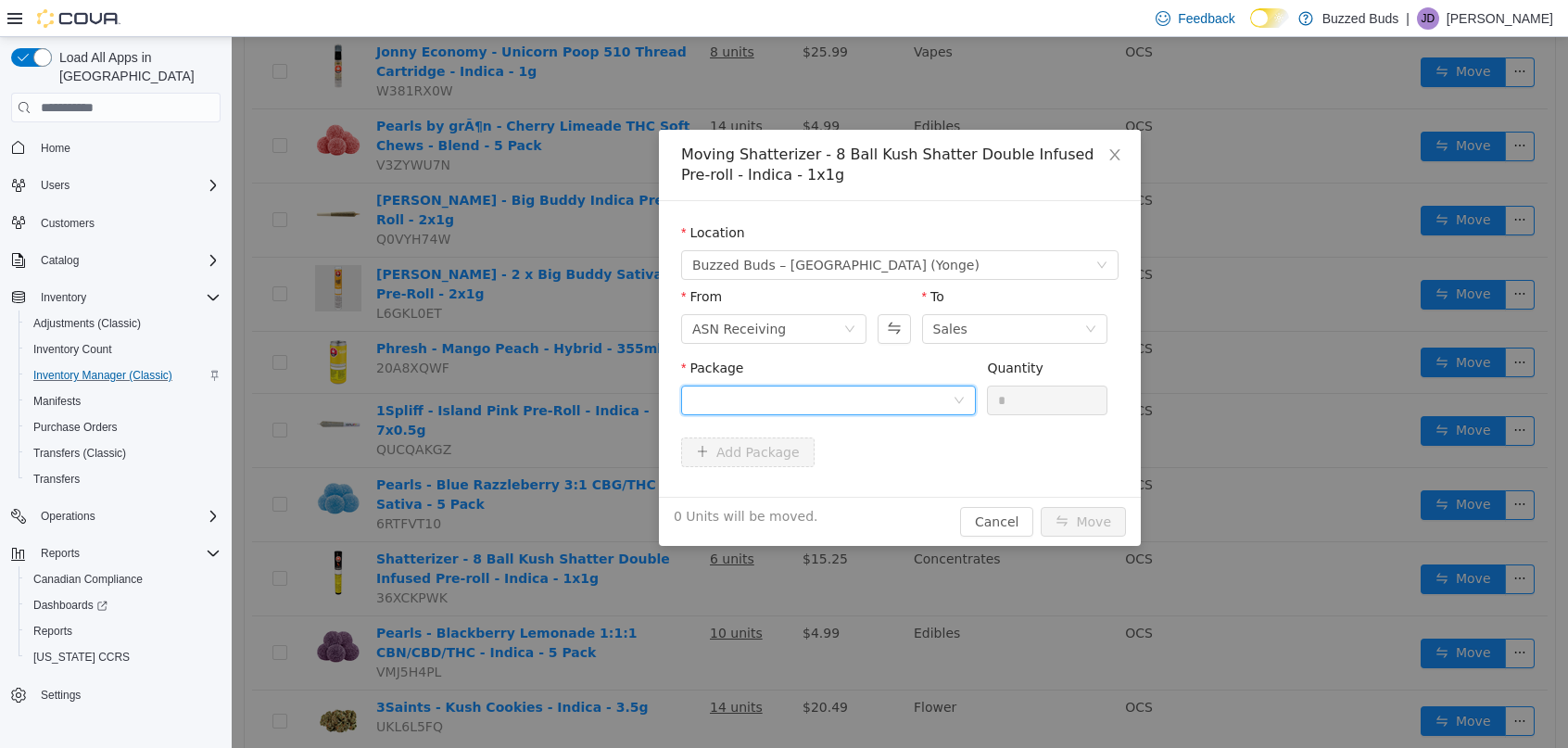
click at [810, 407] on div at bounding box center [822, 400] width 260 height 28
click at [801, 472] on li "IR134841 Quantity : 6 Units" at bounding box center [828, 477] width 295 height 50
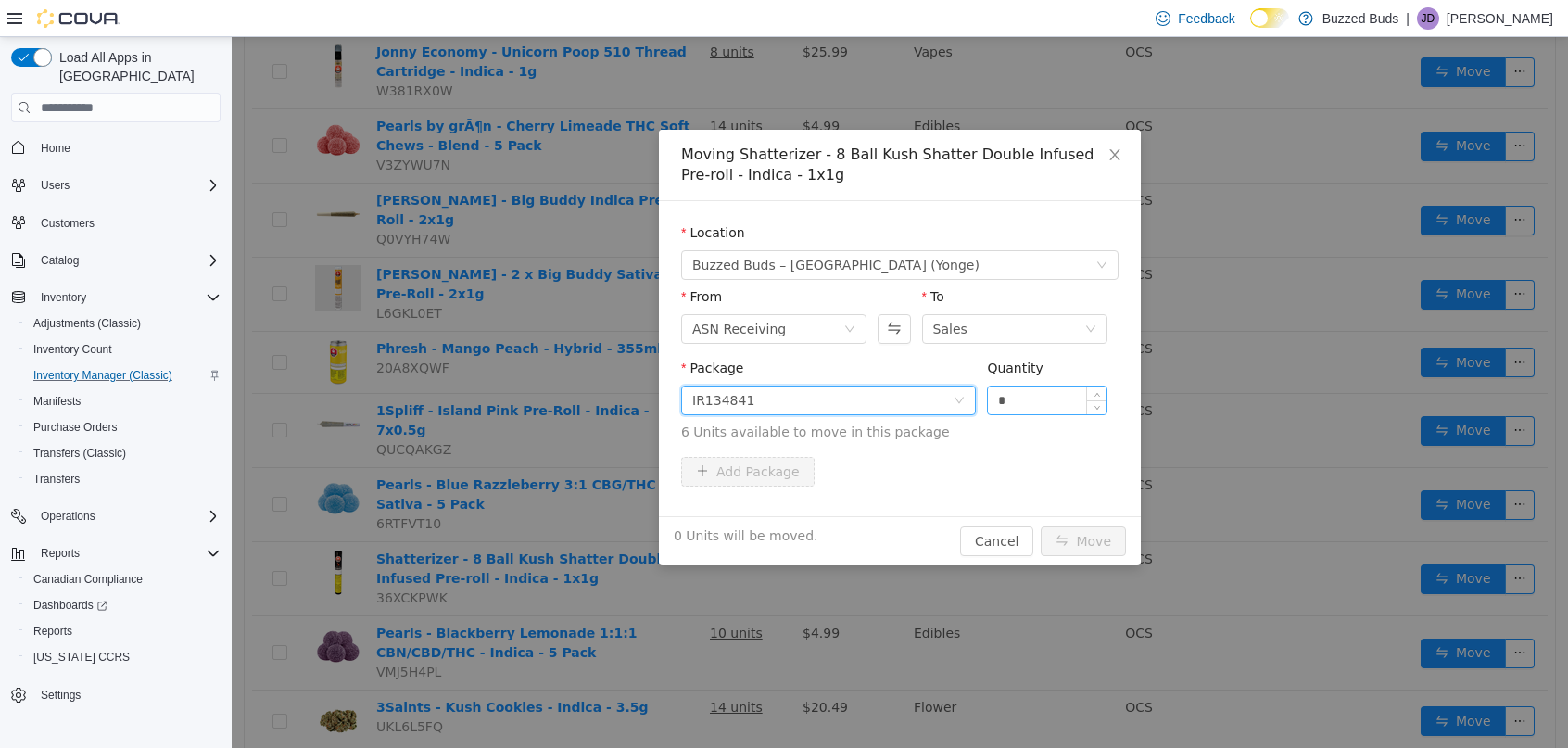
click at [1021, 404] on input "*" at bounding box center [1047, 400] width 118 height 28
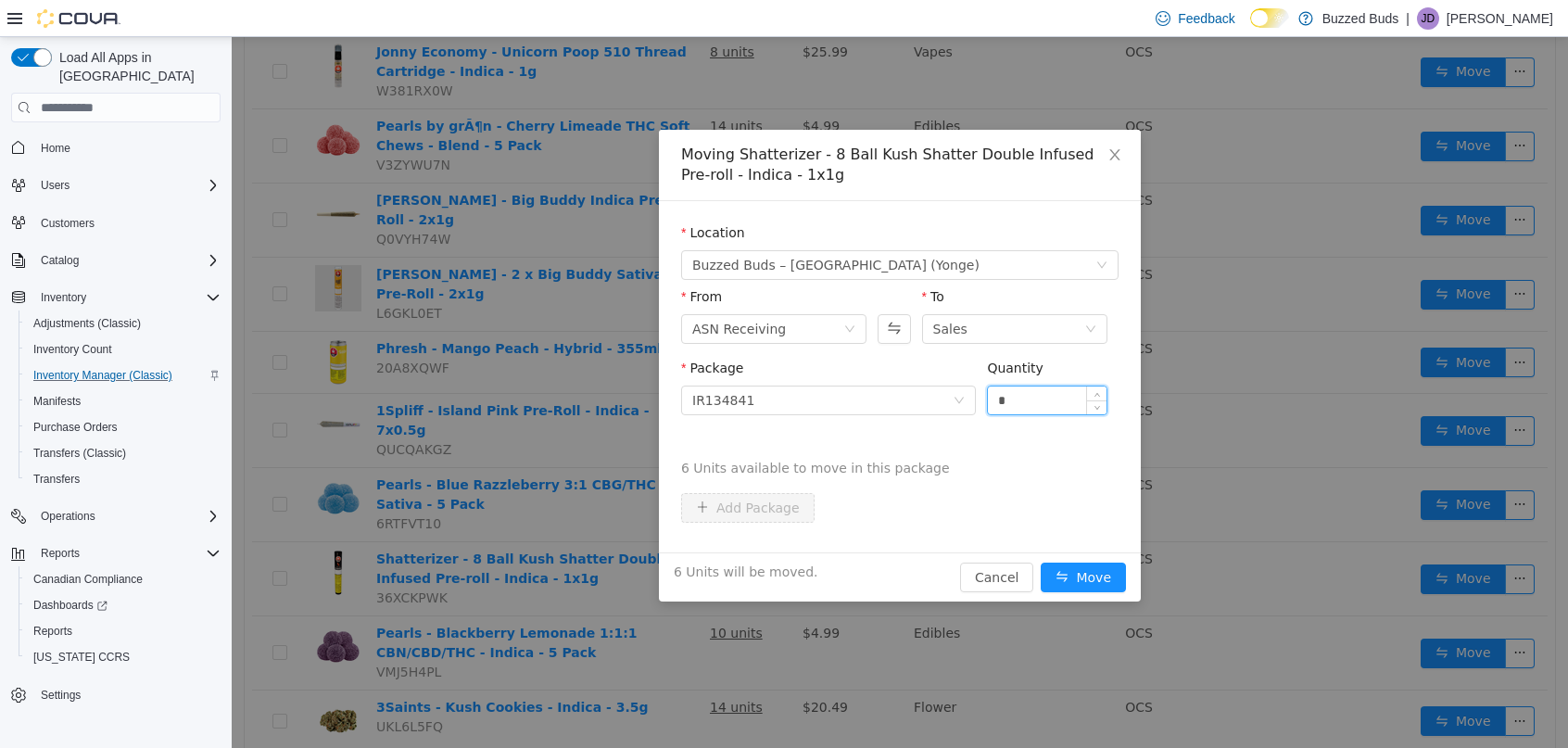
type input "*"
click at [1041, 563] on button "Move" at bounding box center [1083, 578] width 85 height 30
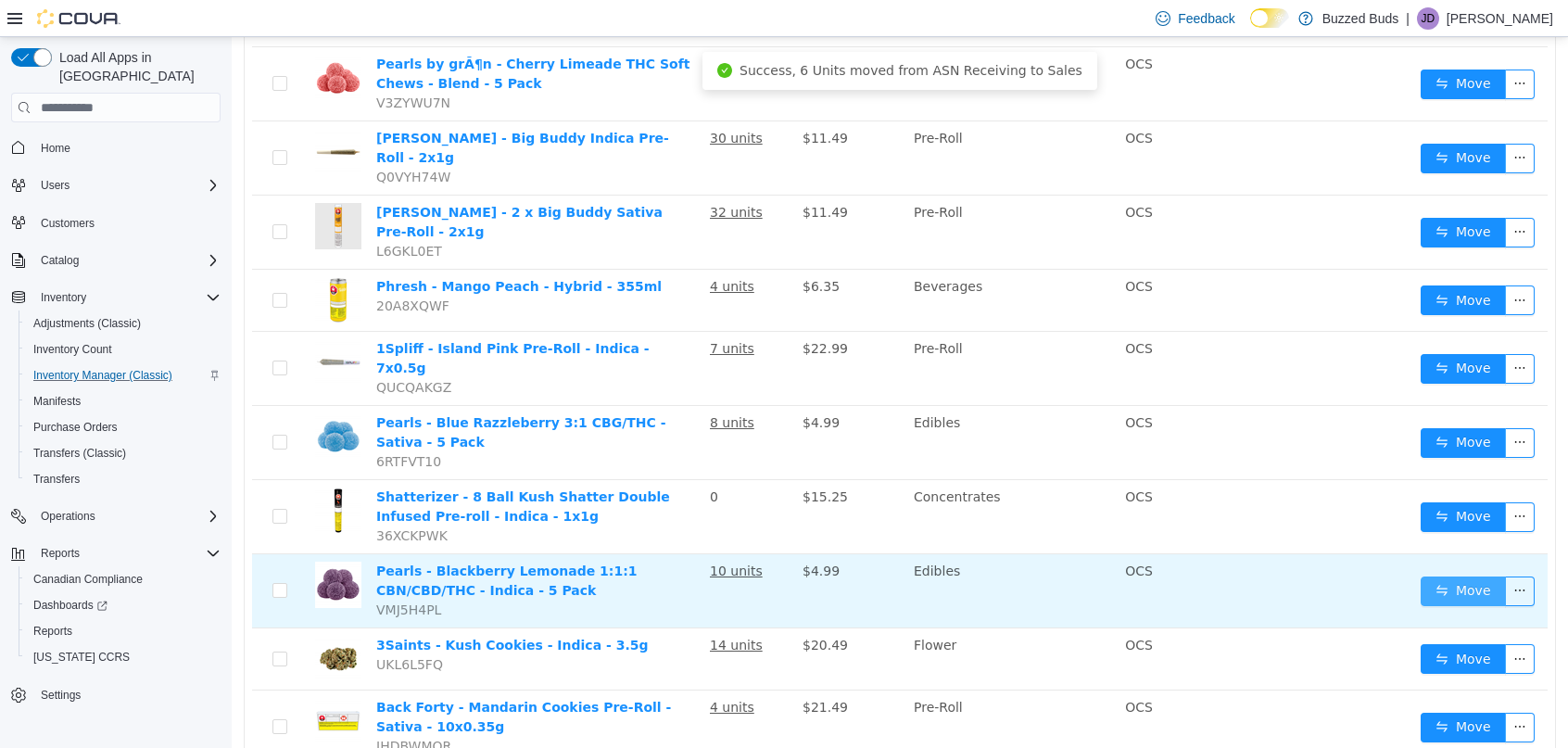
click at [1456, 577] on button "Move" at bounding box center [1464, 592] width 85 height 30
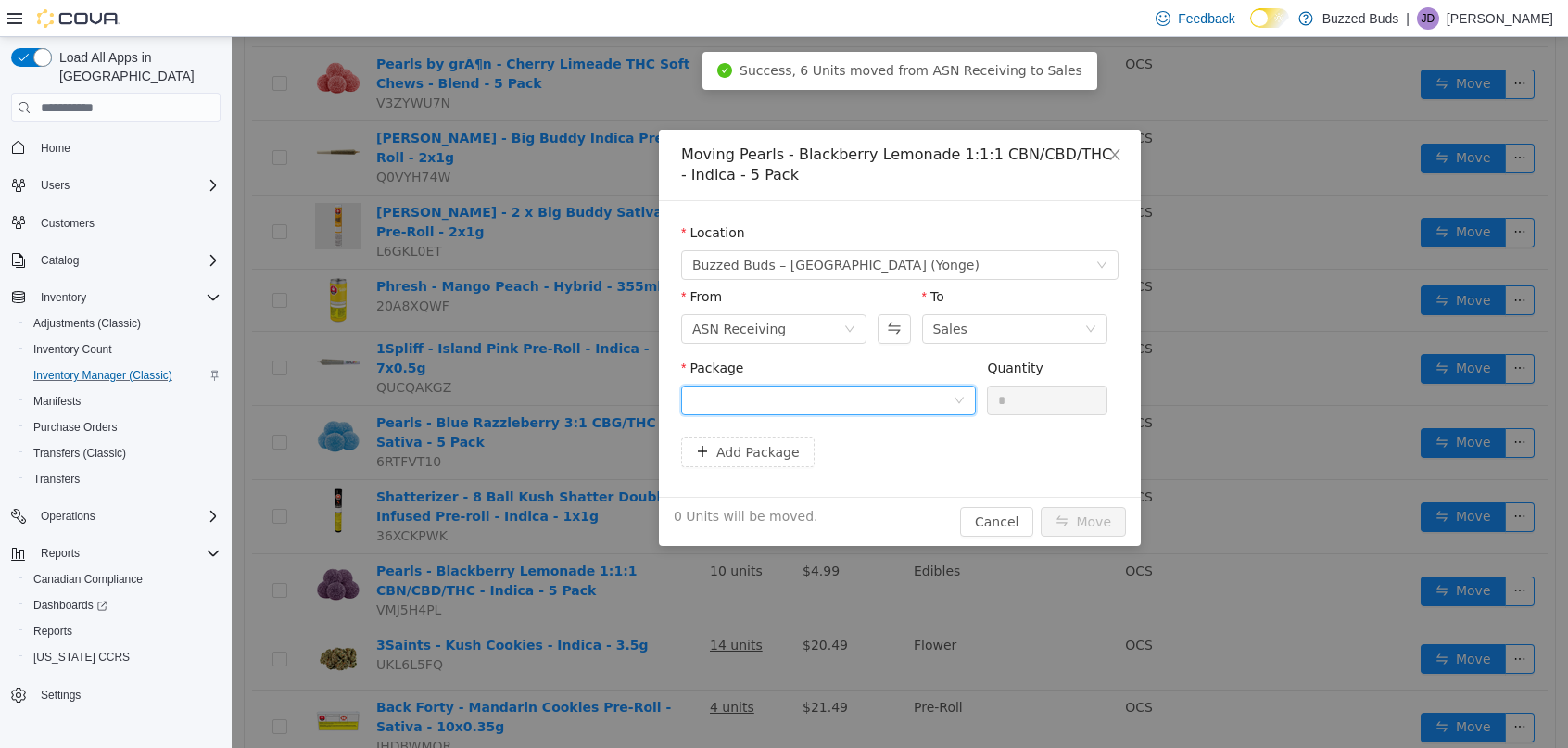
click at [751, 407] on div at bounding box center [822, 400] width 260 height 28
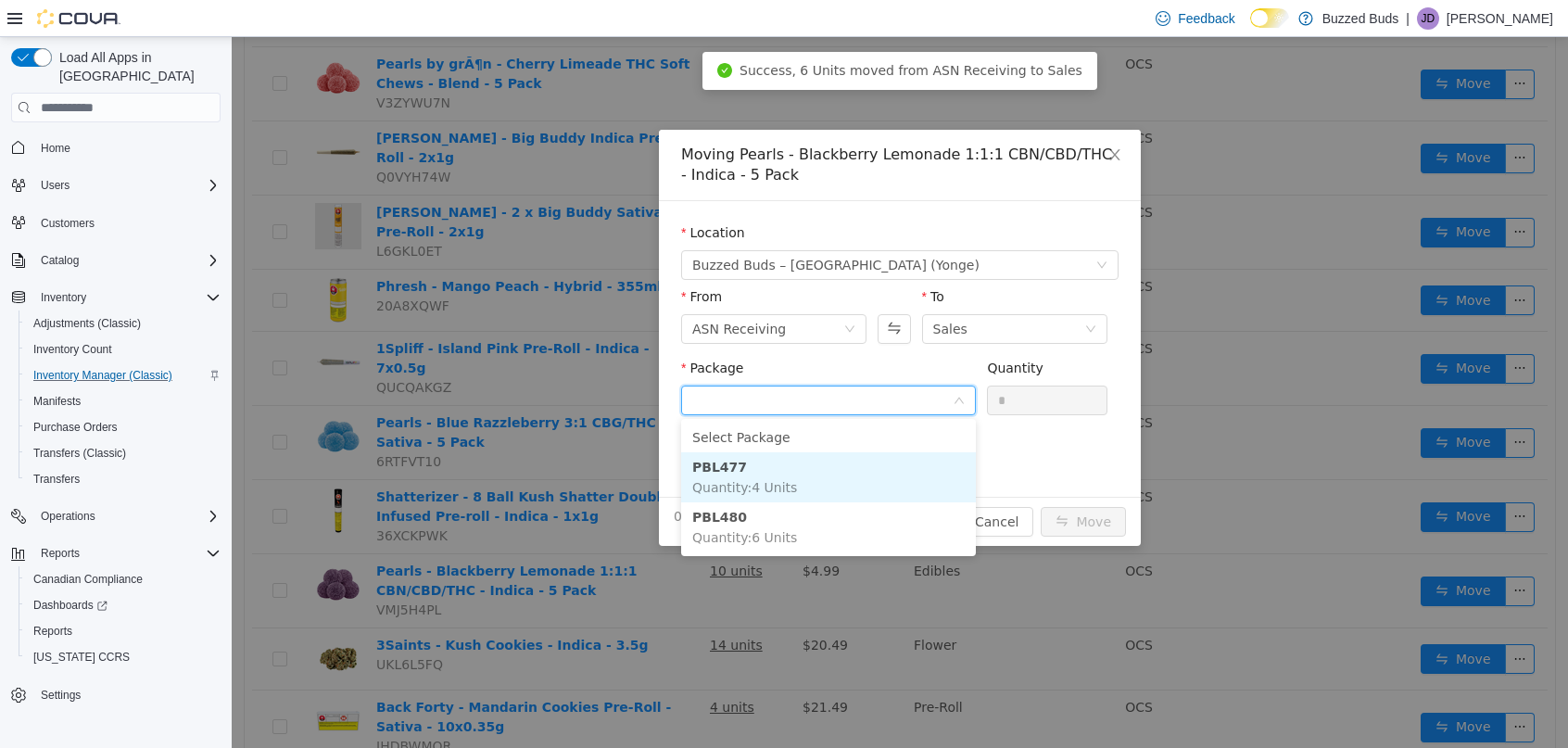
click at [764, 477] on li "PBL477 Quantity : 4 Units" at bounding box center [828, 477] width 295 height 50
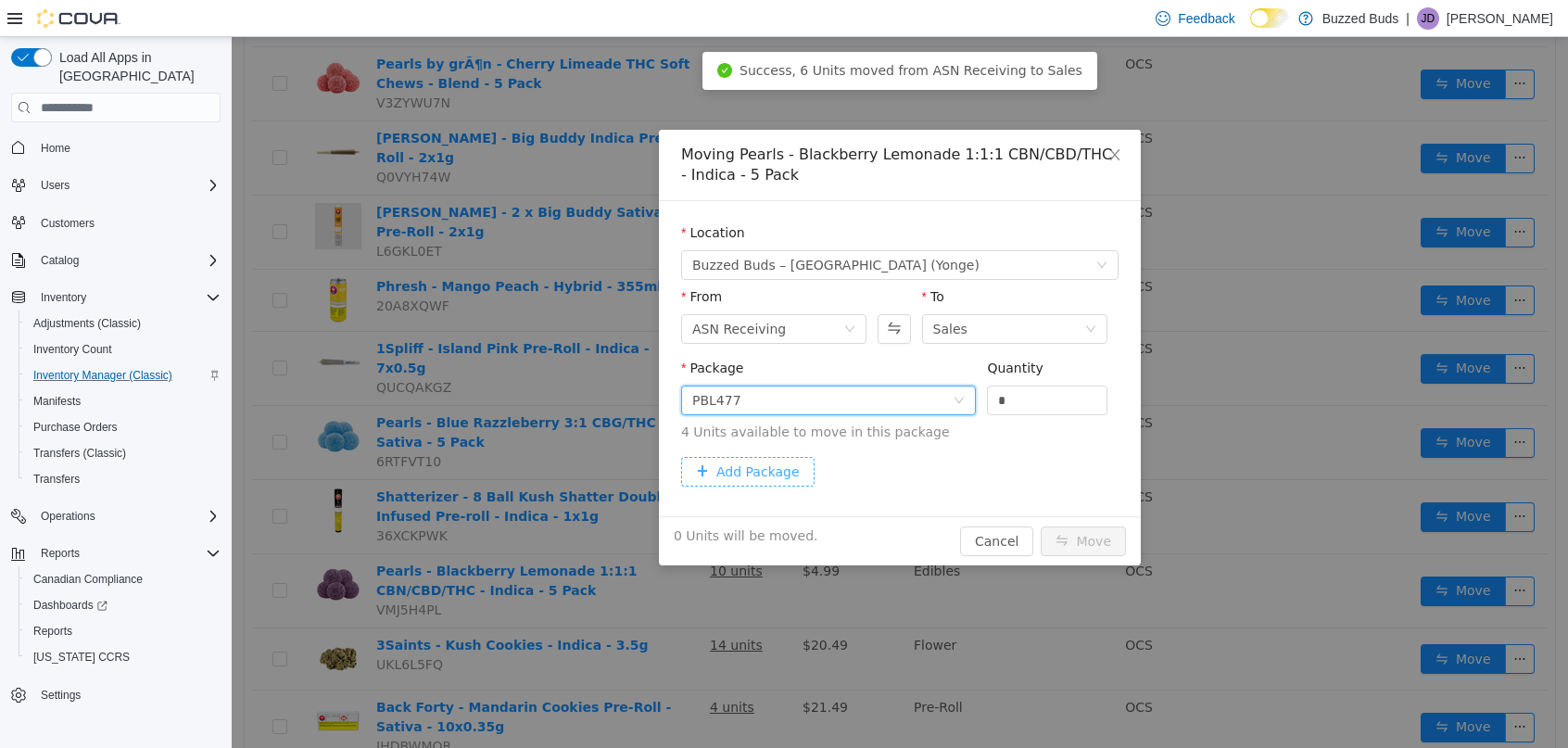
click at [733, 466] on button "Add Package" at bounding box center [748, 472] width 133 height 30
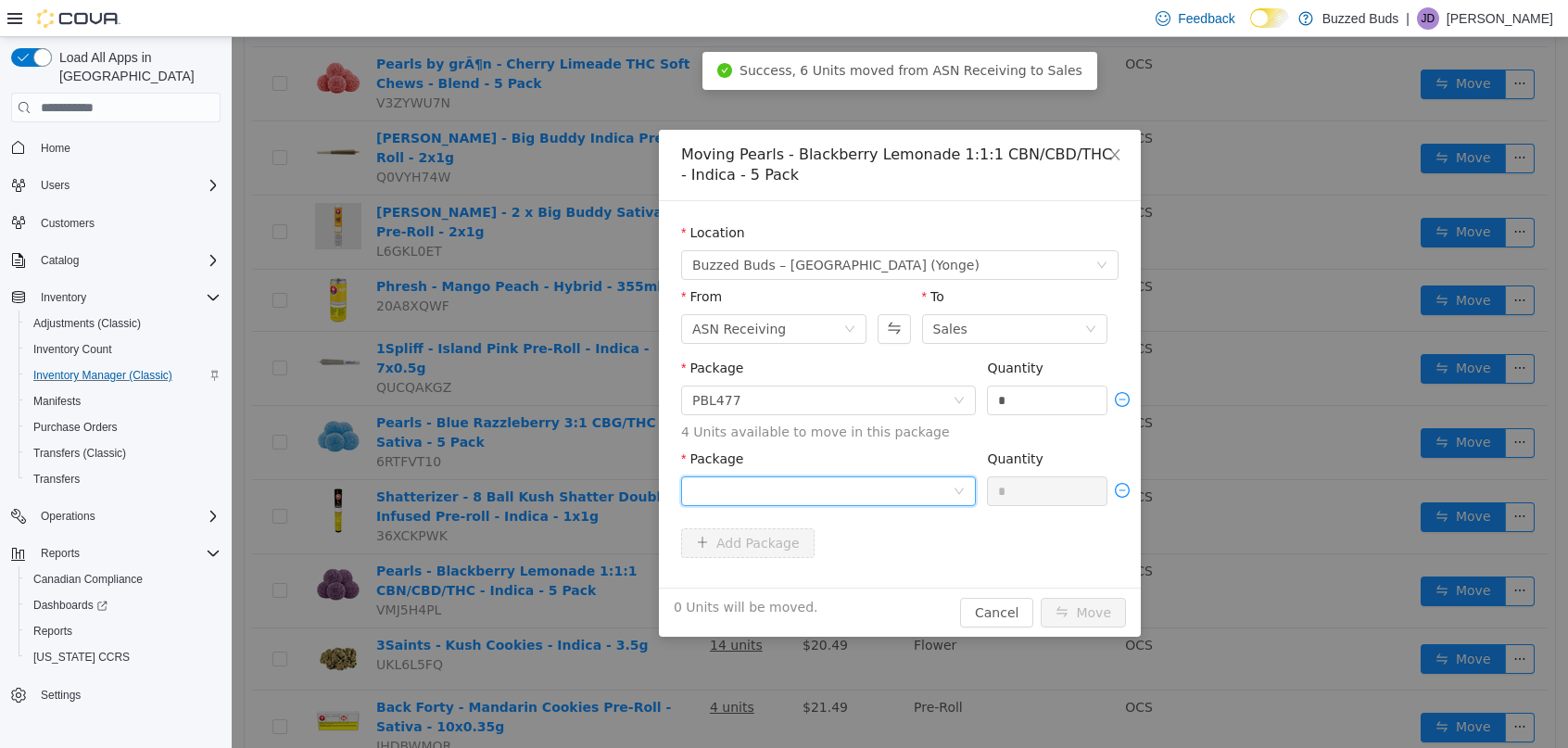
click at [786, 493] on div at bounding box center [822, 492] width 260 height 28
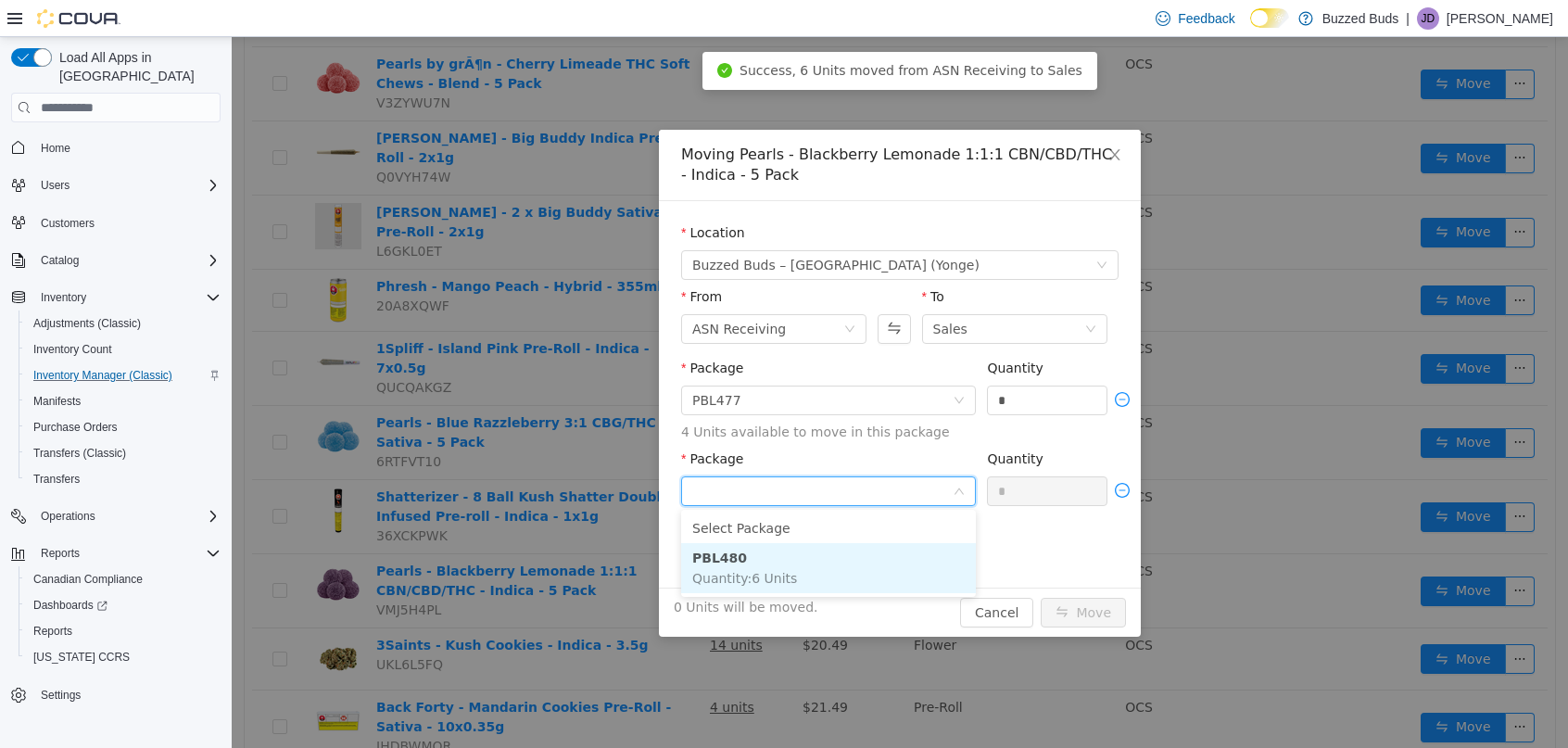
click at [778, 566] on li "PBL480 Quantity : 6 Units" at bounding box center [828, 568] width 295 height 50
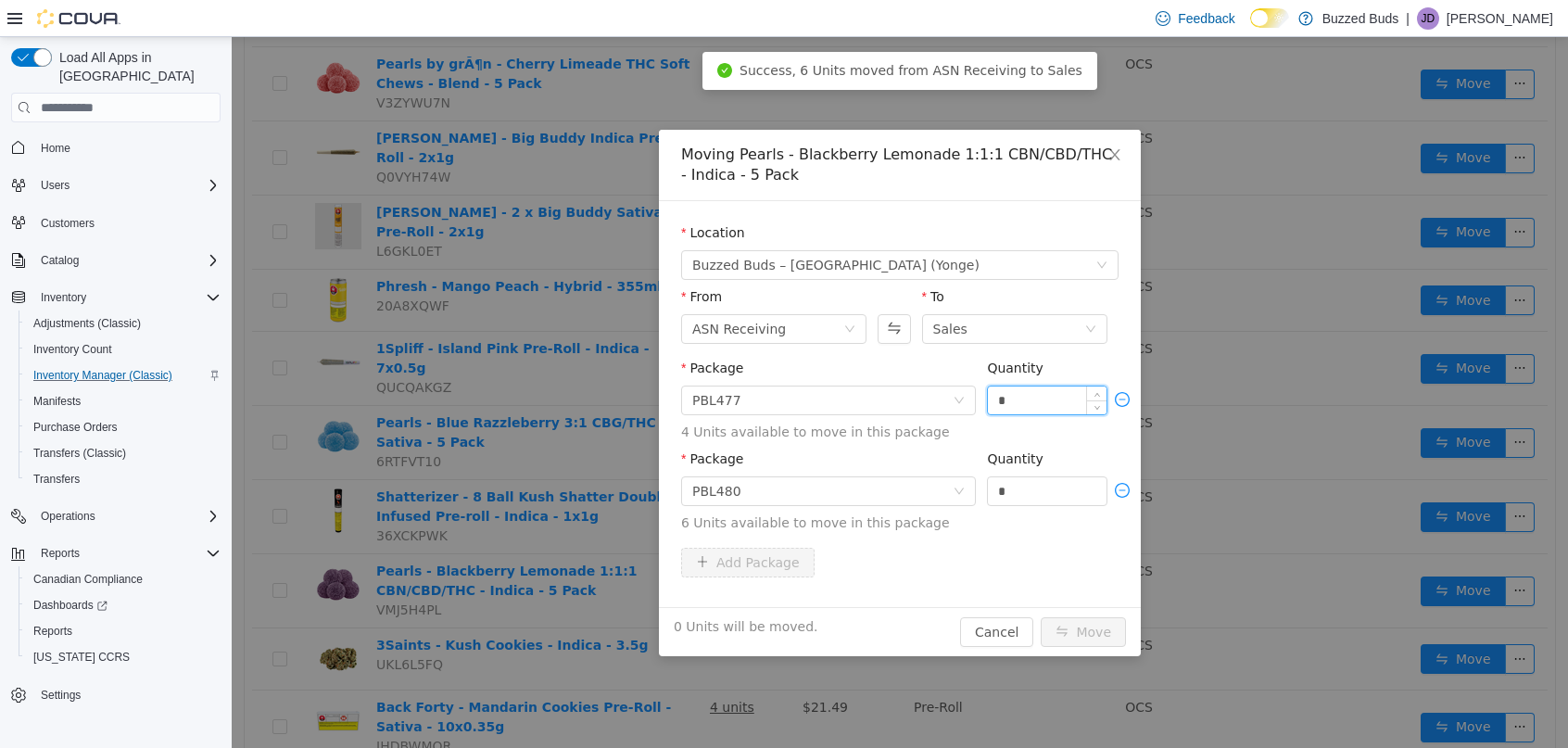
click at [1023, 405] on input "*" at bounding box center [1047, 400] width 118 height 28
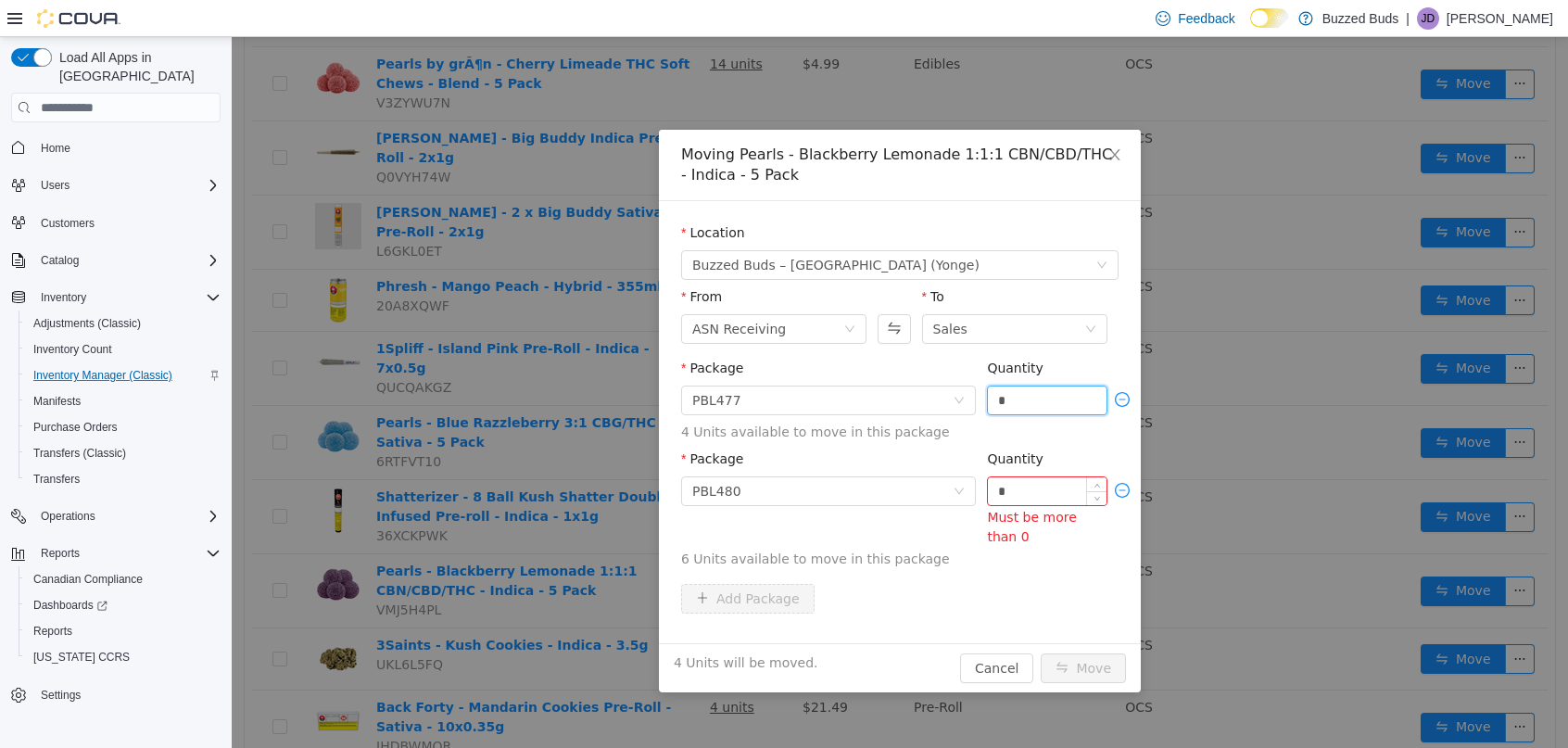
type input "*"
click at [1040, 500] on input "*" at bounding box center [1047, 492] width 118 height 28
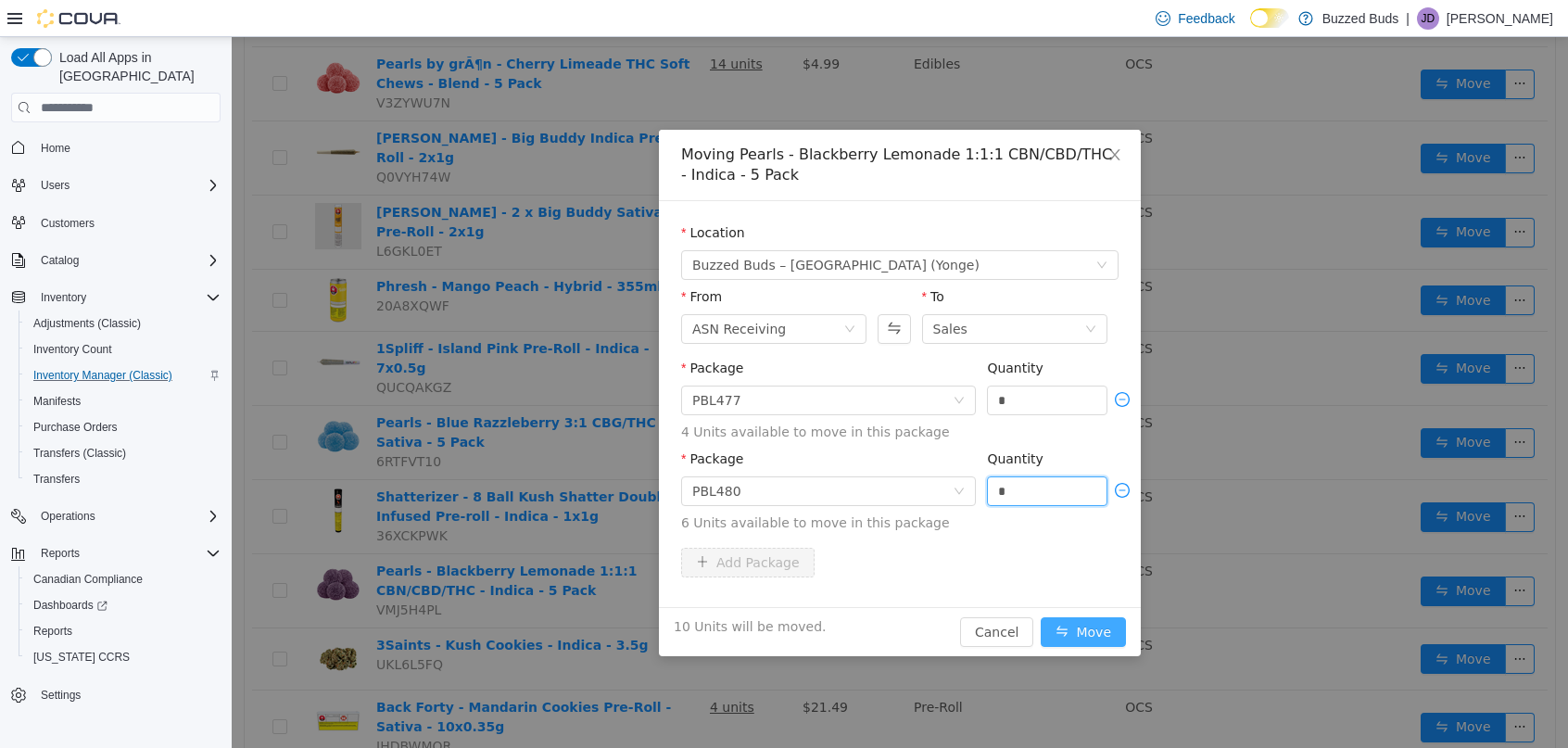
type input "*"
click at [1085, 626] on button "Move" at bounding box center [1083, 633] width 85 height 30
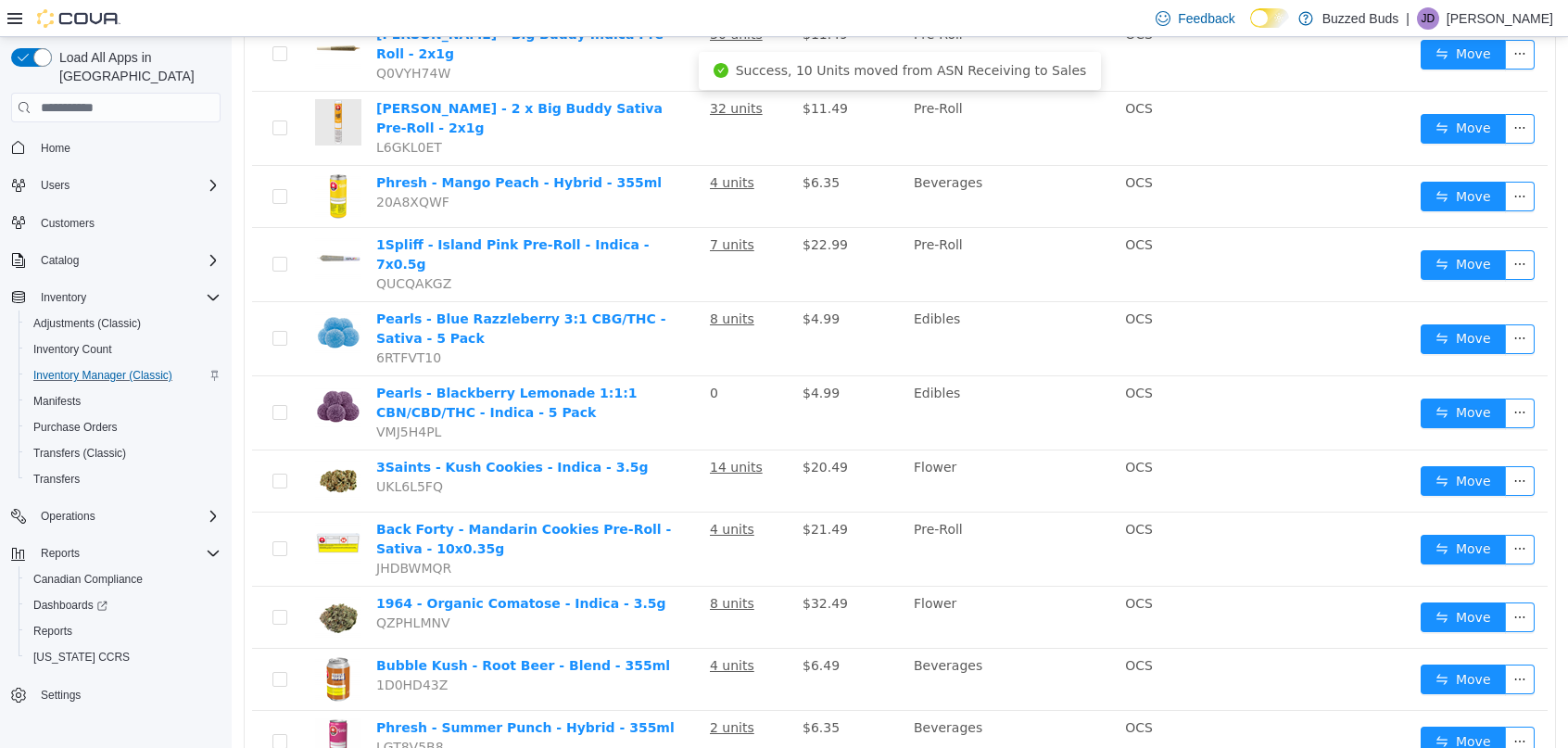
scroll to position [972, 0]
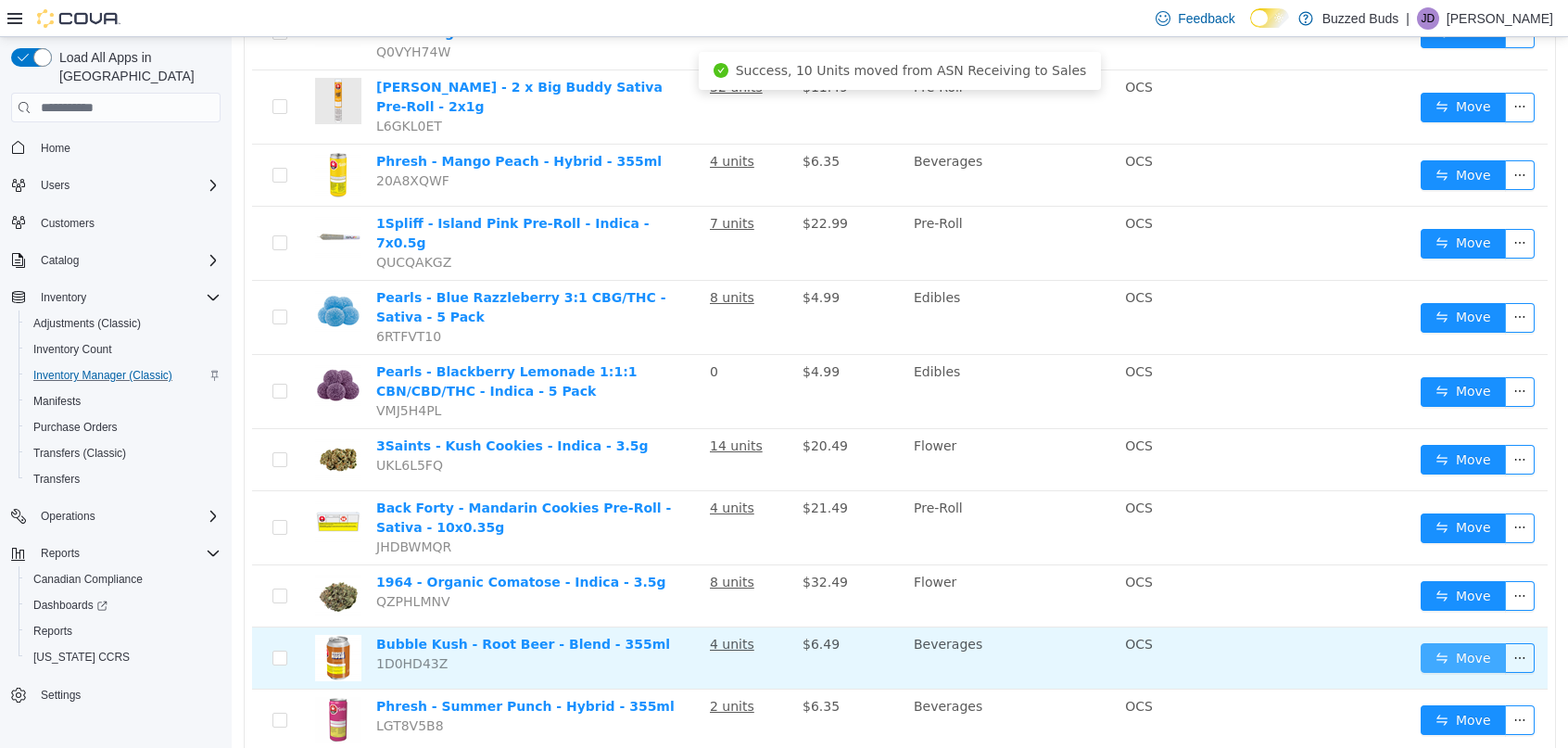
click at [1441, 644] on button "Move" at bounding box center [1464, 659] width 85 height 30
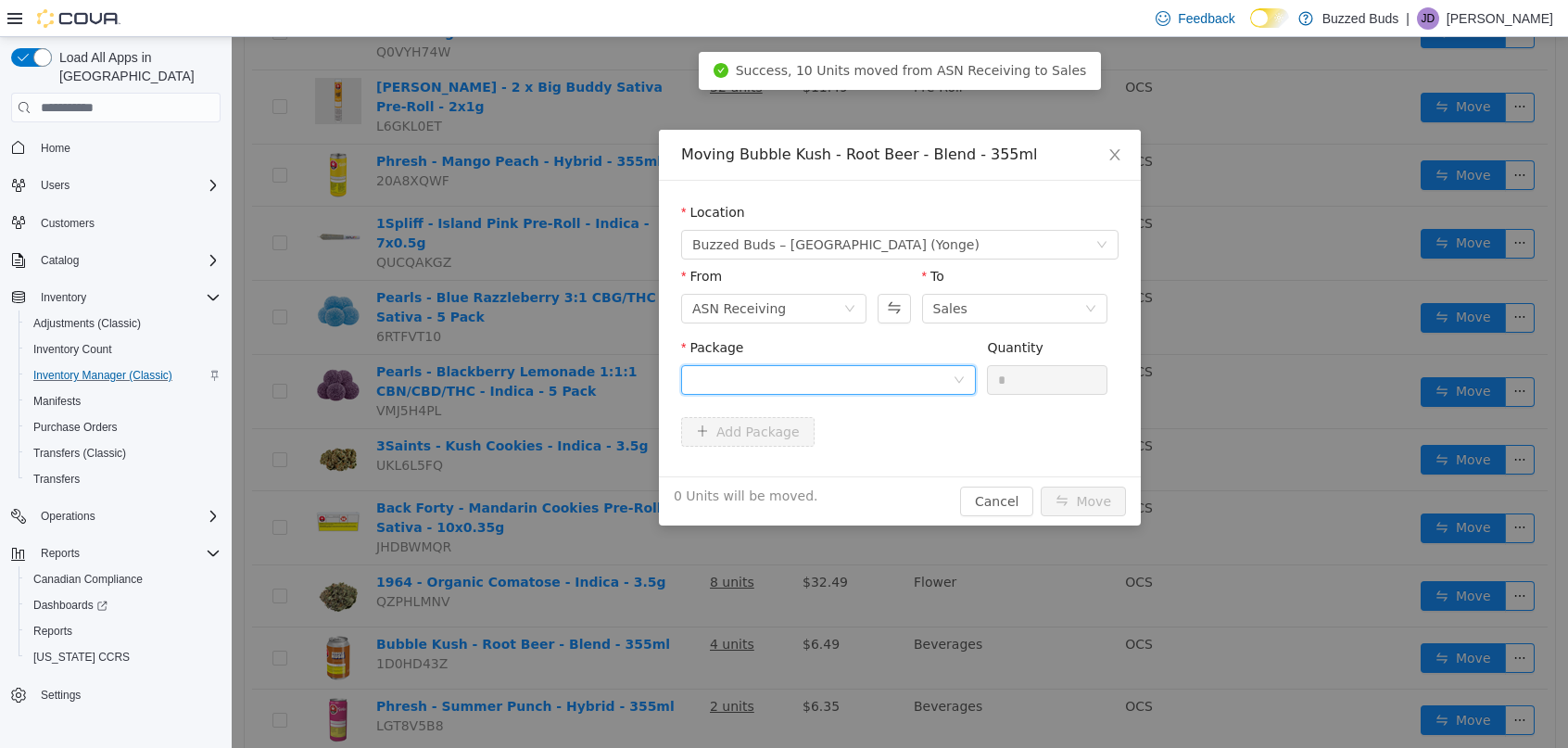
click at [908, 383] on div at bounding box center [822, 380] width 260 height 28
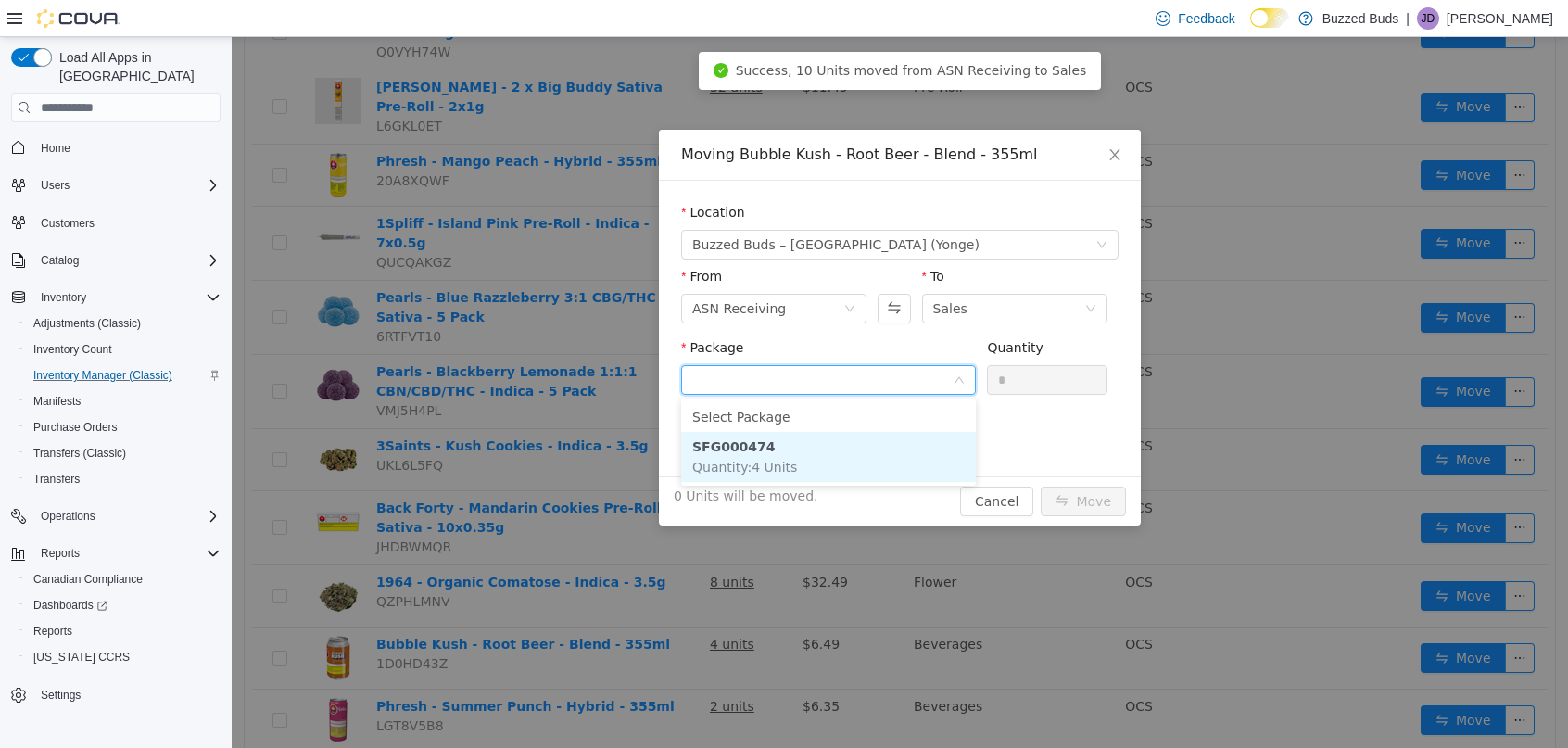
click at [832, 474] on li "SFG000474 Quantity : 4 Units" at bounding box center [828, 457] width 295 height 50
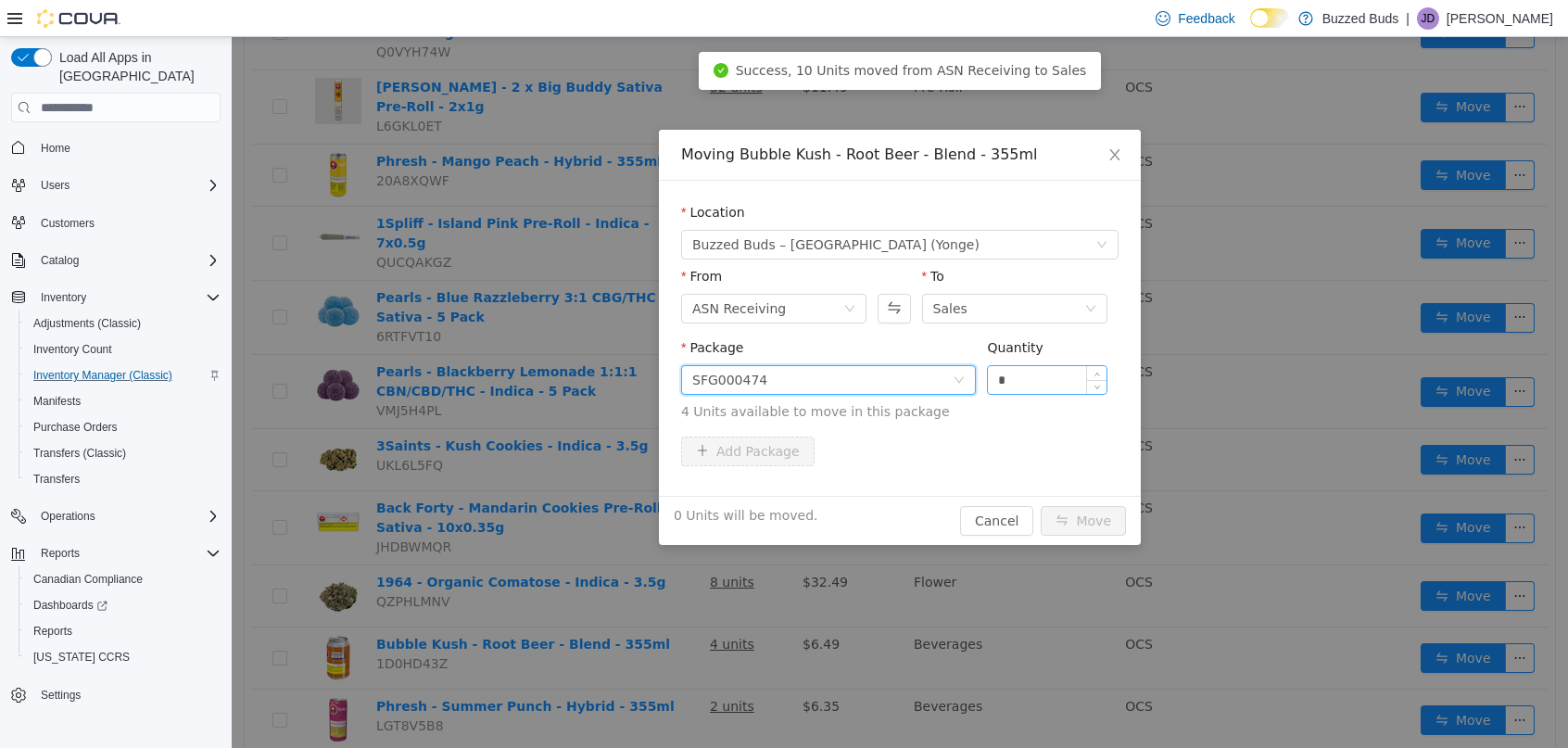
click at [1020, 387] on input "*" at bounding box center [1047, 380] width 118 height 28
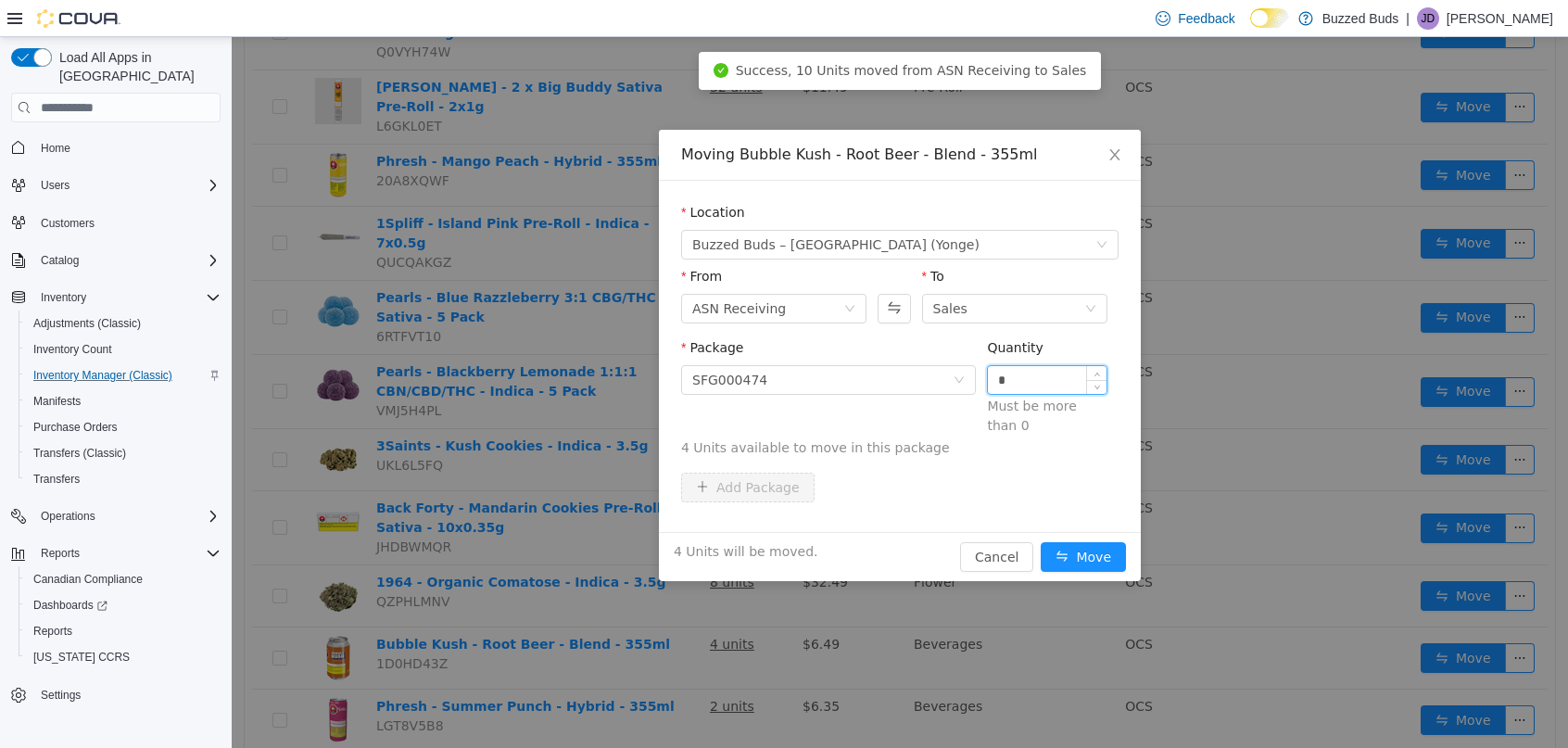
type input "*"
click at [1041, 542] on button "Move" at bounding box center [1083, 557] width 85 height 30
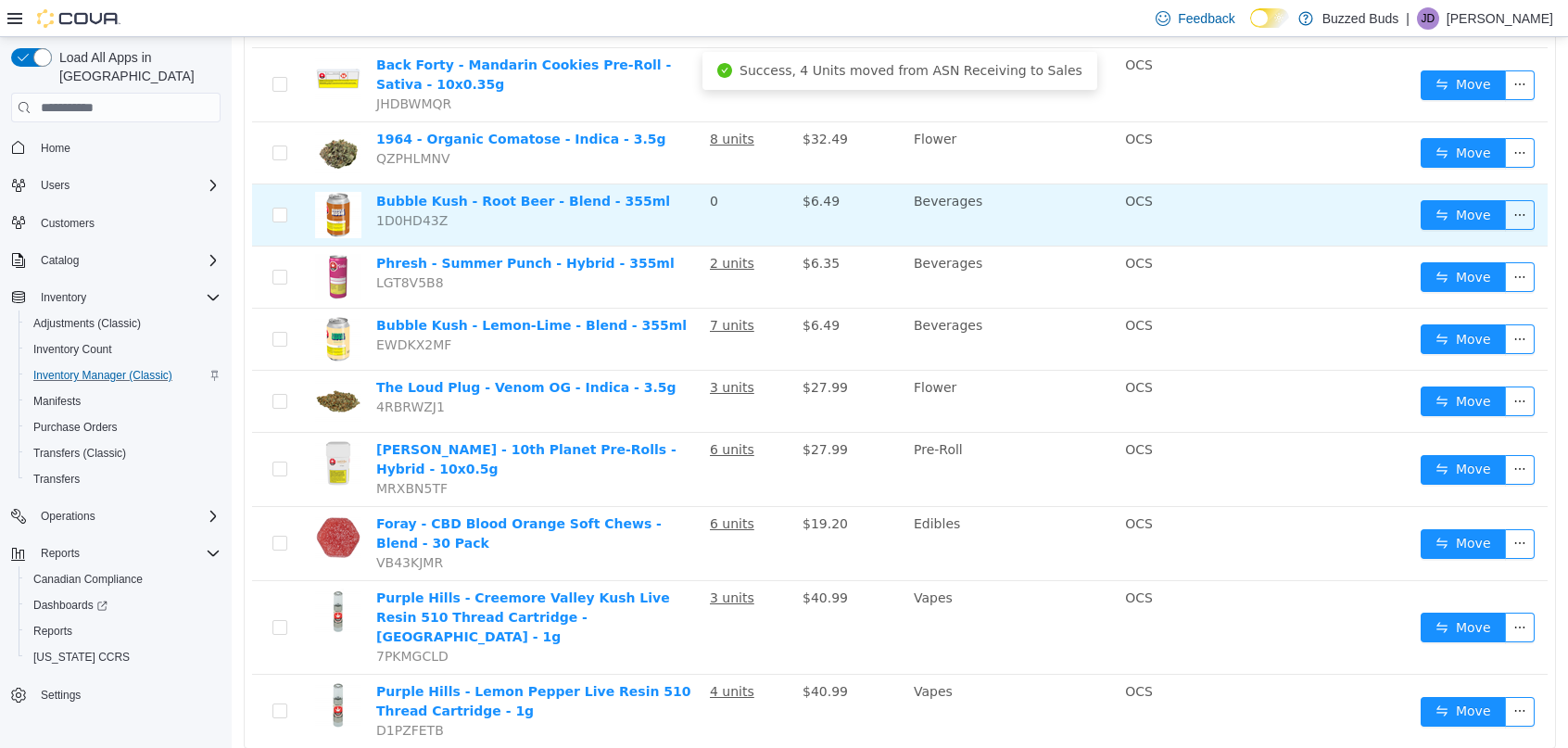
scroll to position [1352, 0]
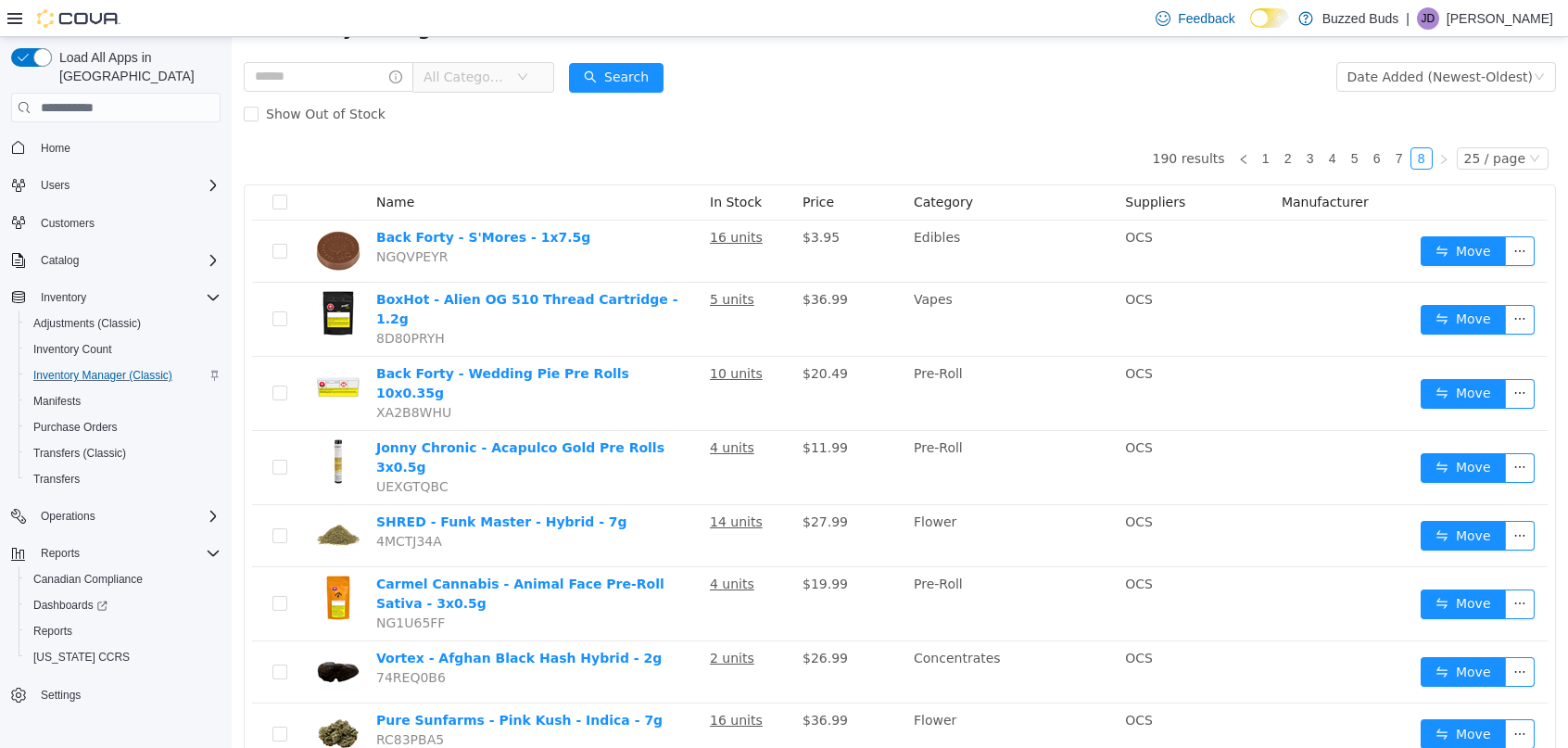
scroll to position [87, 0]
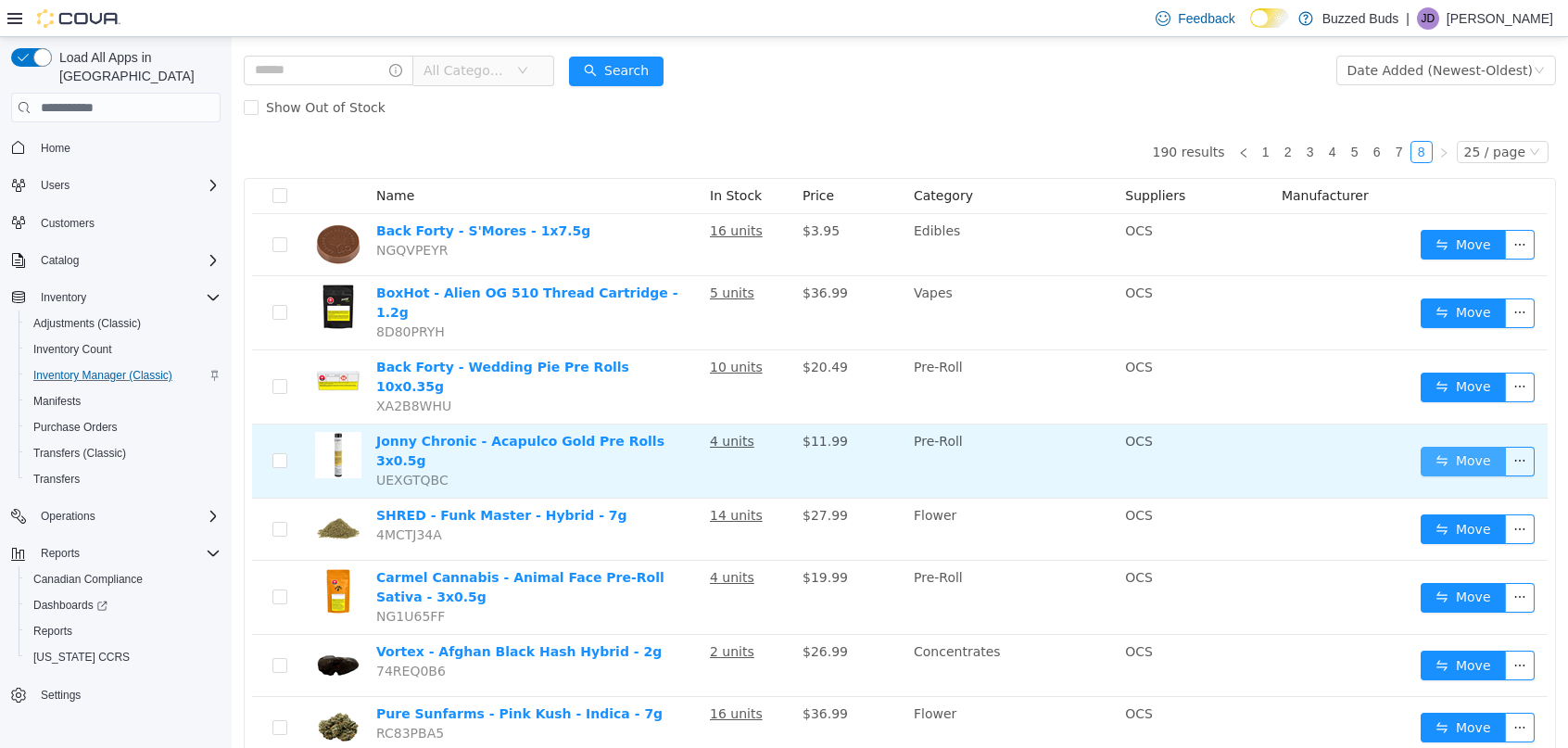
click at [1445, 447] on button "Move" at bounding box center [1464, 462] width 85 height 30
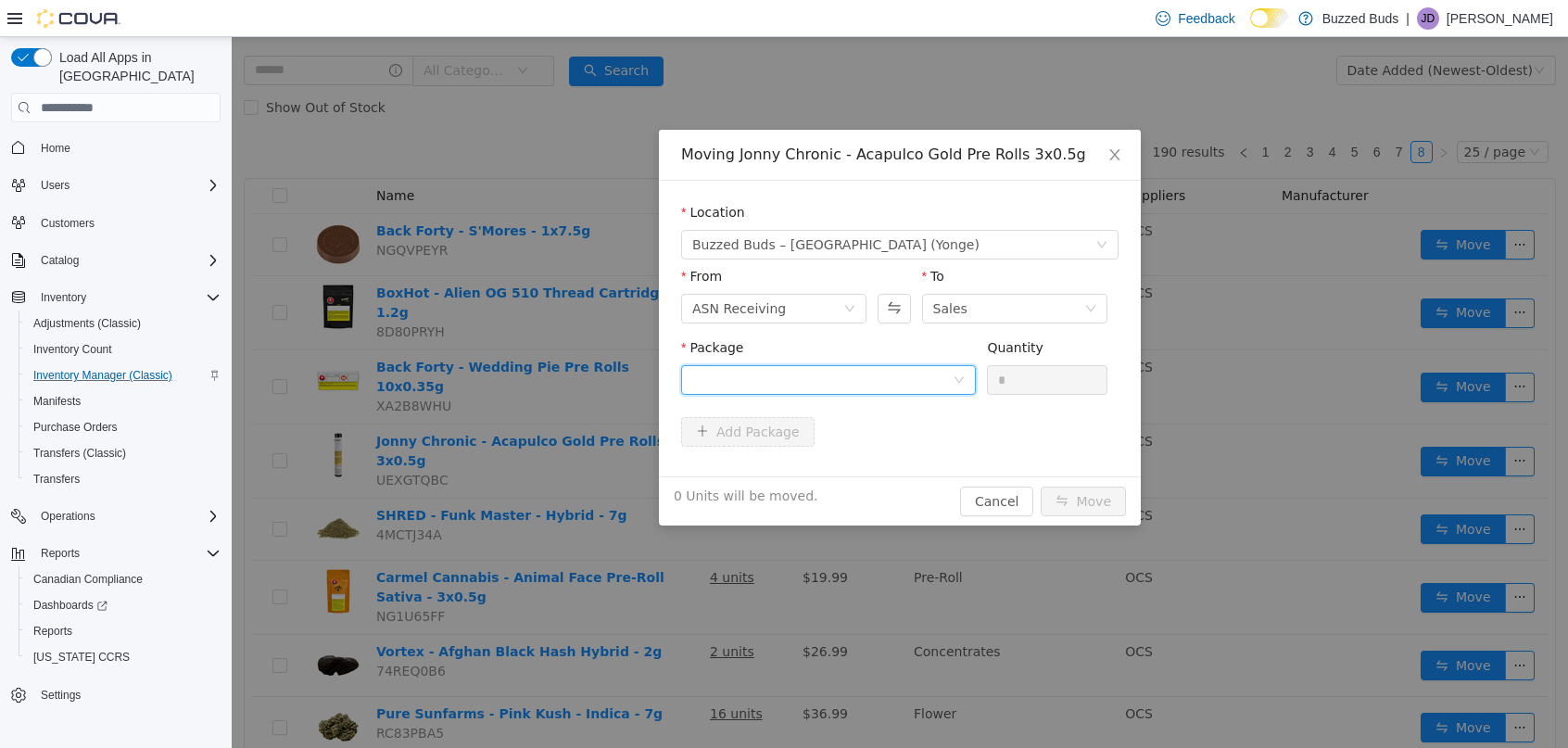
click at [840, 373] on div at bounding box center [822, 380] width 260 height 28
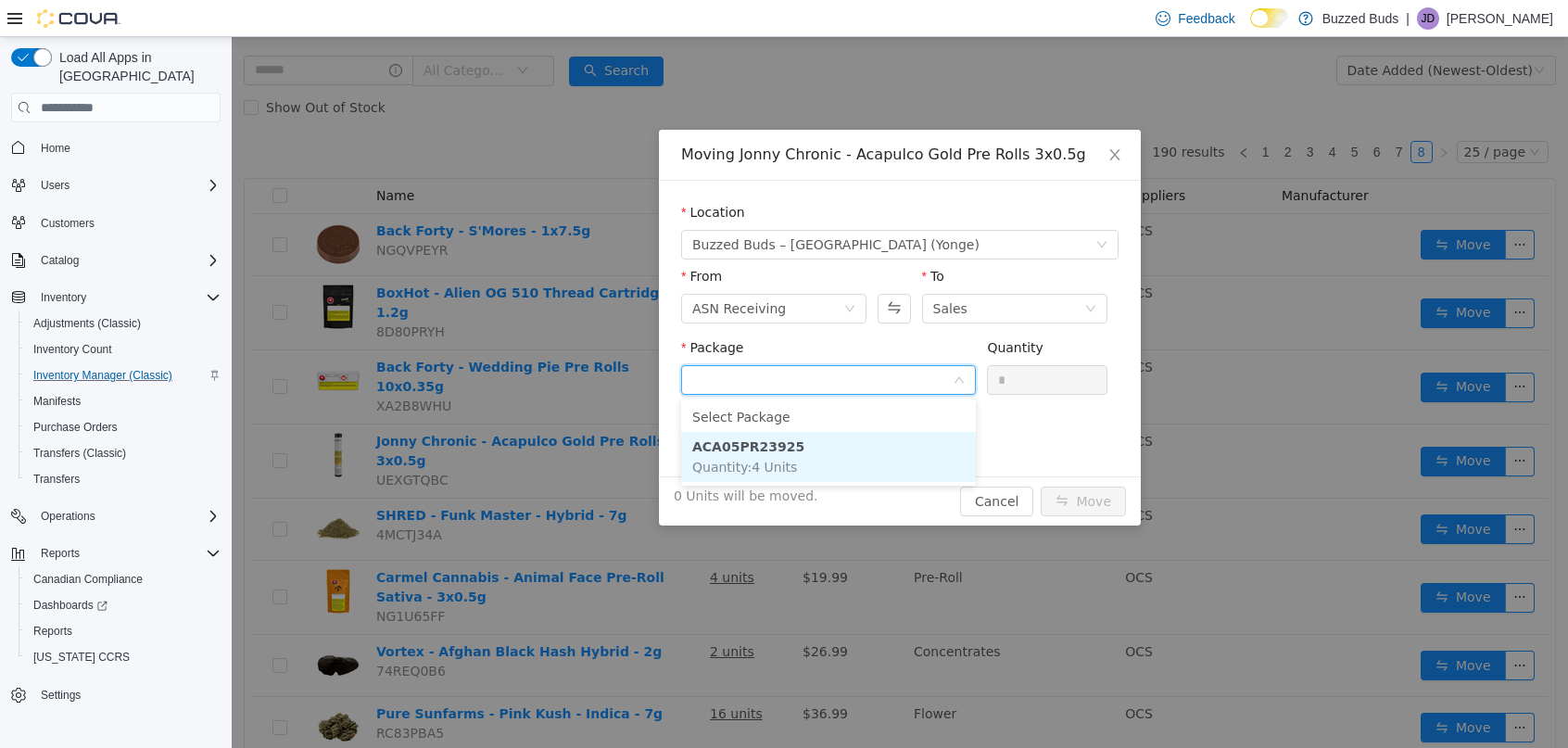
click at [786, 466] on span "Quantity : 4 Units" at bounding box center [744, 467] width 104 height 15
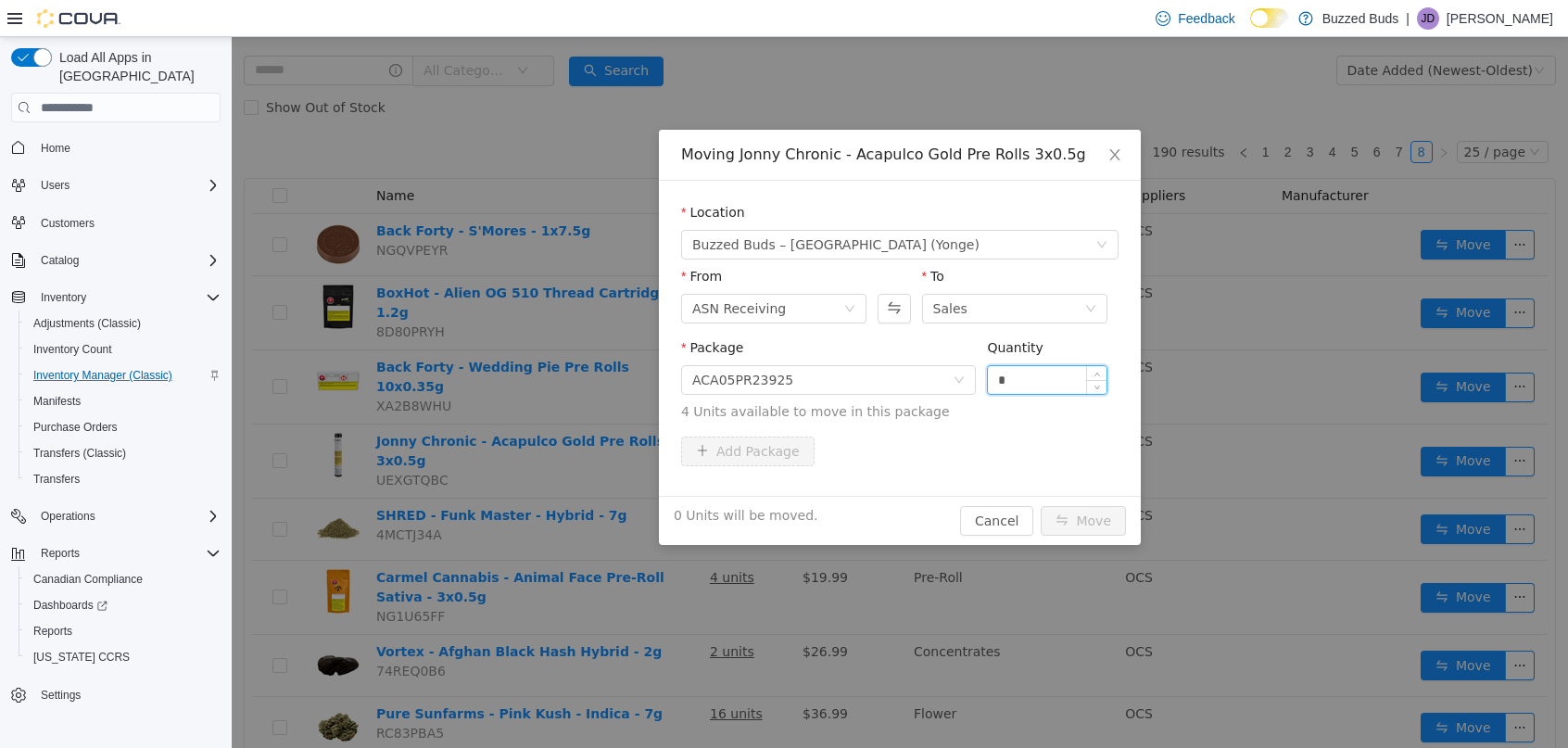
click at [1034, 384] on input "*" at bounding box center [1047, 380] width 118 height 28
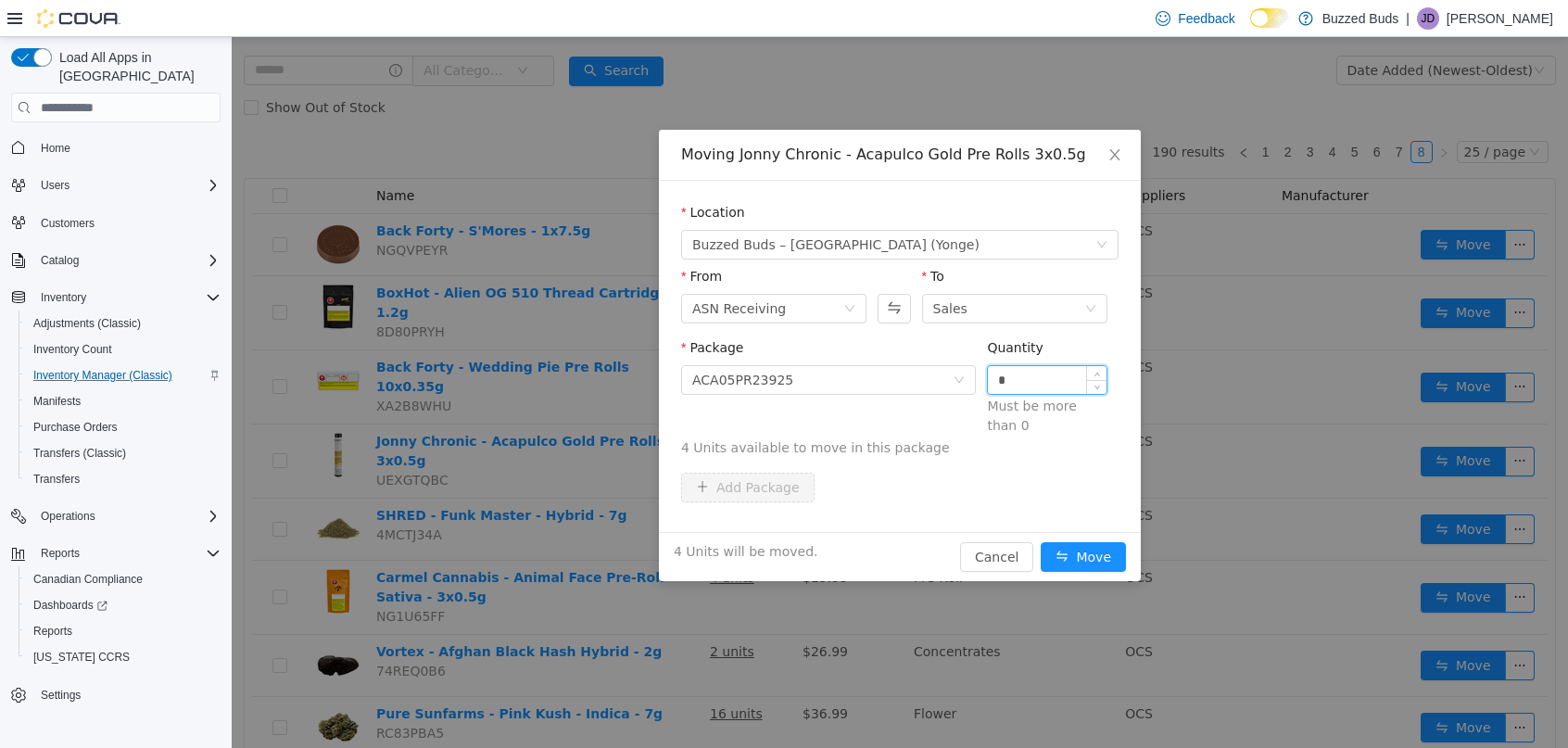
type input "*"
click at [1041, 542] on button "Move" at bounding box center [1083, 557] width 85 height 30
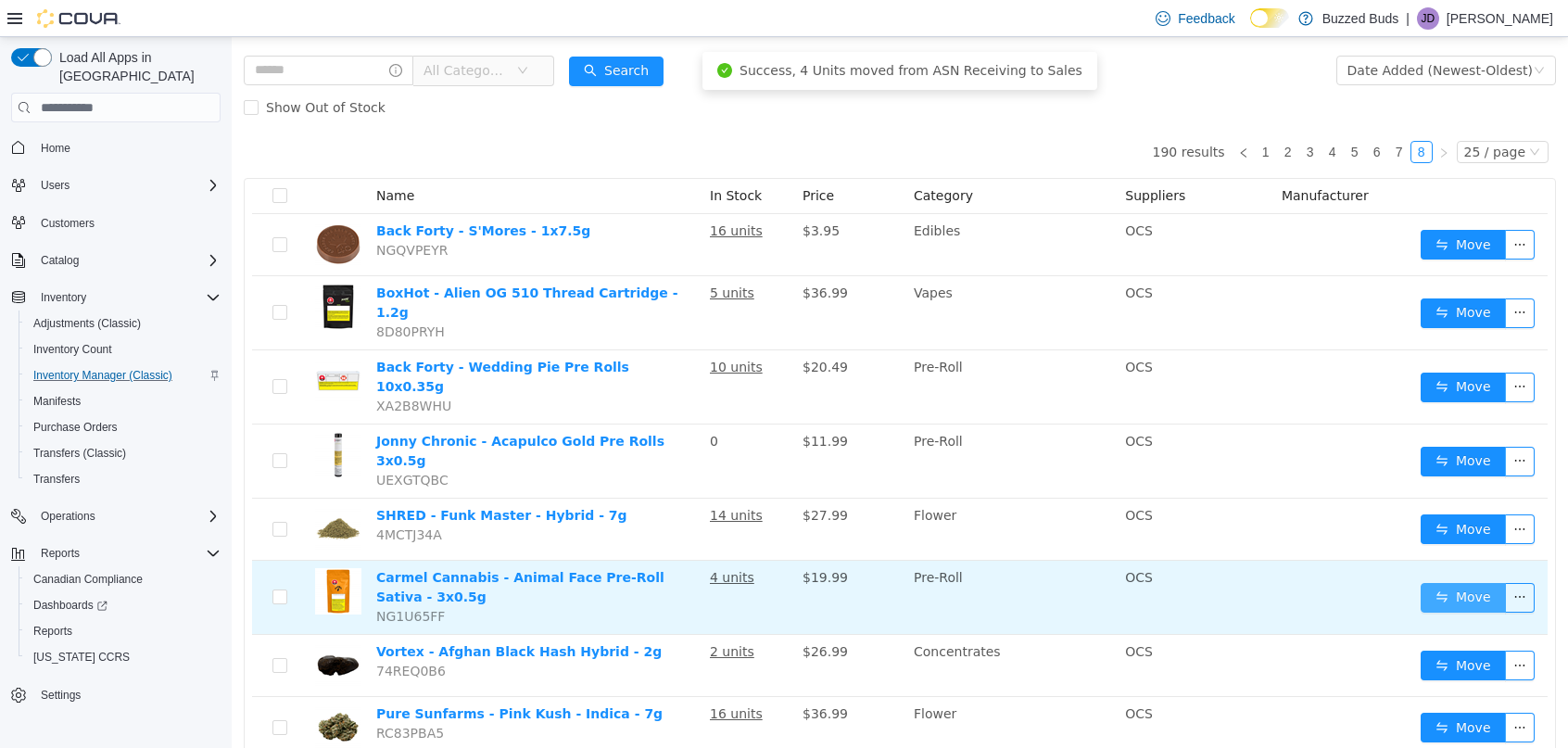
click at [1447, 583] on button "Move" at bounding box center [1464, 598] width 85 height 30
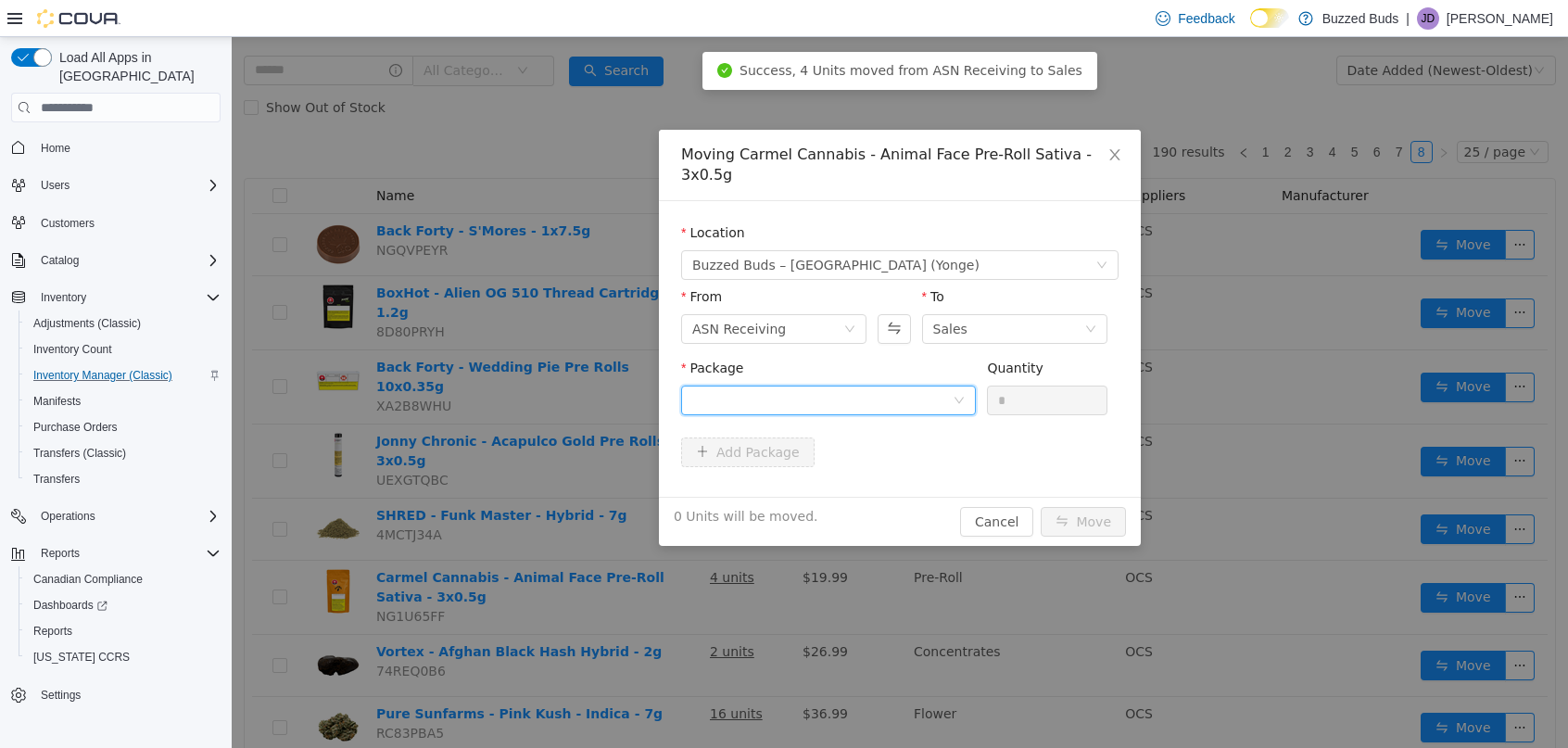
click at [846, 386] on div at bounding box center [822, 400] width 260 height 28
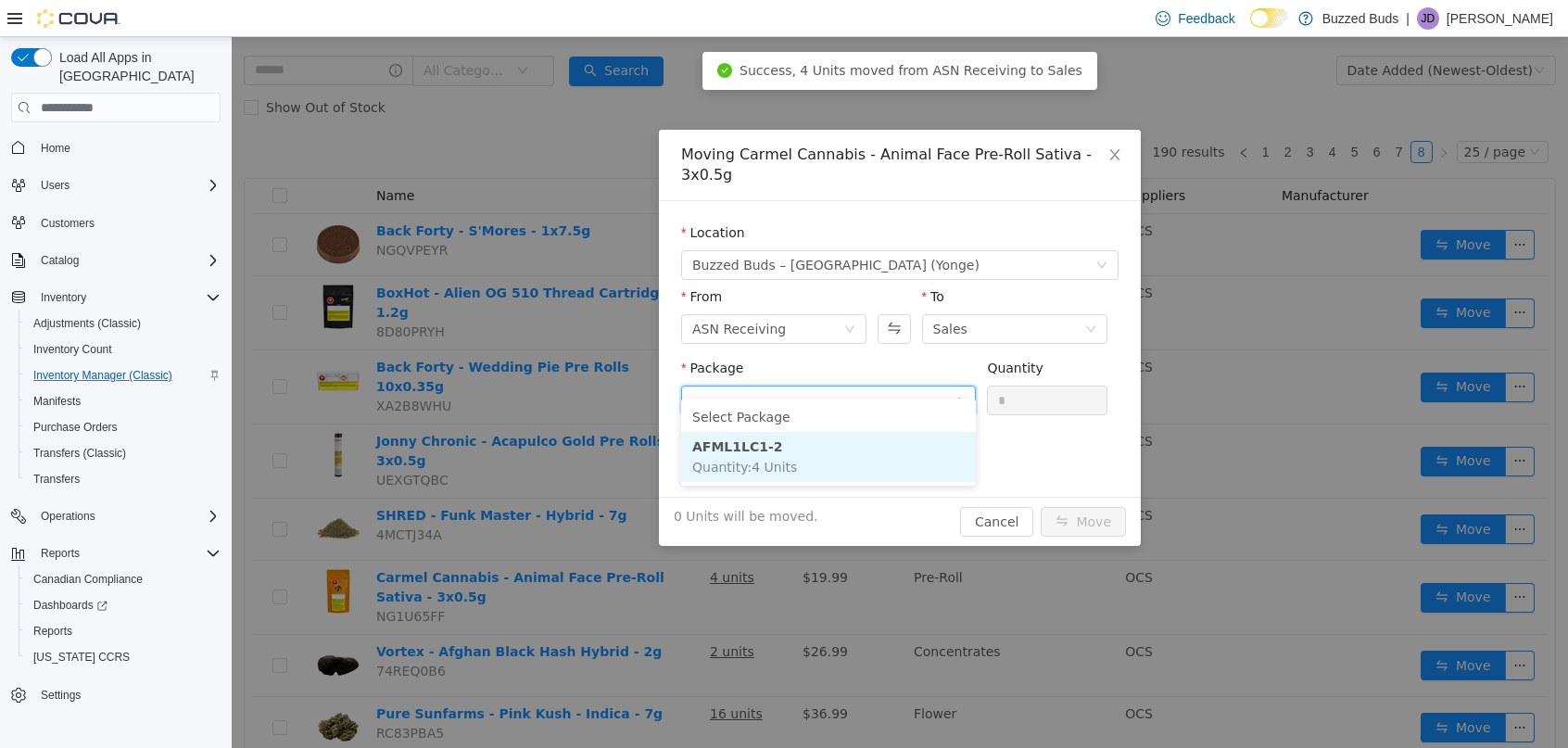
click at [818, 466] on li "AFML1LC1-2 Quantity : 4 Units" at bounding box center [828, 457] width 295 height 50
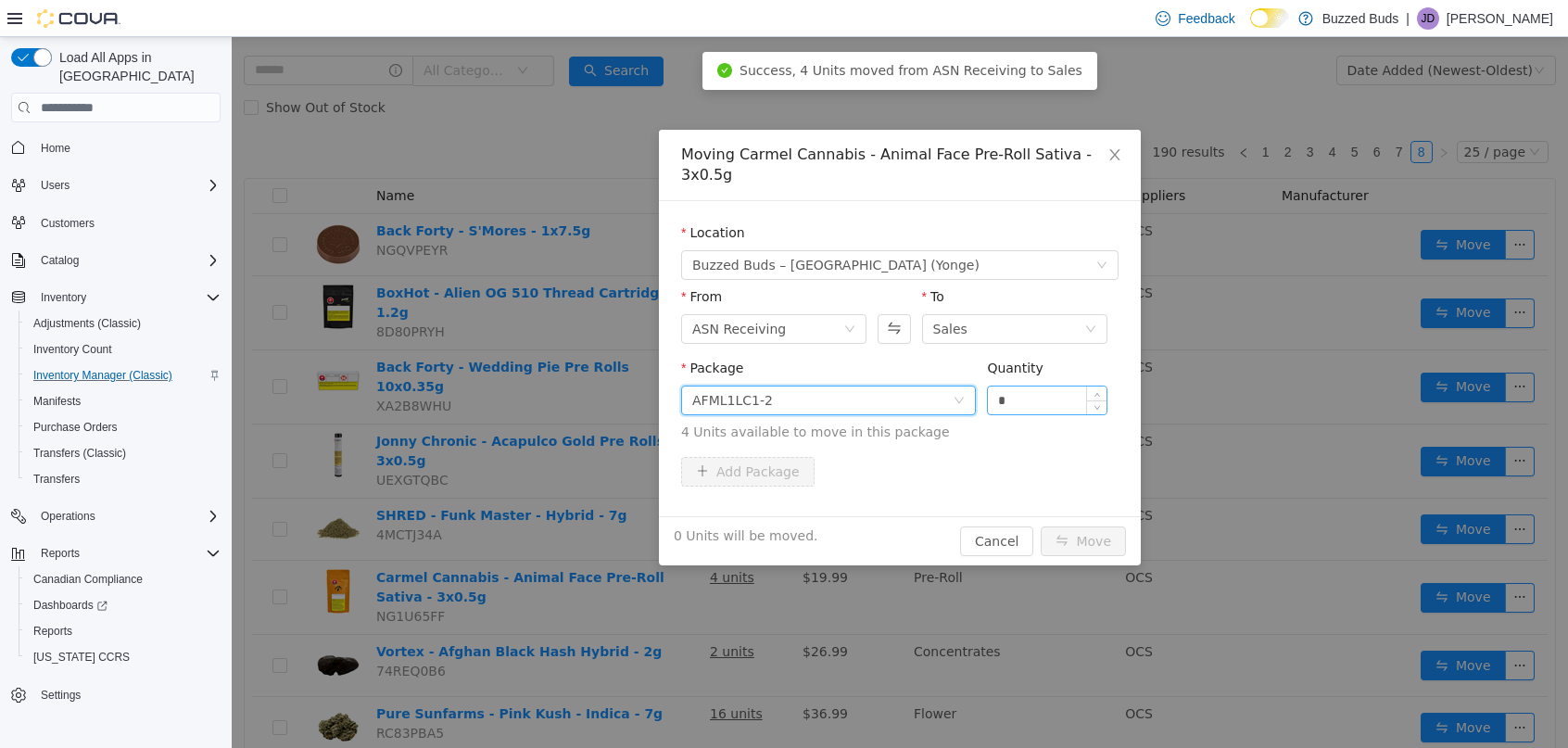
click at [1021, 387] on input "*" at bounding box center [1047, 400] width 118 height 28
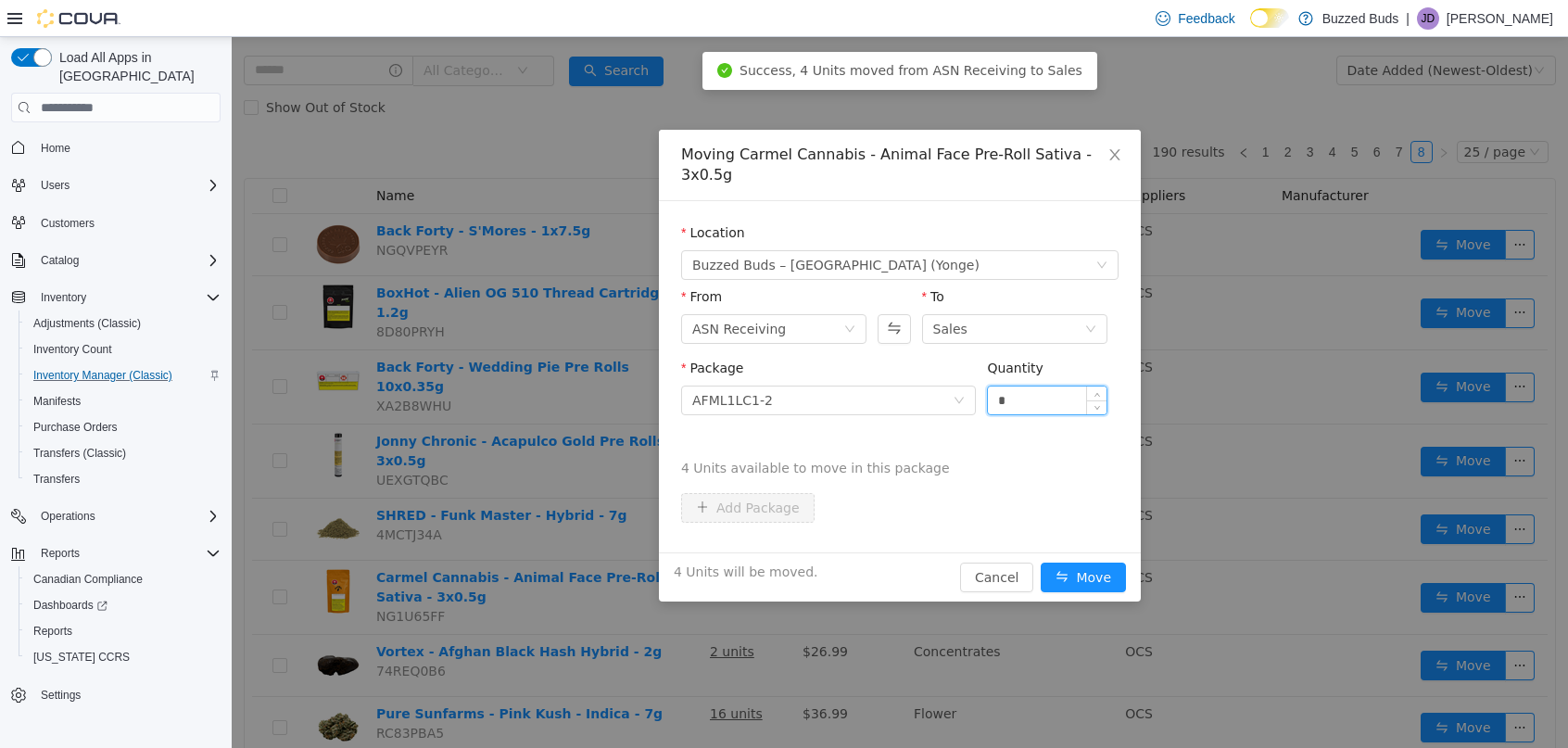
type input "*"
click at [1041, 563] on button "Move" at bounding box center [1083, 578] width 85 height 30
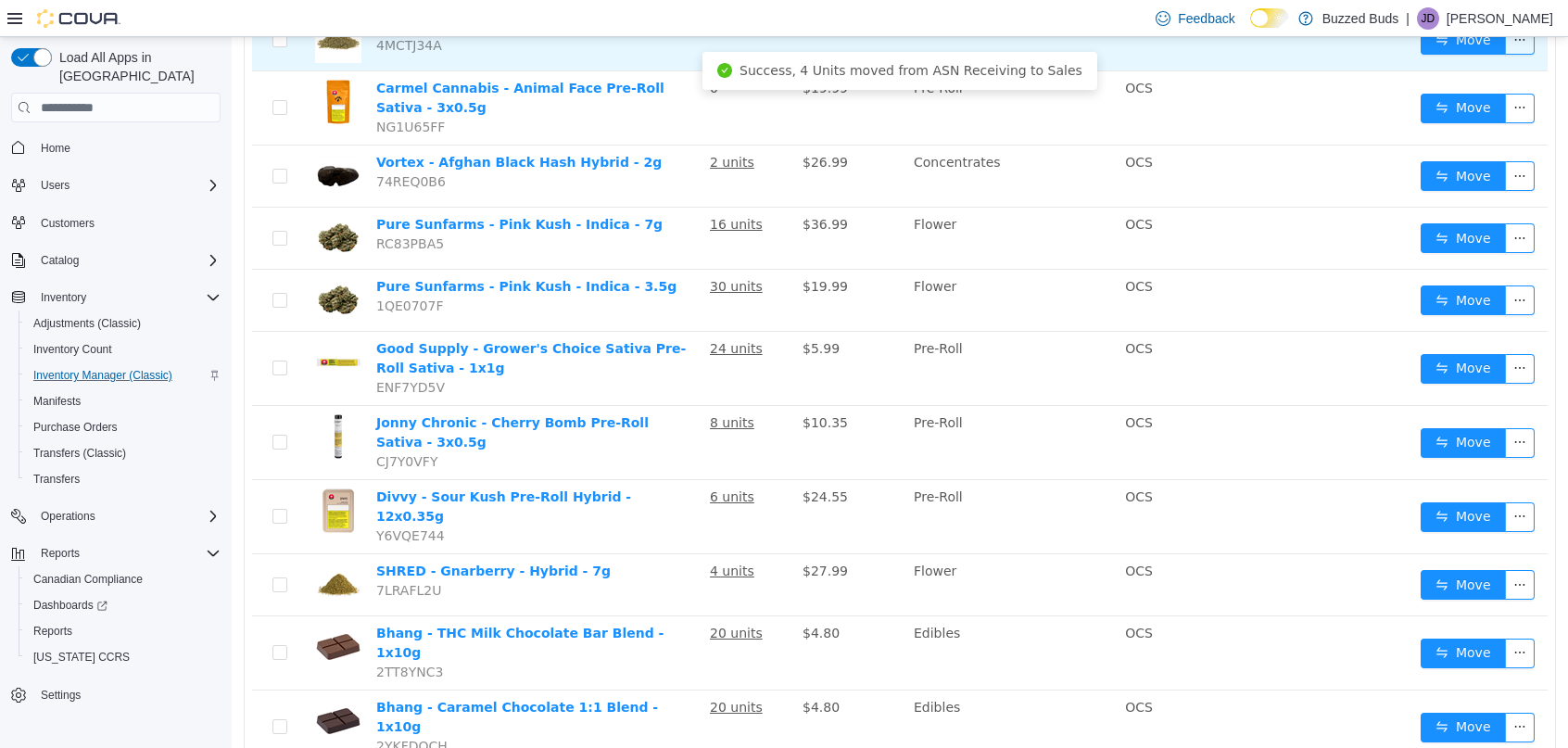
scroll to position [512, 0]
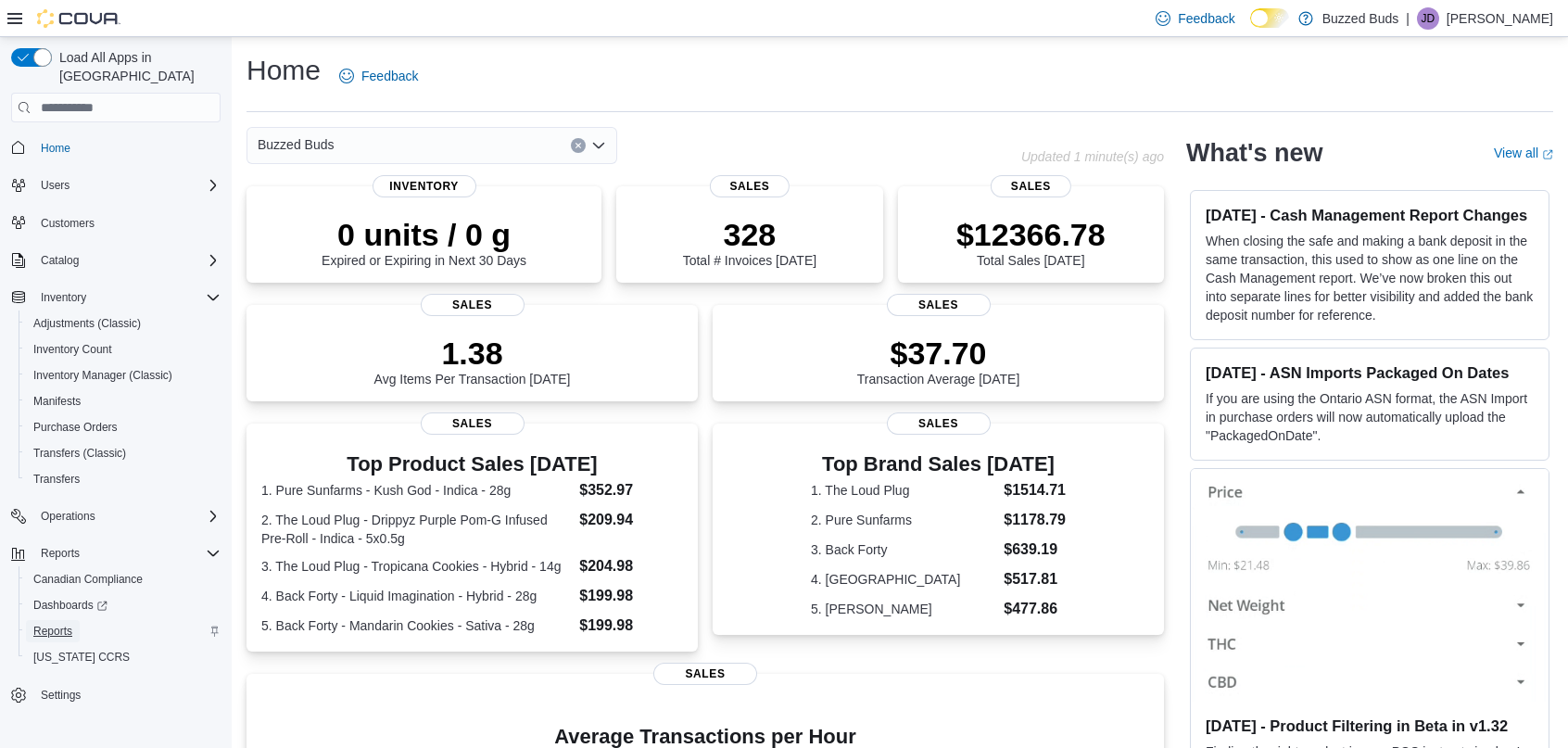
click at [76, 620] on link "Reports" at bounding box center [53, 631] width 54 height 22
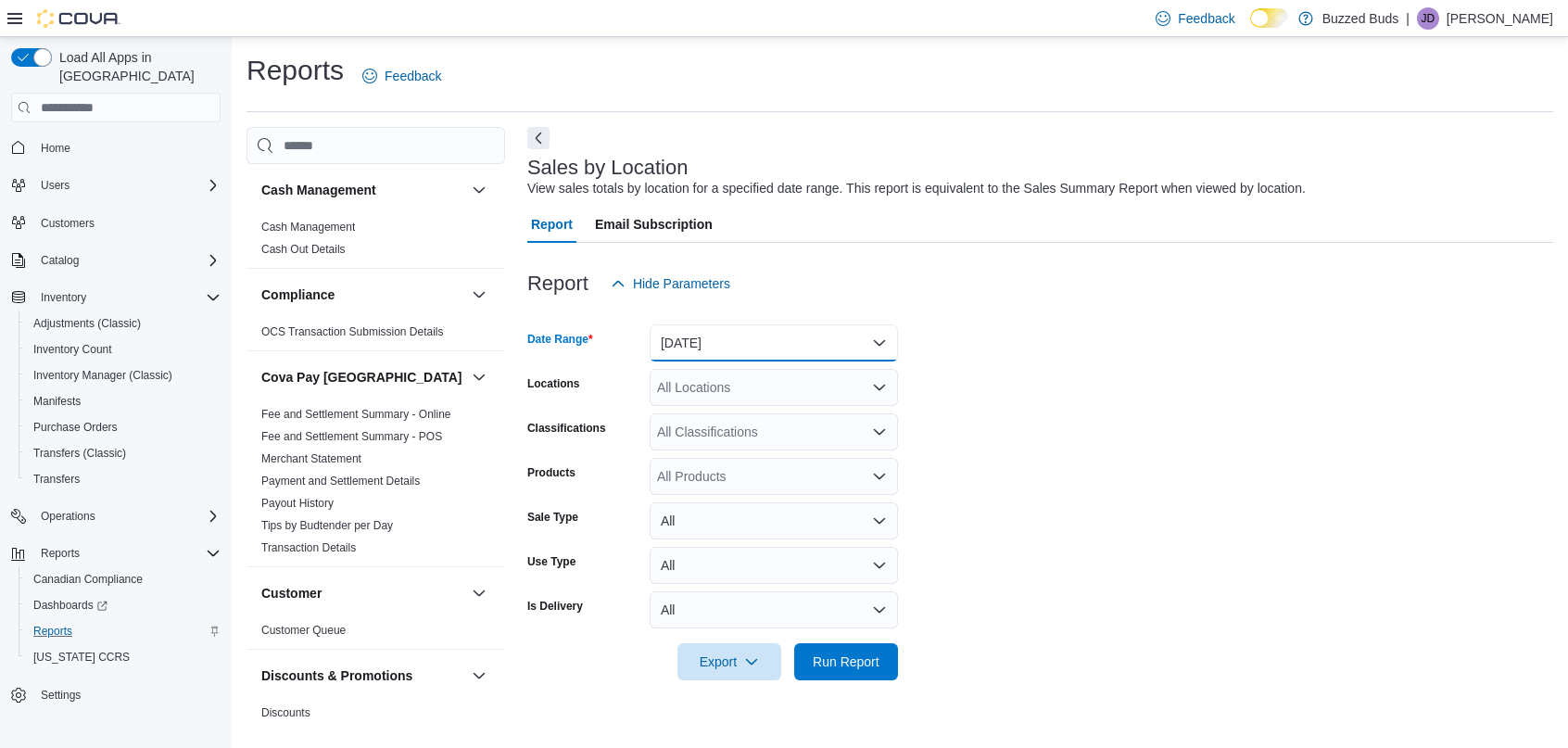
click at [724, 336] on button "[DATE]" at bounding box center [774, 343] width 248 height 37
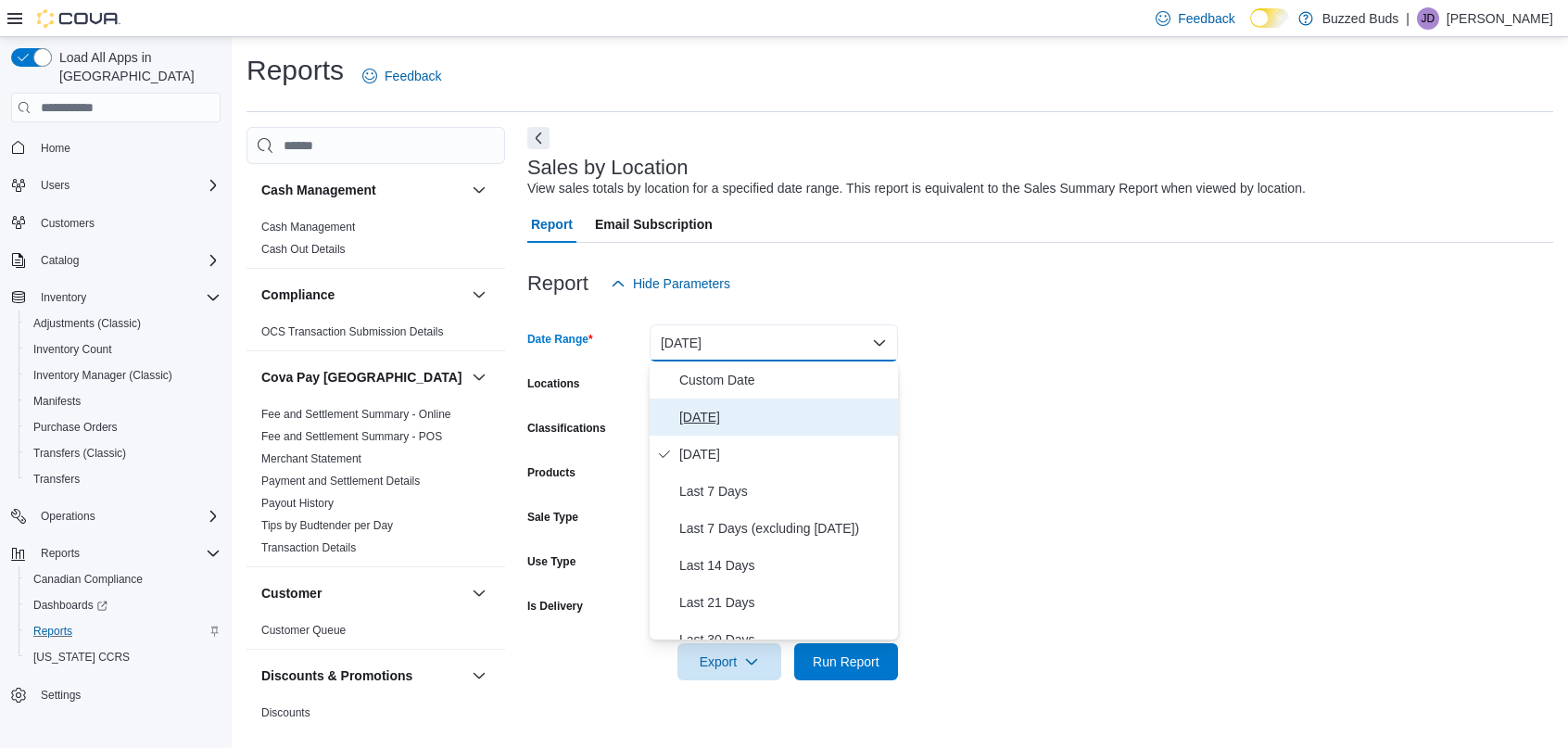
click at [718, 430] on button "[DATE]" at bounding box center [774, 416] width 248 height 37
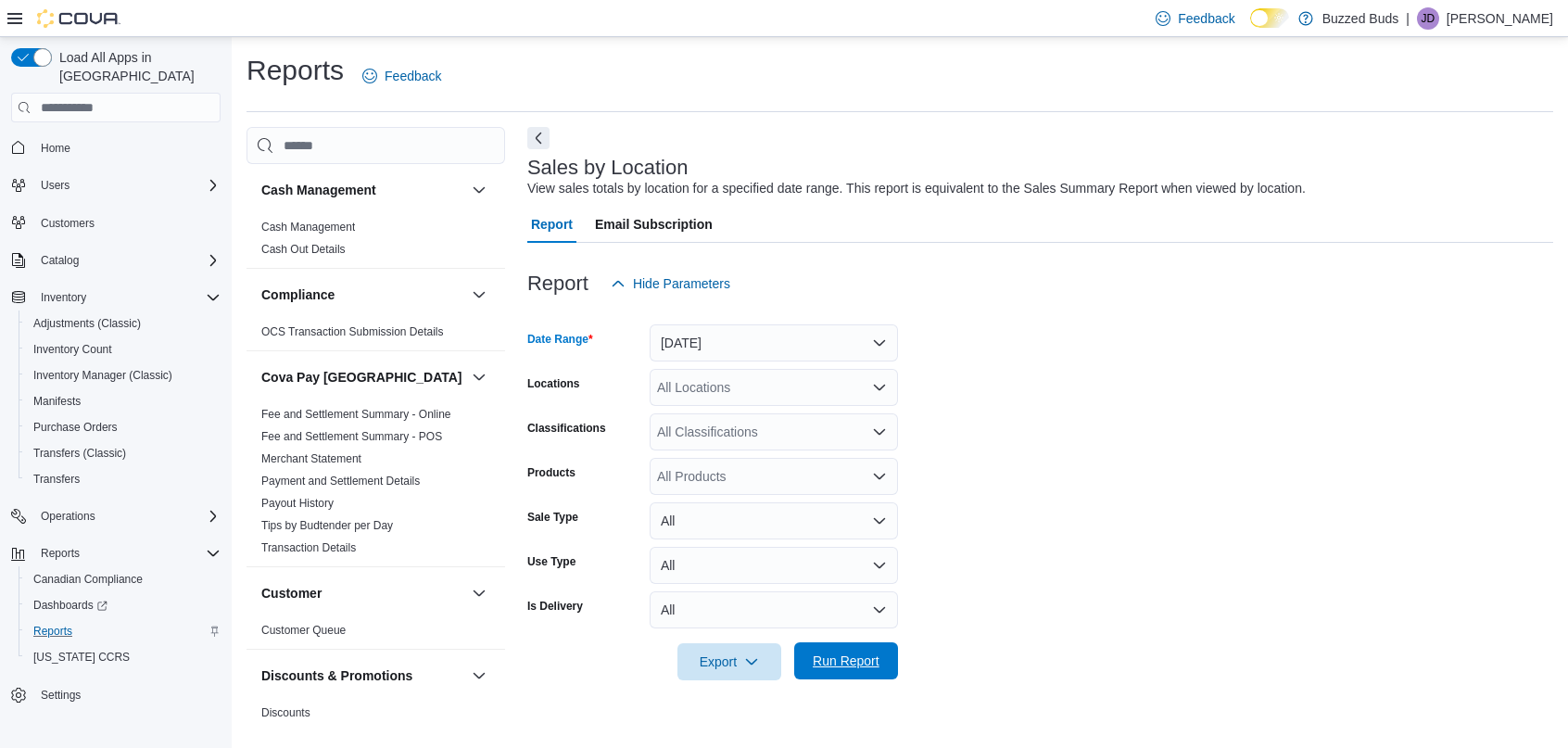
click at [835, 649] on span "Run Report" at bounding box center [846, 661] width 81 height 37
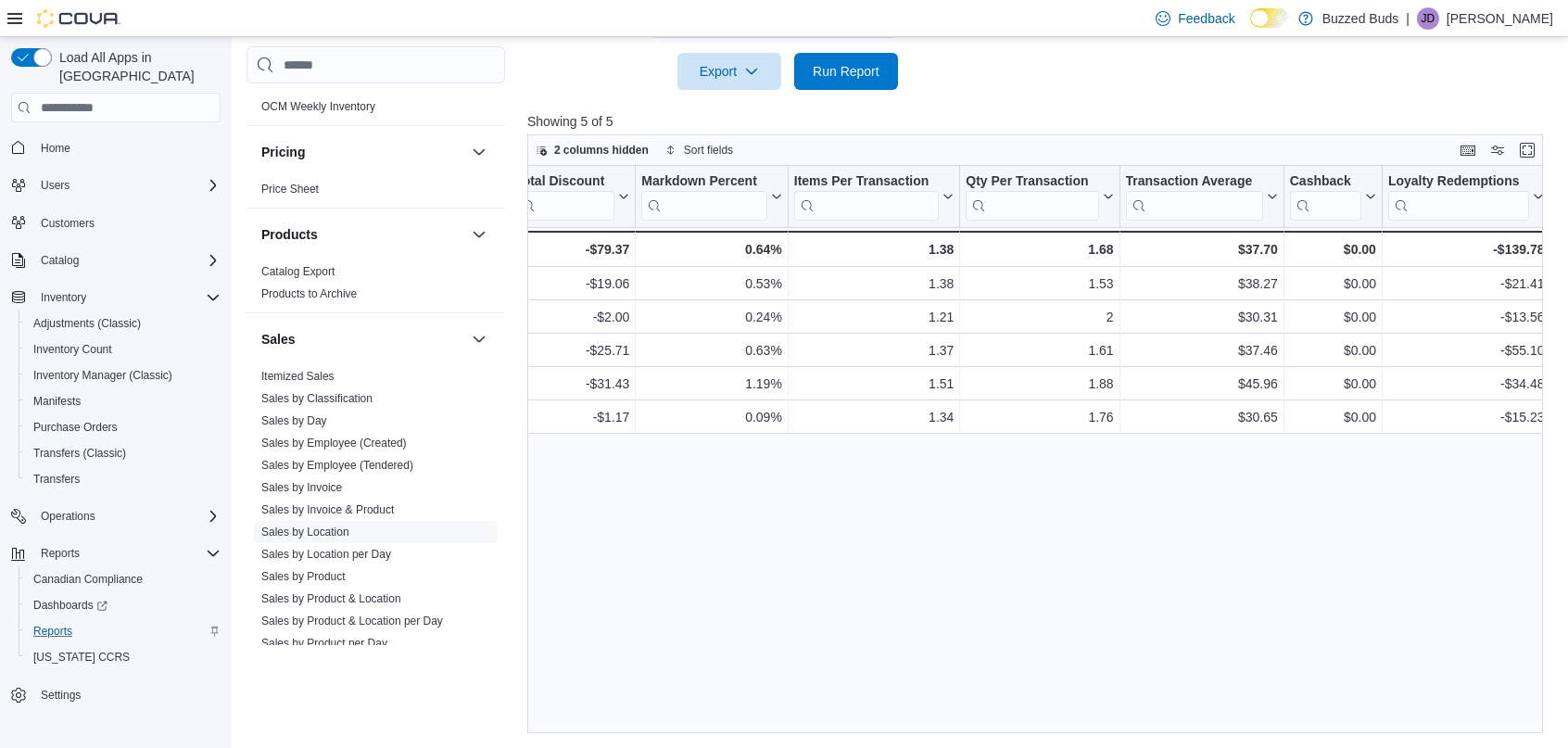
scroll to position [1226, 0]
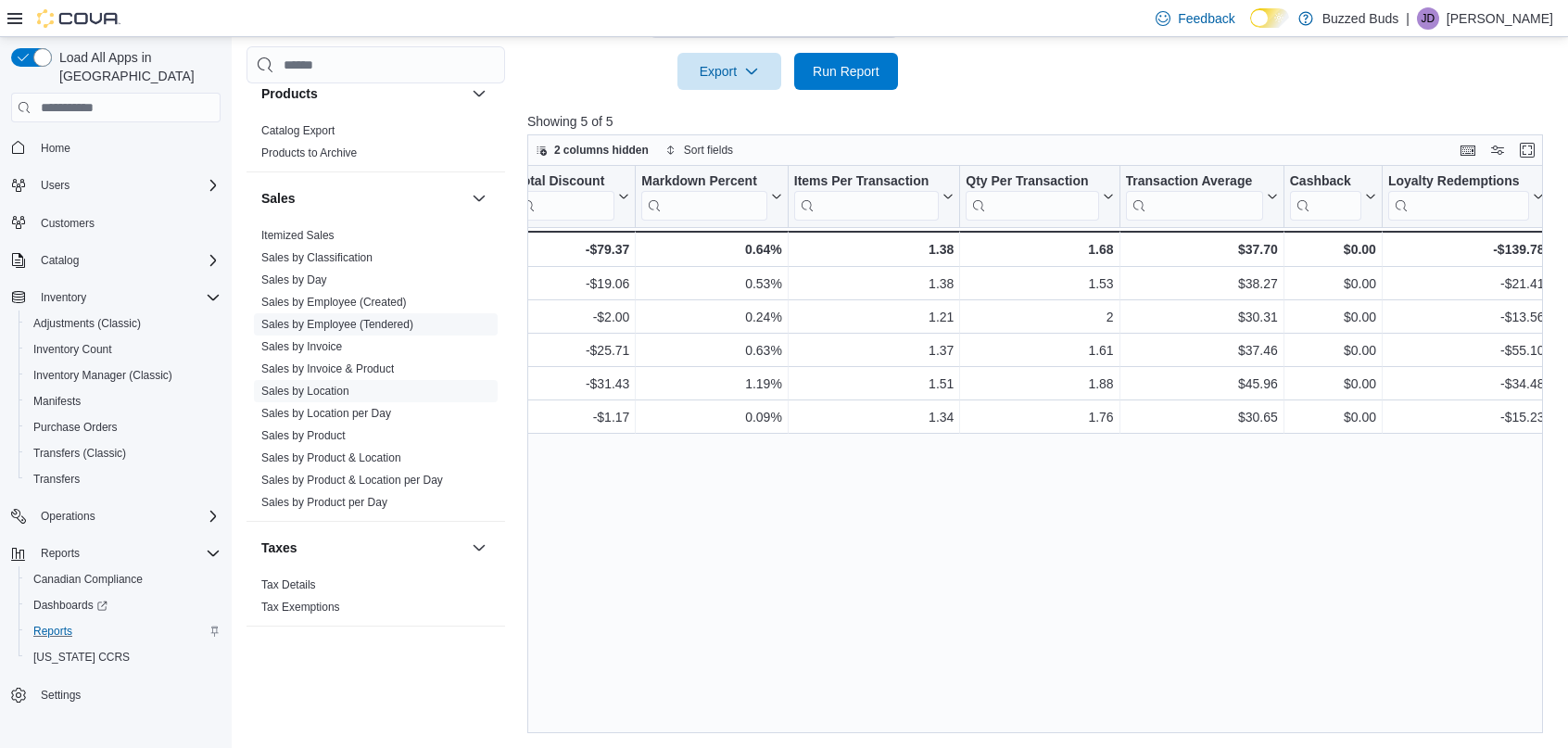
click at [325, 318] on link "Sales by Employee (Tendered)" at bounding box center [337, 324] width 152 height 13
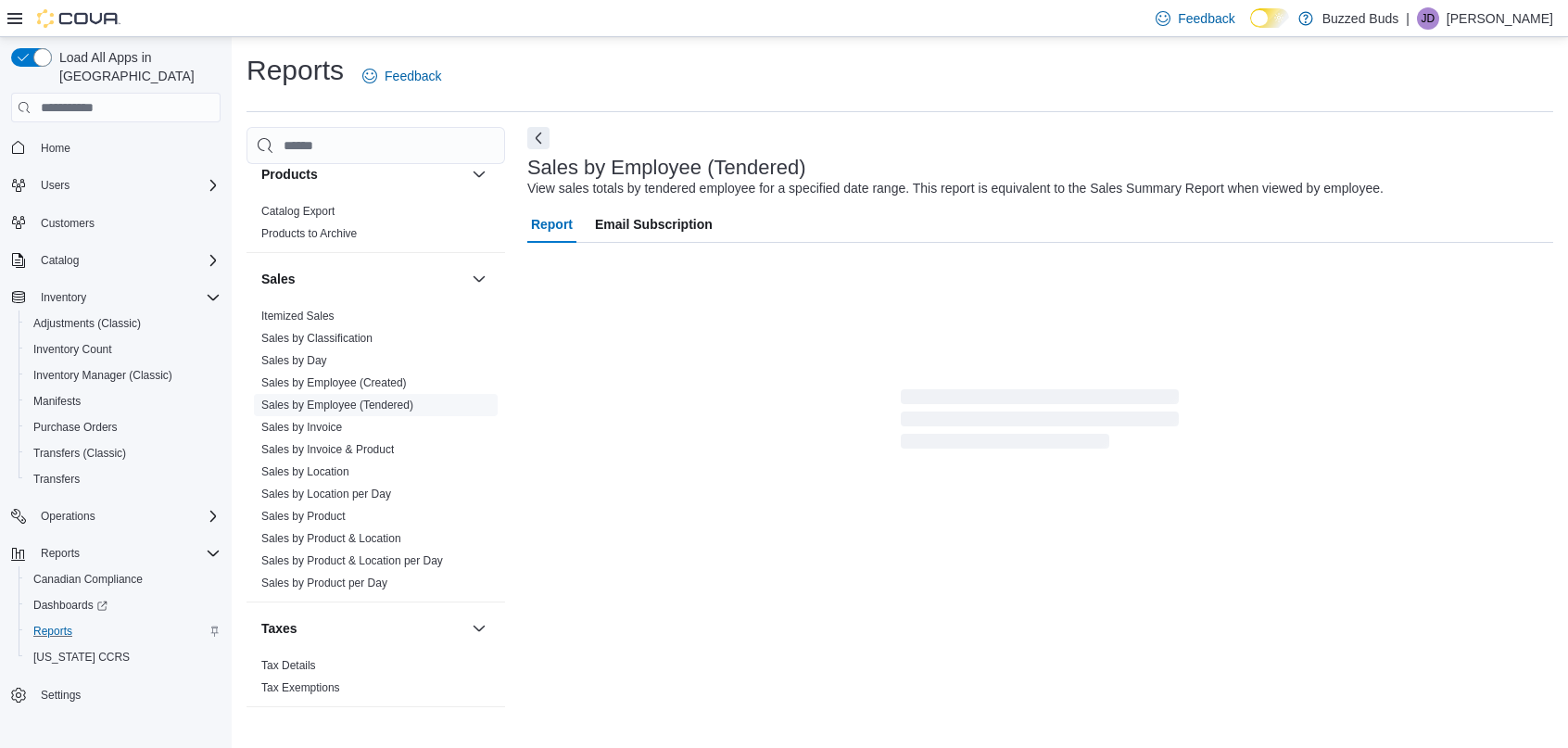
scroll to position [14, 0]
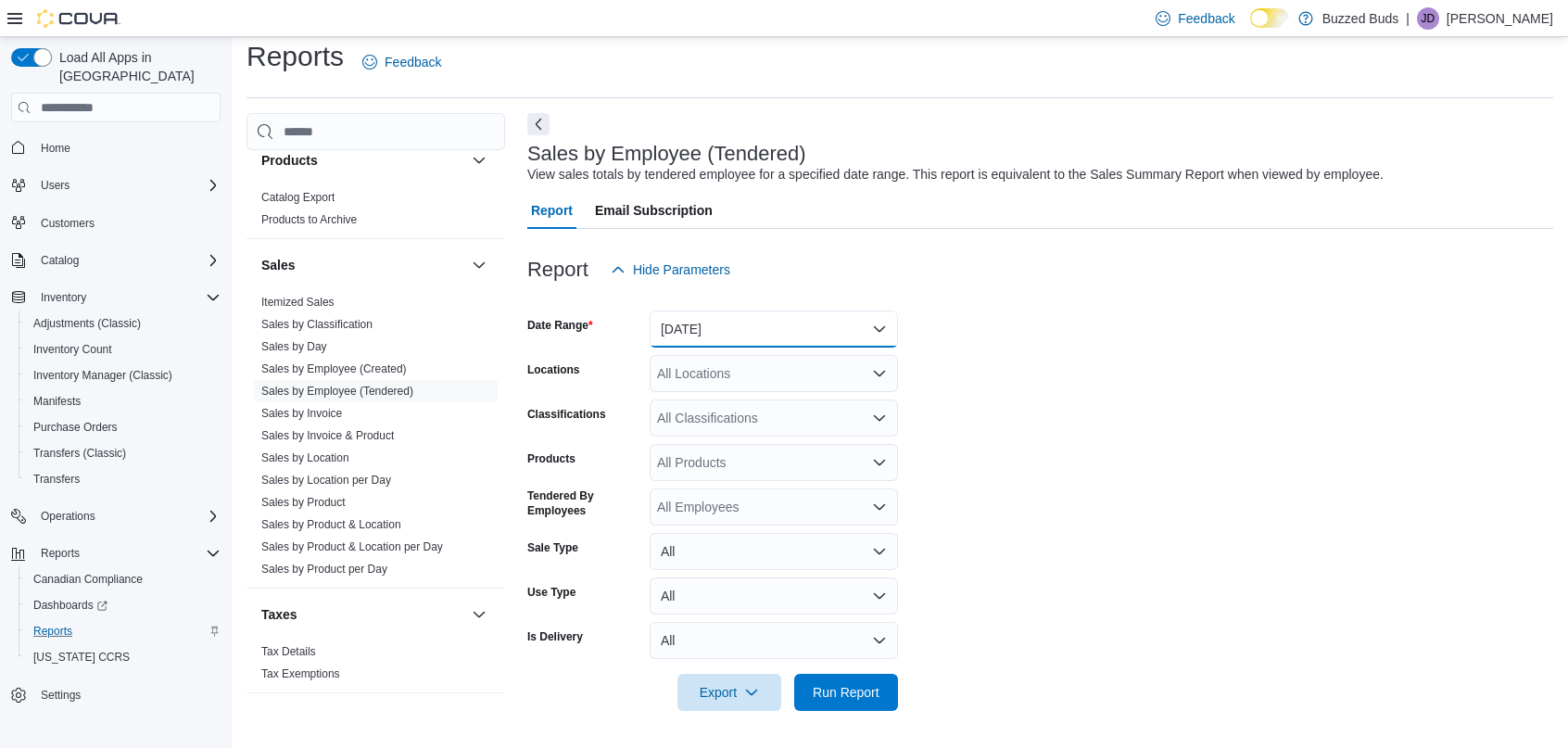
click at [770, 327] on button "[DATE]" at bounding box center [774, 329] width 248 height 37
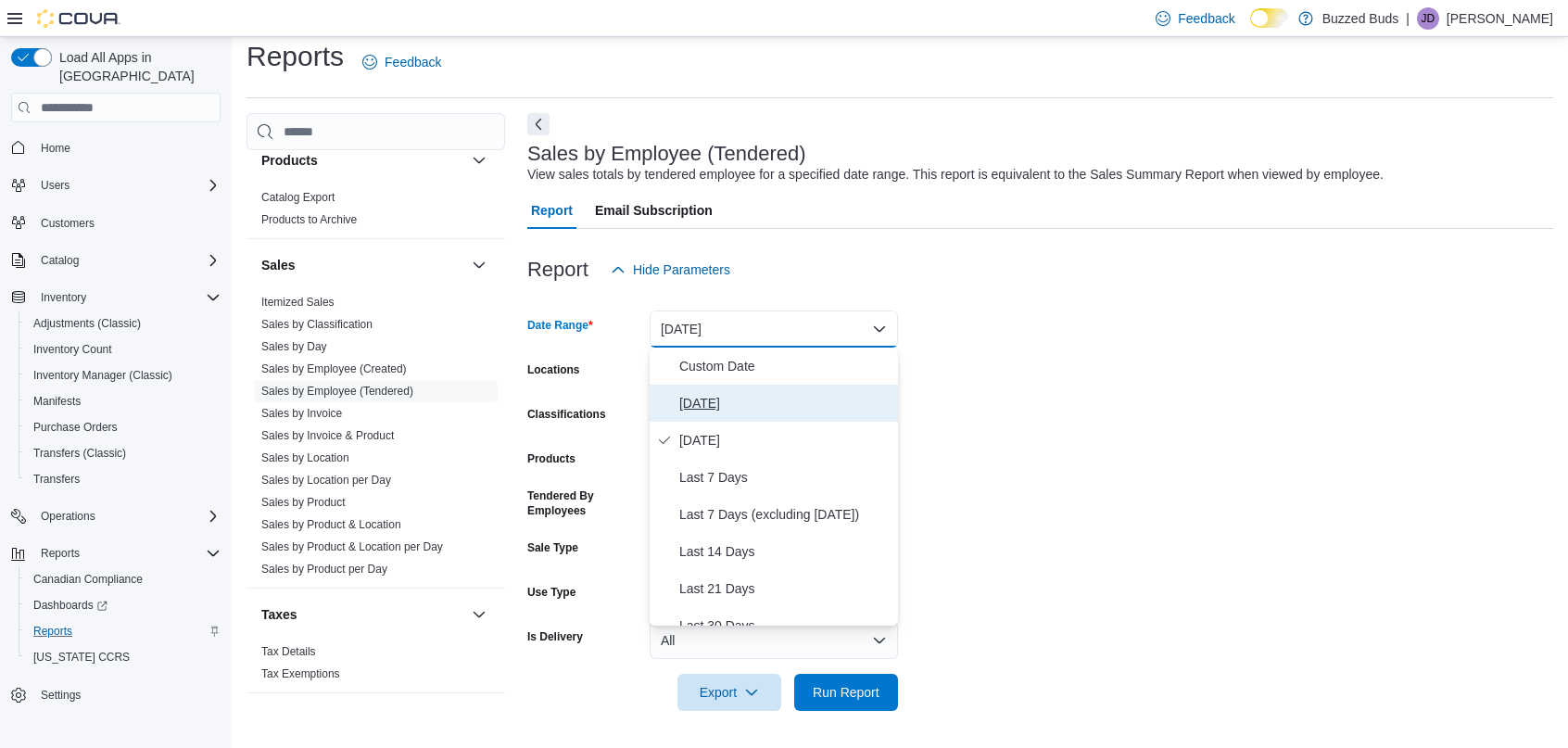
click at [712, 399] on span "[DATE]" at bounding box center [784, 403] width 212 height 22
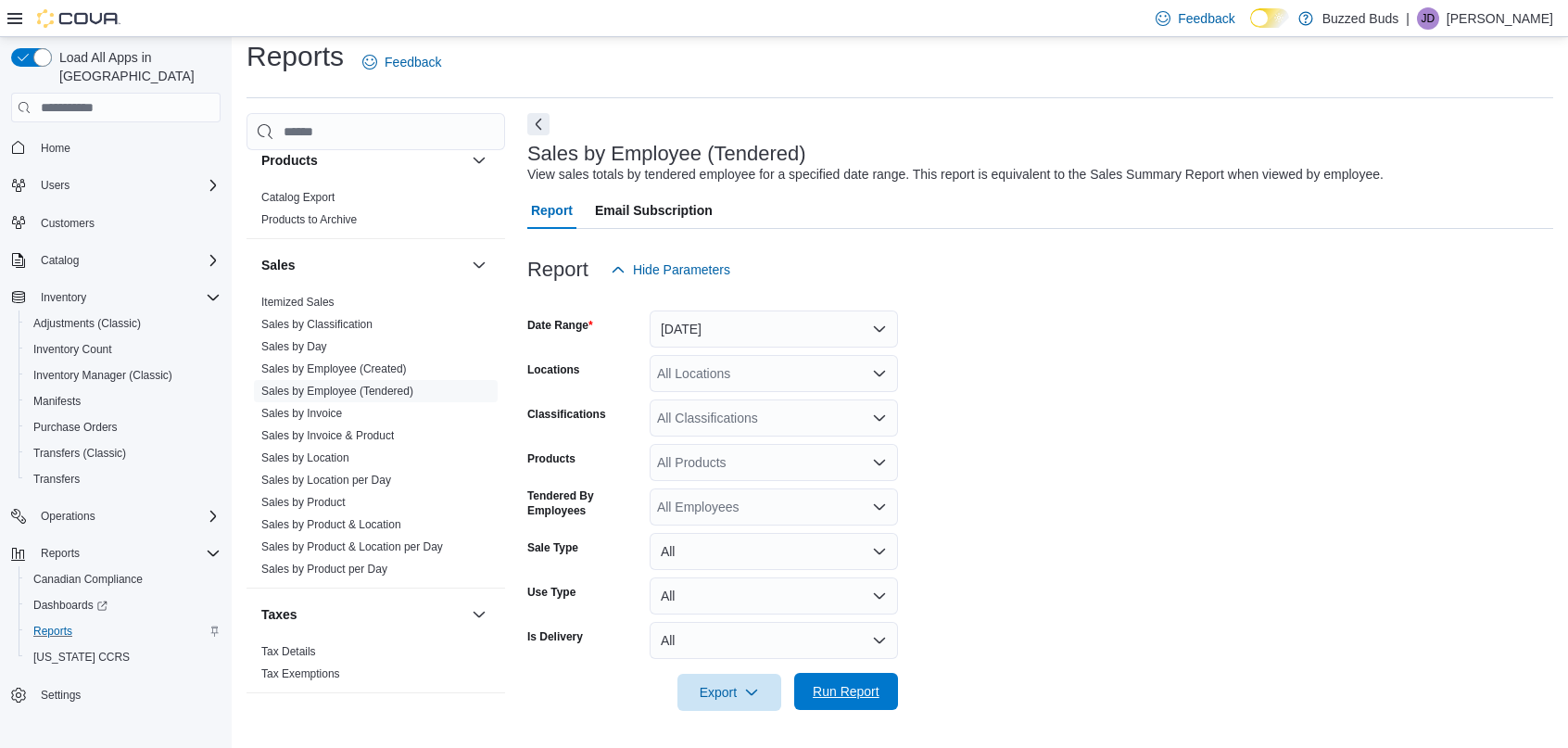
click at [832, 701] on span "Run Report" at bounding box center [846, 691] width 81 height 37
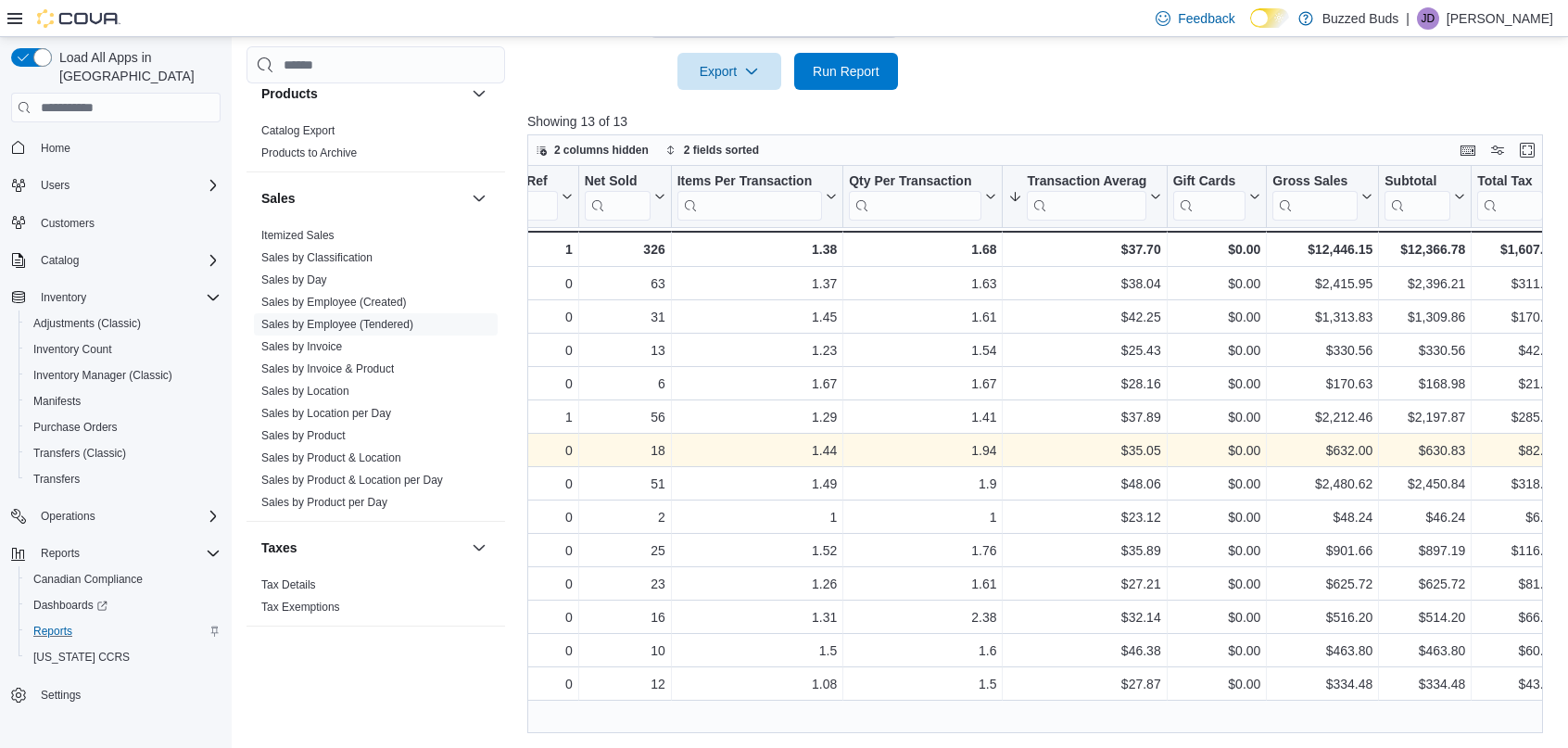
scroll to position [0, 347]
